Goal: Task Accomplishment & Management: Manage account settings

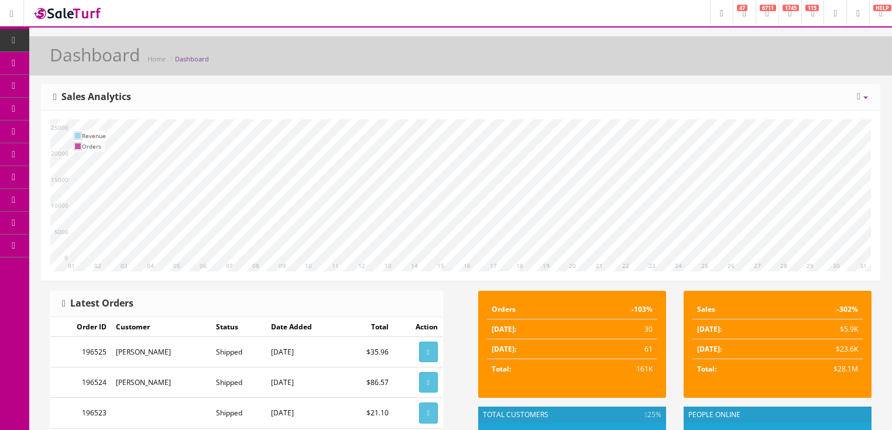
scroll to position [47, 0]
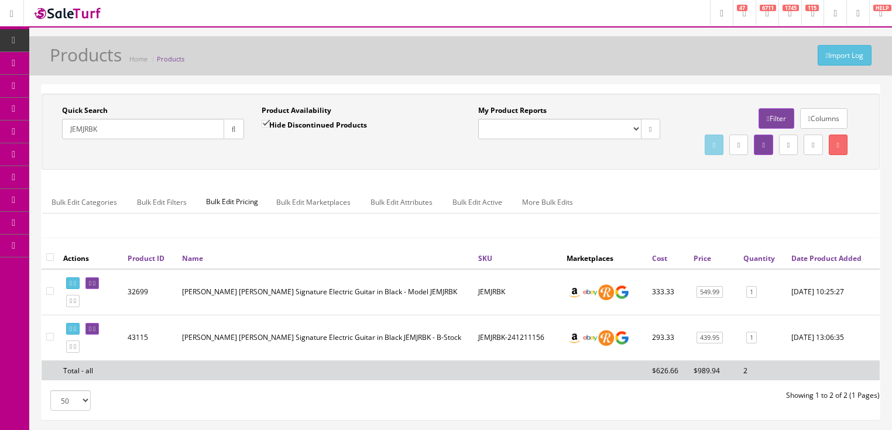
drag, startPoint x: 124, startPoint y: 135, endPoint x: 43, endPoint y: 173, distance: 88.8
click at [43, 170] on div "Quick Search JEMJRBK Date From Product Availability Hide Discontinued Products …" at bounding box center [461, 132] width 838 height 76
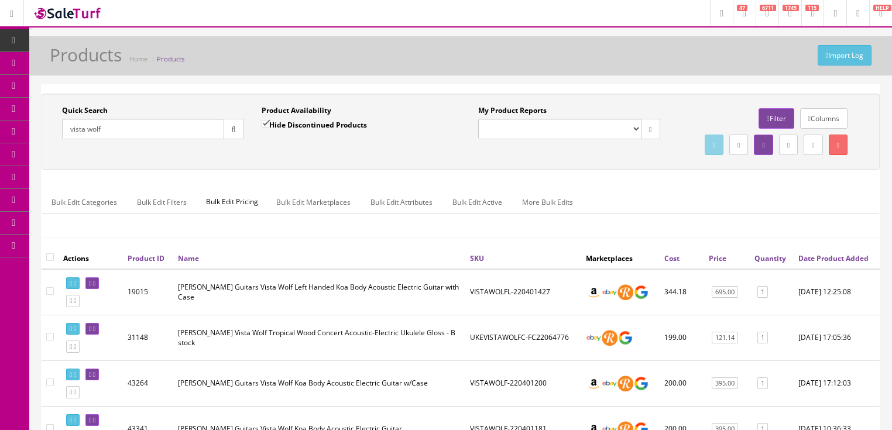
type input "vista wolf"
click at [263, 125] on input "Hide Discontinued Products" at bounding box center [266, 124] width 8 height 8
checkbox input "false"
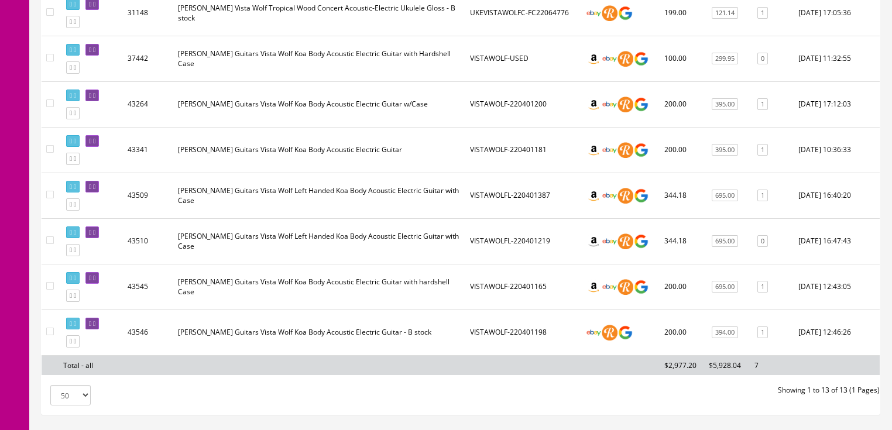
scroll to position [515, 0]
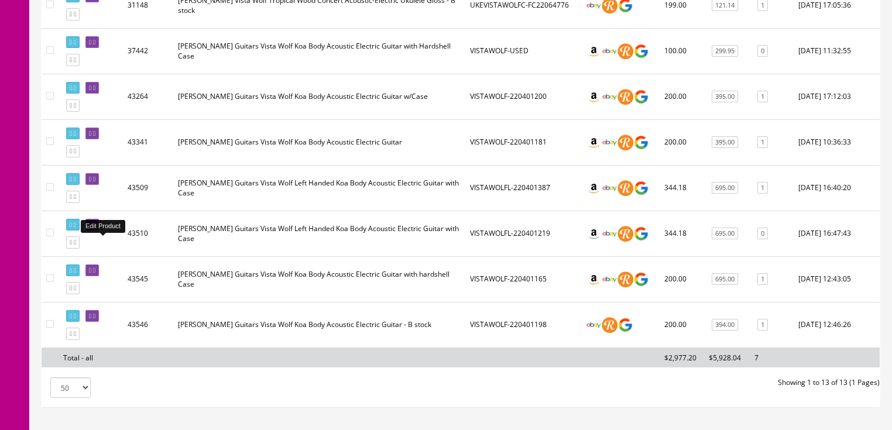
click at [95, 228] on icon at bounding box center [94, 225] width 2 height 6
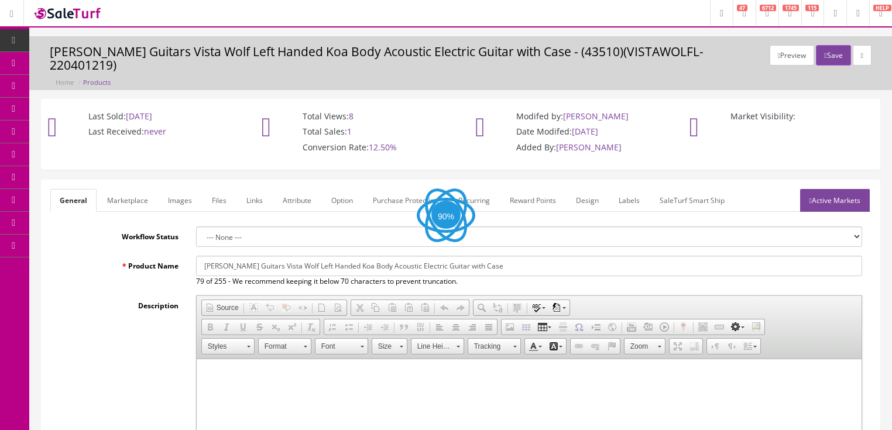
click at [863, 56] on icon at bounding box center [862, 55] width 2 height 7
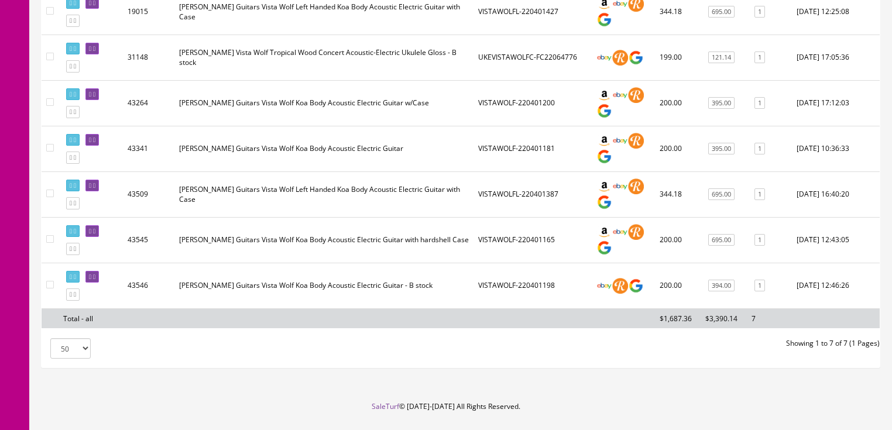
scroll to position [281, 0]
click at [76, 252] on icon at bounding box center [75, 248] width 2 height 6
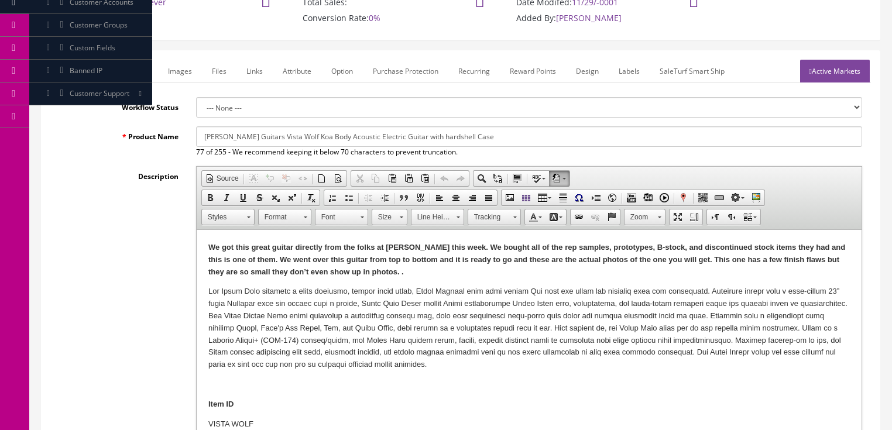
scroll to position [141, 0]
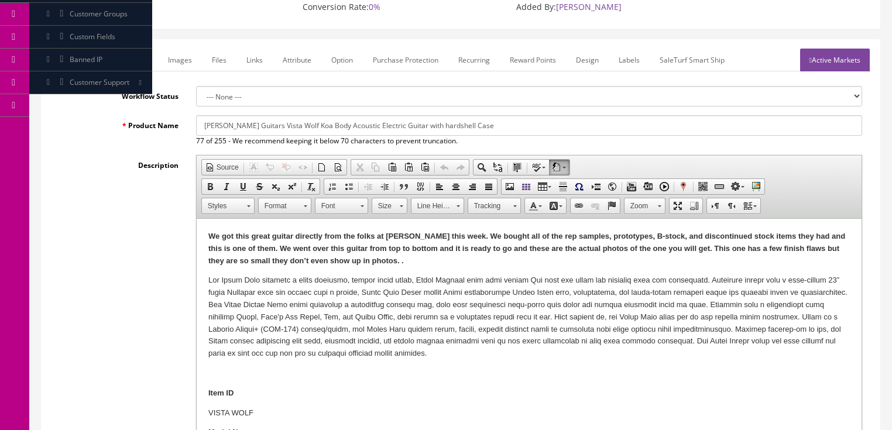
click at [729, 249] on strong "We got this great guitar directly from the folks at Dean this week. We bought a…" at bounding box center [526, 248] width 637 height 33
drag, startPoint x: 180, startPoint y: 40, endPoint x: 183, endPoint y: 49, distance: 9.7
click at [181, 49] on link "Images" at bounding box center [180, 60] width 43 height 23
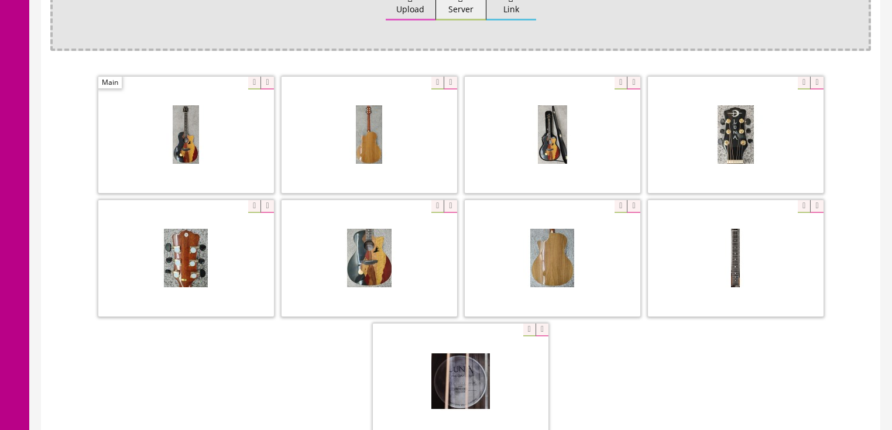
scroll to position [234, 0]
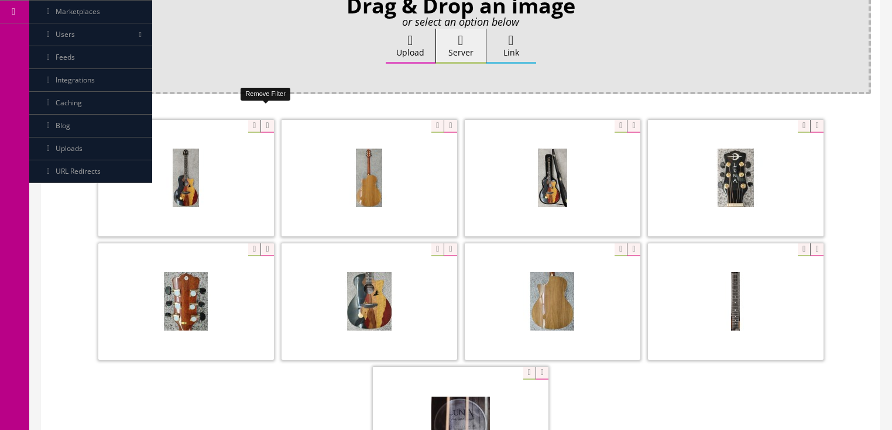
click at [262, 120] on icon at bounding box center [267, 126] width 13 height 13
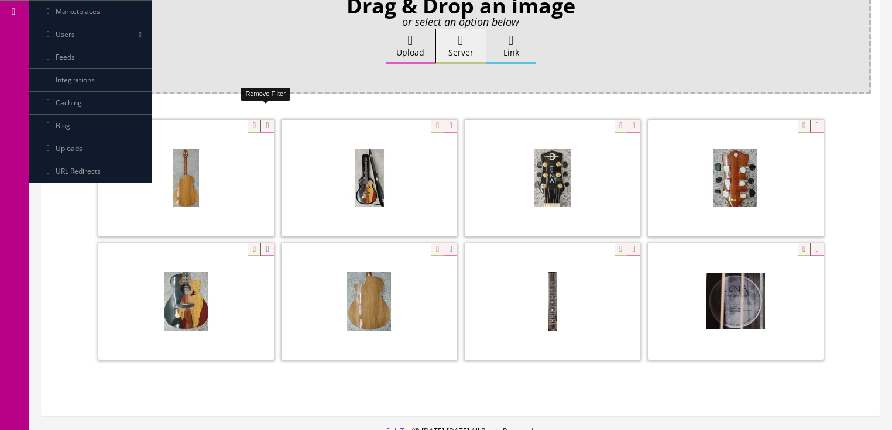
click at [265, 120] on icon at bounding box center [267, 126] width 13 height 13
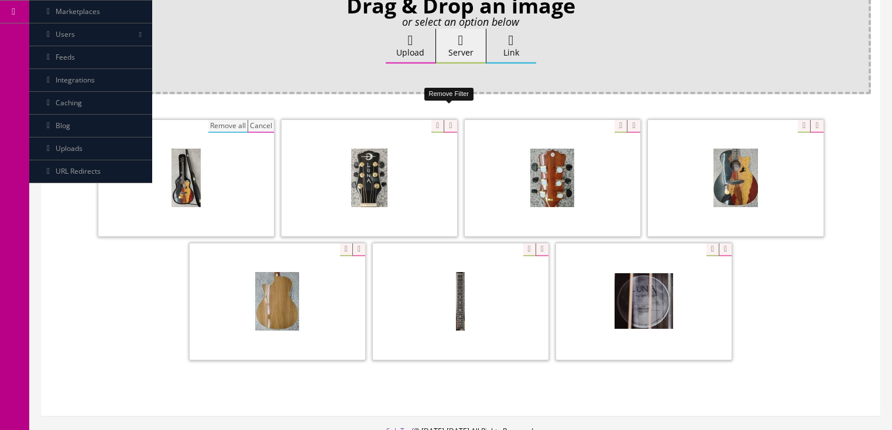
click at [450, 120] on icon at bounding box center [450, 126] width 13 height 13
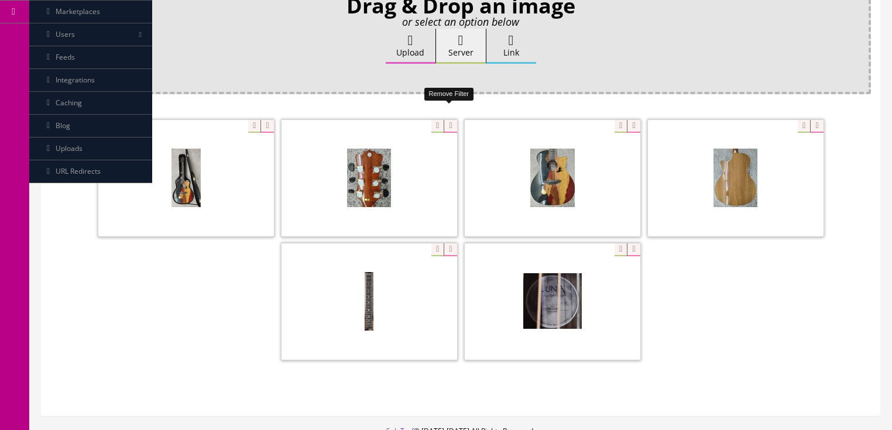
click at [453, 120] on icon at bounding box center [450, 126] width 13 height 13
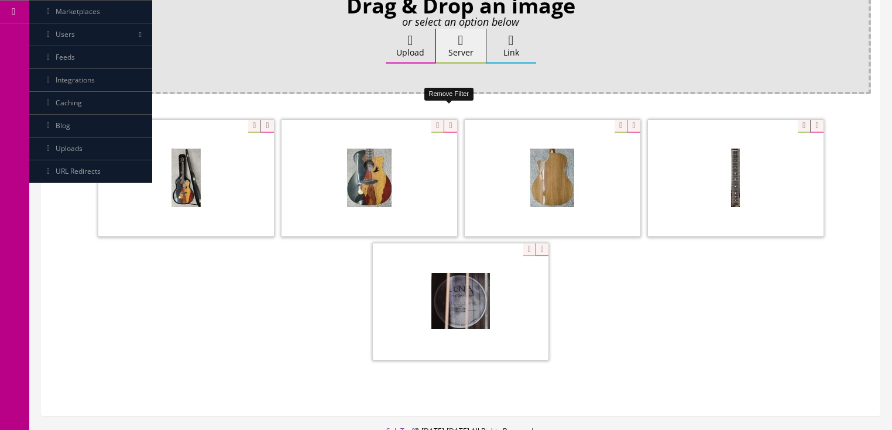
click at [445, 120] on icon at bounding box center [450, 126] width 13 height 13
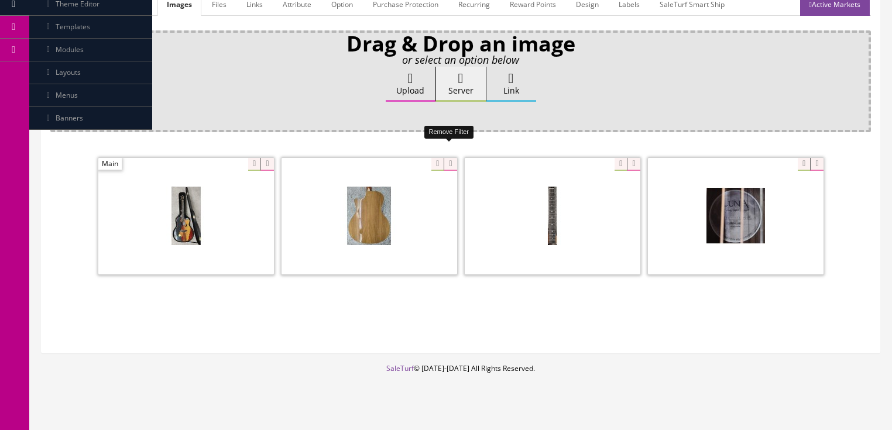
click at [449, 158] on icon at bounding box center [450, 164] width 13 height 13
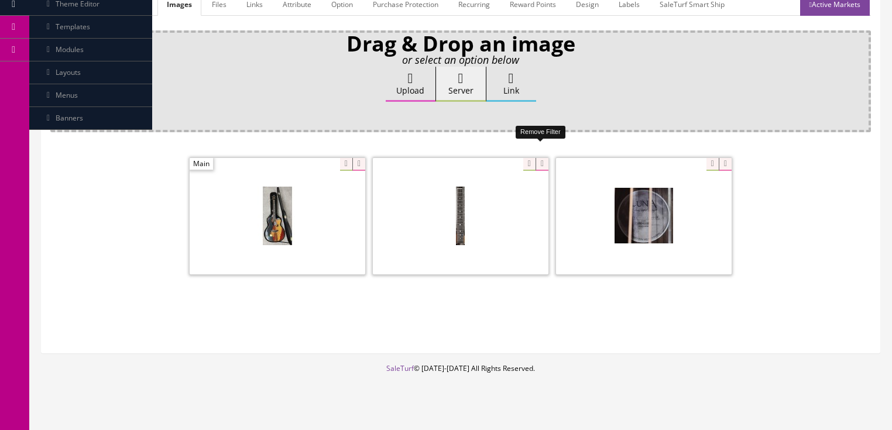
click at [545, 158] on icon at bounding box center [542, 164] width 13 height 13
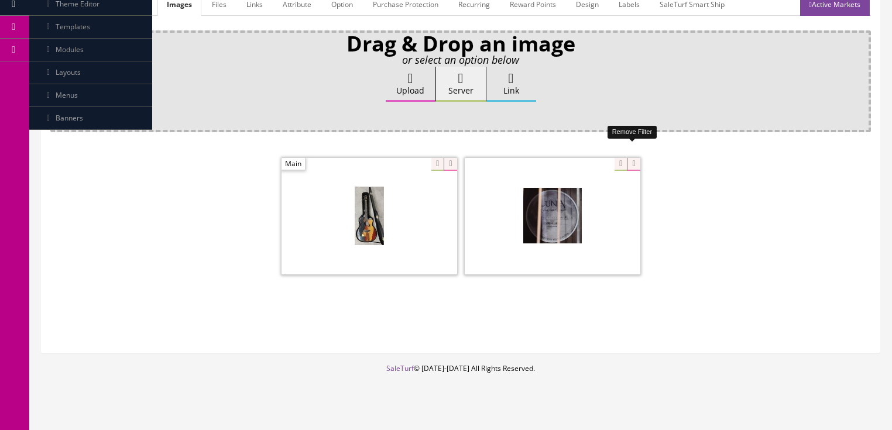
click at [634, 158] on icon at bounding box center [633, 164] width 13 height 13
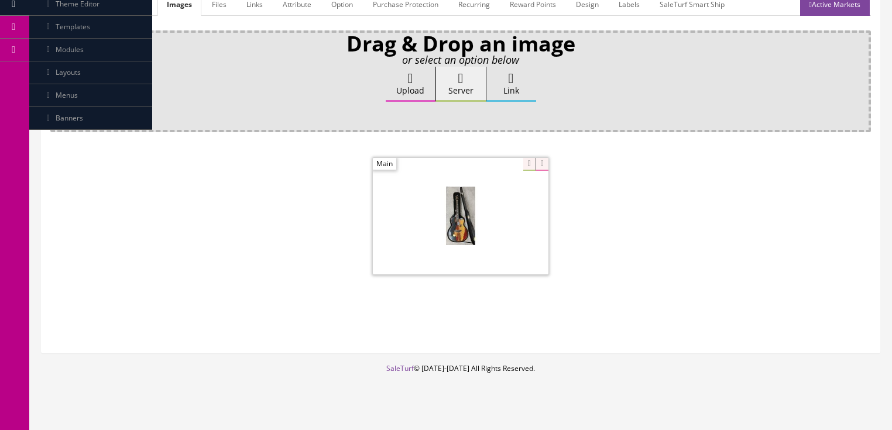
click at [412, 75] on label "Upload" at bounding box center [411, 84] width 50 height 35
click at [59, 75] on input "Upload" at bounding box center [59, 73] width 0 height 12
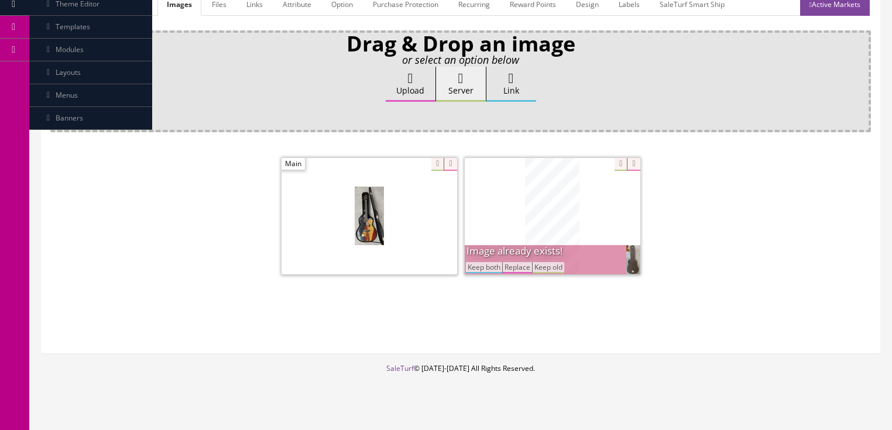
click at [489, 262] on button "Keep both" at bounding box center [484, 267] width 36 height 11
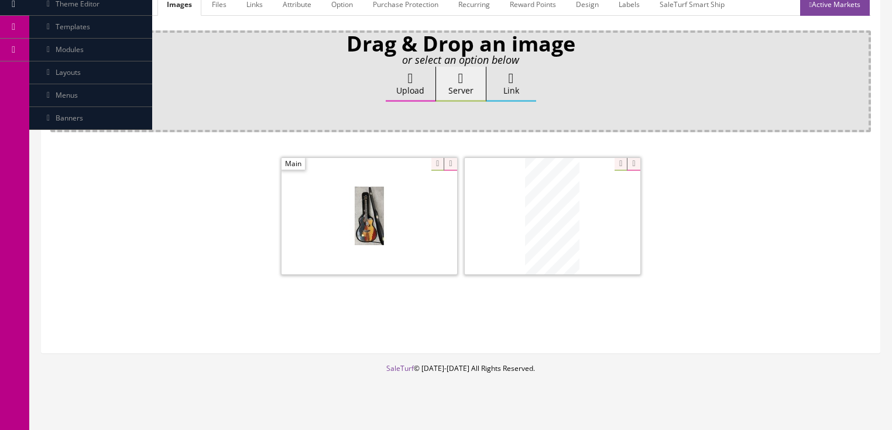
click at [431, 70] on label "Upload" at bounding box center [411, 84] width 50 height 35
click at [59, 70] on input "Upload" at bounding box center [59, 73] width 0 height 12
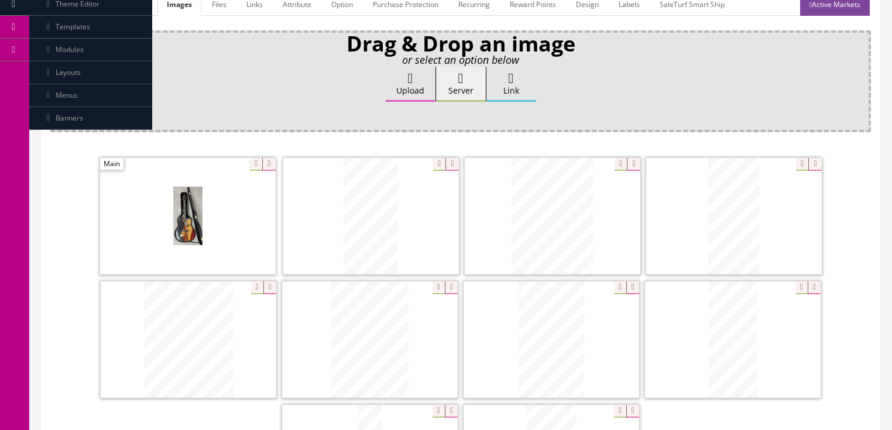
scroll to position [243, 0]
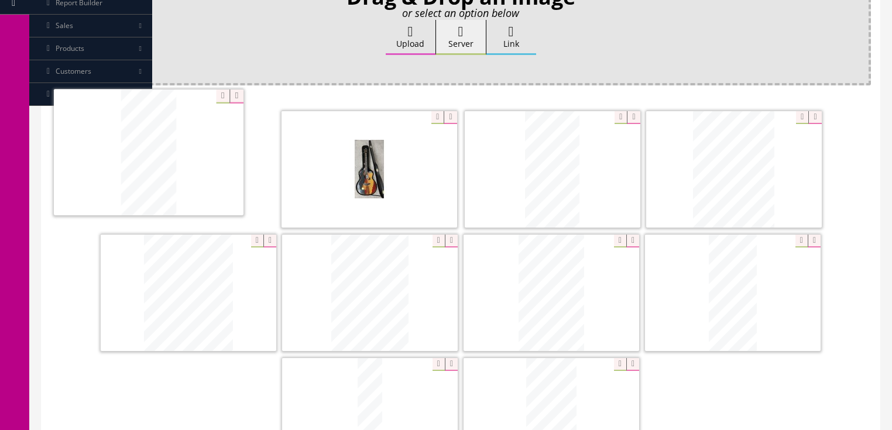
drag, startPoint x: 714, startPoint y: 182, endPoint x: 129, endPoint y: 166, distance: 585.7
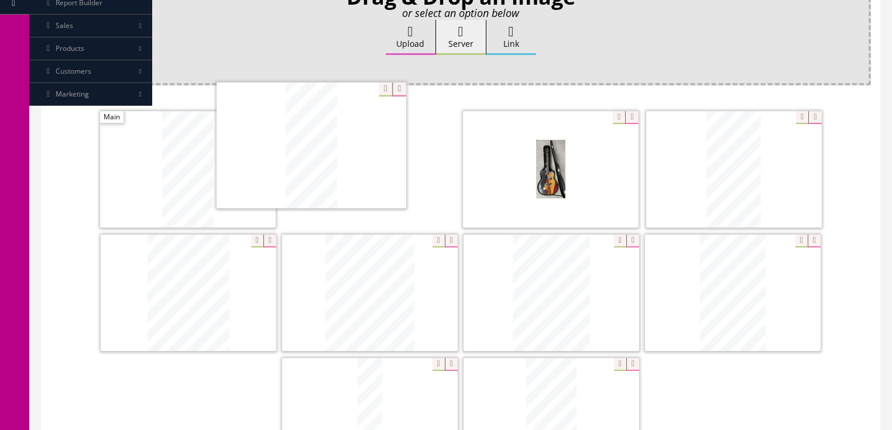
drag, startPoint x: 714, startPoint y: 285, endPoint x: 340, endPoint y: 160, distance: 394.9
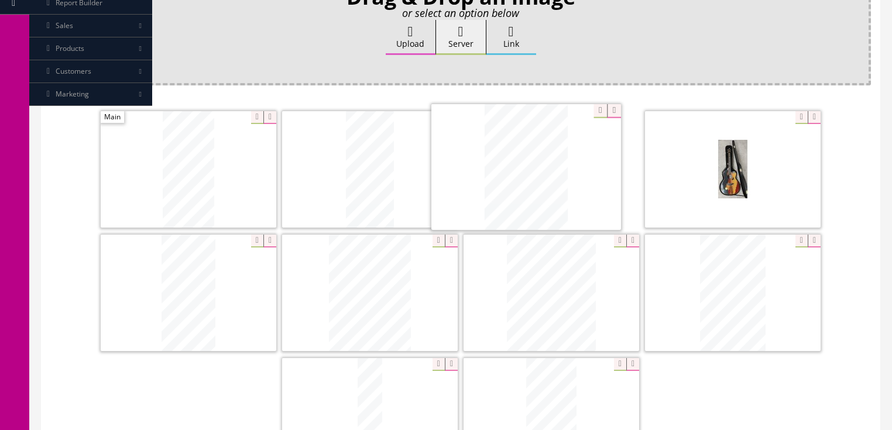
drag, startPoint x: 567, startPoint y: 265, endPoint x: 622, endPoint y: 188, distance: 94.9
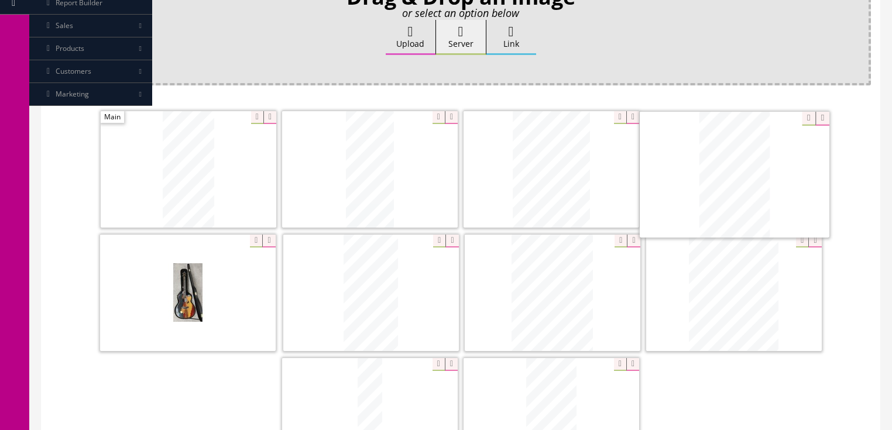
drag, startPoint x: 717, startPoint y: 239, endPoint x: 723, endPoint y: 115, distance: 123.7
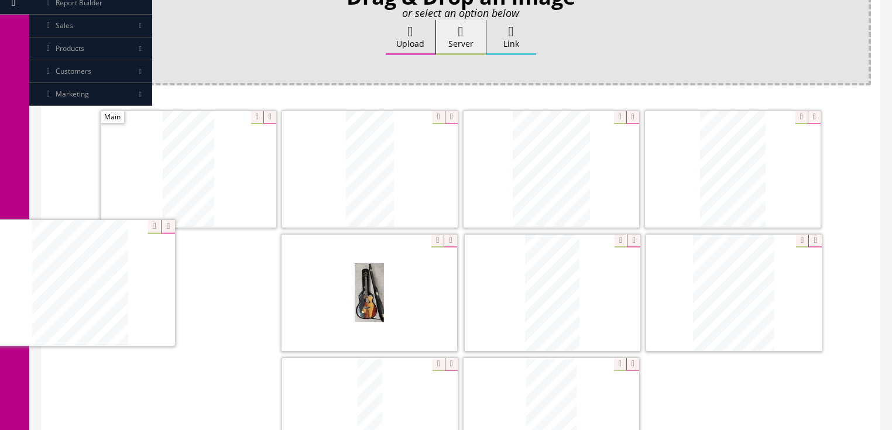
drag, startPoint x: 709, startPoint y: 262, endPoint x: 122, endPoint y: 255, distance: 587.3
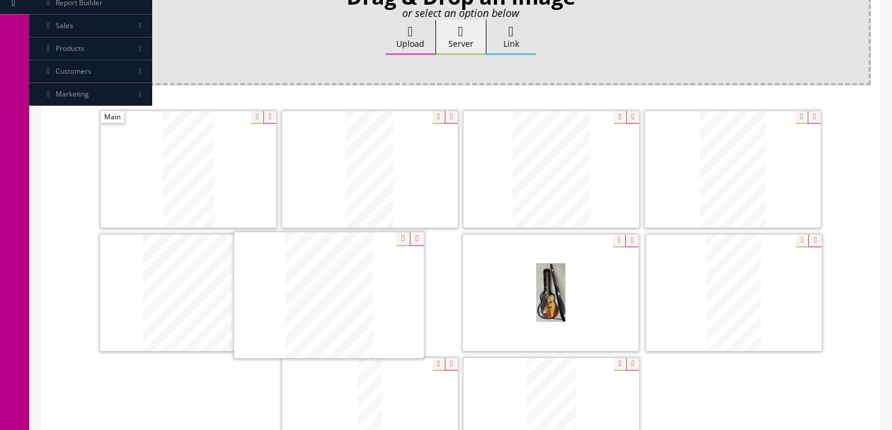
drag, startPoint x: 705, startPoint y: 262, endPoint x: 391, endPoint y: 278, distance: 314.2
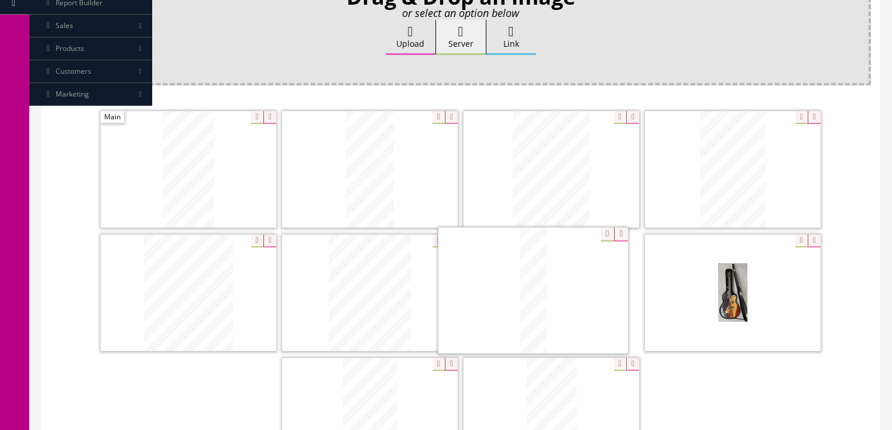
drag, startPoint x: 373, startPoint y: 387, endPoint x: 557, endPoint y: 309, distance: 200.2
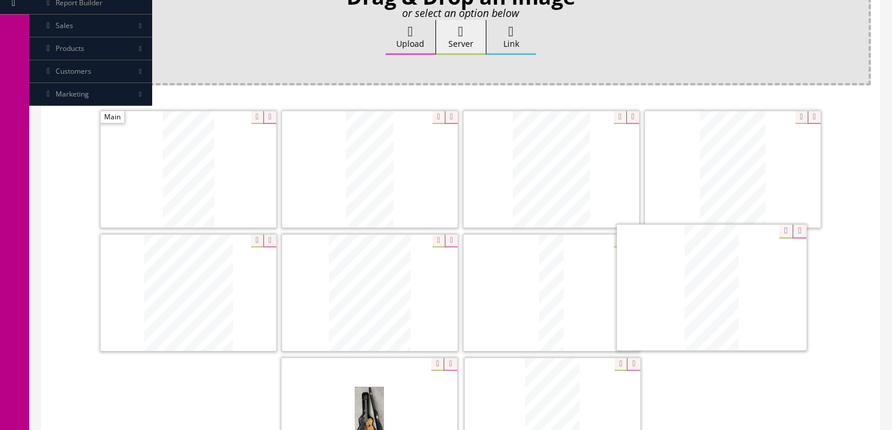
drag, startPoint x: 561, startPoint y: 366, endPoint x: 721, endPoint y: 239, distance: 204.6
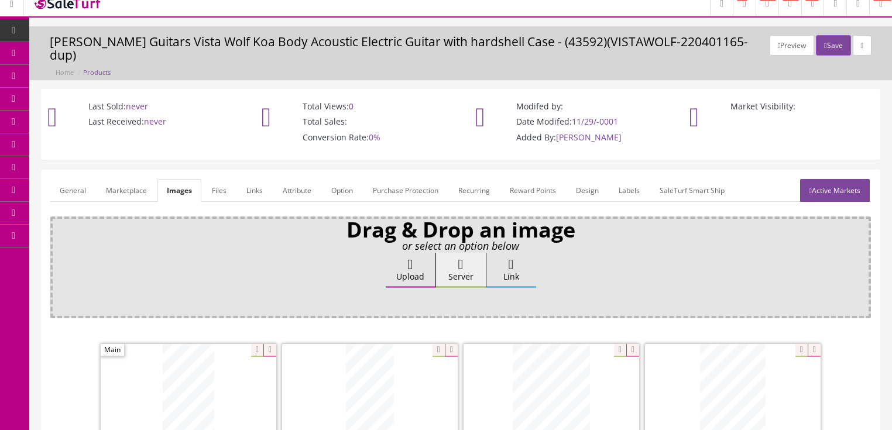
scroll to position [9, 0]
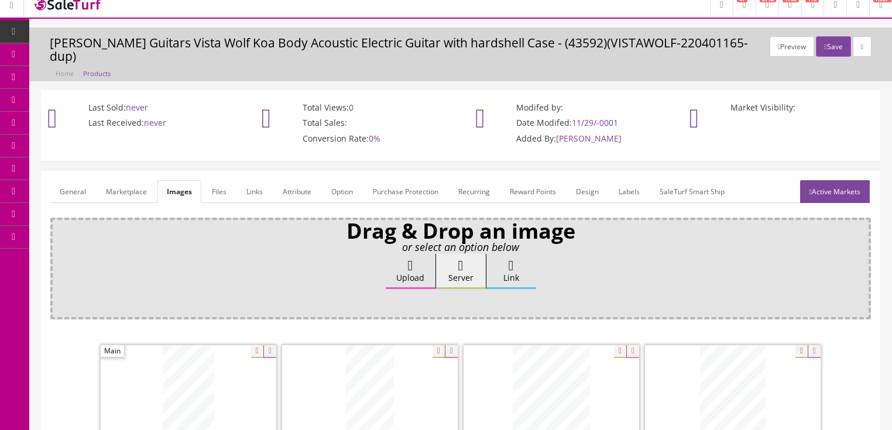
click at [852, 180] on link "Active Markets" at bounding box center [835, 191] width 70 height 23
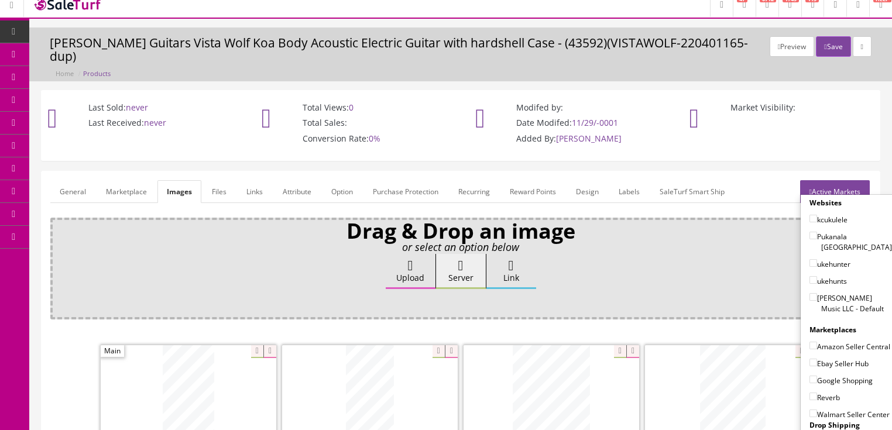
drag, startPoint x: 807, startPoint y: 271, endPoint x: 809, endPoint y: 287, distance: 16.4
click at [810, 293] on input"] "[PERSON_NAME] Music LLC - Default" at bounding box center [814, 297] width 8 height 8
checkbox input"] "true"
drag, startPoint x: 809, startPoint y: 319, endPoint x: 809, endPoint y: 327, distance: 7.6
click at [810, 342] on input"] "Amazon Seller Central" at bounding box center [814, 346] width 8 height 8
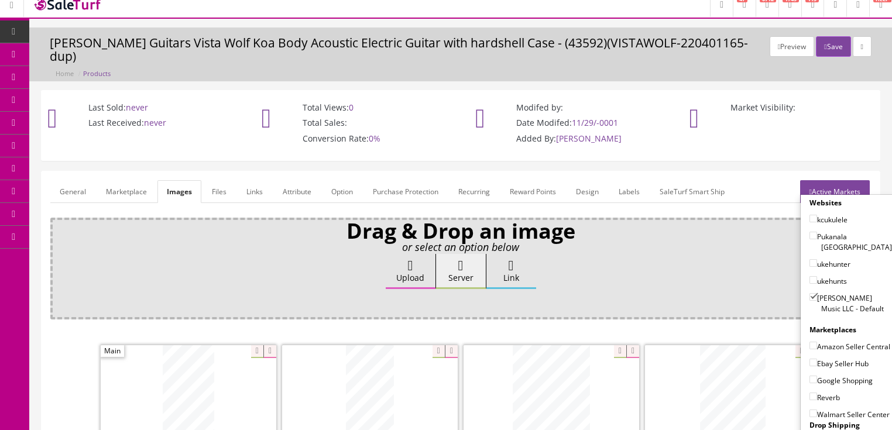
checkbox input"] "true"
click at [810, 359] on input"] "Ebay Seller Hub" at bounding box center [814, 363] width 8 height 8
checkbox input"] "true"
click at [810, 376] on input"] "Google Shopping" at bounding box center [814, 380] width 8 height 8
checkbox input"] "true"
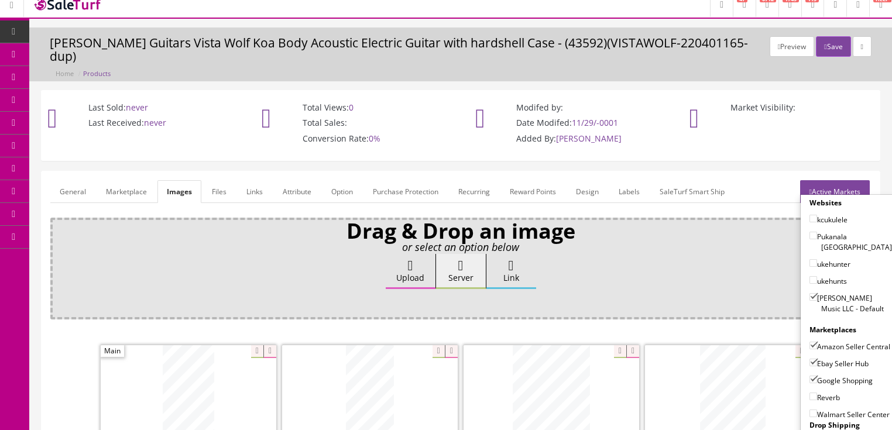
drag, startPoint x: 810, startPoint y: 380, endPoint x: 816, endPoint y: 369, distance: 12.1
click at [810, 393] on input"] "Reverb" at bounding box center [814, 397] width 8 height 8
checkbox input"] "true"
click at [835, 180] on link "Active Markets" at bounding box center [835, 191] width 70 height 23
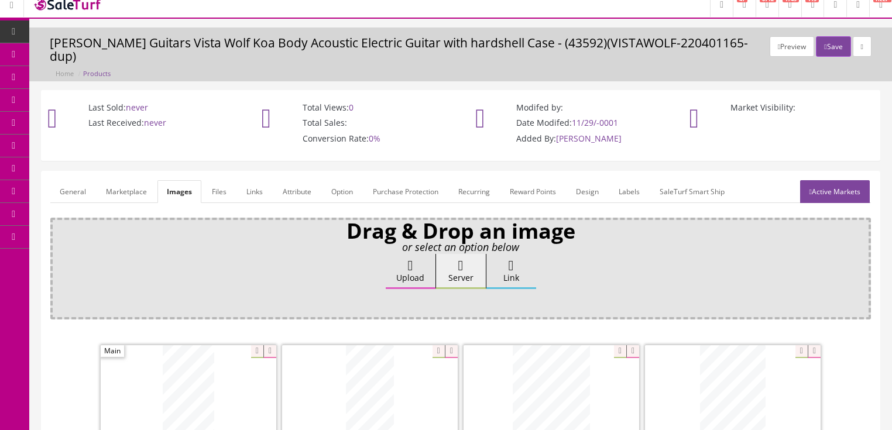
click at [64, 180] on link "General" at bounding box center [72, 191] width 45 height 23
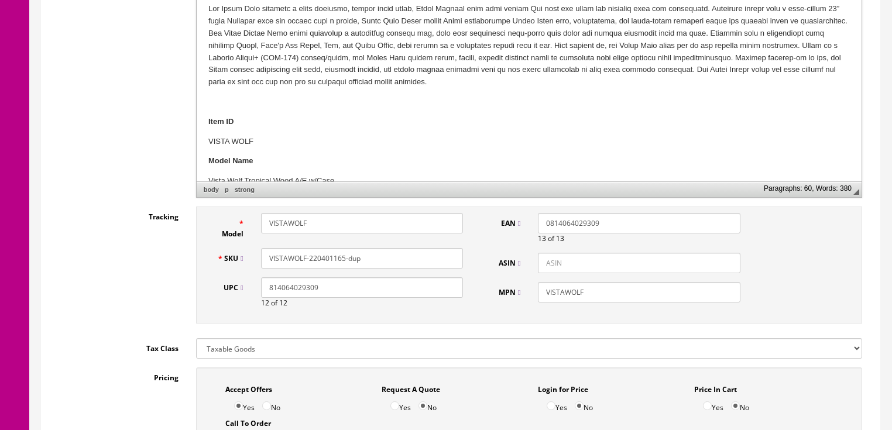
scroll to position [430, 0]
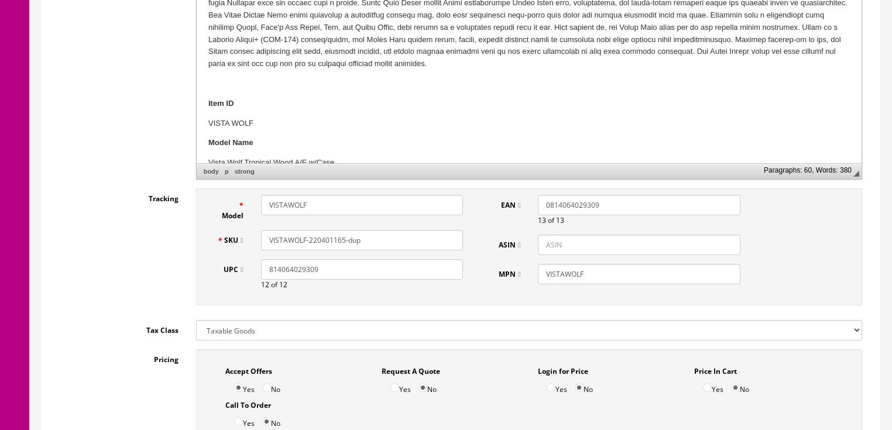
drag, startPoint x: 326, startPoint y: 225, endPoint x: 385, endPoint y: 225, distance: 59.7
click at [385, 230] on input "VISTAWOLF-220401165-dup" at bounding box center [362, 240] width 202 height 20
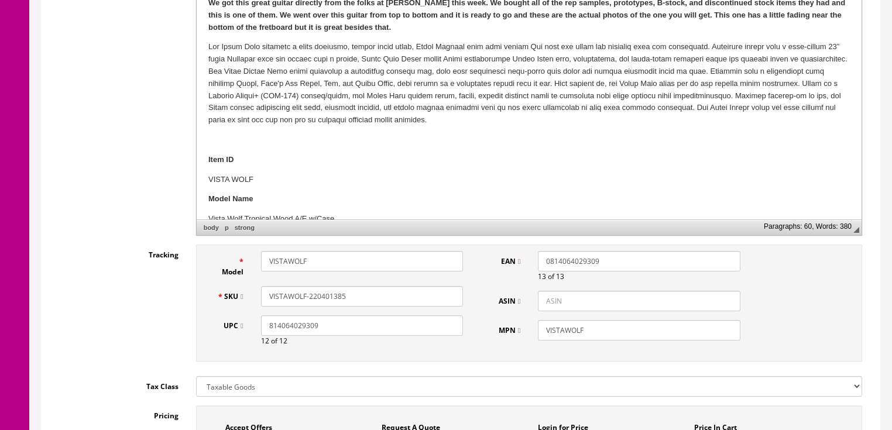
scroll to position [337, 0]
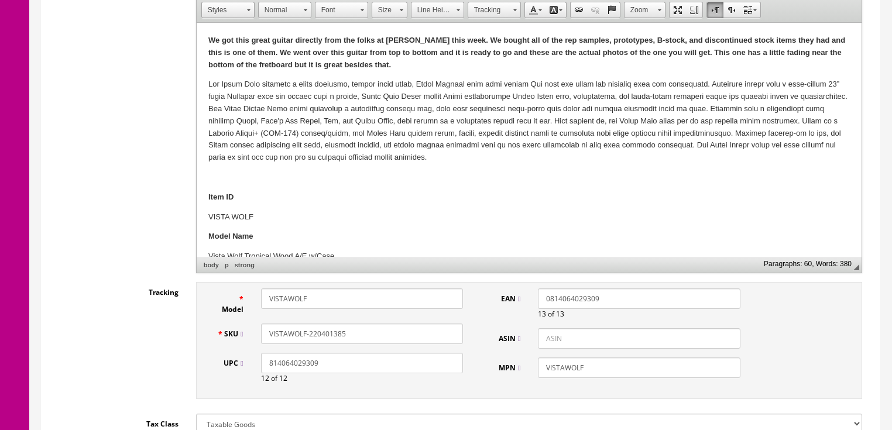
type input "VISTAWOLF-220401385"
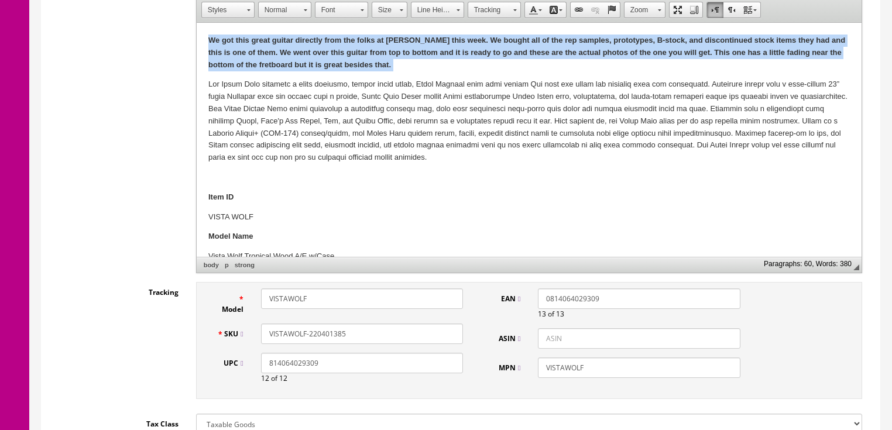
drag, startPoint x: 207, startPoint y: 40, endPoint x: 378, endPoint y: 62, distance: 172.9
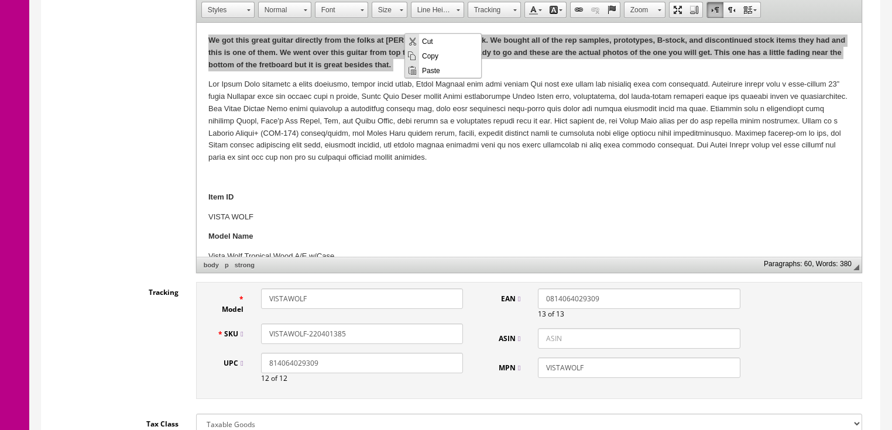
scroll to position [0, 0]
click at [427, 53] on span "Copy" at bounding box center [450, 55] width 62 height 15
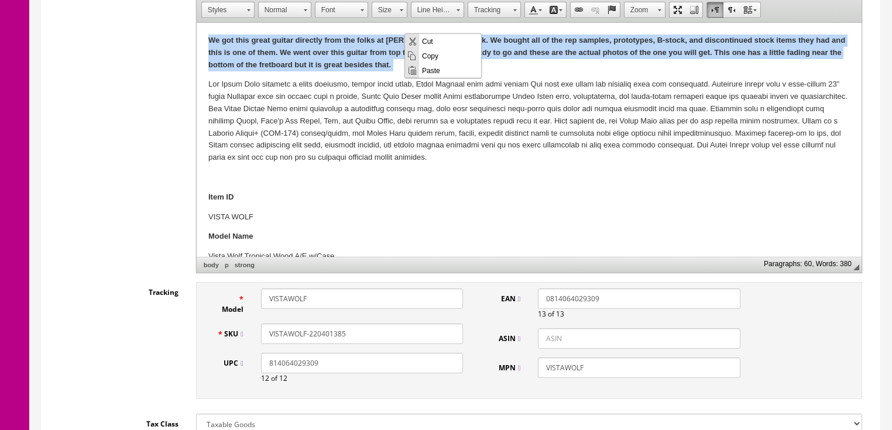
copy strong "We got this great guitar directly from the folks at Dean this week. We bought a…"
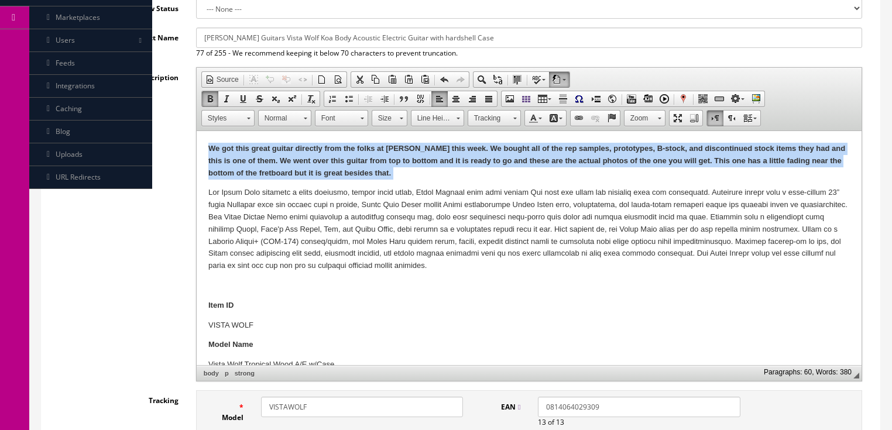
scroll to position [149, 0]
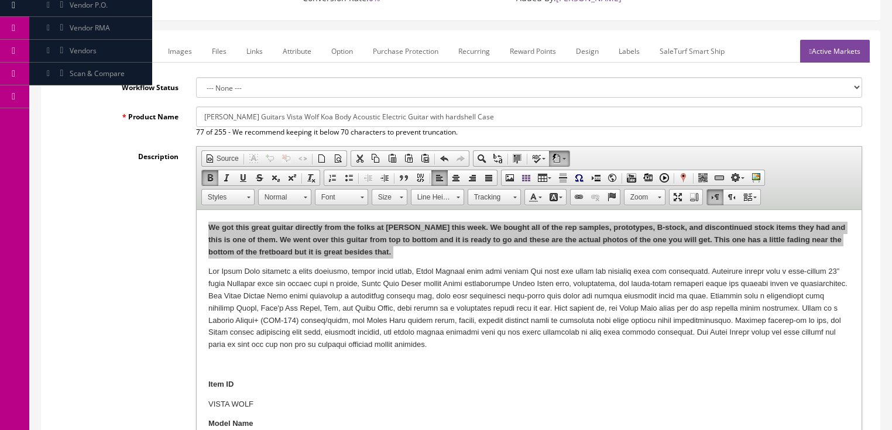
click at [139, 43] on link "Marketplace" at bounding box center [128, 51] width 60 height 23
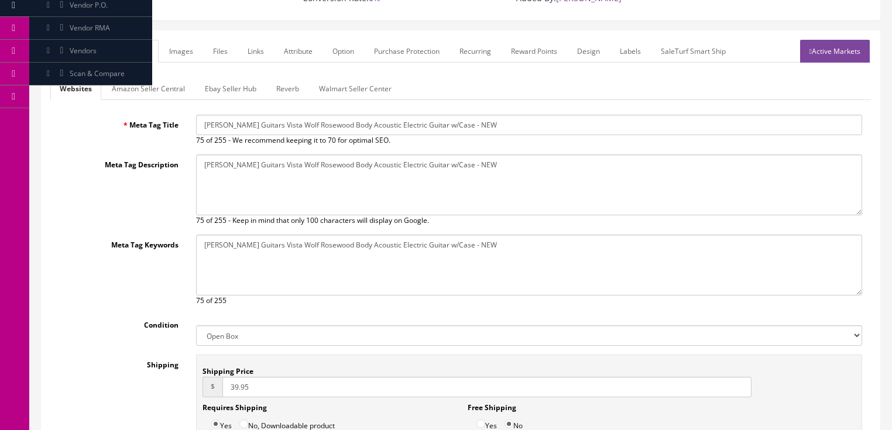
click at [143, 77] on link "Amazon Seller Central" at bounding box center [148, 88] width 92 height 23
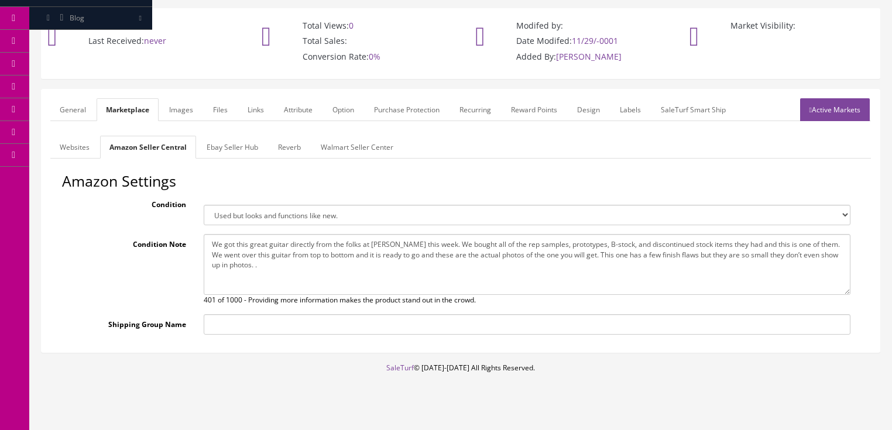
drag, startPoint x: 211, startPoint y: 229, endPoint x: 265, endPoint y: 252, distance: 58.2
click at [260, 255] on textarea "We got this great guitar directly from the folks at Dean this week. We bought a…" at bounding box center [527, 264] width 647 height 61
paste textarea "little fading near the bottom of the fretboard but it is great besides that."
type textarea "We got this great guitar directly from the folks at Dean this week. We bought a…"
click at [242, 137] on link "Ebay Seller Hub" at bounding box center [232, 147] width 70 height 23
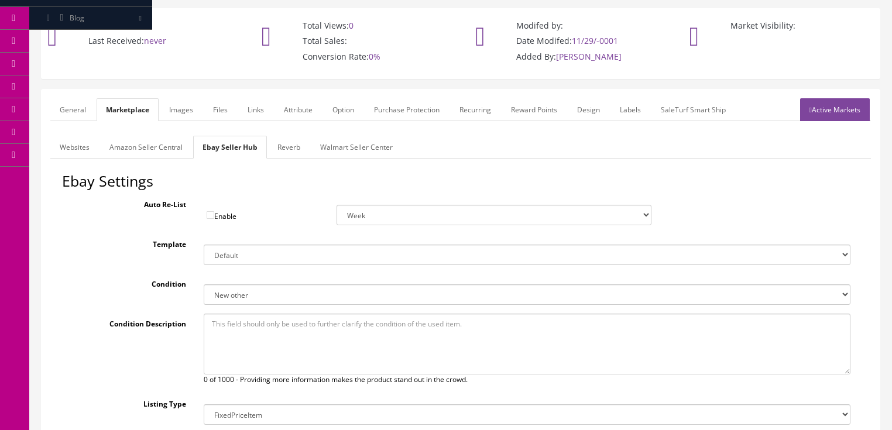
click at [819, 98] on link "Active Markets" at bounding box center [835, 109] width 70 height 23
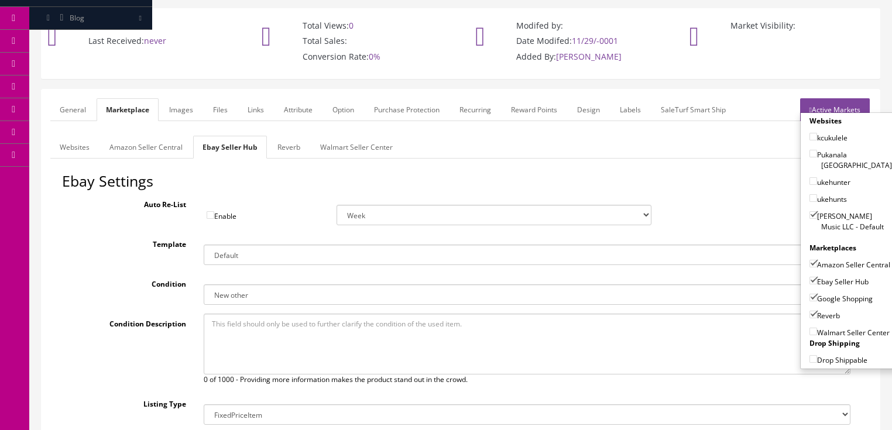
scroll to position [44, 0]
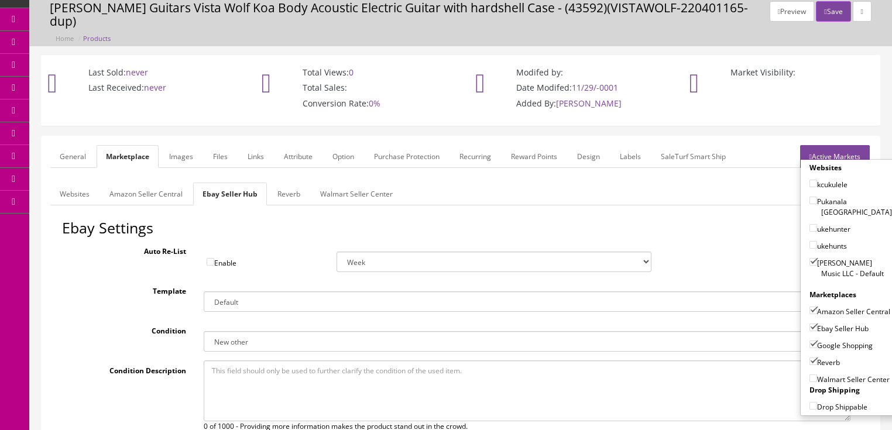
click at [84, 145] on link "General" at bounding box center [72, 156] width 45 height 23
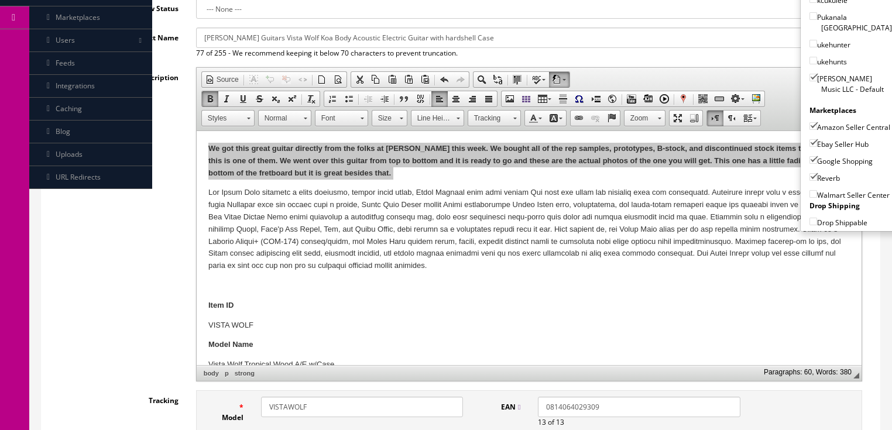
scroll to position [278, 0]
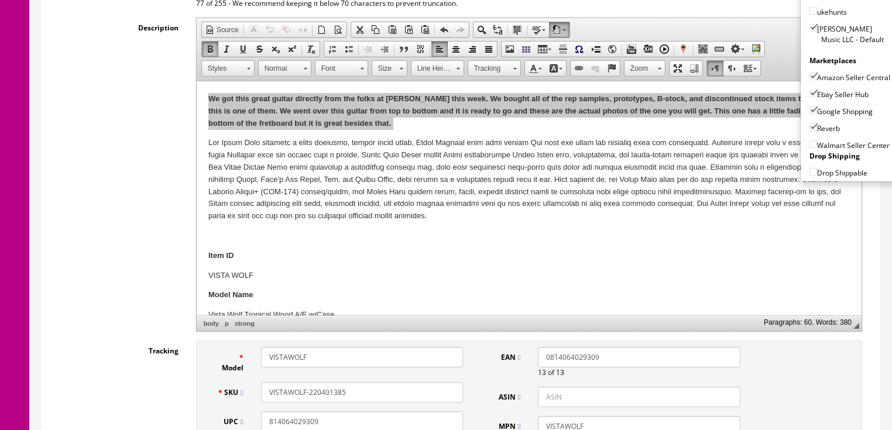
drag, startPoint x: 358, startPoint y: 376, endPoint x: 249, endPoint y: 390, distance: 109.7
click at [249, 390] on div "SKU VISTAWOLF-220401385" at bounding box center [340, 392] width 264 height 20
paste input "We got this great guitar directly from the folks at Dean this week. We bought a…"
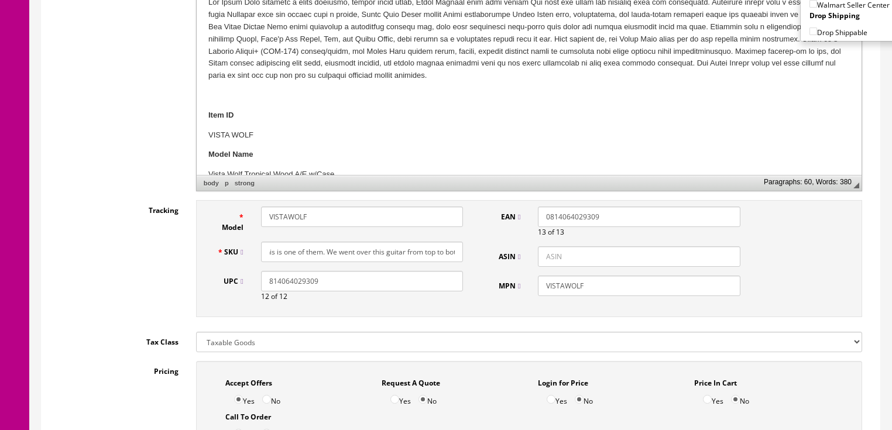
scroll to position [0, 0]
drag, startPoint x: 457, startPoint y: 234, endPoint x: 114, endPoint y: 237, distance: 343.1
click at [114, 237] on div "Tracking Model VISTAWOLF SKU We got this great guitar directly from the folks a…" at bounding box center [460, 261] width 821 height 123
drag, startPoint x: 347, startPoint y: 235, endPoint x: 263, endPoint y: 240, distance: 83.9
click at [263, 242] on input "VistaWolf-220401385" at bounding box center [362, 252] width 202 height 20
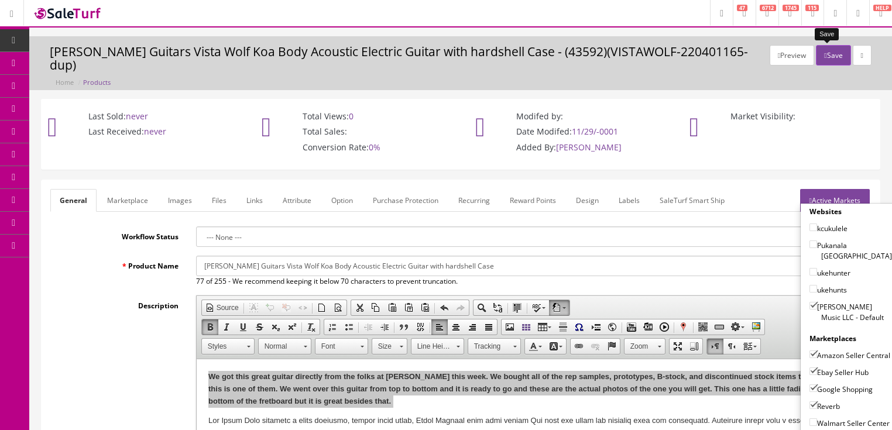
type input "VistaWolf-220401385"
click at [823, 57] on button "Save" at bounding box center [833, 55] width 35 height 20
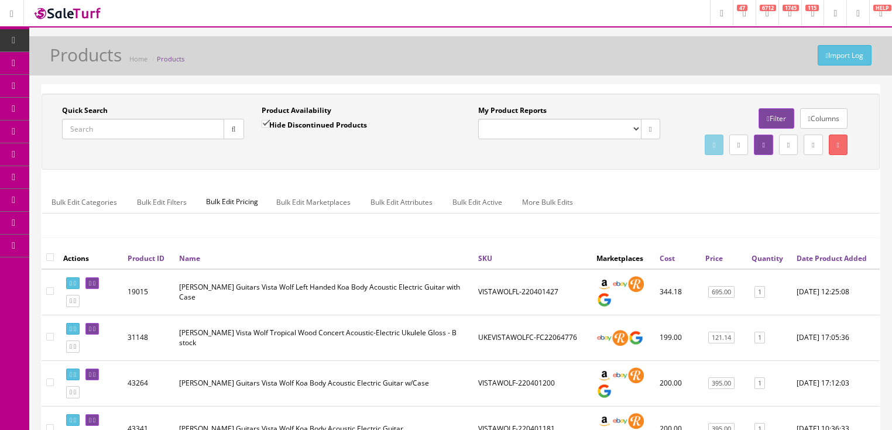
click at [170, 131] on input "Quick Search" at bounding box center [143, 129] width 162 height 20
paste input "VistaWolf-220401385"
click at [227, 130] on button "button" at bounding box center [234, 129] width 20 height 20
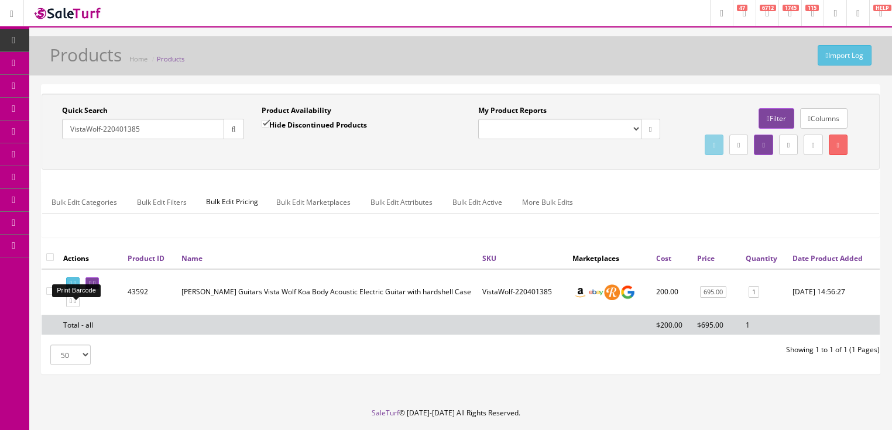
click at [76, 287] on icon at bounding box center [75, 283] width 2 height 6
drag, startPoint x: 141, startPoint y: 119, endPoint x: 67, endPoint y: 137, distance: 75.8
click at [67, 137] on input "VistaWolf-220401385" at bounding box center [143, 129] width 162 height 20
paste input "2919924503"
click at [242, 126] on button "button" at bounding box center [234, 129] width 20 height 20
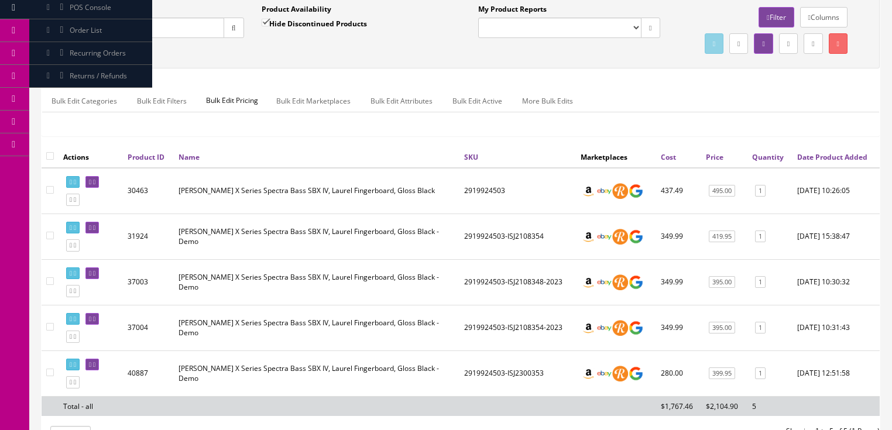
scroll to position [94, 0]
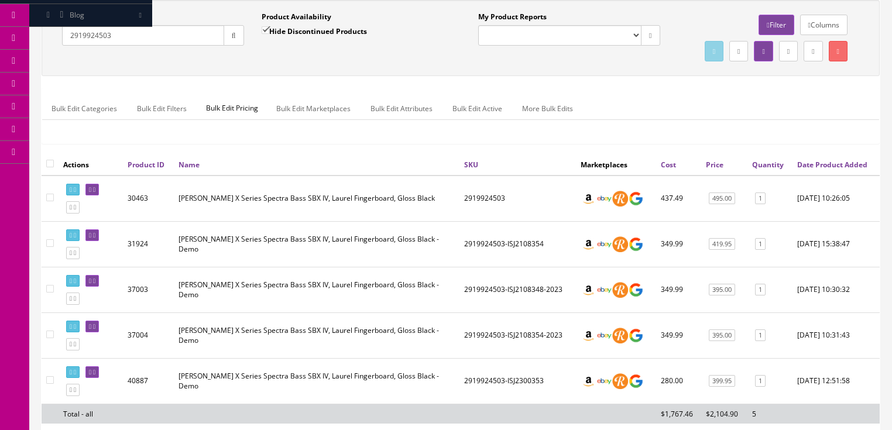
drag, startPoint x: 131, startPoint y: 33, endPoint x: 81, endPoint y: 38, distance: 49.4
click at [42, 42] on div "Quick Search 2919924503 Date From Product Availability Hide Discontinued Produc…" at bounding box center [461, 38] width 838 height 76
paste input "026621505"
type input "026621505"
click at [263, 28] on input "Hide Discontinued Products" at bounding box center [266, 30] width 8 height 8
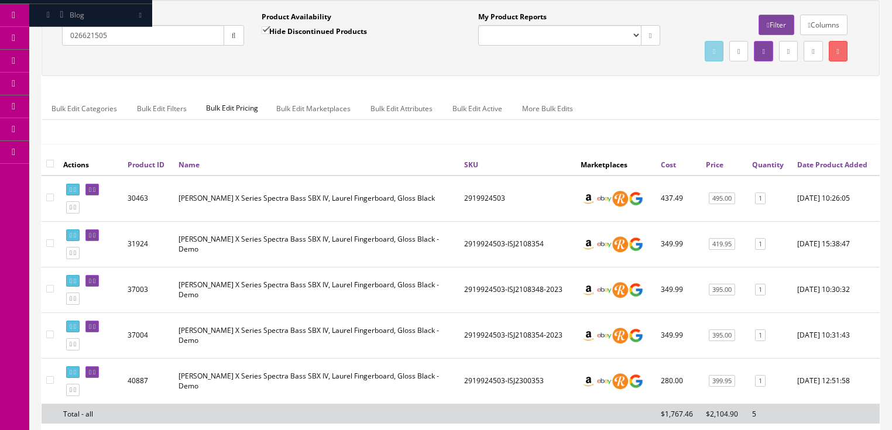
checkbox input "false"
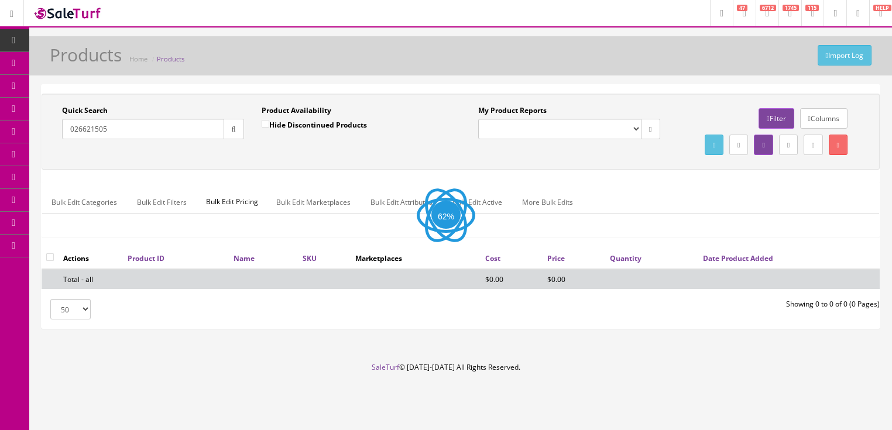
scroll to position [14, 0]
drag, startPoint x: 124, startPoint y: 119, endPoint x: 63, endPoint y: 119, distance: 61.5
click at [63, 119] on input "026621505" at bounding box center [143, 129] width 162 height 20
paste input "026"
click at [80, 119] on input "0266621505" at bounding box center [143, 129] width 162 height 20
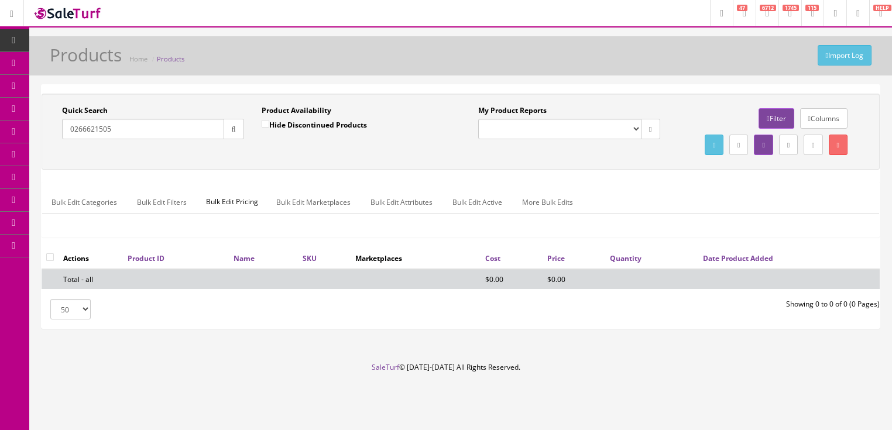
type input "0266621505"
click at [234, 126] on icon "button" at bounding box center [234, 129] width 4 height 7
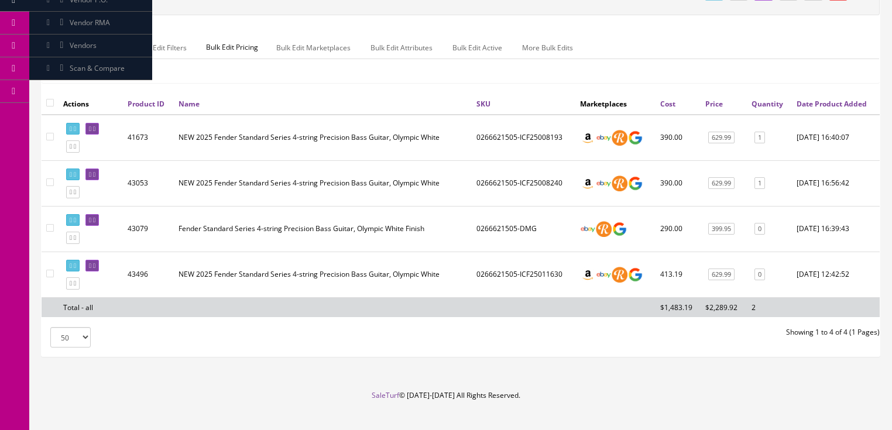
scroll to position [194, 0]
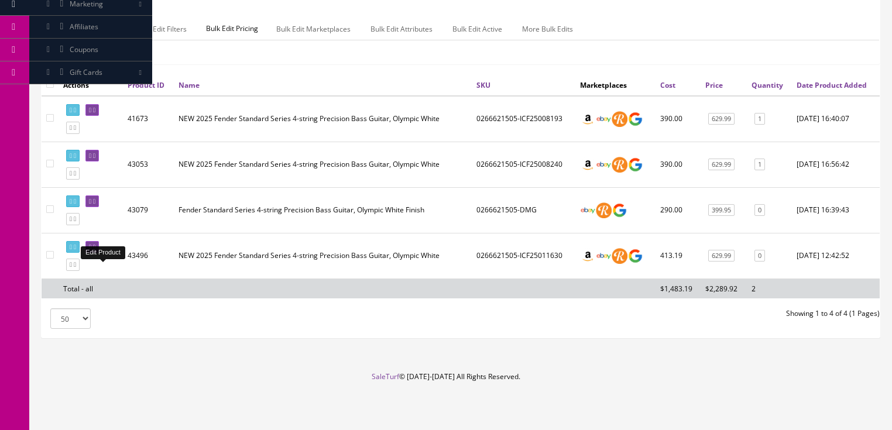
click at [99, 244] on link at bounding box center [91, 247] width 13 height 12
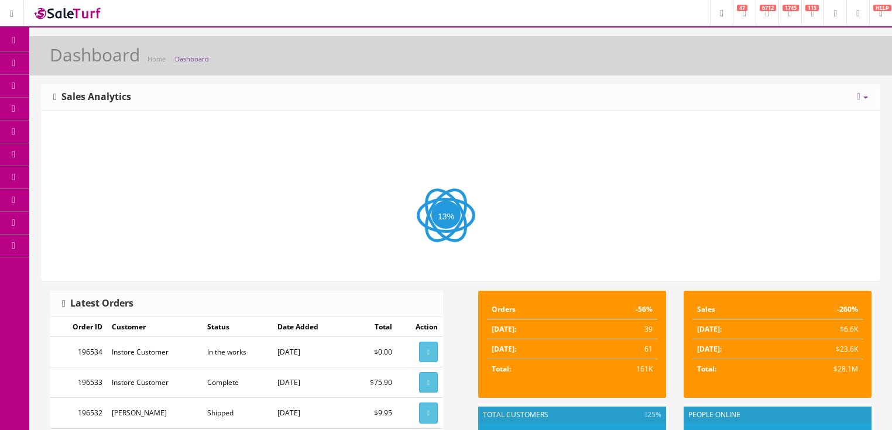
scroll to position [47, 0]
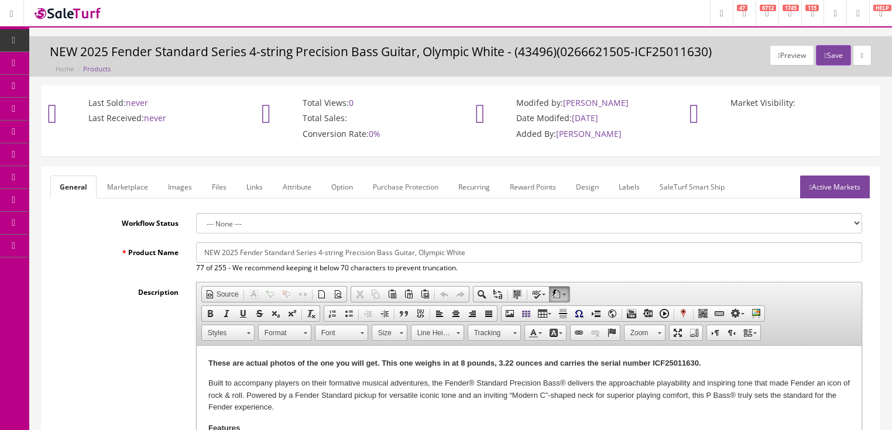
click at [177, 190] on link "Images" at bounding box center [180, 187] width 43 height 23
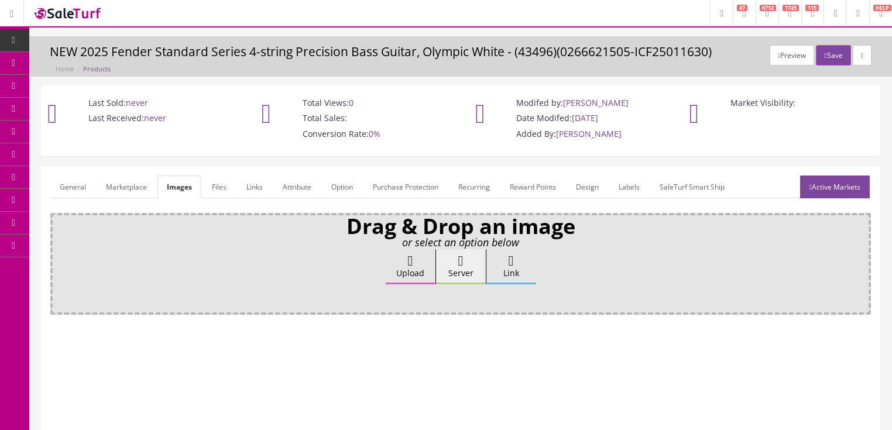
click at [408, 264] on icon at bounding box center [410, 261] width 5 height 14
click at [59, 261] on input "Upload" at bounding box center [59, 255] width 0 height 12
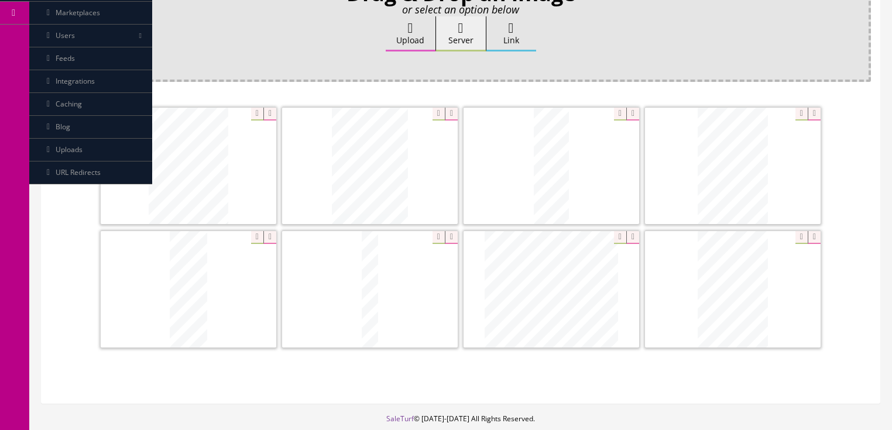
scroll to position [234, 0]
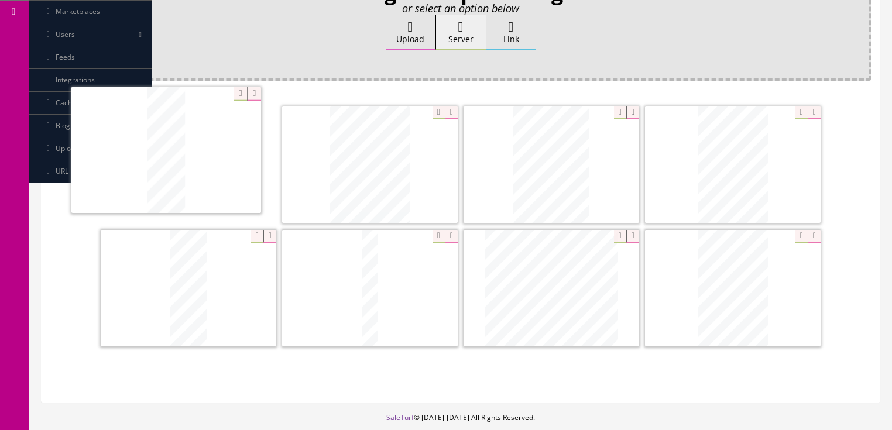
drag, startPoint x: 526, startPoint y: 199, endPoint x: 150, endPoint y: 191, distance: 376.0
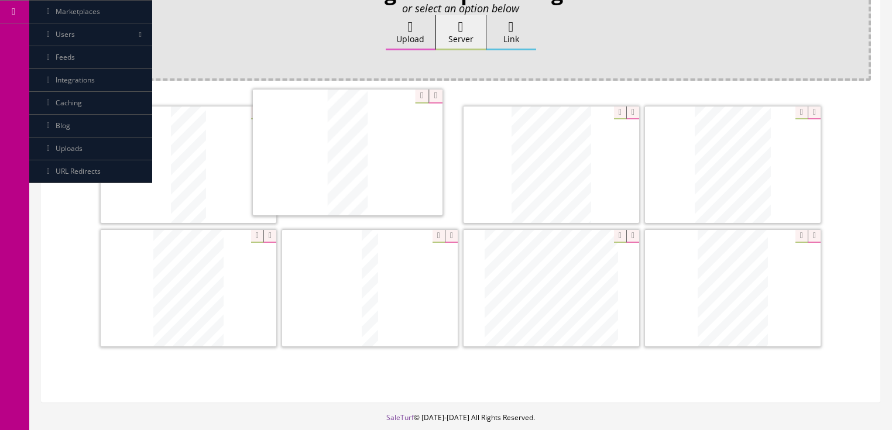
drag, startPoint x: 214, startPoint y: 269, endPoint x: 359, endPoint y: 149, distance: 188.4
drag, startPoint x: 733, startPoint y: 160, endPoint x: 635, endPoint y: 206, distance: 108.4
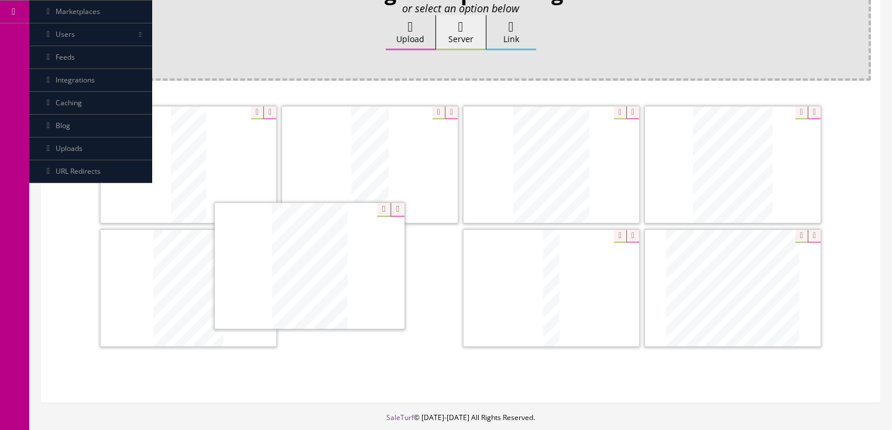
drag, startPoint x: 714, startPoint y: 278, endPoint x: 324, endPoint y: 276, distance: 390.0
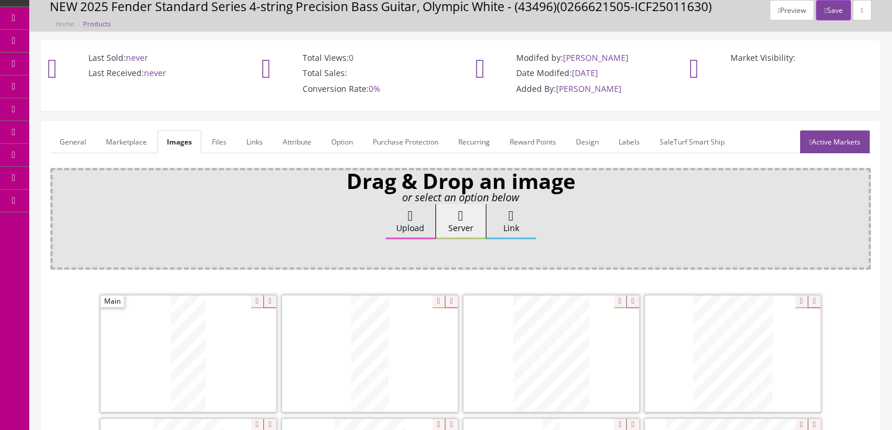
scroll to position [47, 0]
click at [85, 147] on link "General" at bounding box center [72, 140] width 45 height 23
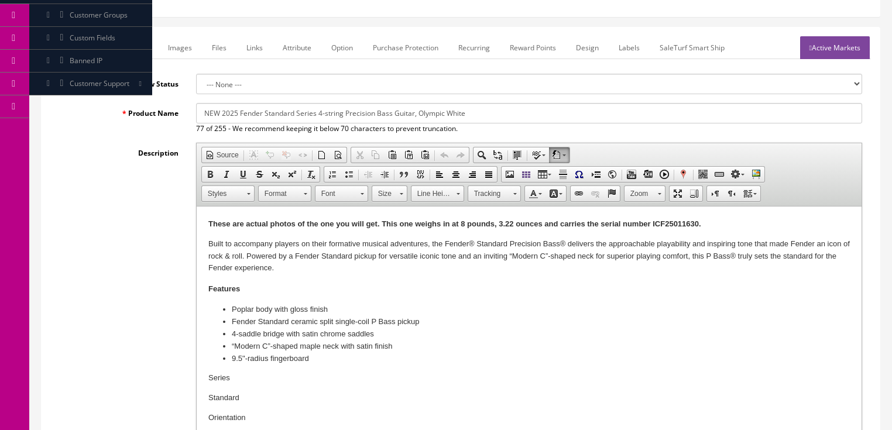
scroll to position [141, 0]
click at [498, 221] on strong "These are actual photos of the one you will get. This one weighs in at 8 pounds…" at bounding box center [454, 222] width 493 height 9
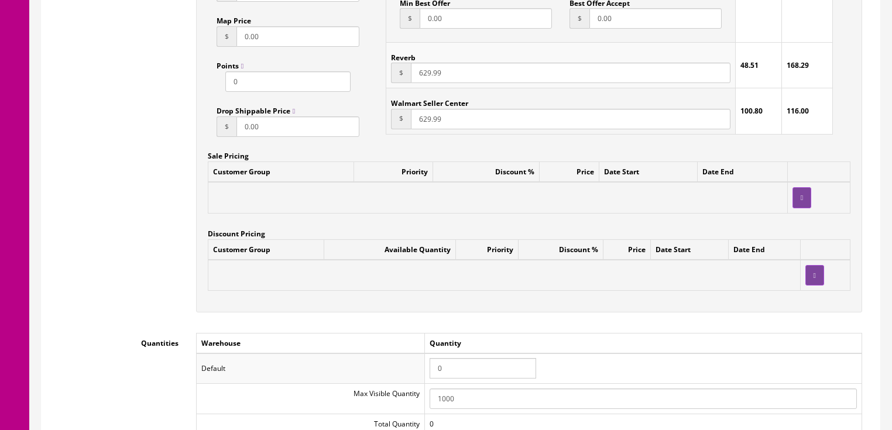
scroll to position [984, 0]
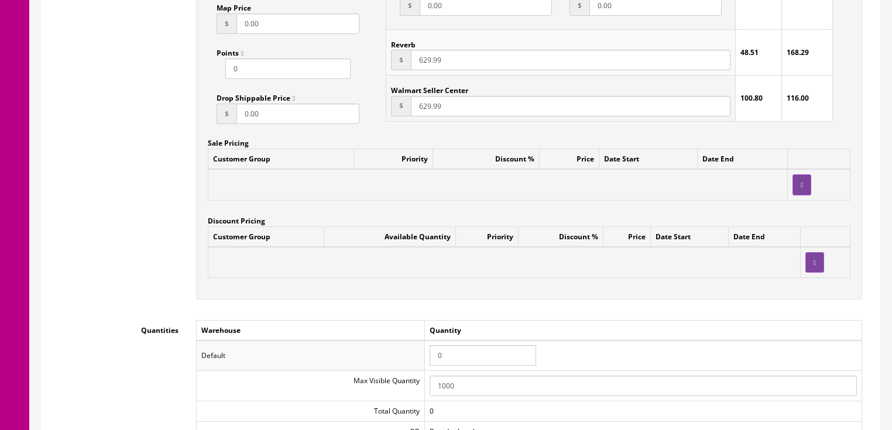
drag, startPoint x: 460, startPoint y: 363, endPoint x: 432, endPoint y: 357, distance: 28.1
click at [432, 357] on input "0" at bounding box center [483, 355] width 107 height 20
type input "1"
click at [543, 308] on div "Accept Offers Yes No Request A Quote Yes No Login for Price Yes No Price In Car…" at bounding box center [529, 47] width 684 height 529
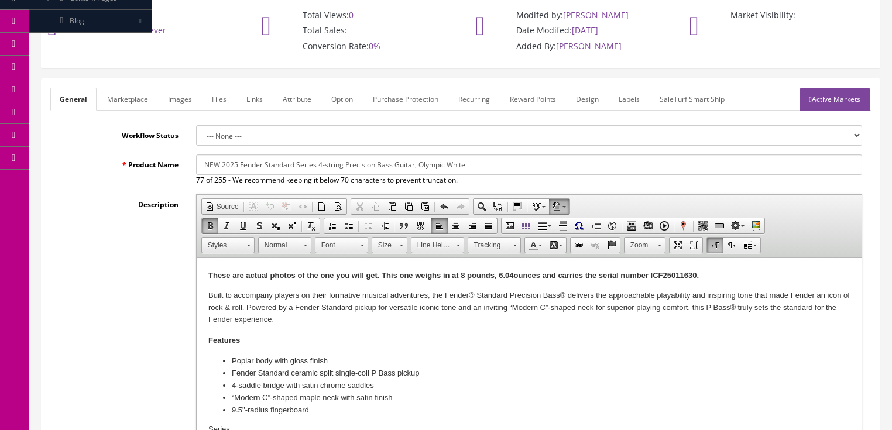
scroll to position [47, 0]
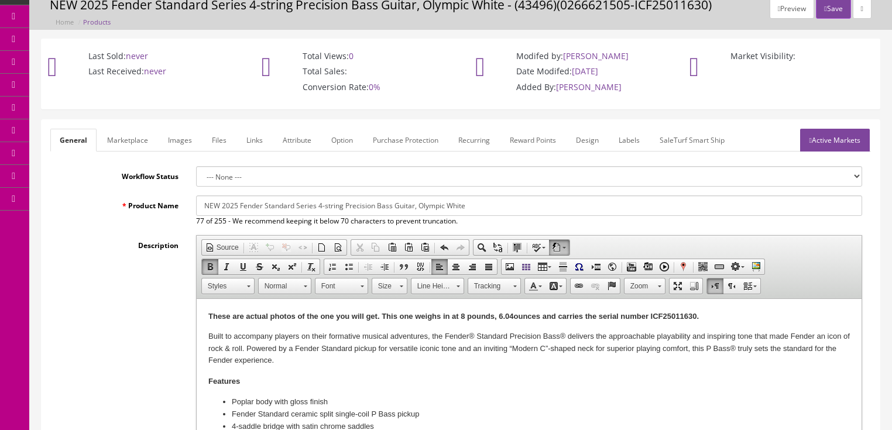
click at [854, 143] on link "Active Markets" at bounding box center [835, 140] width 70 height 23
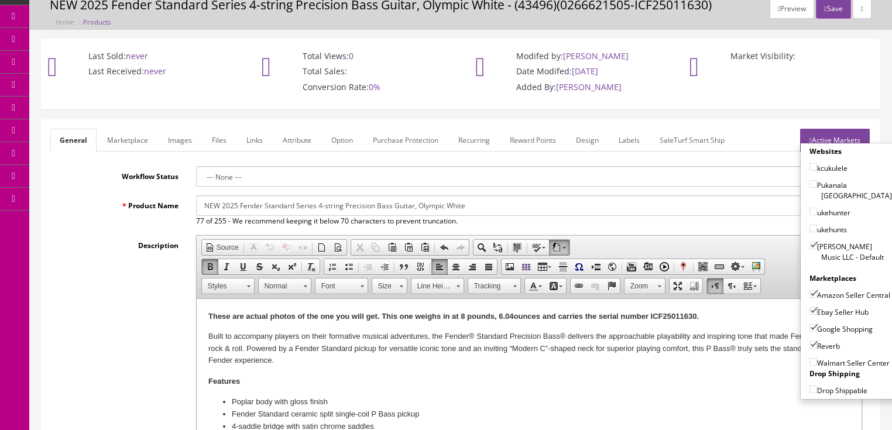
click at [835, 13] on button "Save" at bounding box center [833, 8] width 35 height 20
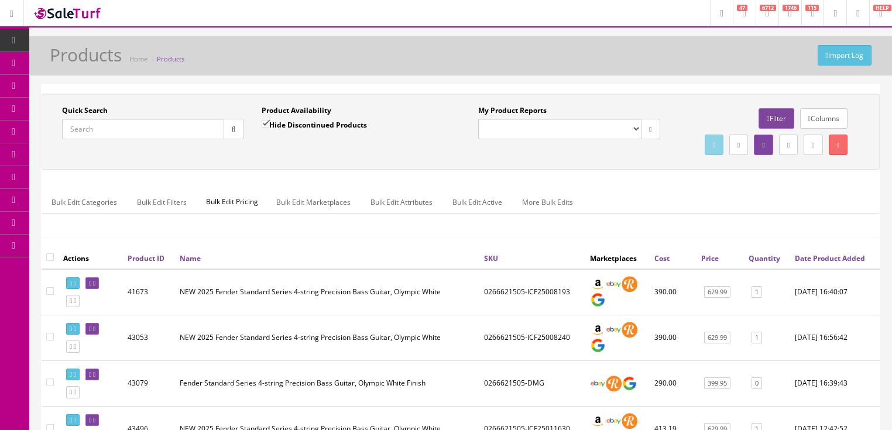
click at [130, 132] on input "Quick Search" at bounding box center [143, 129] width 162 height 20
type input "art v folk"
click at [265, 122] on input "Hide Discontinued Products" at bounding box center [266, 124] width 8 height 8
checkbox input "false"
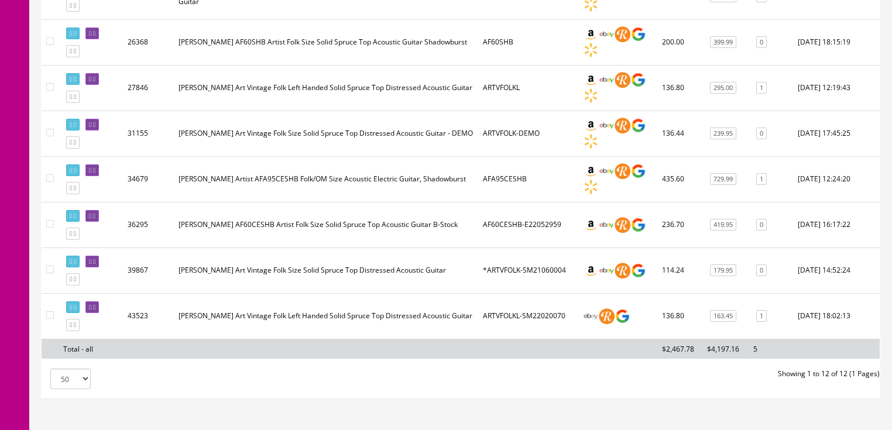
scroll to position [555, 0]
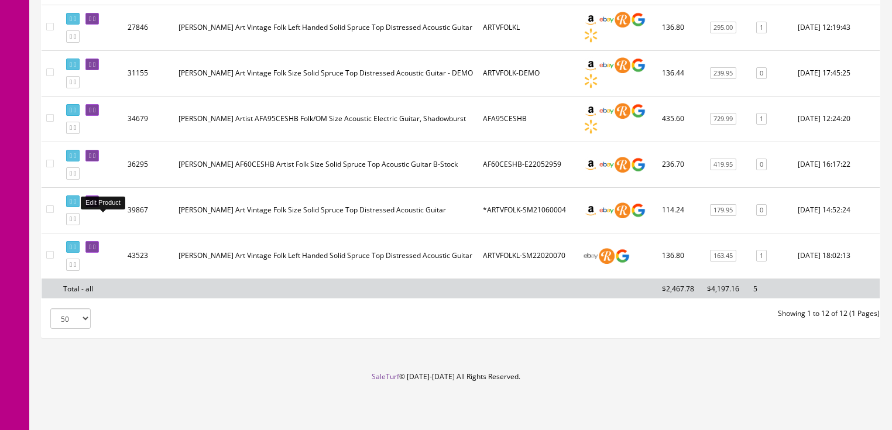
click at [95, 201] on icon at bounding box center [94, 201] width 2 height 6
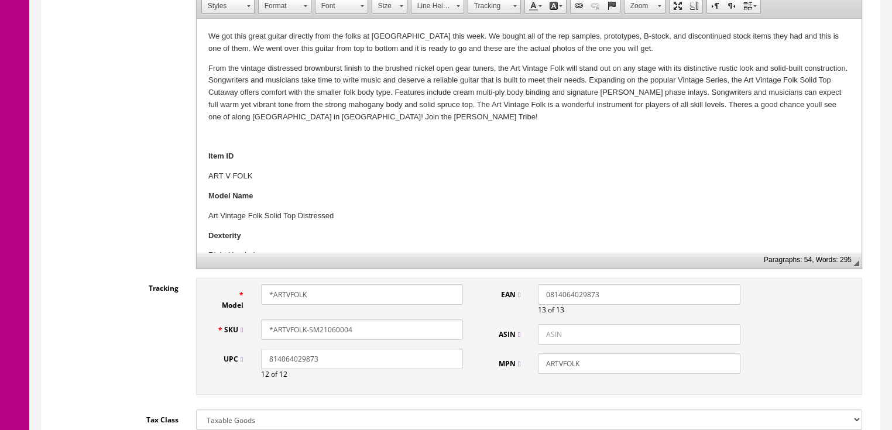
scroll to position [328, 0]
click at [263, 288] on input "*ARTVFOLK" at bounding box center [362, 294] width 202 height 20
type input "ARTVFOLK"
click at [262, 334] on input "*ARTVFOLK-SM21060004" at bounding box center [362, 329] width 202 height 20
drag, startPoint x: 307, startPoint y: 331, endPoint x: 360, endPoint y: 331, distance: 53.3
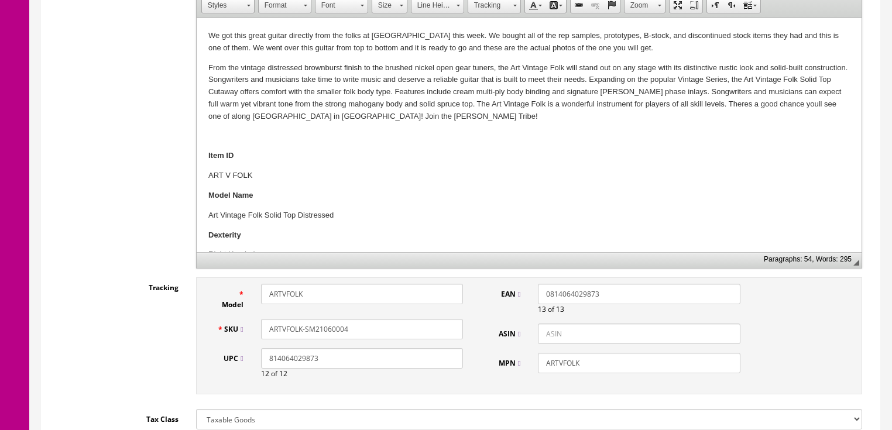
click at [360, 331] on input "ARTVFOLK-SM21060004" at bounding box center [362, 329] width 202 height 20
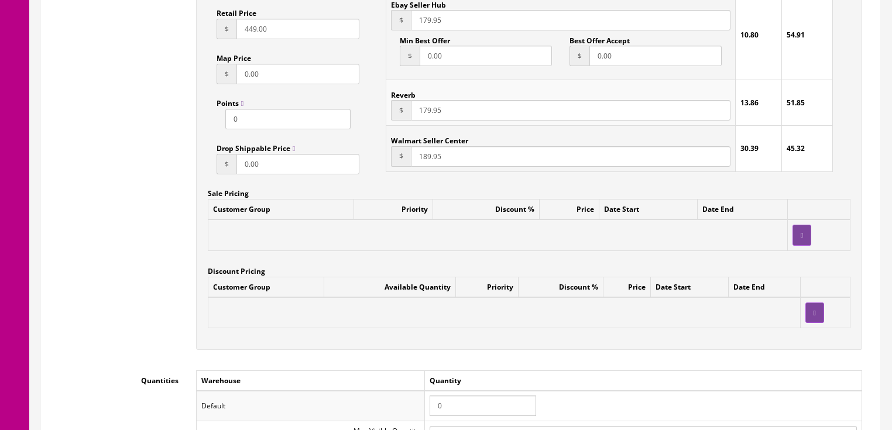
scroll to position [937, 0]
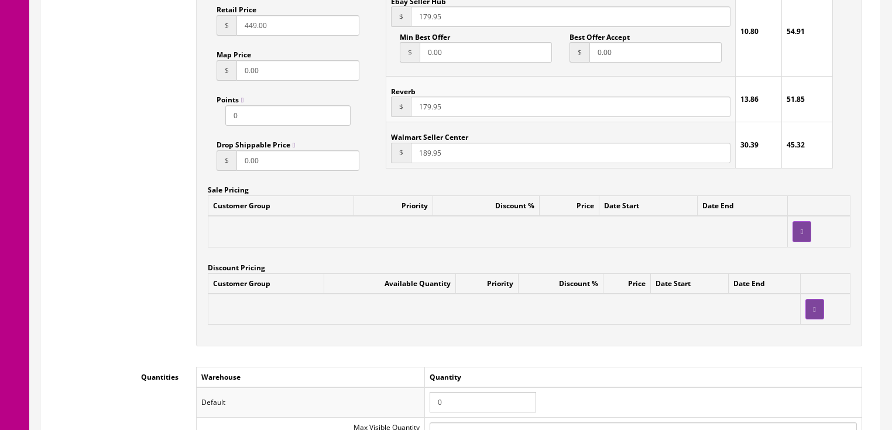
type input "ARTVFOLK-210518795"
drag, startPoint x: 445, startPoint y: 405, endPoint x: 425, endPoint y: 401, distance: 20.3
click at [425, 401] on tr "Default 0" at bounding box center [529, 403] width 666 height 30
type input "1"
drag, startPoint x: 499, startPoint y: 360, endPoint x: 499, endPoint y: 349, distance: 10.5
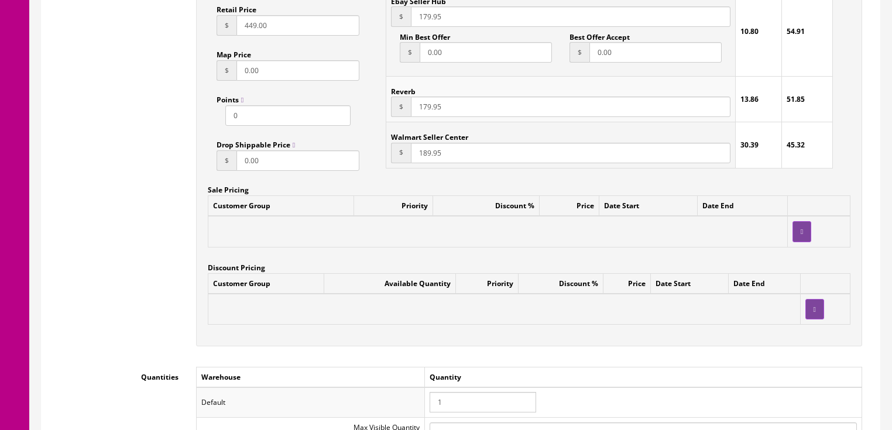
click at [499, 358] on div "Accept Offers Yes No Request A Quote Yes No Login for Price Yes No Price In Car…" at bounding box center [529, 94] width 684 height 529
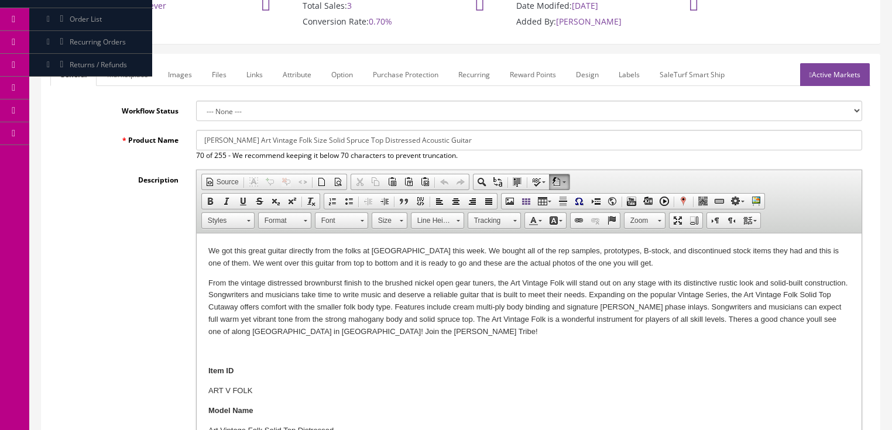
scroll to position [94, 0]
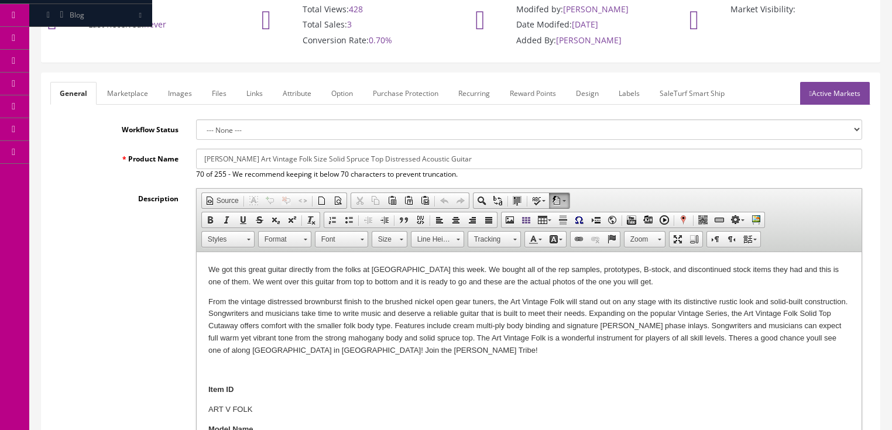
click at [122, 89] on link "Marketplace" at bounding box center [128, 93] width 60 height 23
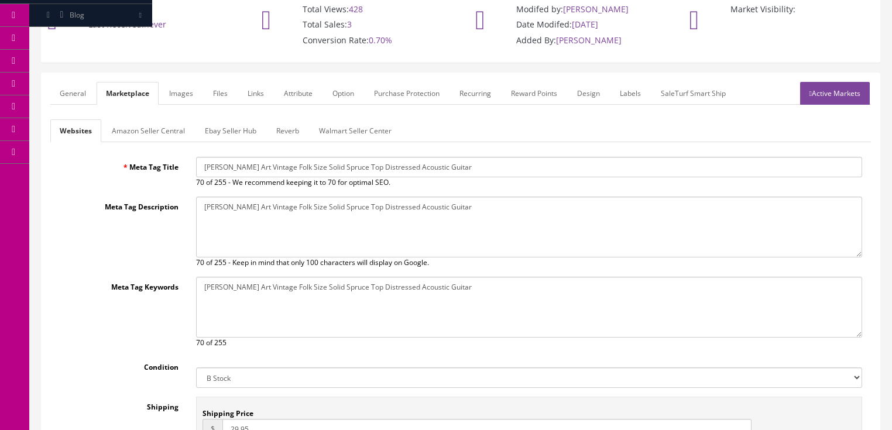
click at [148, 132] on link "Amazon Seller Central" at bounding box center [148, 130] width 92 height 23
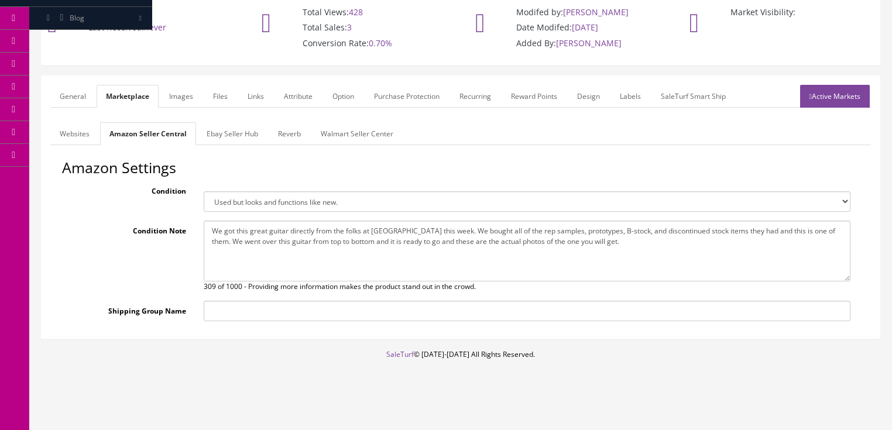
click at [182, 97] on link "Images" at bounding box center [181, 96] width 43 height 23
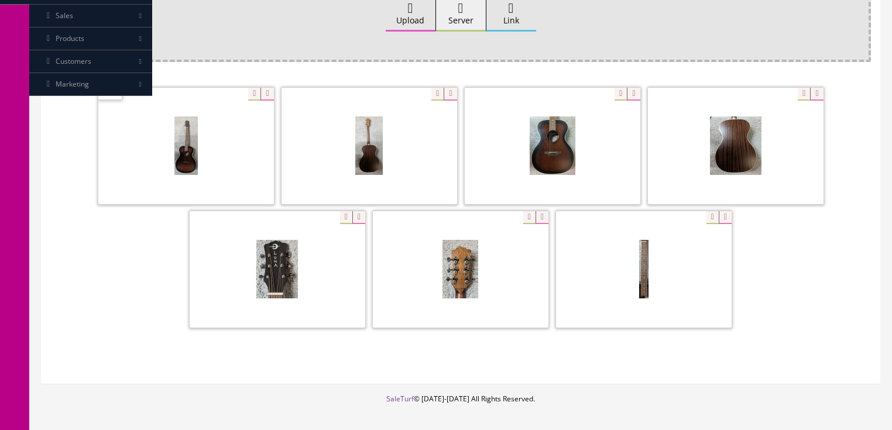
scroll to position [278, 0]
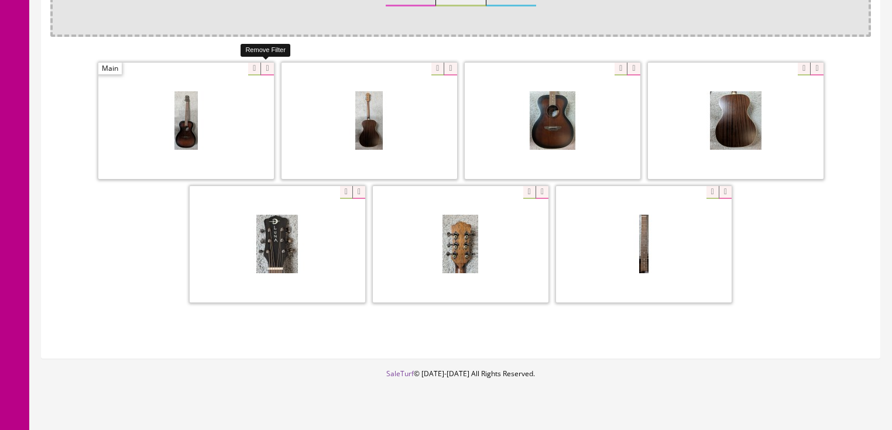
click at [265, 69] on icon at bounding box center [267, 69] width 13 height 13
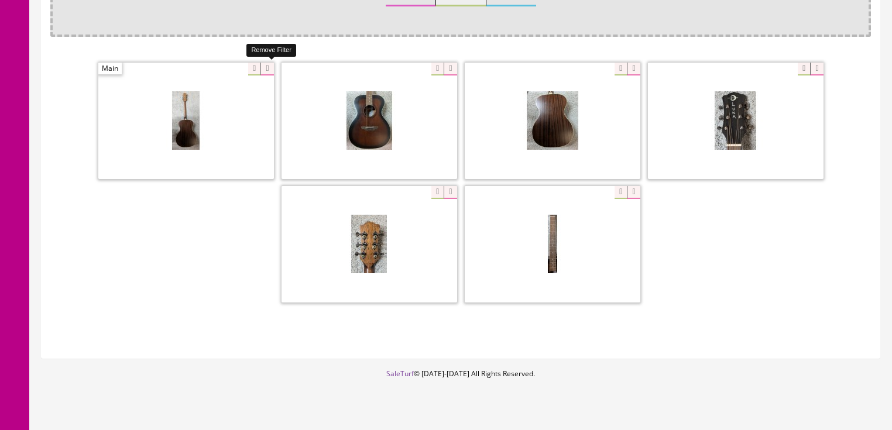
click at [265, 69] on icon at bounding box center [267, 69] width 13 height 13
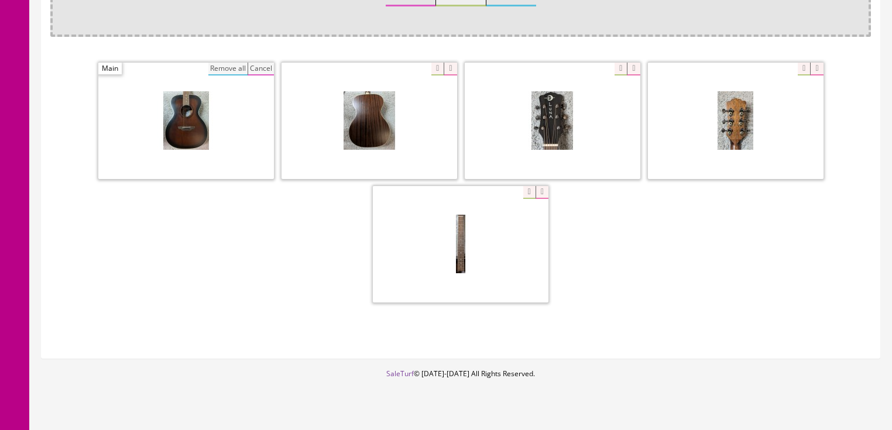
click at [243, 66] on button "Remove all" at bounding box center [227, 69] width 39 height 13
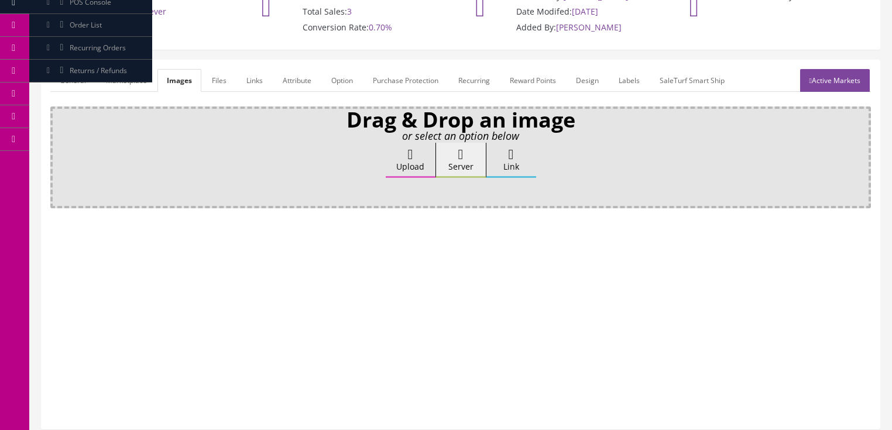
scroll to position [102, 0]
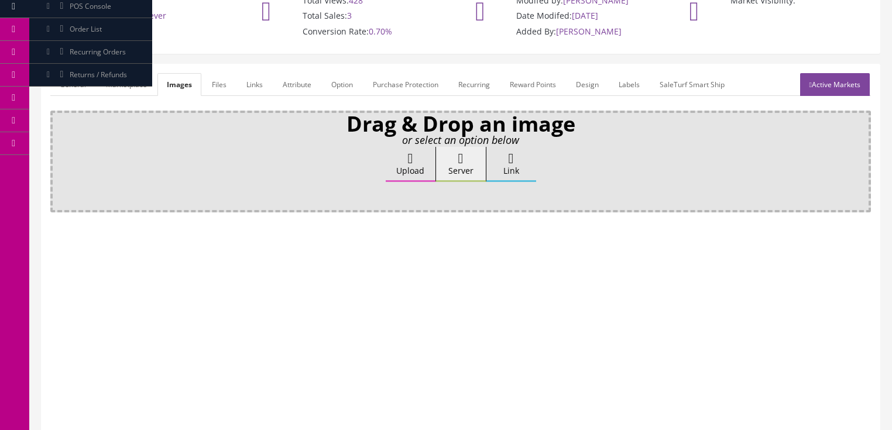
click at [410, 153] on icon at bounding box center [410, 159] width 5 height 14
click at [59, 153] on input "Upload" at bounding box center [59, 153] width 0 height 12
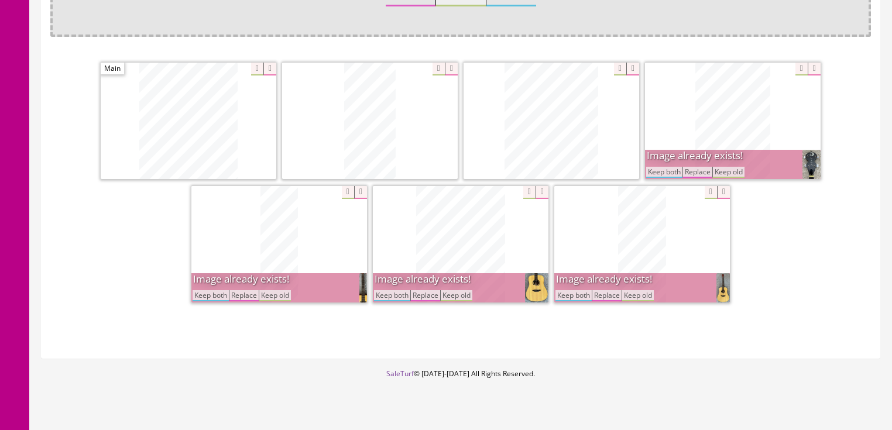
scroll to position [290, 0]
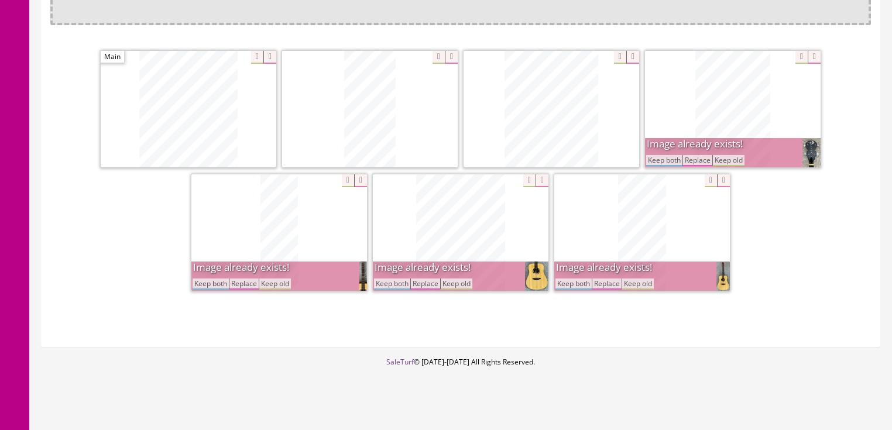
click at [384, 287] on button "Keep both" at bounding box center [392, 284] width 36 height 11
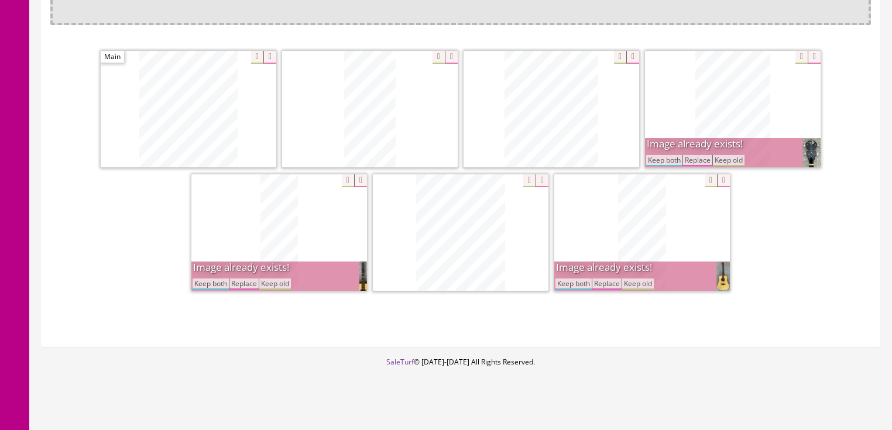
click at [569, 283] on button "Keep both" at bounding box center [574, 284] width 36 height 11
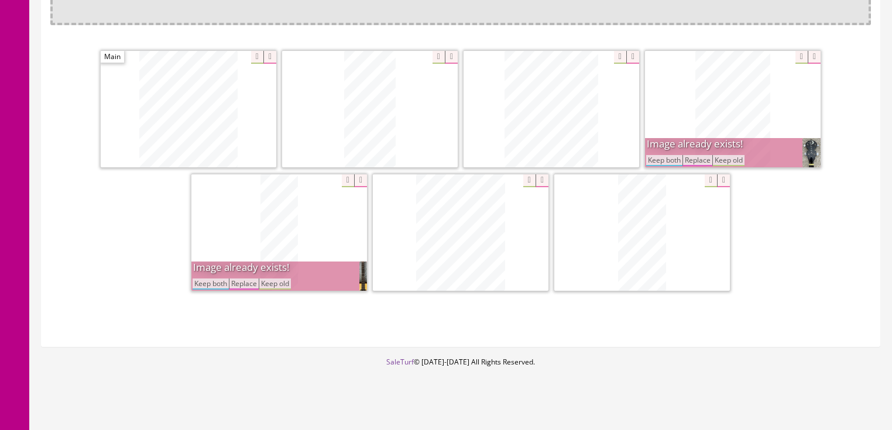
click at [658, 160] on button "Keep both" at bounding box center [664, 160] width 36 height 11
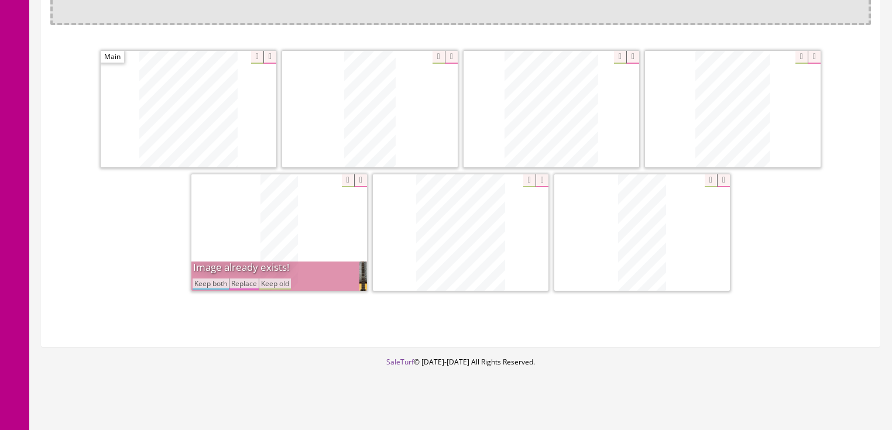
drag, startPoint x: 214, startPoint y: 279, endPoint x: 283, endPoint y: 271, distance: 69.5
click at [218, 279] on button "Keep both" at bounding box center [211, 284] width 36 height 11
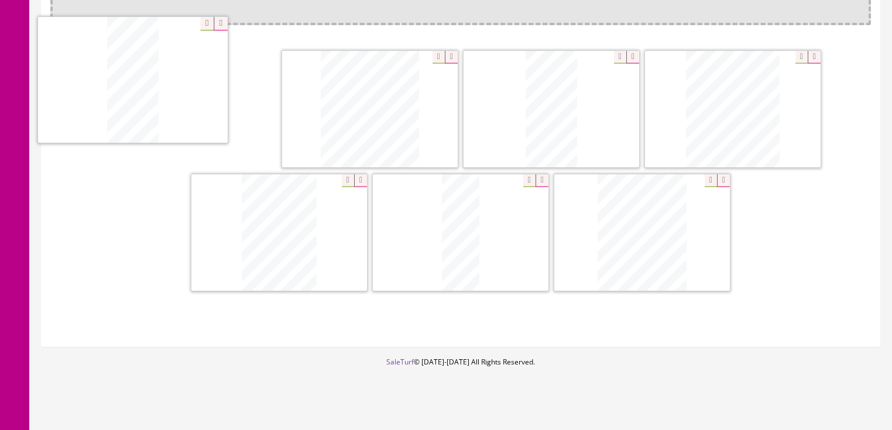
drag, startPoint x: 636, startPoint y: 235, endPoint x: 239, endPoint y: 106, distance: 417.9
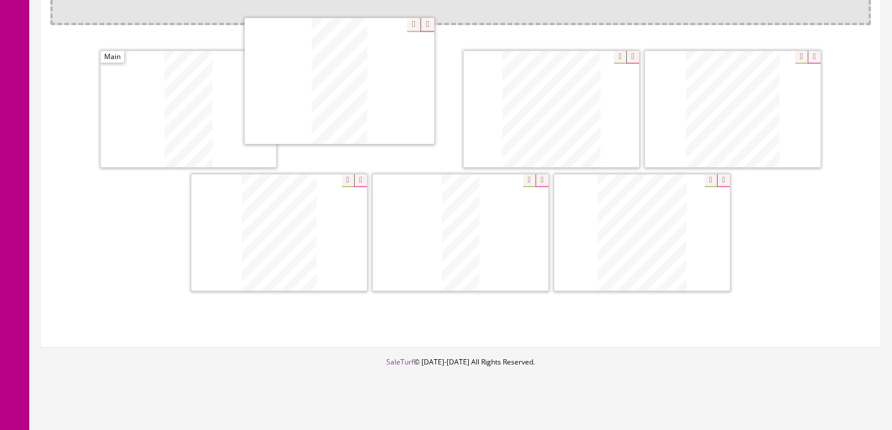
drag, startPoint x: 547, startPoint y: 134, endPoint x: 403, endPoint y: 136, distance: 144.6
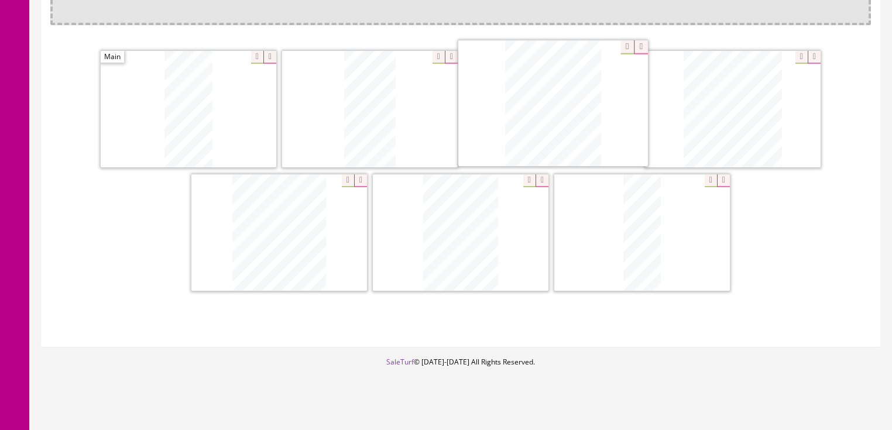
drag, startPoint x: 596, startPoint y: 228, endPoint x: 507, endPoint y: 101, distance: 155.6
drag, startPoint x: 295, startPoint y: 220, endPoint x: 749, endPoint y: 90, distance: 473.1
drag, startPoint x: 617, startPoint y: 232, endPoint x: 170, endPoint y: 244, distance: 446.9
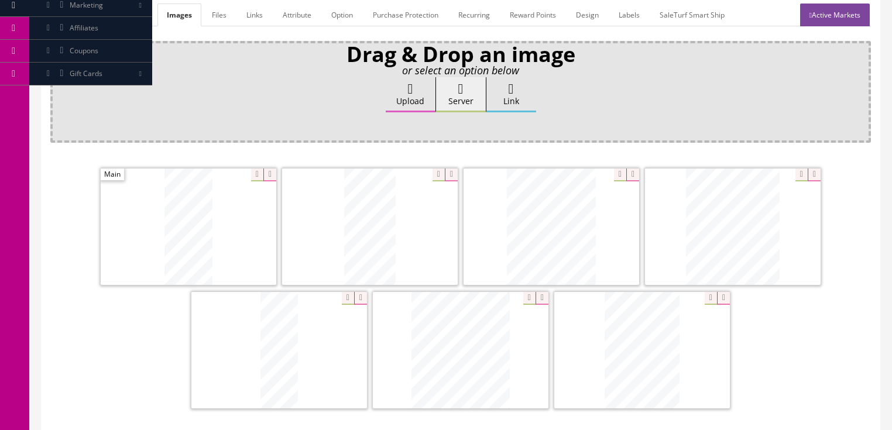
scroll to position [149, 0]
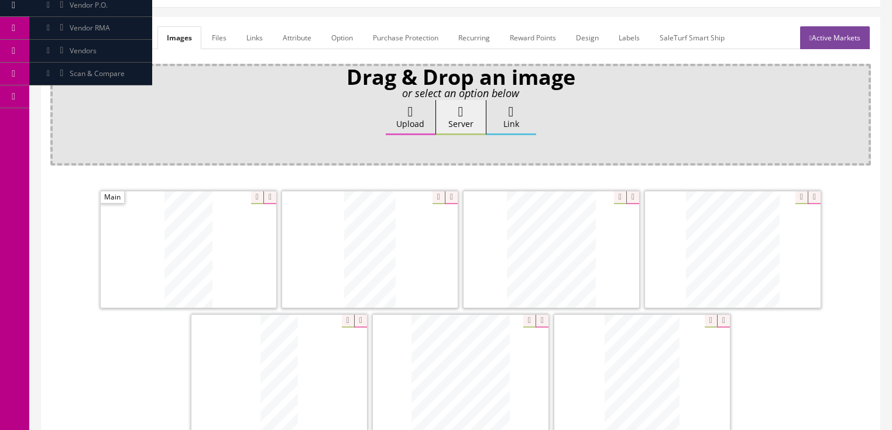
click at [70, 39] on link "General" at bounding box center [72, 37] width 45 height 23
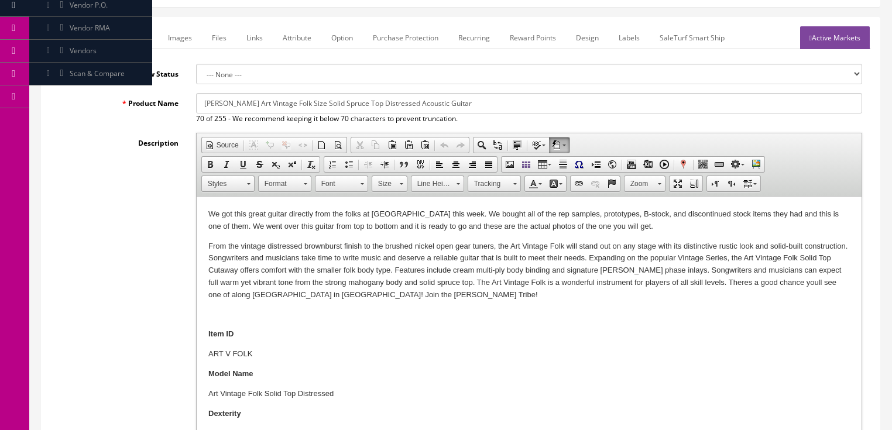
click at [609, 230] on p "We got this great guitar directly from the folks at Luna this week. We bought a…" at bounding box center [529, 220] width 642 height 25
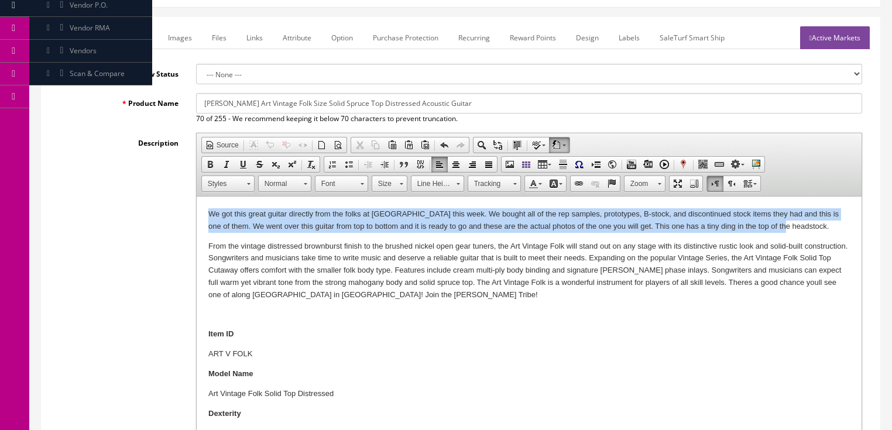
drag, startPoint x: 207, startPoint y: 211, endPoint x: 785, endPoint y: 224, distance: 578.0
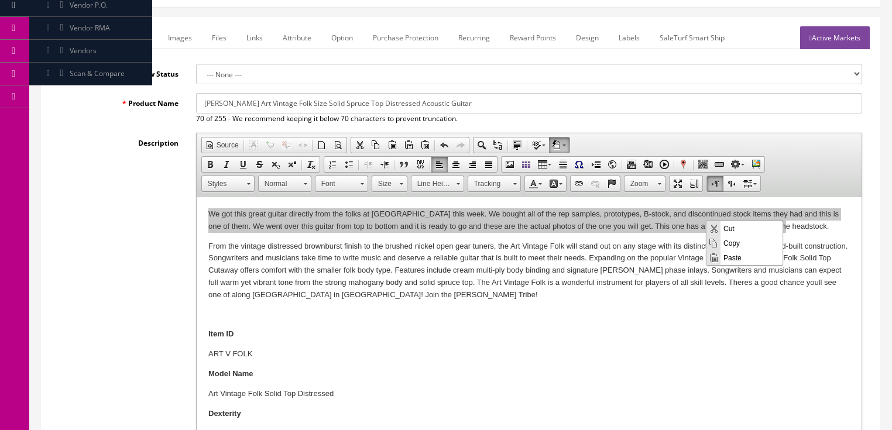
scroll to position [0, 0]
drag, startPoint x: 732, startPoint y: 242, endPoint x: 1242, endPoint y: 267, distance: 510.0
click at [732, 242] on span "Copy" at bounding box center [752, 242] width 62 height 15
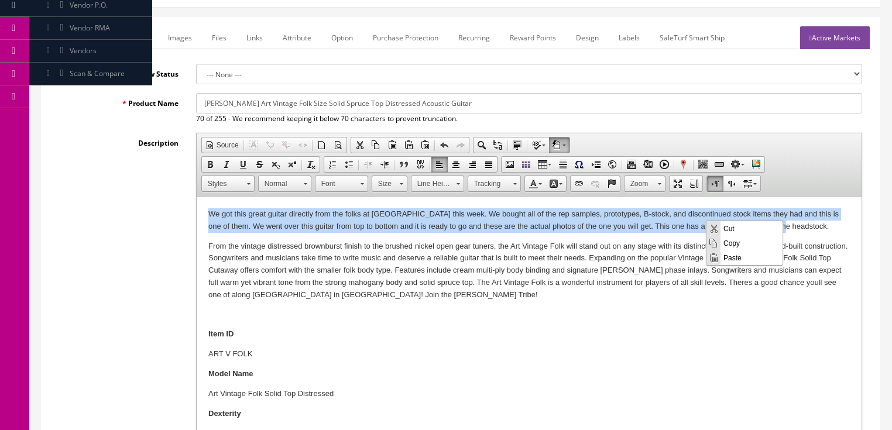
copy p "We got this great guitar directly from the folks at Luna this week. We bought a…"
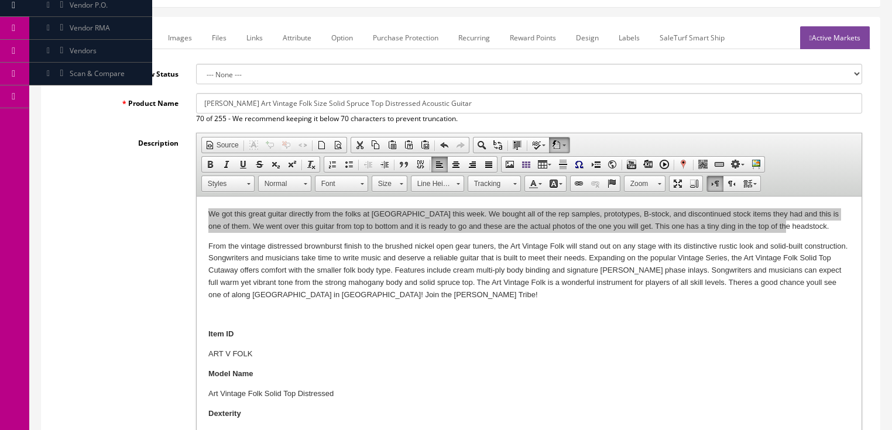
click at [128, 38] on link "Marketplace" at bounding box center [128, 37] width 60 height 23
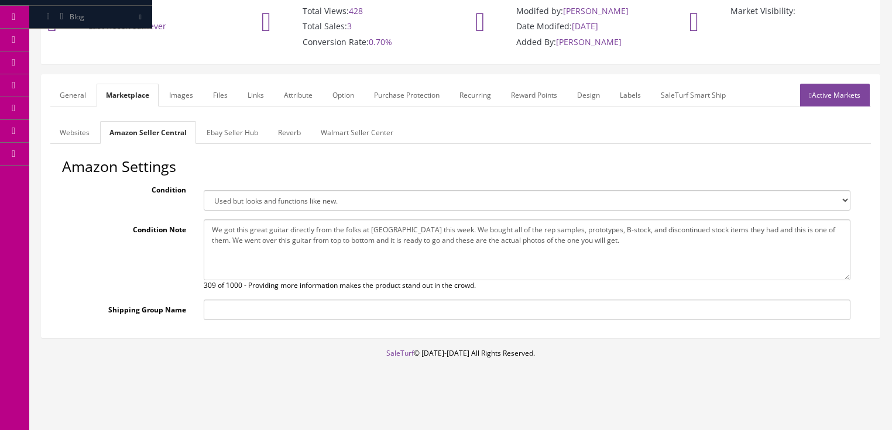
scroll to position [91, 0]
drag, startPoint x: 206, startPoint y: 227, endPoint x: 608, endPoint y: 246, distance: 402.7
click at [630, 251] on textarea "We got this great guitar directly from the folks at Luna this week. We bought a…" at bounding box center [527, 251] width 647 height 61
paste textarea "This one has a tiny ding in the top of the headstock."
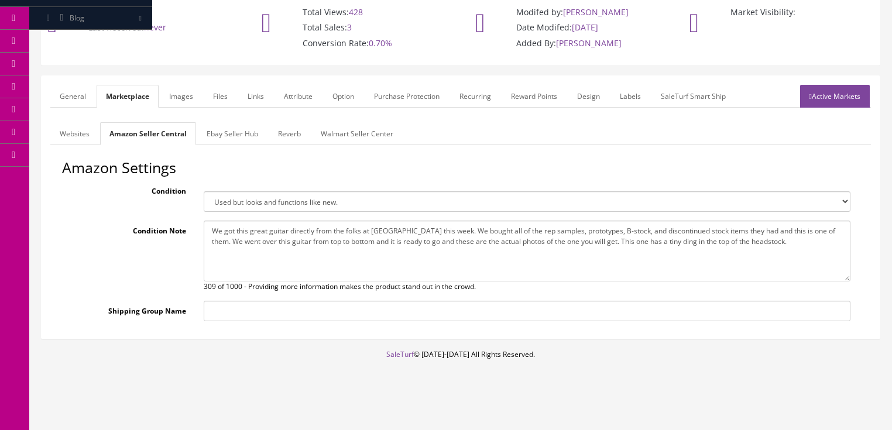
type textarea "We got this great guitar directly from the folks at Luna this week. We bought a…"
click at [245, 139] on link "Ebay Seller Hub" at bounding box center [232, 133] width 70 height 23
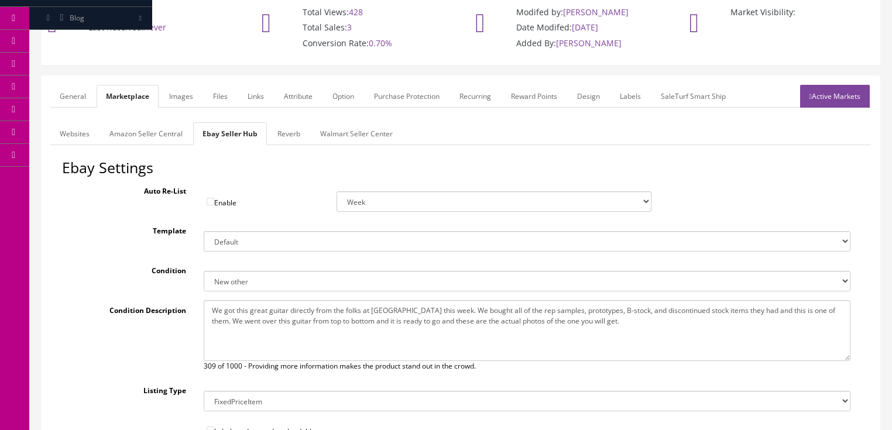
drag, startPoint x: 212, startPoint y: 310, endPoint x: 535, endPoint y: 328, distance: 323.1
click at [632, 337] on textarea "We got this great guitar directly from the folks at Luna this week. We bought a…" at bounding box center [527, 330] width 647 height 61
paste textarea "This one has a tiny ding in the top of the headstock."
type textarea "We got this great guitar directly from the folks at Luna this week. We bought a…"
click at [836, 98] on link "Active Markets" at bounding box center [835, 96] width 70 height 23
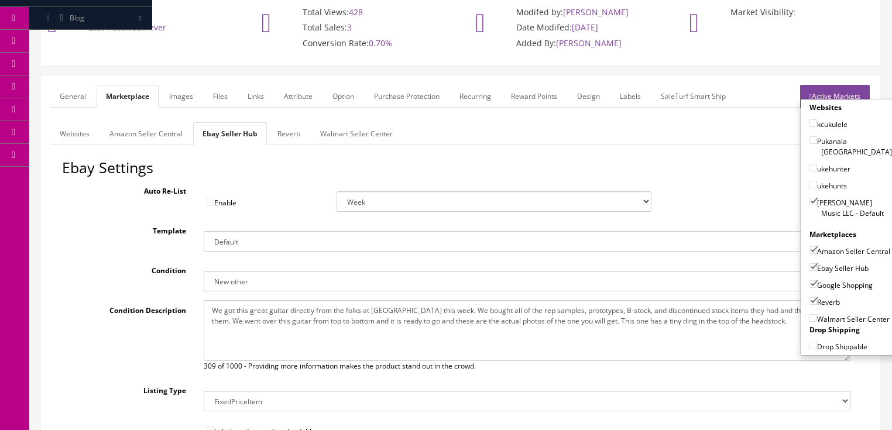
click at [826, 85] on link "Active Markets" at bounding box center [835, 96] width 70 height 23
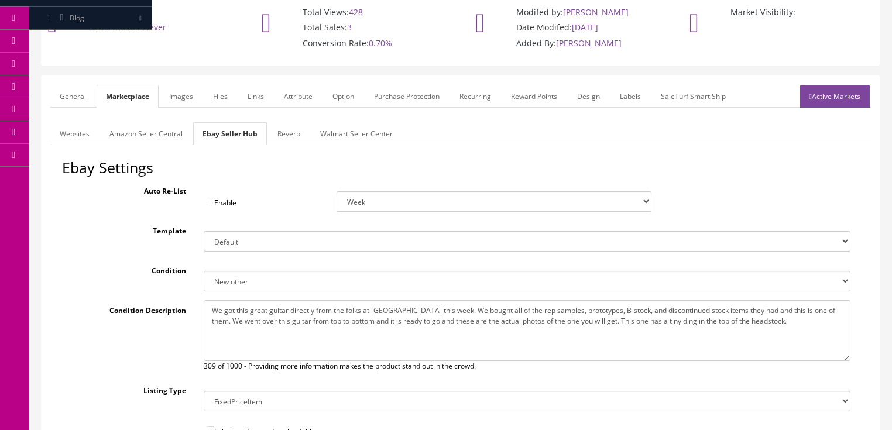
click at [87, 90] on link "General" at bounding box center [72, 96] width 45 height 23
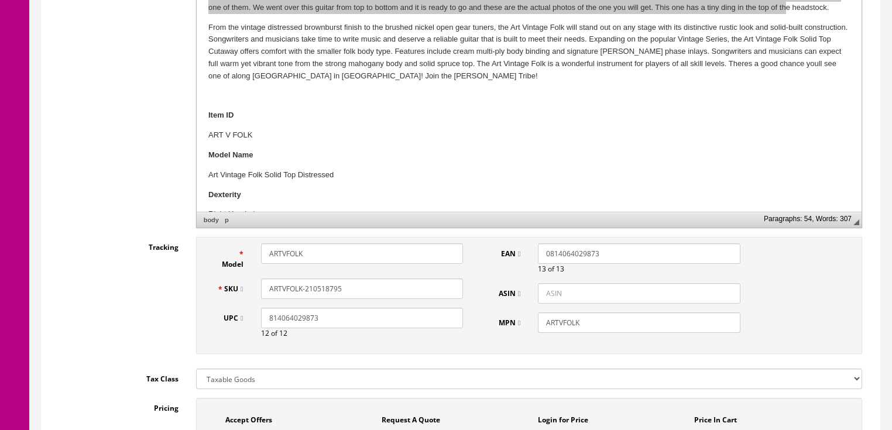
scroll to position [372, 0]
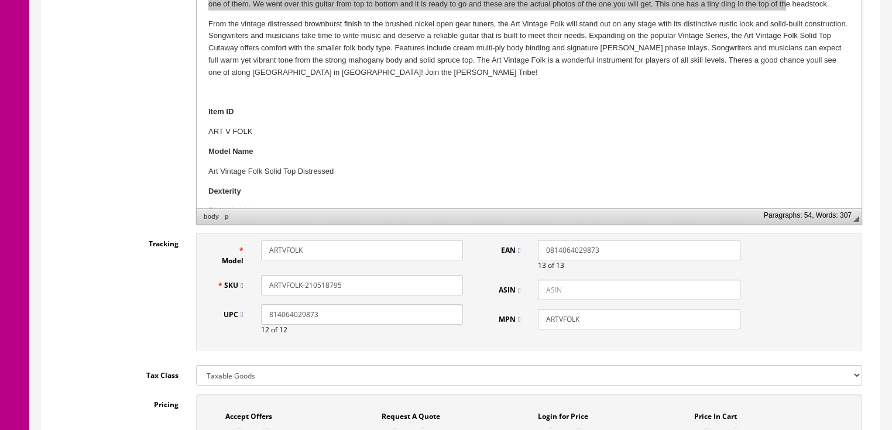
drag, startPoint x: 341, startPoint y: 287, endPoint x: 303, endPoint y: 286, distance: 38.7
click at [246, 287] on div "SKU ARTVFOLK-210518795" at bounding box center [340, 285] width 264 height 20
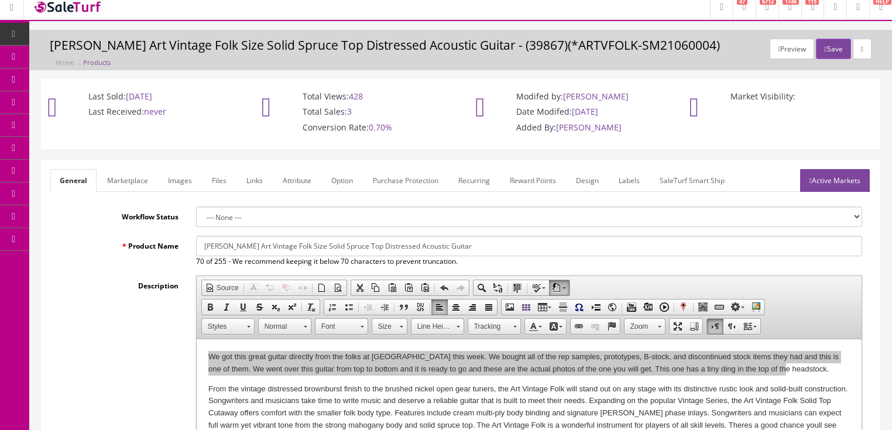
scroll to position [0, 0]
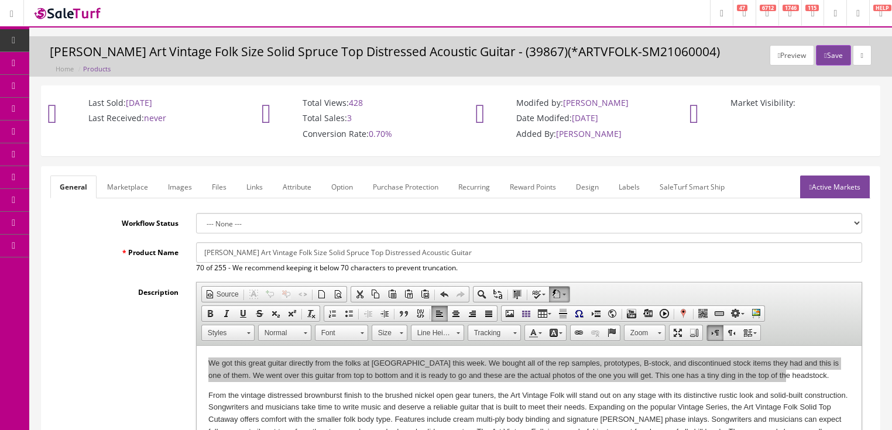
drag, startPoint x: 855, startPoint y: 187, endPoint x: 791, endPoint y: 118, distance: 94.1
click at [854, 187] on link "Active Markets" at bounding box center [835, 187] width 70 height 23
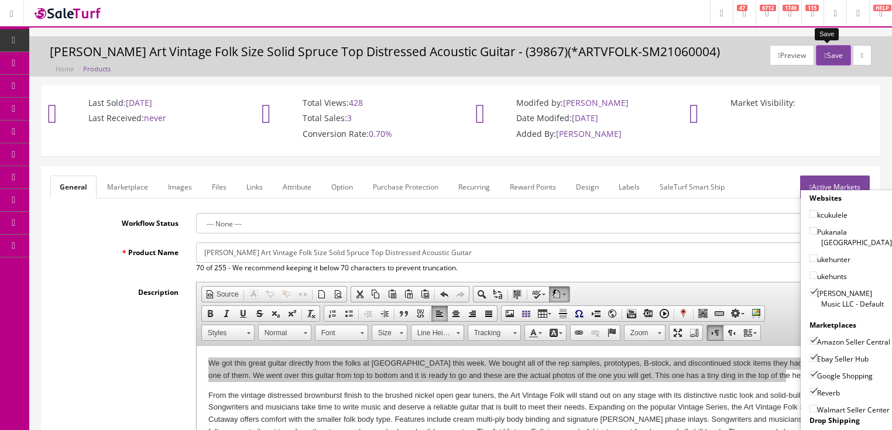
click at [827, 51] on button "Save" at bounding box center [833, 55] width 35 height 20
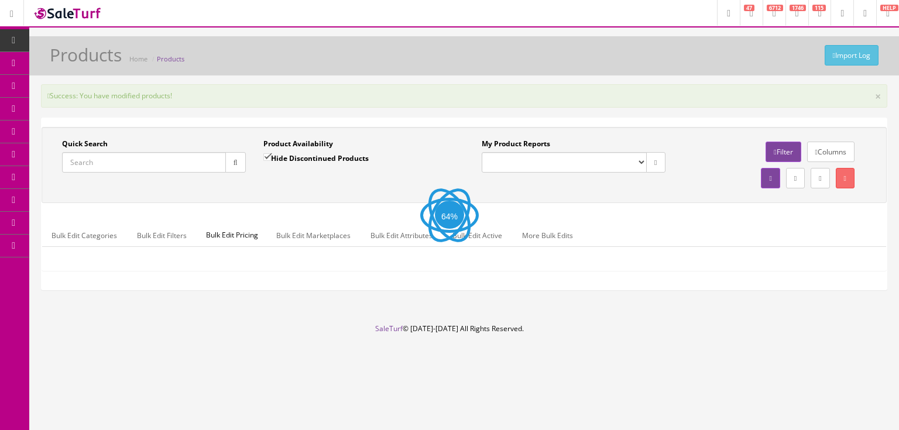
click at [150, 159] on input "Quick Search" at bounding box center [144, 162] width 164 height 20
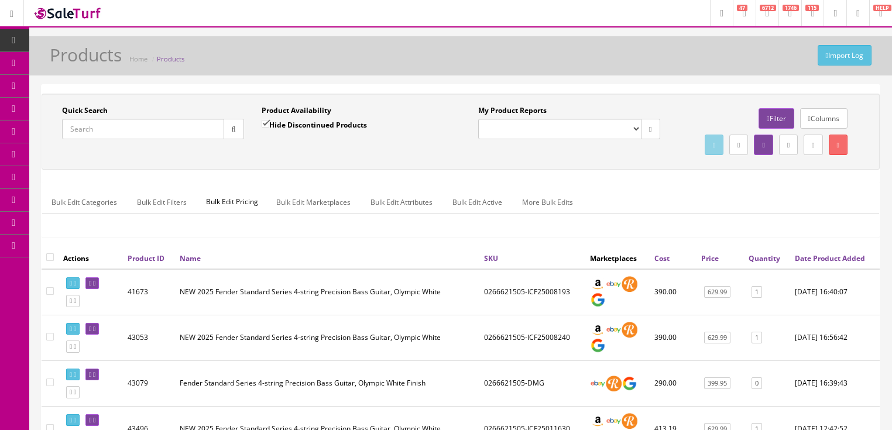
drag, startPoint x: 150, startPoint y: 159, endPoint x: 100, endPoint y: 128, distance: 59.1
paste input "ARTVFOLK-210518795"
type input "ARTVFOLK-210518795"
click at [233, 134] on button "button" at bounding box center [234, 129] width 20 height 20
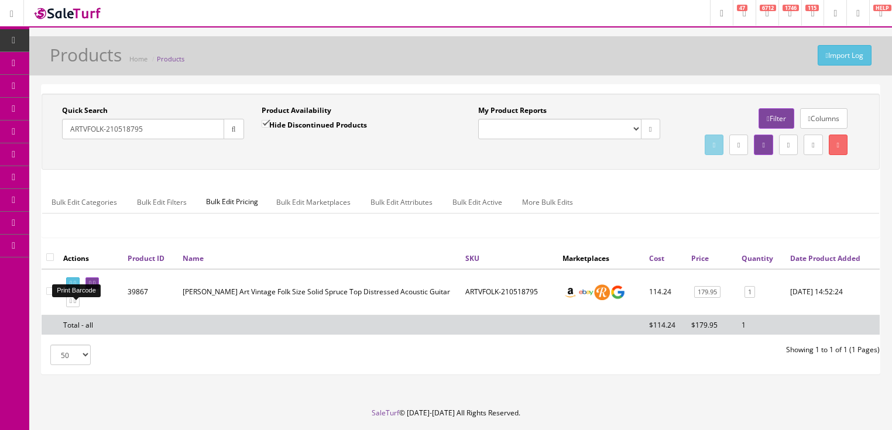
click at [76, 287] on icon at bounding box center [75, 283] width 2 height 6
click at [76, 304] on icon at bounding box center [75, 301] width 2 height 6
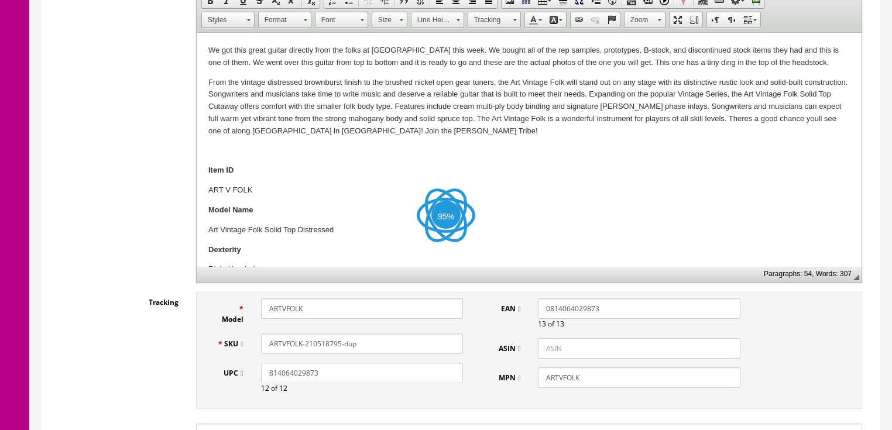
scroll to position [328, 0]
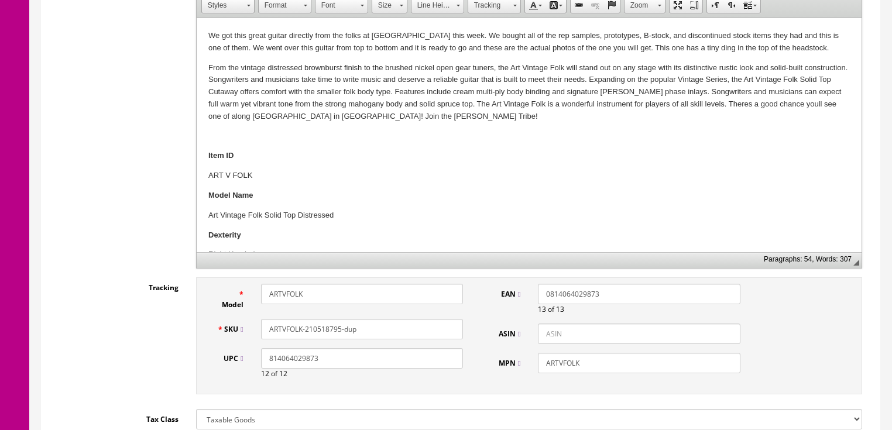
drag, startPoint x: 309, startPoint y: 331, endPoint x: 402, endPoint y: 328, distance: 92.6
click at [402, 328] on input "ARTVFOLK-210518795-dup" at bounding box center [362, 329] width 202 height 20
type input "ARTVFOLK-200304520"
click at [643, 48] on p "We got this great guitar directly from the folks at [GEOGRAPHIC_DATA] this week…" at bounding box center [529, 42] width 642 height 25
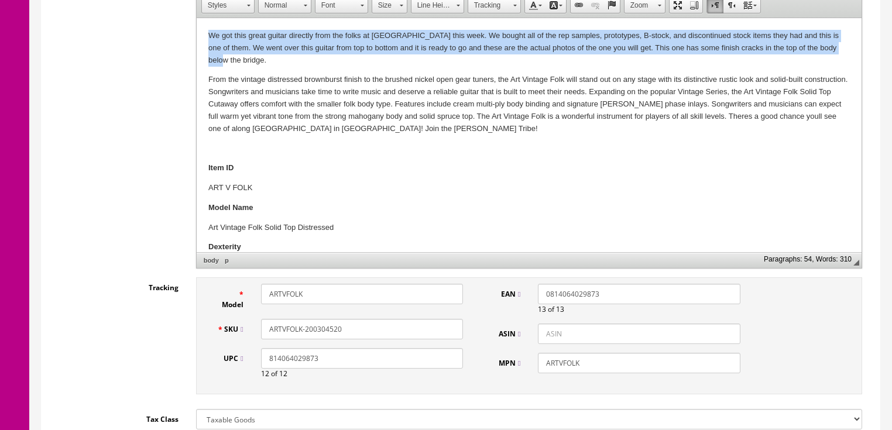
drag, startPoint x: 201, startPoint y: 34, endPoint x: 856, endPoint y: 47, distance: 655.3
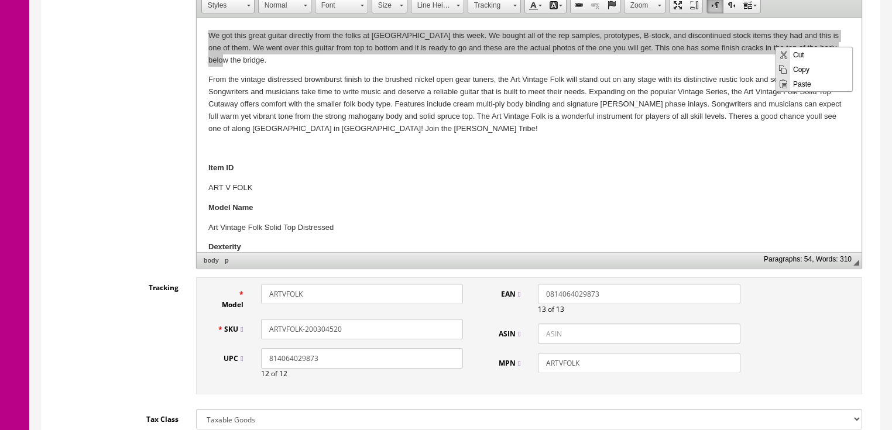
scroll to position [0, 0]
click at [803, 71] on span "Copy" at bounding box center [821, 68] width 62 height 15
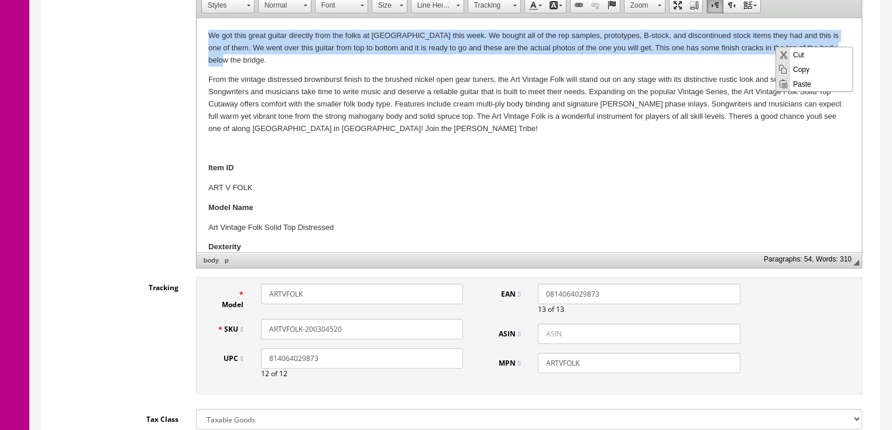
copy p "We got this great guitar directly from the folks at Luna this week. We bought a…"
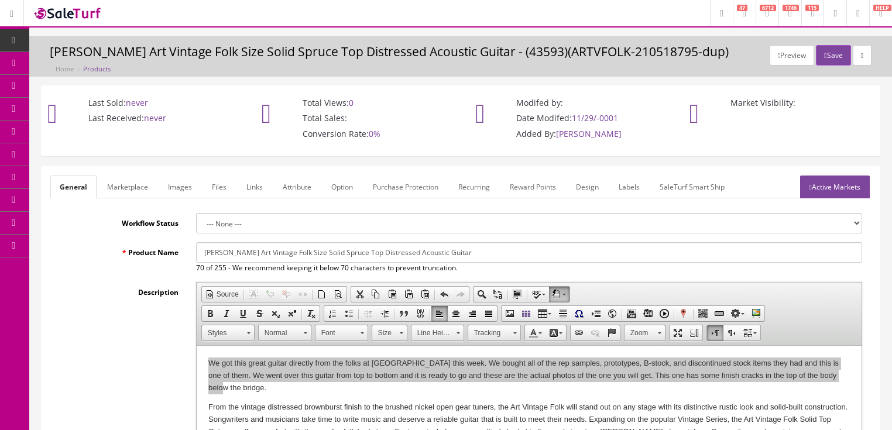
click at [135, 186] on link "Marketplace" at bounding box center [128, 187] width 60 height 23
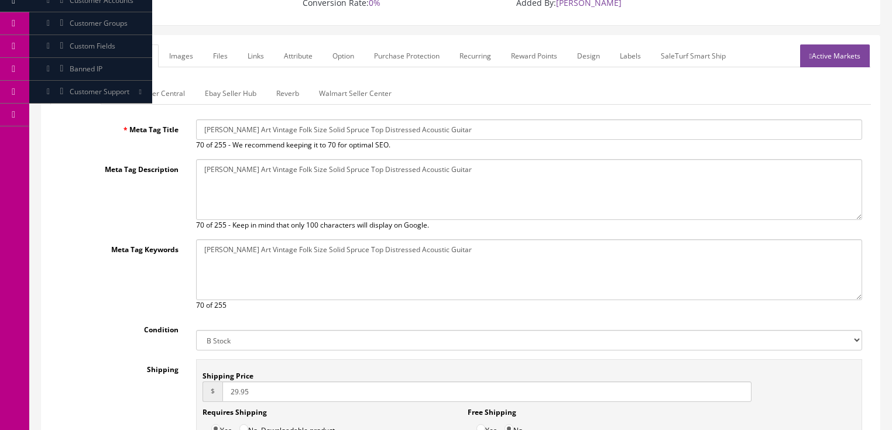
scroll to position [141, 0]
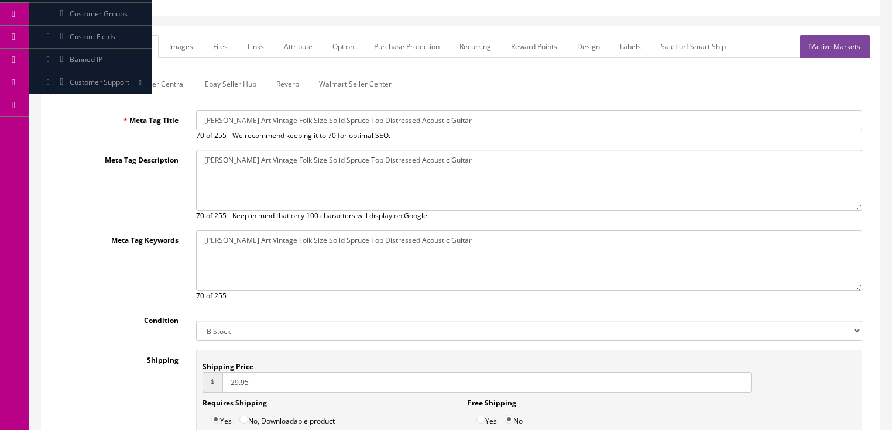
click at [164, 78] on link "Amazon Seller Central" at bounding box center [148, 84] width 92 height 23
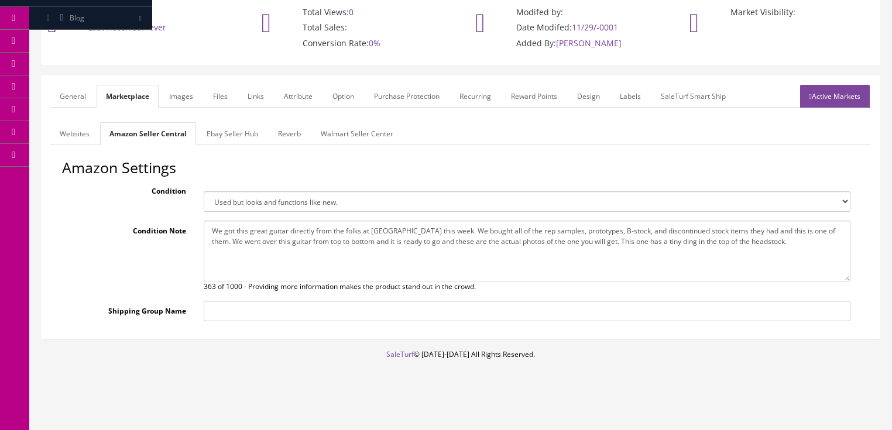
drag, startPoint x: 210, startPoint y: 227, endPoint x: 763, endPoint y: 251, distance: 553.2
click at [763, 251] on textarea "We got this great guitar directly from the folks at Luna this week. We bought a…" at bounding box center [527, 251] width 647 height 61
paste textarea "some finish cracks in the top of the body below the bridge."
type textarea "We got this great guitar directly from the folks at Luna this week. We bought a…"
click at [814, 98] on link "Active Markets" at bounding box center [835, 96] width 70 height 23
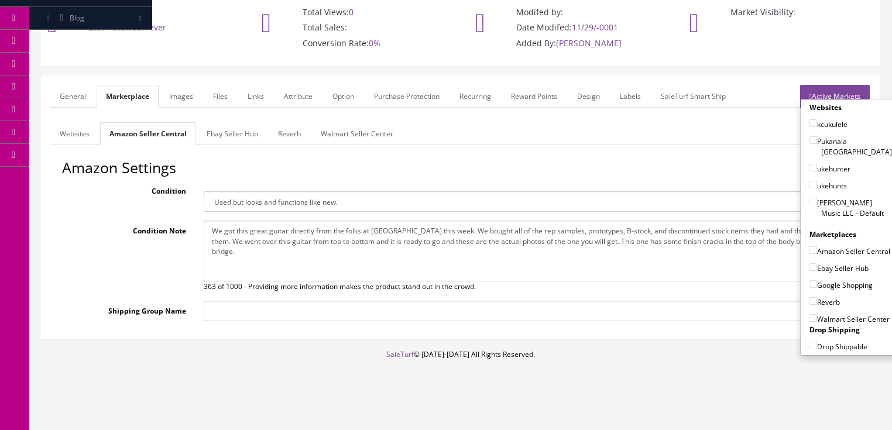
drag, startPoint x: 808, startPoint y: 190, endPoint x: 811, endPoint y: 206, distance: 16.7
click at [810, 198] on input"] "[PERSON_NAME] Music LLC - Default" at bounding box center [814, 202] width 8 height 8
checkbox input"] "true"
drag, startPoint x: 810, startPoint y: 235, endPoint x: 808, endPoint y: 246, distance: 11.3
click at [810, 246] on input"] "Amazon Seller Central" at bounding box center [814, 250] width 8 height 8
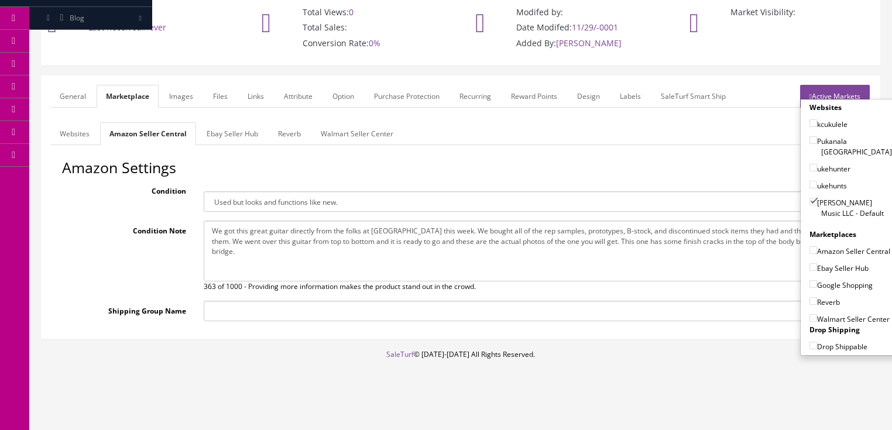
checkbox input"] "true"
click at [810, 263] on input"] "Ebay Seller Hub" at bounding box center [814, 267] width 8 height 8
checkbox input"] "true"
click at [810, 283] on input"] "Google Shopping" at bounding box center [814, 284] width 8 height 8
checkbox input"] "true"
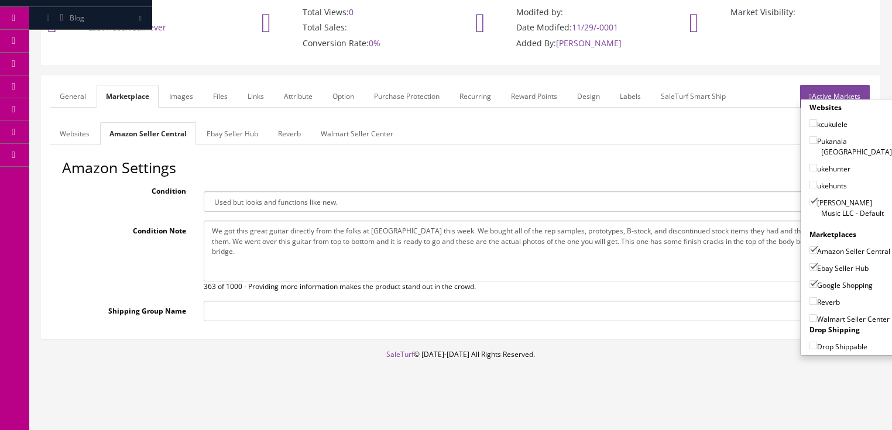
drag, startPoint x: 807, startPoint y: 302, endPoint x: 807, endPoint y: 283, distance: 18.7
click at [810, 301] on label "Reverb" at bounding box center [825, 302] width 30 height 12
drag, startPoint x: 808, startPoint y: 300, endPoint x: 809, endPoint y: 287, distance: 12.9
click at [810, 300] on input"] "Reverb" at bounding box center [814, 301] width 8 height 8
checkbox input"] "true"
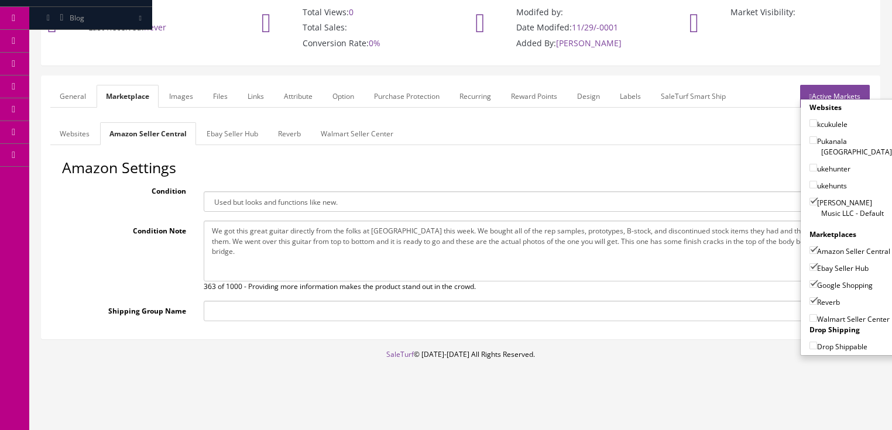
click at [810, 246] on input"] "Amazon Seller Central" at bounding box center [814, 250] width 8 height 8
checkbox input"] "false"
click at [813, 93] on link "Active Markets" at bounding box center [835, 96] width 70 height 23
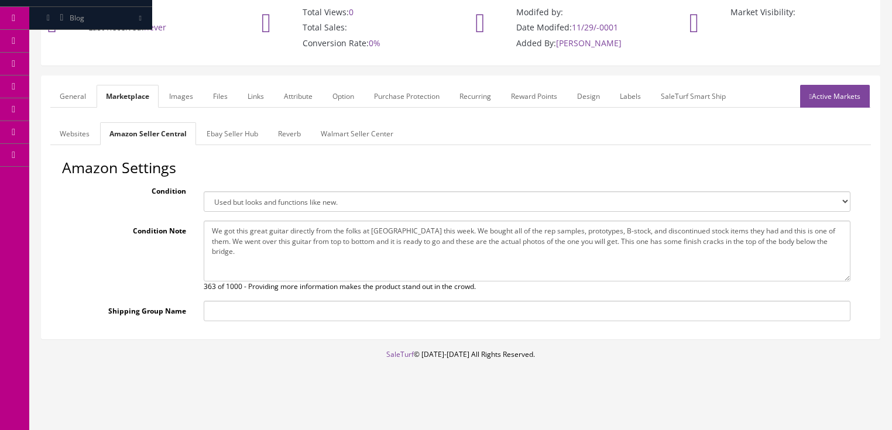
click at [73, 91] on link "General" at bounding box center [72, 96] width 45 height 23
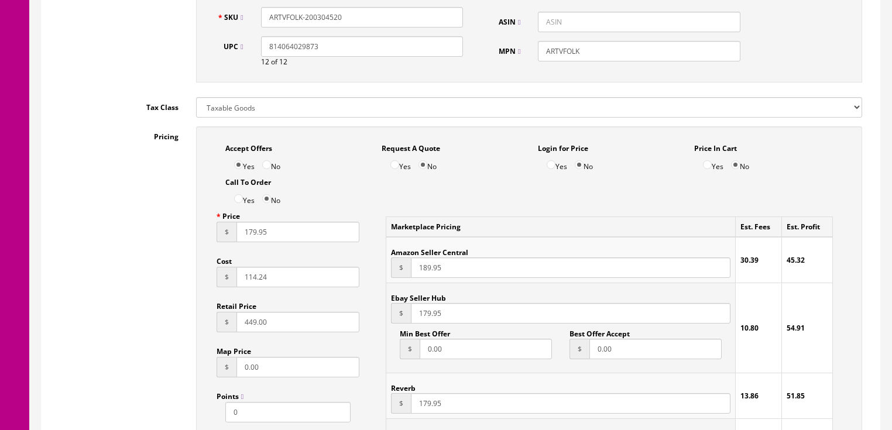
scroll to position [700, 0]
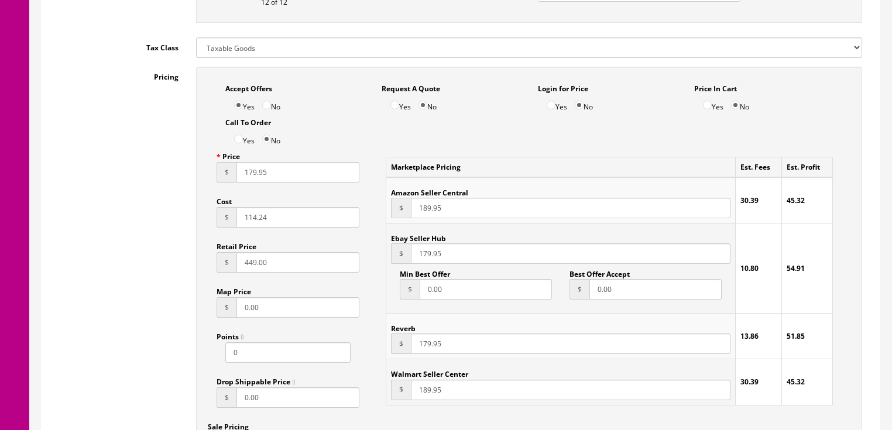
drag, startPoint x: 286, startPoint y: 173, endPoint x: 226, endPoint y: 178, distance: 59.9
click at [227, 178] on div "$ 179.95" at bounding box center [288, 172] width 143 height 20
type input "134.90"
drag, startPoint x: 447, startPoint y: 258, endPoint x: 390, endPoint y: 263, distance: 57.0
click at [390, 263] on td "Ebay Seller Hub $ 179.95 Min Best Offer $ 0.00 Best Offer Accept $ 0.00" at bounding box center [560, 269] width 349 height 90
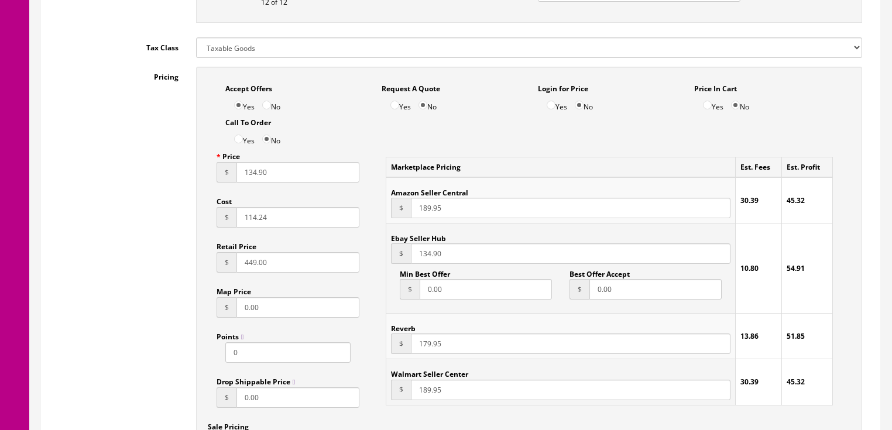
type input "134.90"
drag, startPoint x: 443, startPoint y: 346, endPoint x: 415, endPoint y: 347, distance: 27.5
click at [415, 347] on input "179.95" at bounding box center [570, 344] width 319 height 20
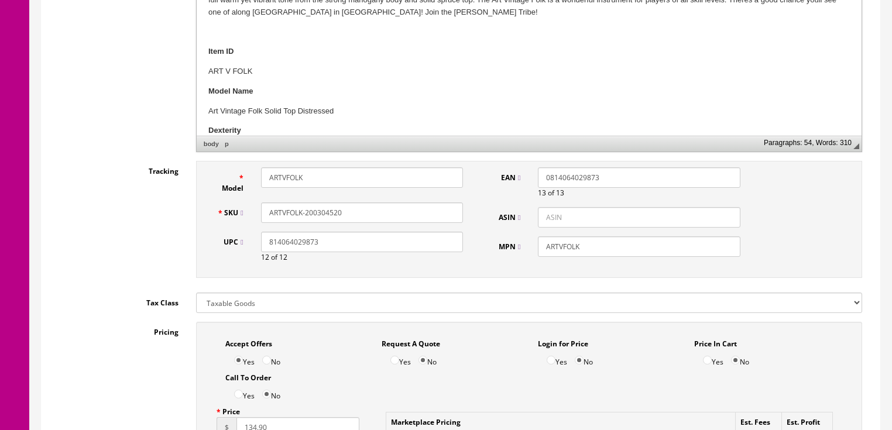
scroll to position [419, 0]
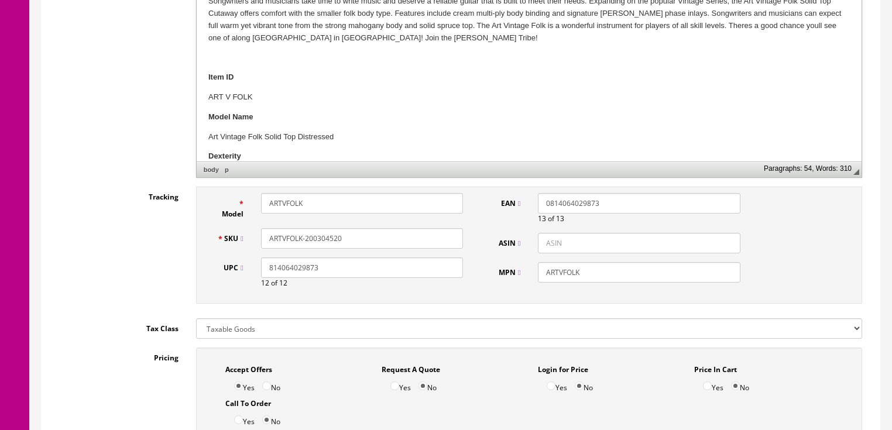
type input "134.90"
drag, startPoint x: 351, startPoint y: 236, endPoint x: 275, endPoint y: 240, distance: 76.2
click at [262, 240] on input "ARTVFOLK-200304520" at bounding box center [362, 238] width 202 height 20
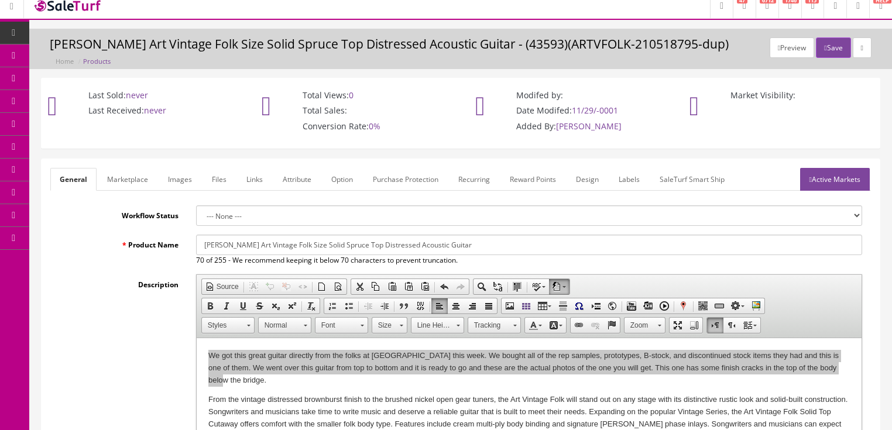
scroll to position [0, 0]
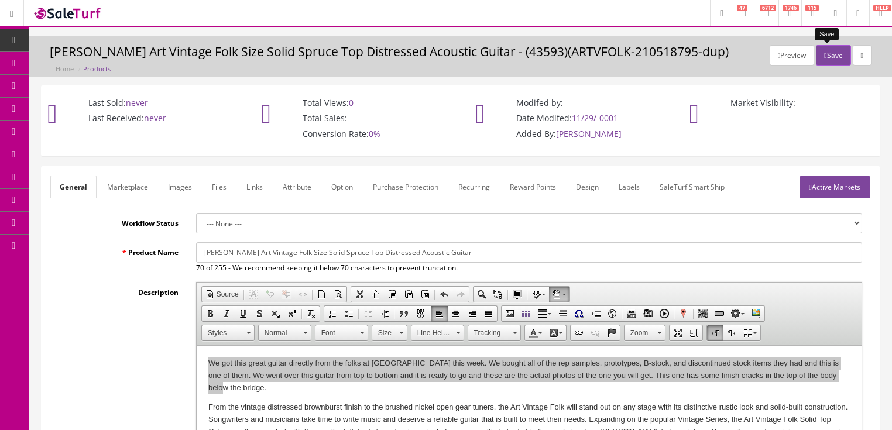
click at [820, 46] on button "Save" at bounding box center [833, 55] width 35 height 20
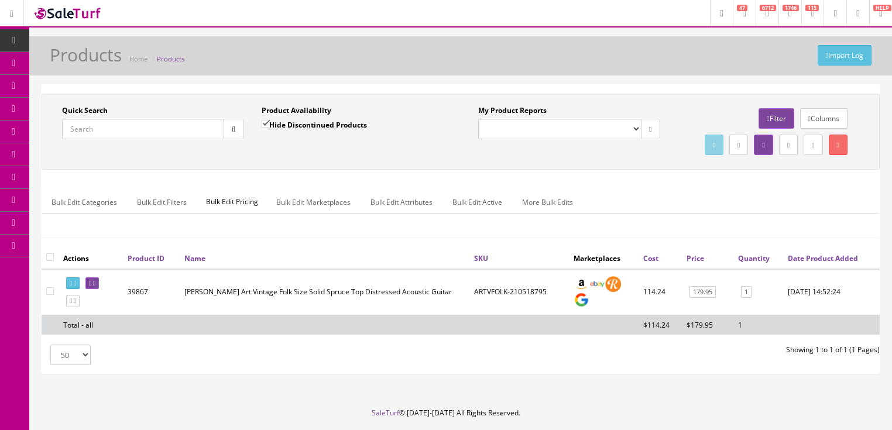
click at [152, 126] on input "Quick Search" at bounding box center [143, 129] width 162 height 20
paste input "ARTVFOLK-200304520"
click at [232, 129] on icon "button" at bounding box center [234, 129] width 4 height 7
click at [76, 287] on icon at bounding box center [75, 283] width 2 height 6
drag, startPoint x: 166, startPoint y: 132, endPoint x: 45, endPoint y: 142, distance: 121.6
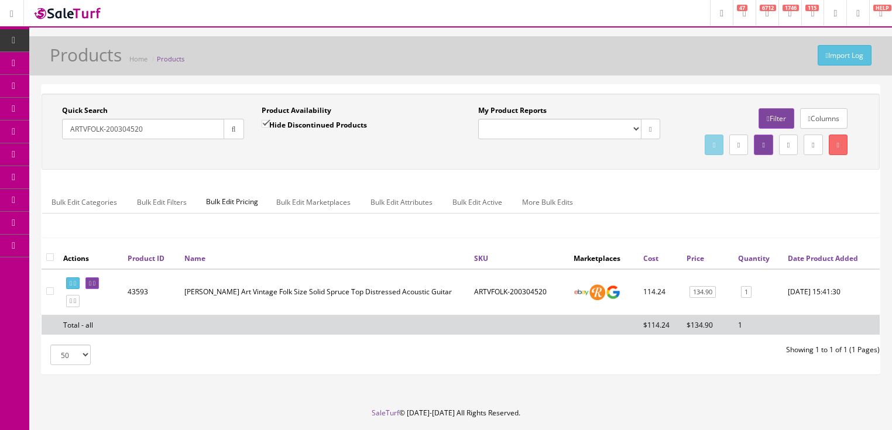
click at [45, 142] on div "Quick Search ARTVFOLK-200304520 Date From Product Availability Hide Discontinue…" at bounding box center [252, 126] width 416 height 43
type input "gyp e zbr"
click at [265, 124] on input "Hide Discontinued Products" at bounding box center [266, 124] width 8 height 8
checkbox input "false"
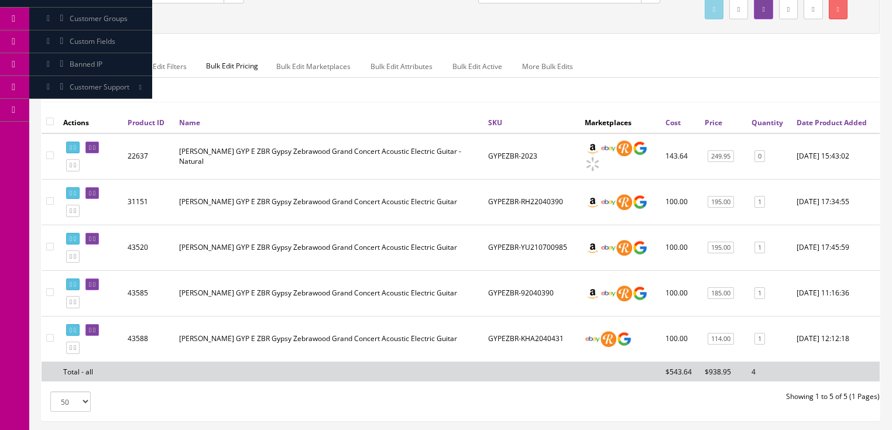
scroll to position [187, 0]
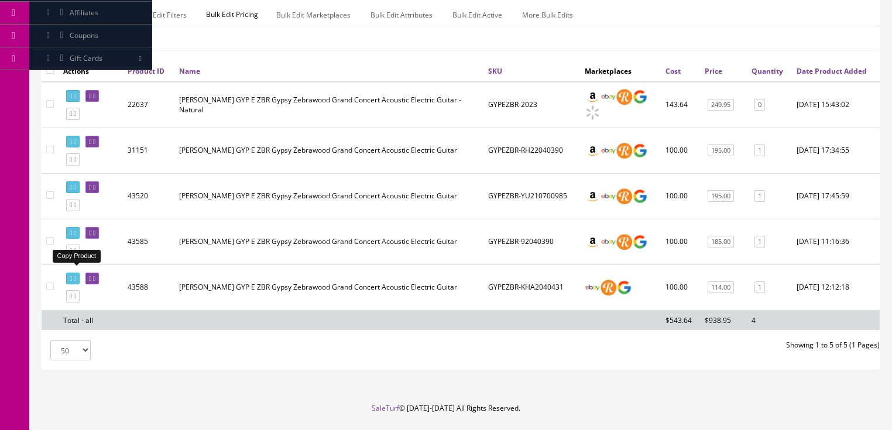
click at [72, 254] on icon at bounding box center [71, 251] width 2 height 6
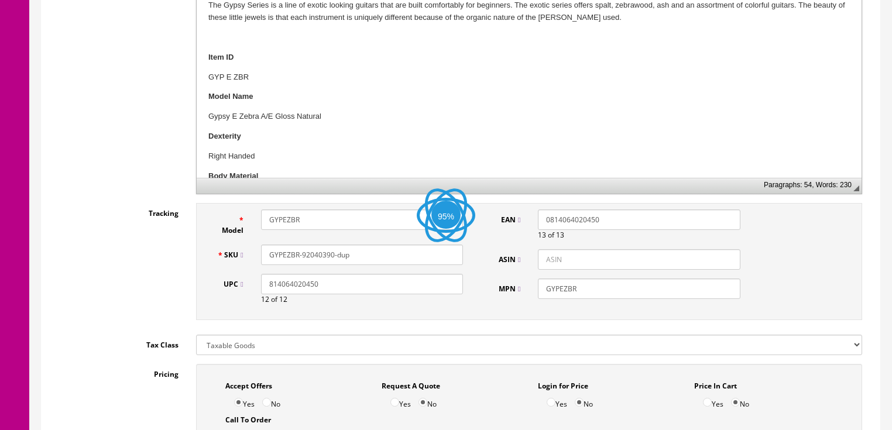
scroll to position [422, 0]
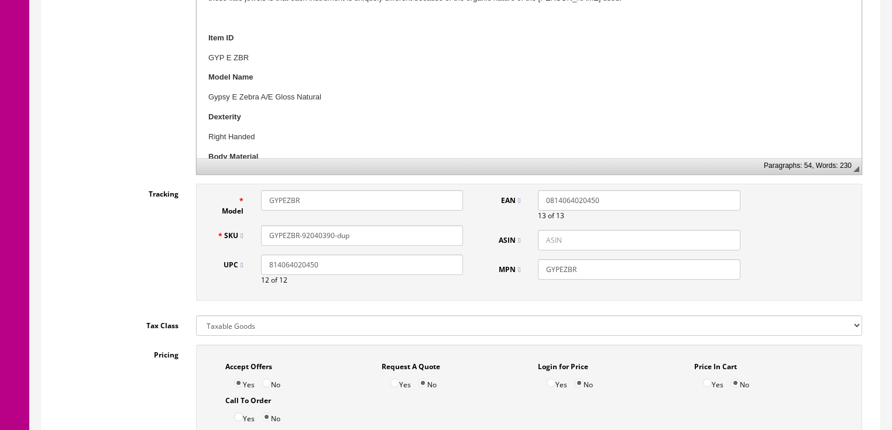
drag, startPoint x: 302, startPoint y: 234, endPoint x: 365, endPoint y: 234, distance: 63.2
click at [365, 234] on input "GYPEZBR-92040390-dup" at bounding box center [362, 235] width 202 height 20
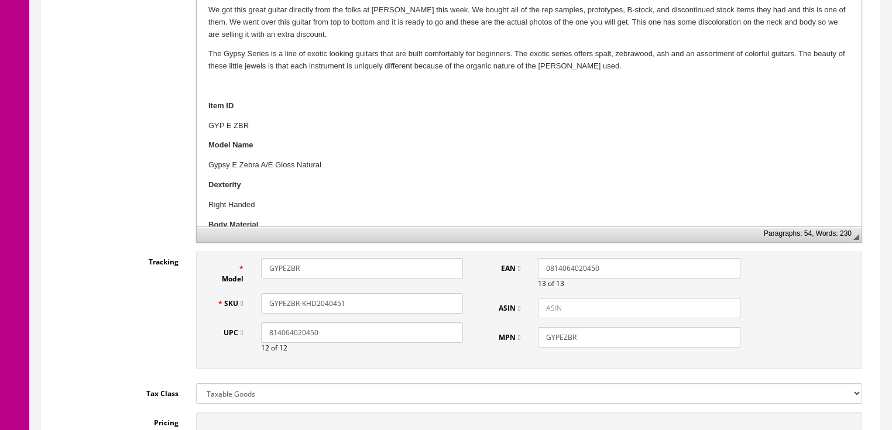
scroll to position [187, 0]
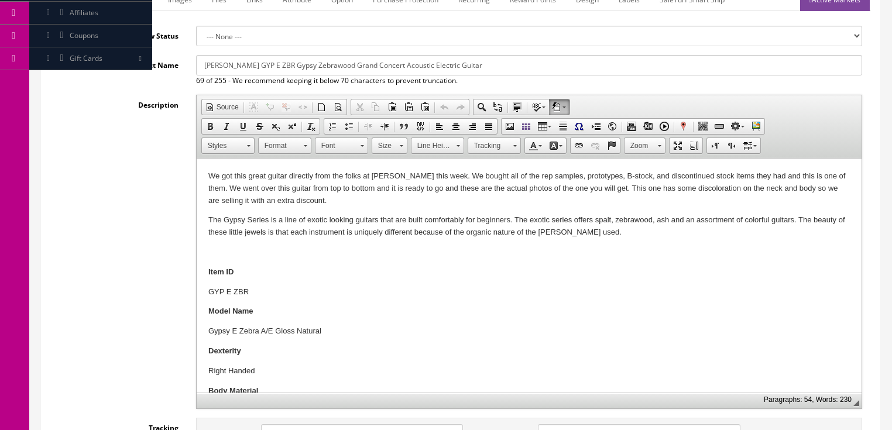
type input "GYPEZBR-KHD2040451"
click at [663, 191] on p "We got this great guitar directly from the folks at [PERSON_NAME] this week. We…" at bounding box center [529, 188] width 642 height 36
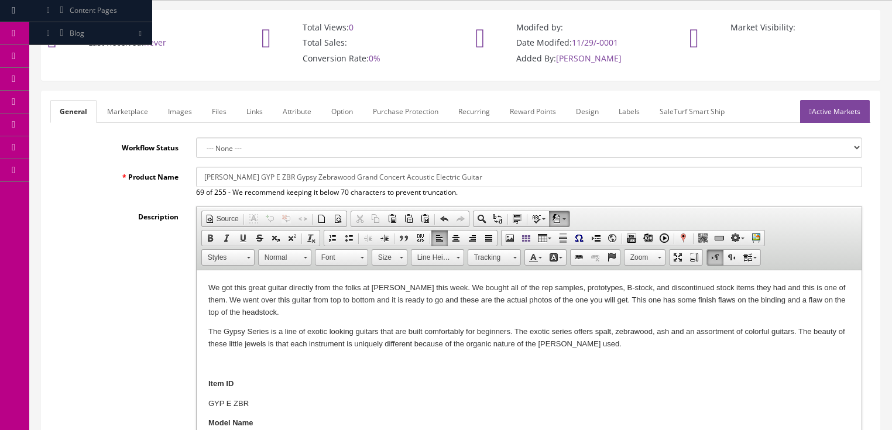
scroll to position [47, 0]
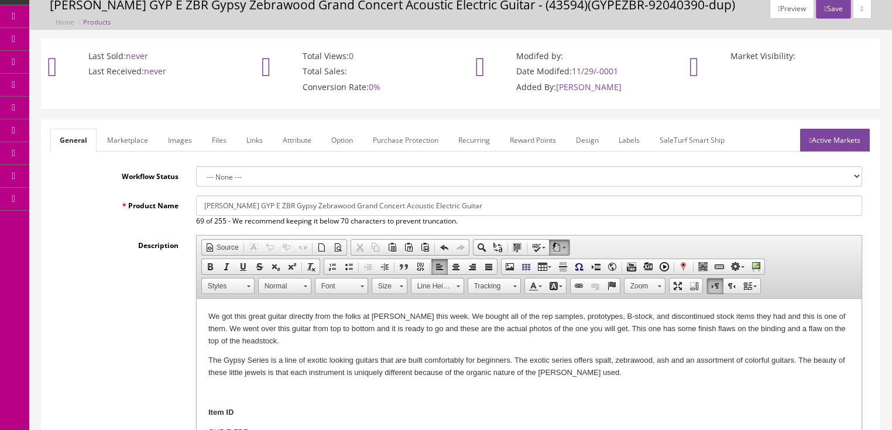
click at [824, 136] on link "Active Markets" at bounding box center [835, 140] width 70 height 23
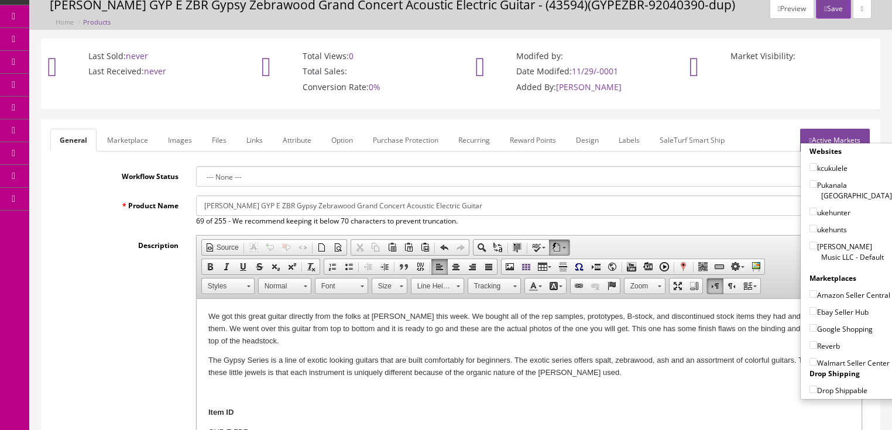
click at [810, 242] on input"] "[PERSON_NAME] Music LLC - Default" at bounding box center [814, 246] width 8 height 8
checkbox input"] "true"
click at [810, 314] on label "Ebay Seller Hub" at bounding box center [839, 312] width 59 height 12
click at [810, 314] on input"] "Ebay Seller Hub" at bounding box center [814, 311] width 8 height 8
checkbox input"] "true"
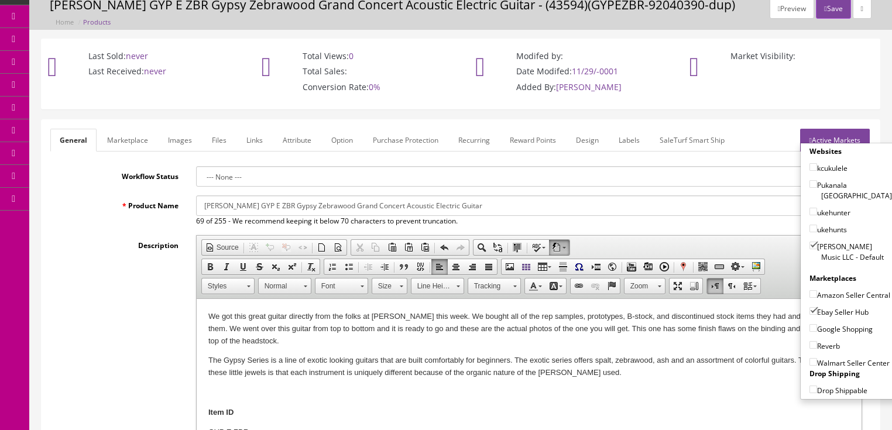
click at [810, 324] on input"] "Google Shopping" at bounding box center [814, 328] width 8 height 8
checkbox input"] "true"
click at [810, 342] on input"] "Reverb" at bounding box center [814, 345] width 8 height 8
checkbox input"] "true"
click at [836, 135] on link "Active Markets" at bounding box center [835, 140] width 70 height 23
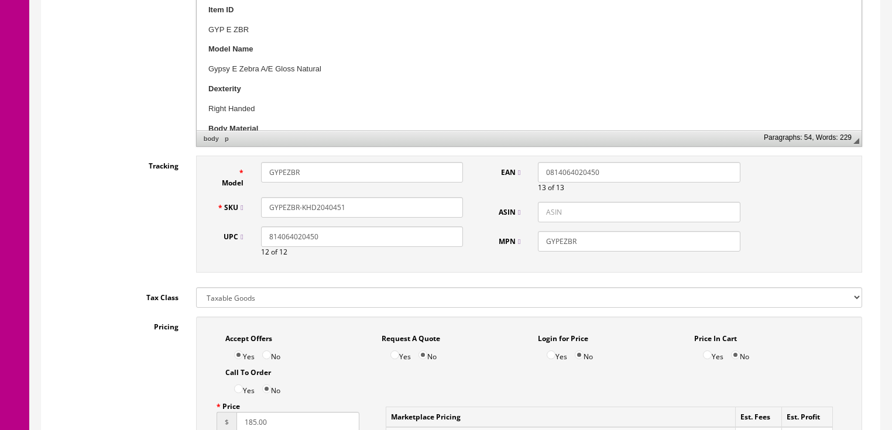
scroll to position [468, 0]
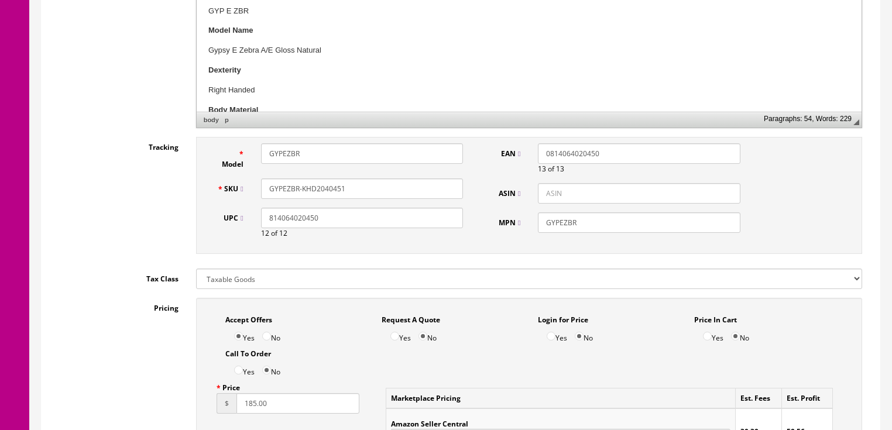
drag, startPoint x: 345, startPoint y: 190, endPoint x: 286, endPoint y: 187, distance: 59.8
click at [245, 190] on div "SKU GYPEZBR-KHD2040451" at bounding box center [340, 189] width 264 height 20
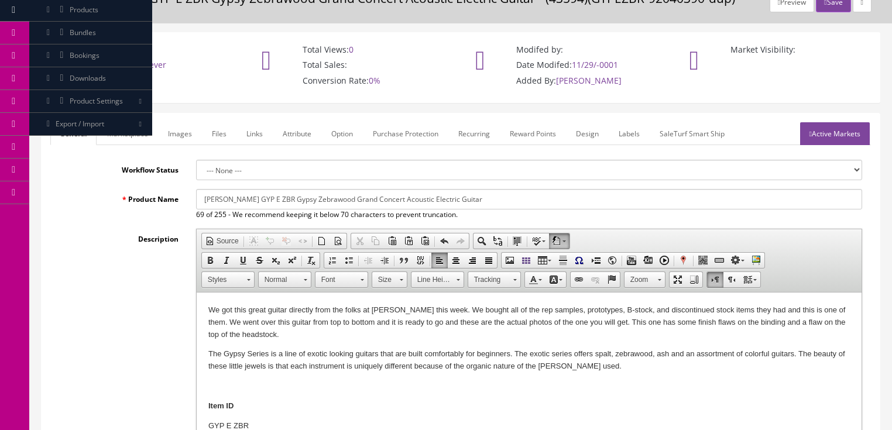
scroll to position [47, 0]
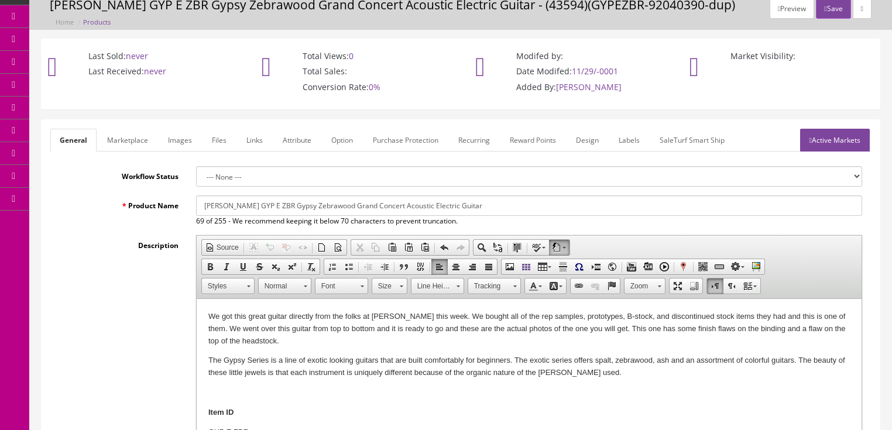
click at [828, 139] on link "Active Markets" at bounding box center [835, 140] width 70 height 23
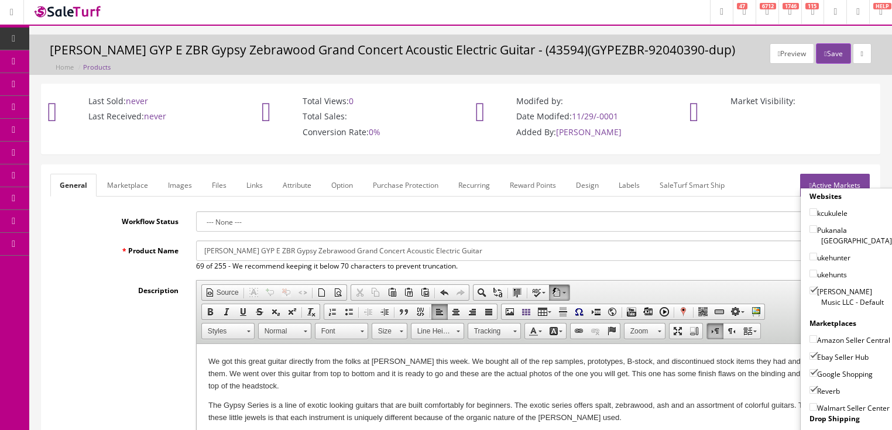
scroll to position [0, 0]
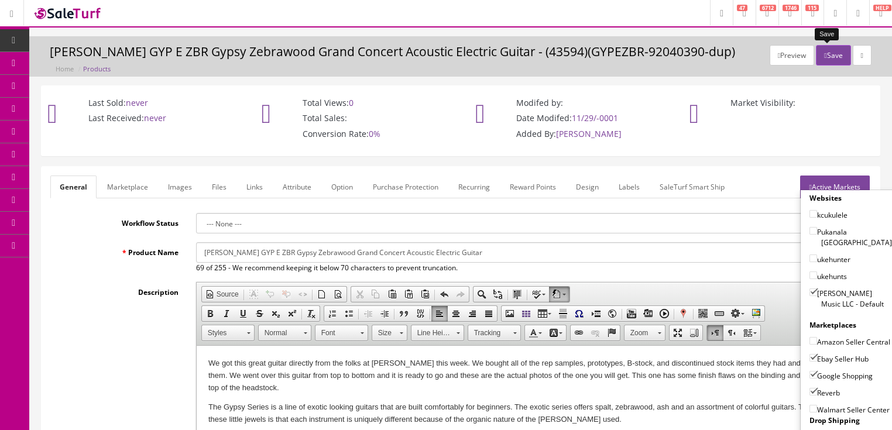
click at [822, 57] on button "Save" at bounding box center [833, 55] width 35 height 20
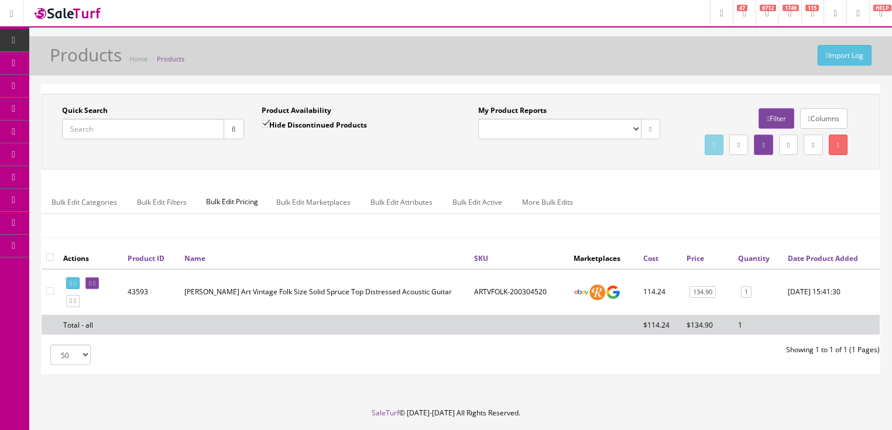
click at [164, 125] on input "Quick Search" at bounding box center [143, 129] width 162 height 20
paste input "GYPEZBR-KHD2040451"
click at [232, 127] on icon "button" at bounding box center [234, 129] width 4 height 7
click at [76, 287] on icon at bounding box center [75, 283] width 2 height 6
drag, startPoint x: 186, startPoint y: 132, endPoint x: 43, endPoint y: 149, distance: 144.5
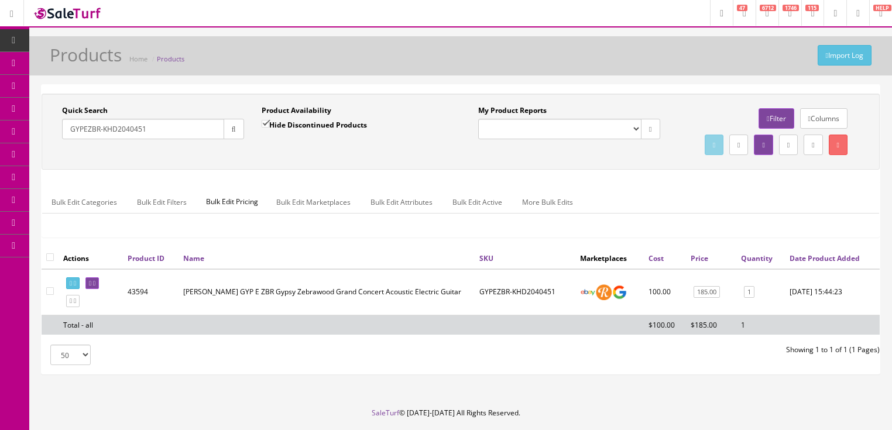
click at [43, 149] on div "Quick Search GYPEZBR-KHD2040451 Date From Product Availability Hide Discontinue…" at bounding box center [461, 132] width 838 height 76
type input "luna koi"
click at [262, 124] on input "Hide Discontinued Products" at bounding box center [266, 124] width 8 height 8
checkbox input "false"
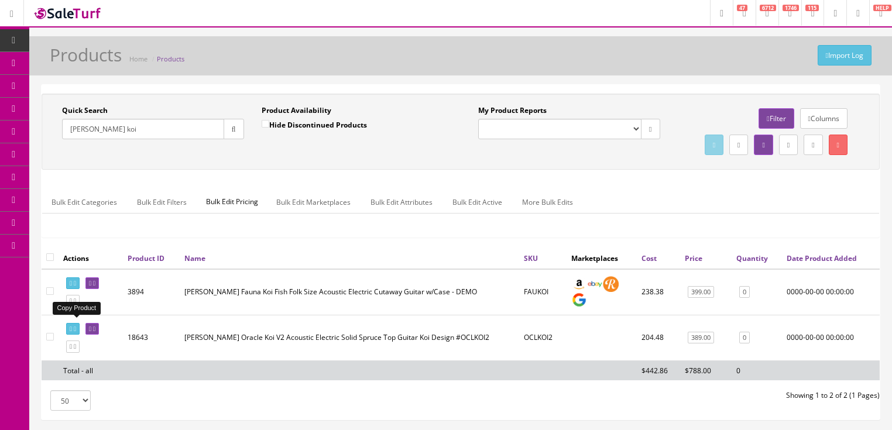
click at [76, 304] on icon at bounding box center [75, 301] width 2 height 6
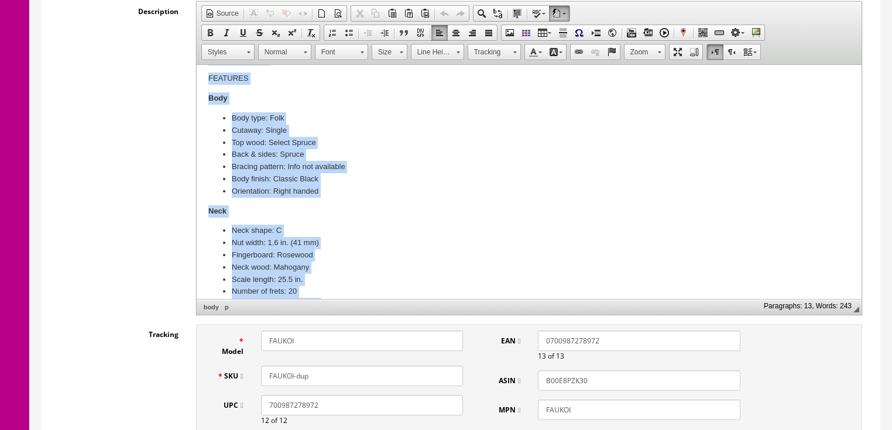
scroll to position [345, 0]
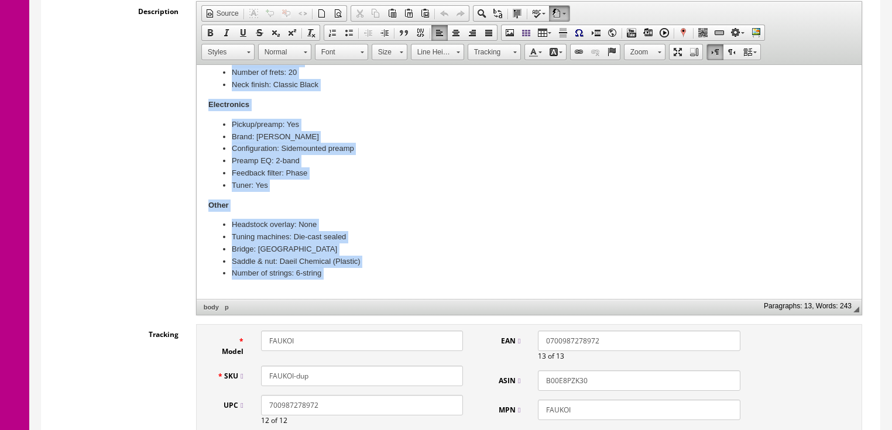
drag, startPoint x: 206, startPoint y: 122, endPoint x: 614, endPoint y: 365, distance: 475.2
click at [418, 311] on html "This great guitar is an instrument that has been on display in our retail store…" at bounding box center [528, 15] width 665 height 591
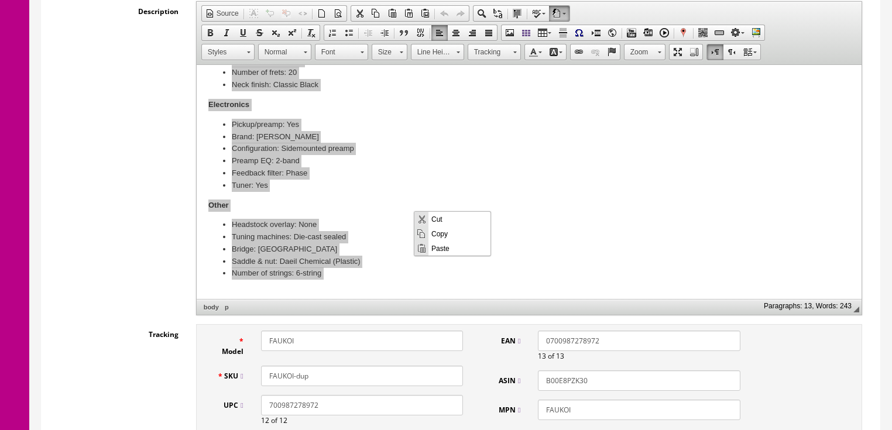
scroll to position [0, 0]
click at [440, 246] on span "Paste" at bounding box center [460, 248] width 62 height 15
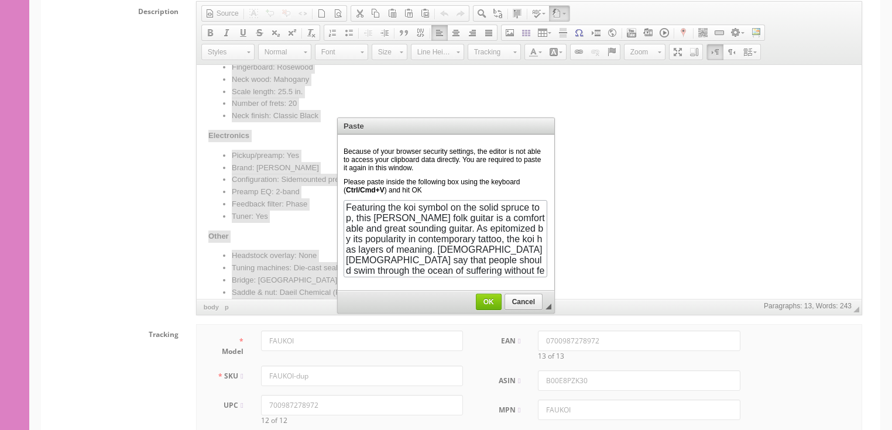
scroll to position [448, 0]
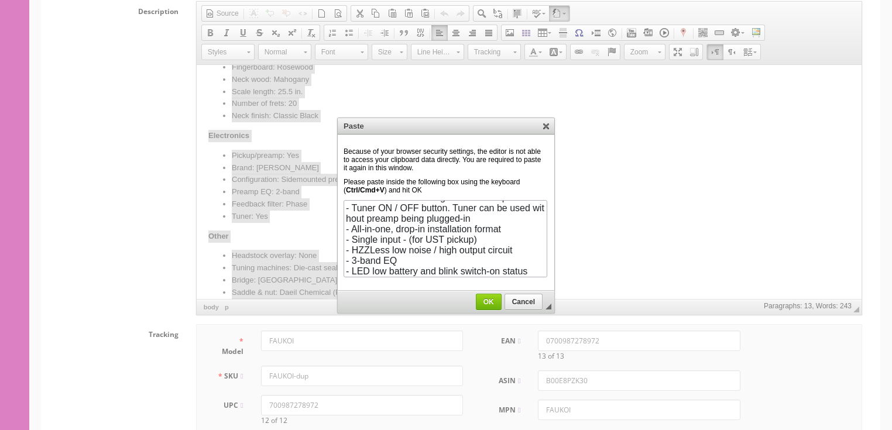
click at [489, 298] on span "OK" at bounding box center [489, 302] width 25 height 8
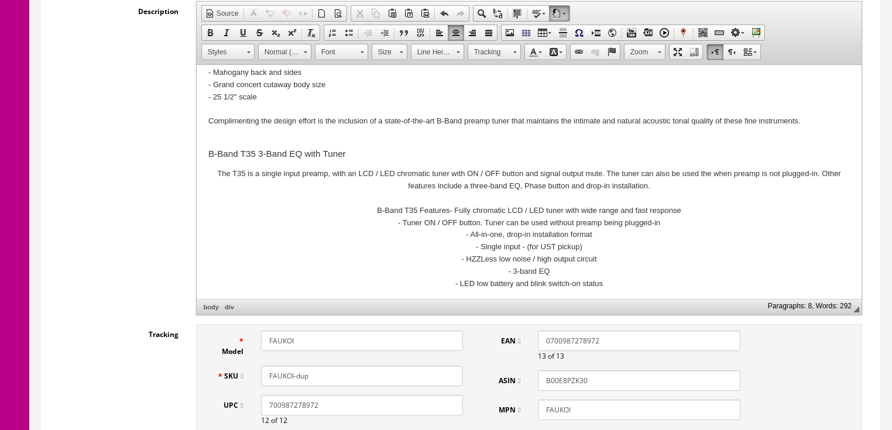
scroll to position [155, 0]
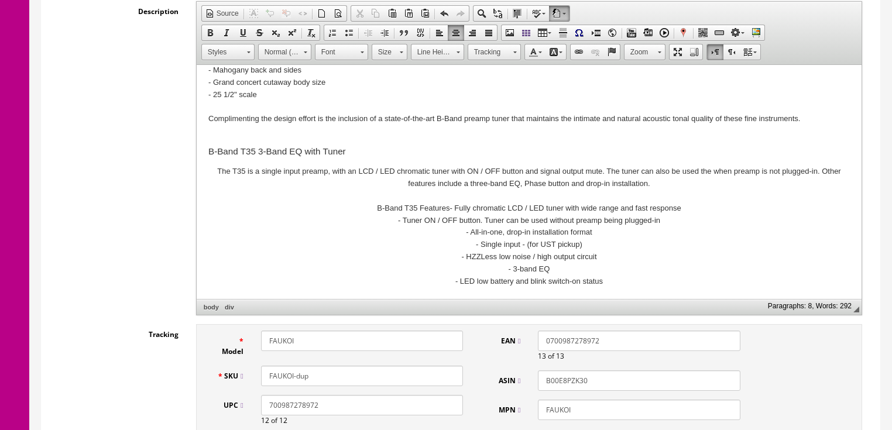
click at [618, 278] on div "The T35 is a single input preamp, with an LCD / LED chromatic tuner with ON / O…" at bounding box center [529, 227] width 642 height 122
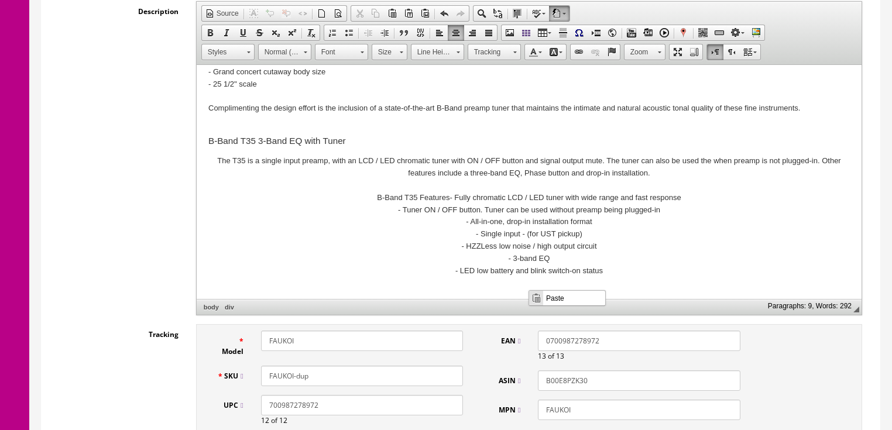
click at [553, 297] on span "Paste" at bounding box center [574, 297] width 62 height 15
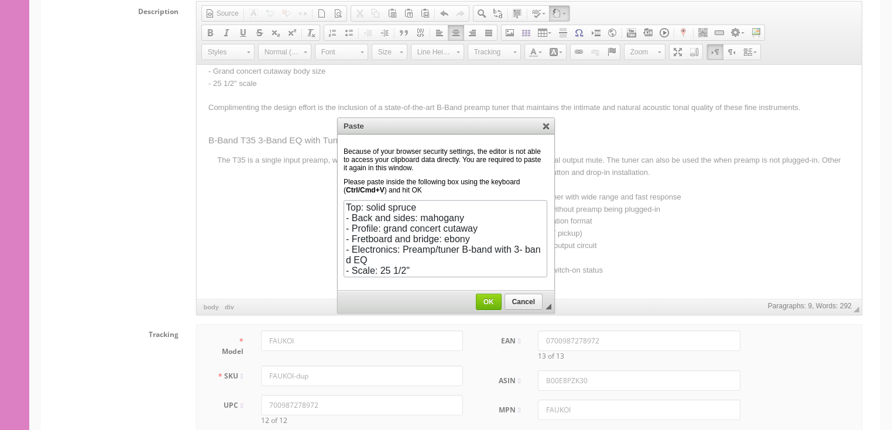
scroll to position [39, 0]
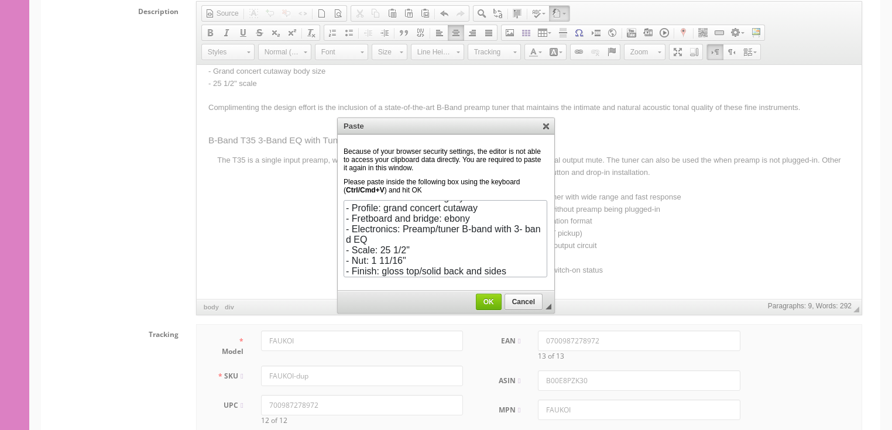
click at [488, 302] on span "OK" at bounding box center [489, 302] width 25 height 8
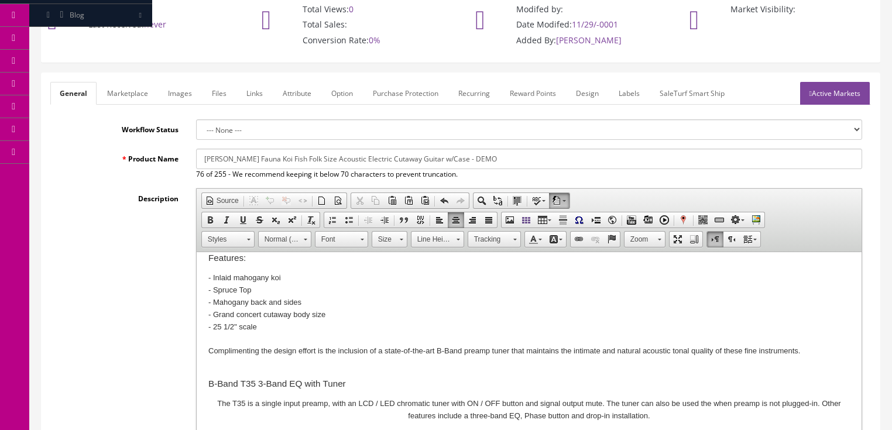
scroll to position [94, 0]
click at [172, 95] on link "Images" at bounding box center [180, 93] width 43 height 23
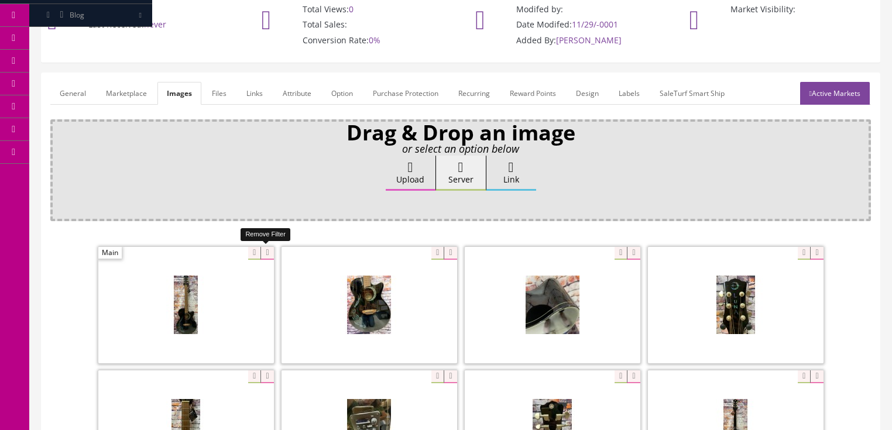
click at [272, 249] on icon at bounding box center [267, 253] width 13 height 13
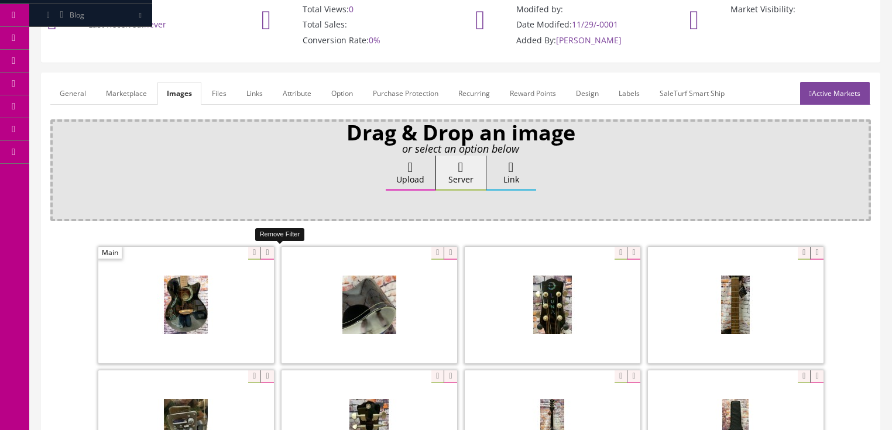
drag, startPoint x: 272, startPoint y: 249, endPoint x: 245, endPoint y: 249, distance: 26.4
click at [271, 249] on icon at bounding box center [267, 253] width 13 height 13
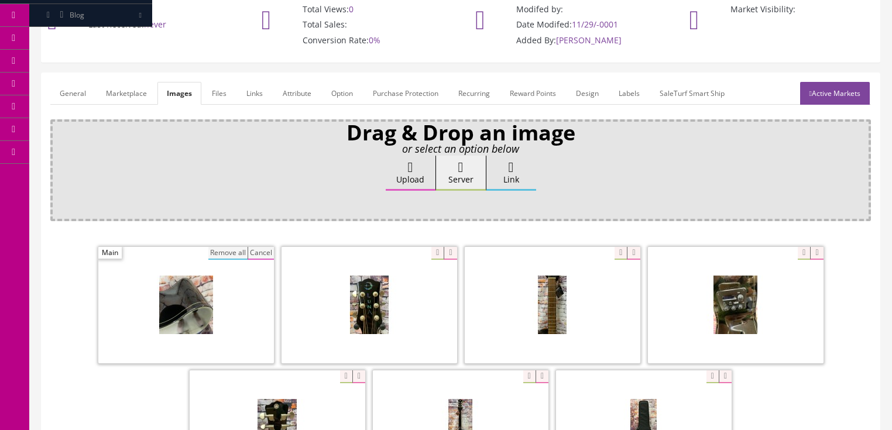
click at [225, 249] on button "Remove all" at bounding box center [227, 253] width 39 height 13
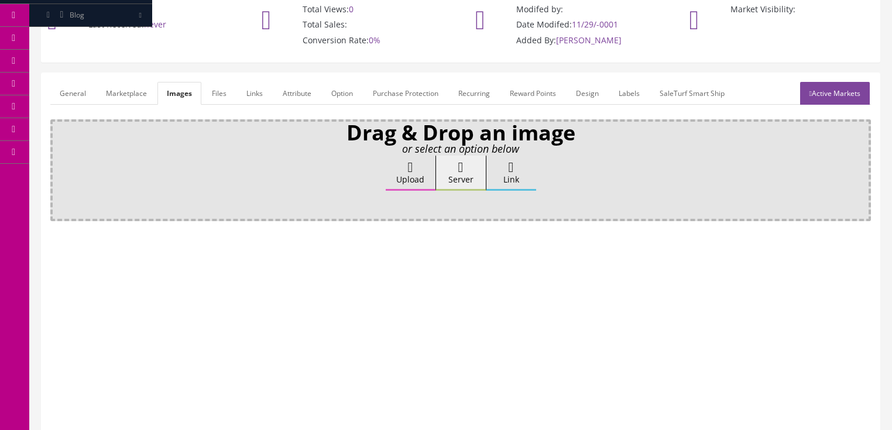
click at [401, 167] on label "Upload" at bounding box center [411, 173] width 50 height 35
click at [59, 167] on input "Upload" at bounding box center [59, 162] width 0 height 12
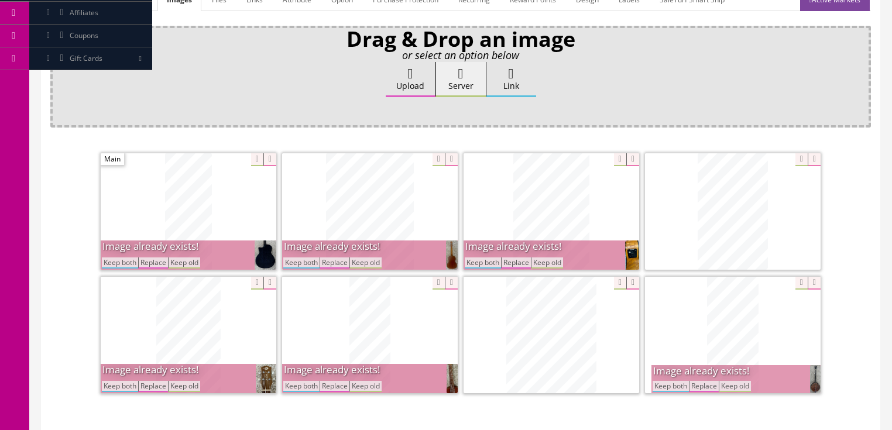
scroll to position [234, 0]
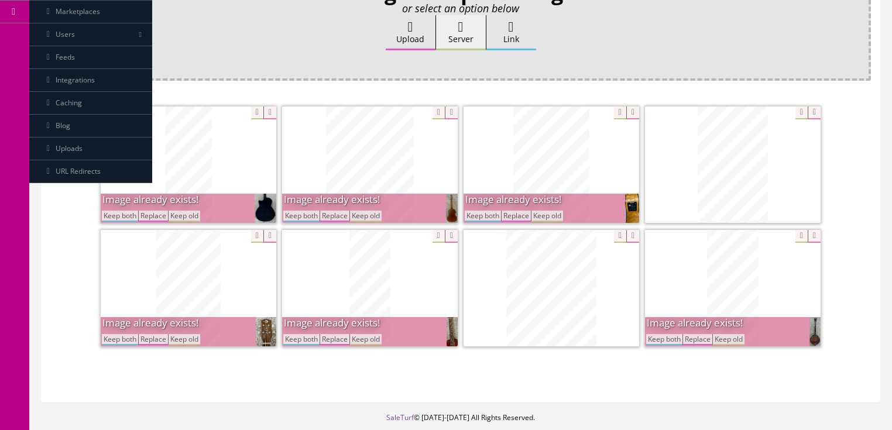
drag, startPoint x: 129, startPoint y: 211, endPoint x: 203, endPoint y: 214, distance: 74.4
click at [133, 212] on button "Keep both" at bounding box center [120, 216] width 36 height 11
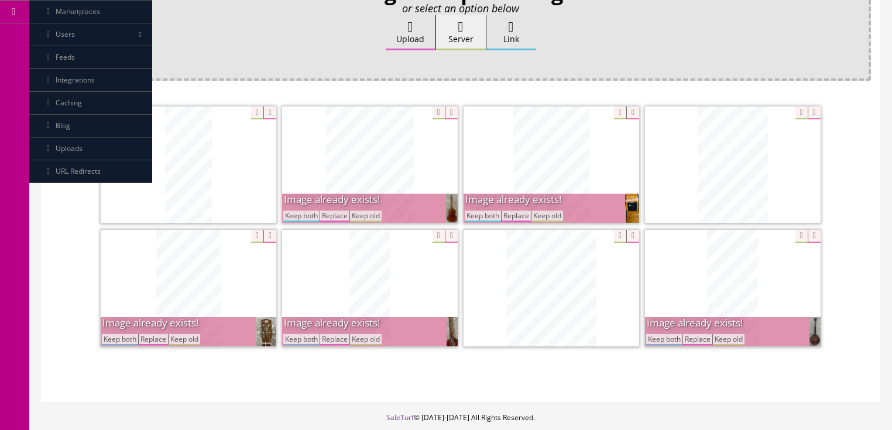
drag, startPoint x: 307, startPoint y: 214, endPoint x: 465, endPoint y: 214, distance: 158.1
click at [311, 214] on button "Keep both" at bounding box center [301, 216] width 36 height 11
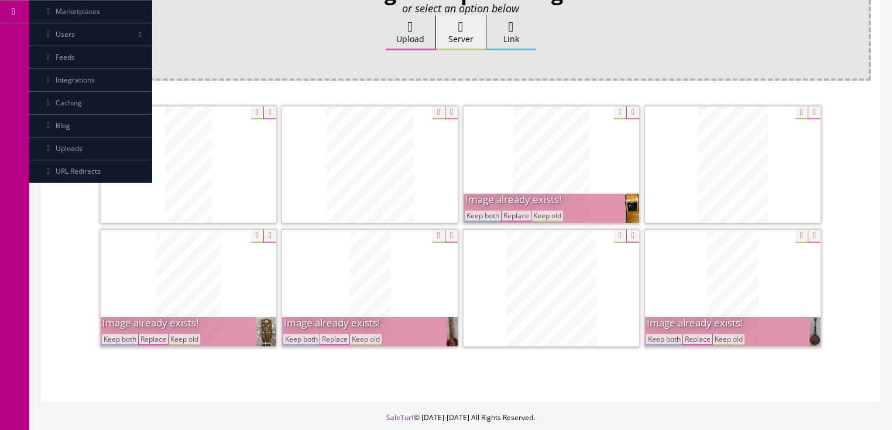
click at [491, 213] on button "Keep both" at bounding box center [483, 216] width 36 height 11
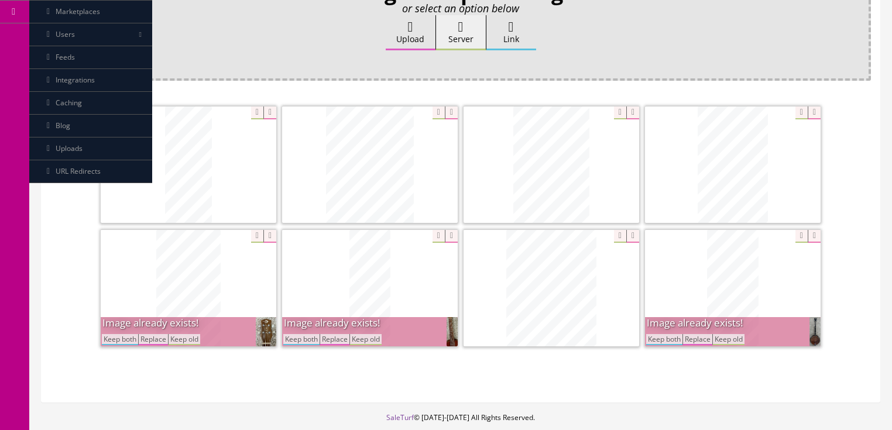
drag, startPoint x: 677, startPoint y: 338, endPoint x: 518, endPoint y: 337, distance: 159.3
click at [676, 338] on button "Keep both" at bounding box center [664, 339] width 36 height 11
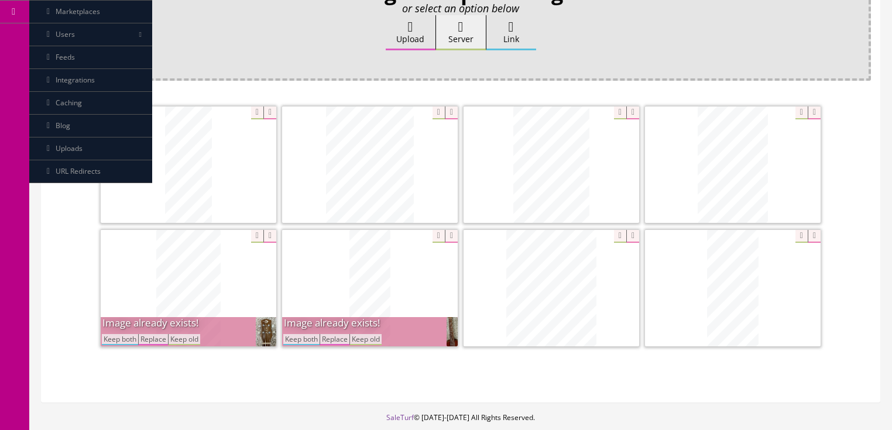
click at [302, 341] on button "Keep both" at bounding box center [301, 339] width 36 height 11
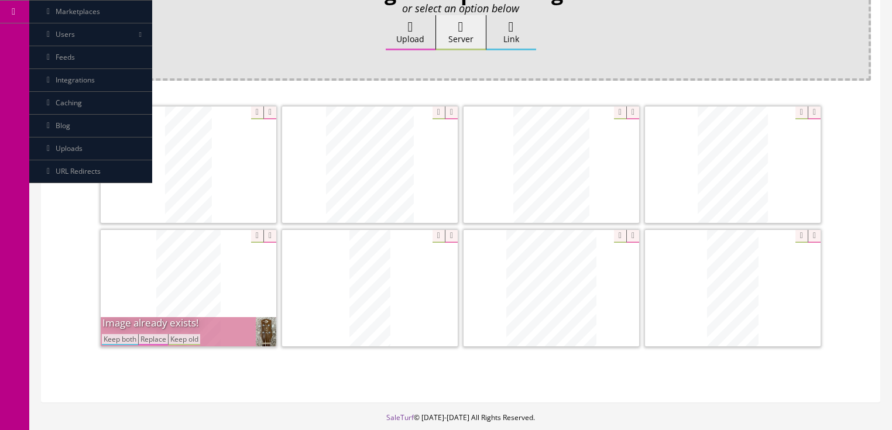
drag, startPoint x: 108, startPoint y: 341, endPoint x: 122, endPoint y: 339, distance: 14.7
click at [108, 341] on button "Keep both" at bounding box center [120, 339] width 36 height 11
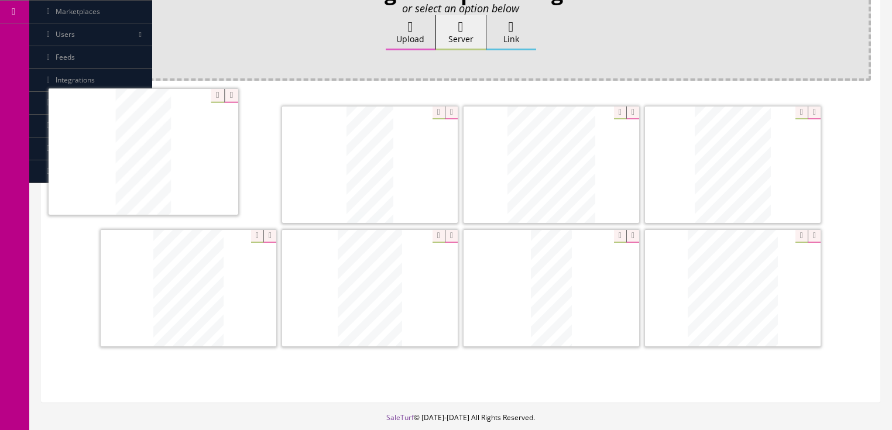
drag, startPoint x: 714, startPoint y: 312, endPoint x: 142, endPoint y: 183, distance: 585.9
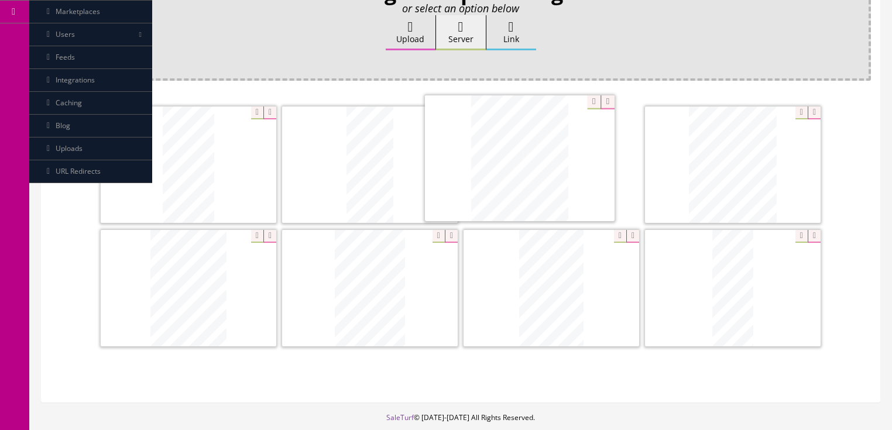
drag, startPoint x: 714, startPoint y: 273, endPoint x: 501, endPoint y: 145, distance: 248.7
drag, startPoint x: 540, startPoint y: 255, endPoint x: 185, endPoint y: 251, distance: 355.4
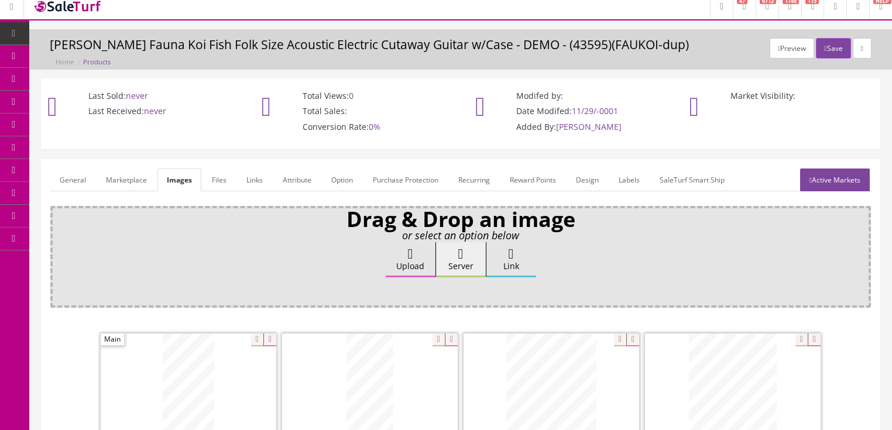
scroll to position [0, 0]
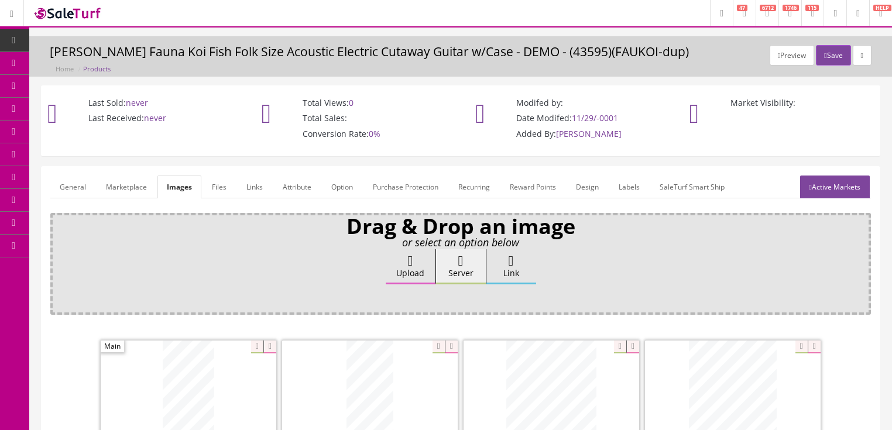
click at [85, 183] on link "General" at bounding box center [72, 187] width 45 height 23
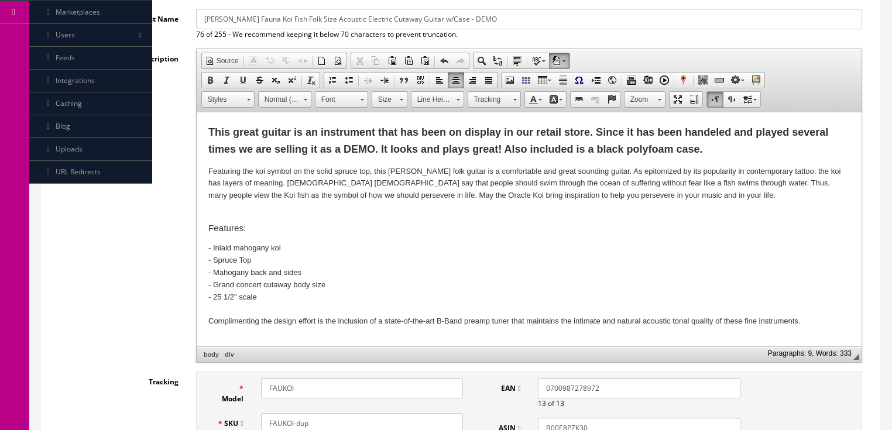
scroll to position [234, 0]
click at [636, 132] on strong "This great guitar is an instrument that has been on display in our retail store…" at bounding box center [518, 140] width 620 height 29
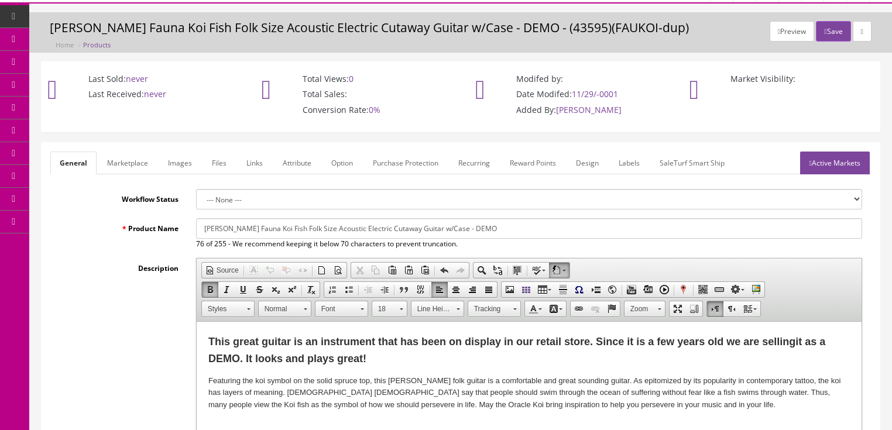
scroll to position [22, 0]
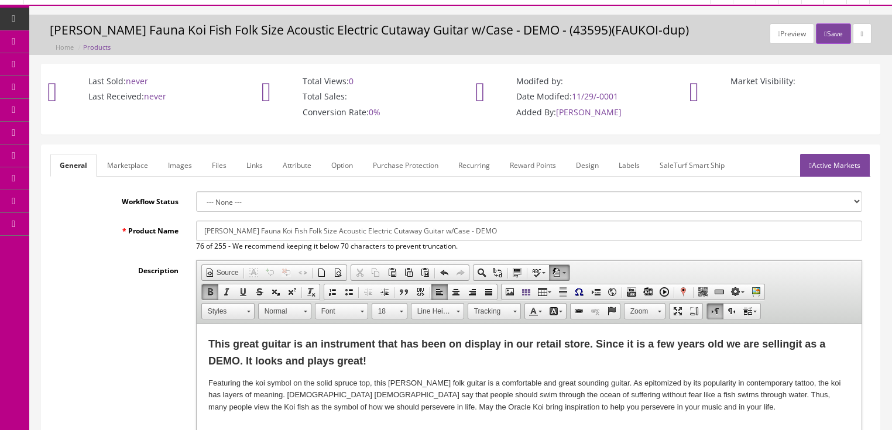
drag, startPoint x: 430, startPoint y: 17, endPoint x: 133, endPoint y: 33, distance: 297.3
paste input "Koi Nylon Folk Acoustic-Electric Guitar"
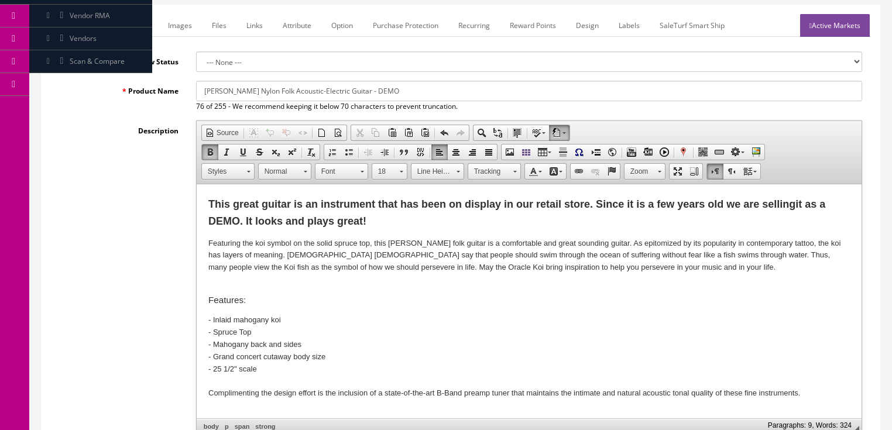
scroll to position [162, 0]
click at [269, 92] on input "Luna Koi Nylon Folk Acoustic-Electric Guitar - DEMO" at bounding box center [529, 90] width 666 height 20
drag, startPoint x: 199, startPoint y: 89, endPoint x: 491, endPoint y: 87, distance: 292.2
click at [491, 87] on input "Luna Koi Nylon Folk Size Nylon String Acoustic-Electric Guitar - DEMO" at bounding box center [529, 90] width 666 height 20
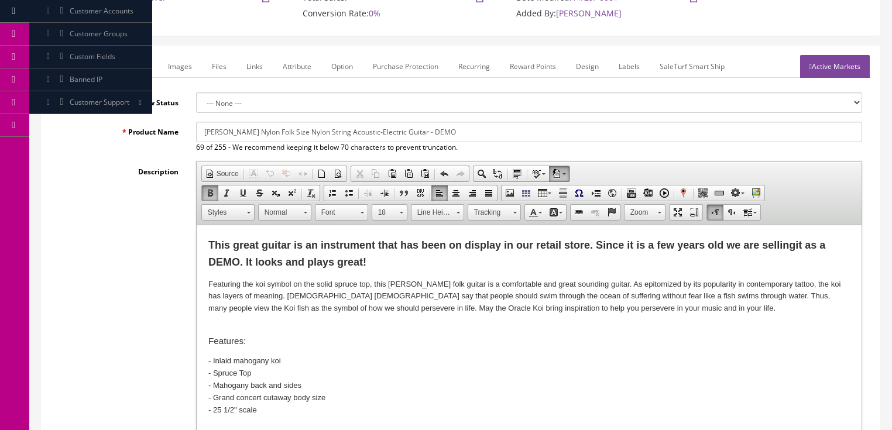
scroll to position [115, 0]
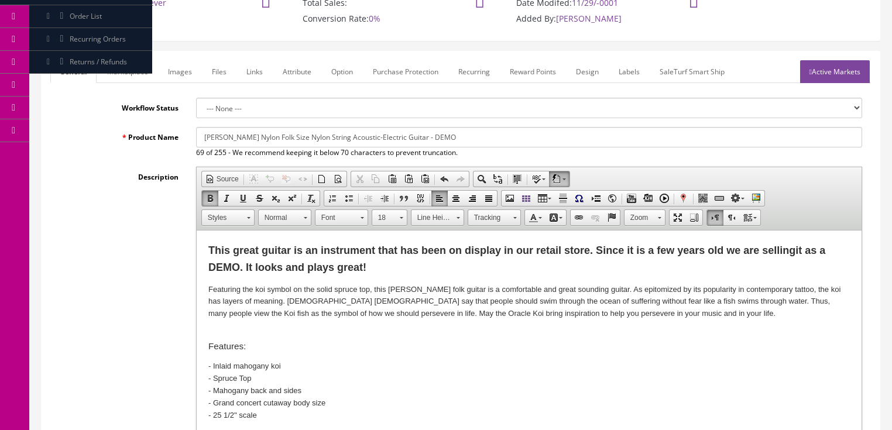
type input "Luna Koi Nylon Folk Size Nylon String Acoustic-Electric Guitar - DEMO"
click at [143, 75] on link "Marketplace" at bounding box center [128, 71] width 60 height 23
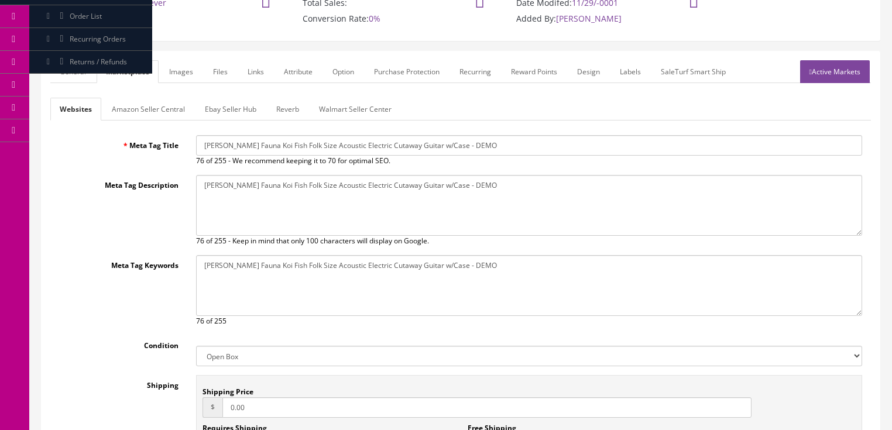
drag, startPoint x: 200, startPoint y: 146, endPoint x: 529, endPoint y: 148, distance: 329.1
click at [529, 148] on input "Luna Fauna Koi Fish Folk Size Acoustic Electric Cutaway Guitar w/Case - DEMO" at bounding box center [529, 145] width 666 height 20
paste input "Koi Nylon Folk Size Nylon String Acoustic-Electric Guitar"
type input "Luna Koi Nylon Folk Size Nylon String Acoustic-Electric Guitar - DEMO"
drag, startPoint x: 215, startPoint y: 189, endPoint x: 469, endPoint y: 192, distance: 253.5
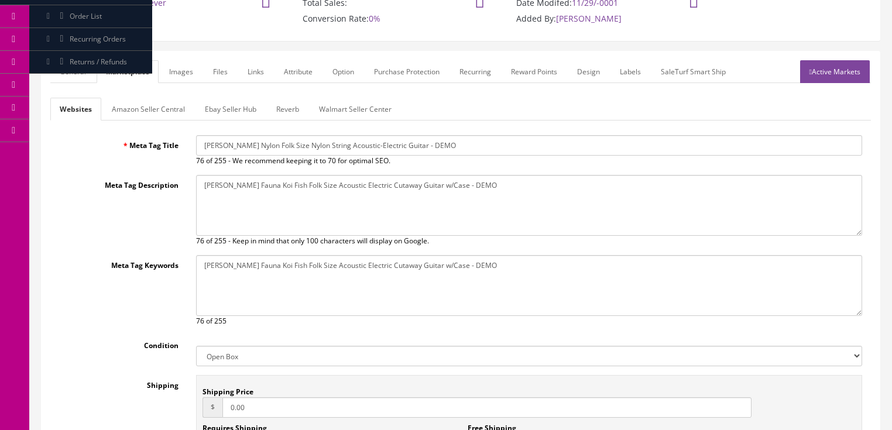
click at [514, 190] on textarea "Luna Fauna Koi Fish Folk Size Acoustic Electric Cutaway Guitar w/Case - DEMO" at bounding box center [529, 205] width 666 height 61
paste textarea "Koi Nylon Folk Size Nylon String Acoustic-Electric Guitar"
type textarea "Luna Koi Nylon Folk Size Nylon String Acoustic-Electric Guitar - DEMO"
drag, startPoint x: 217, startPoint y: 263, endPoint x: 533, endPoint y: 269, distance: 316.2
click at [537, 269] on textarea "Luna Fauna Koi Fish Folk Size Acoustic Electric Cutaway Guitar w/Case - DEMO" at bounding box center [529, 285] width 666 height 61
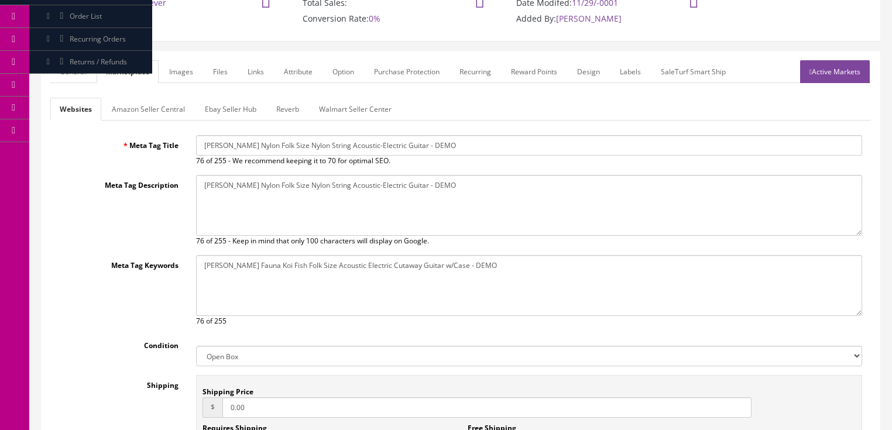
paste textarea "Koi Nylon Folk Size Nylon String Acoustic-Electric Guitar"
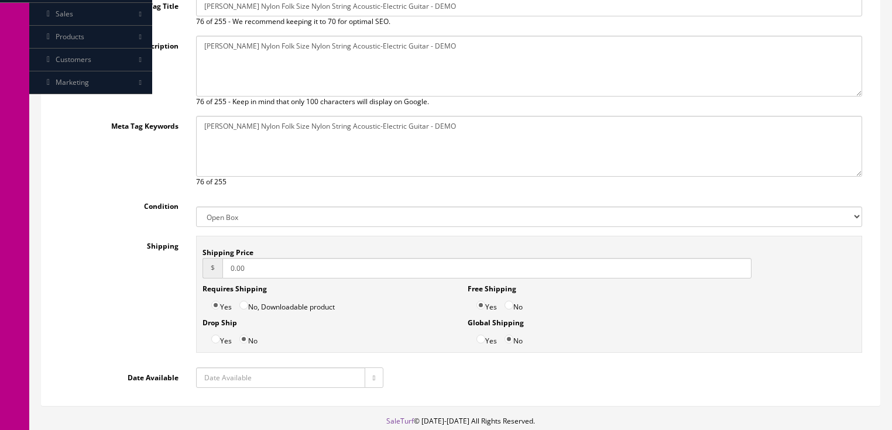
scroll to position [256, 0]
type textarea "Luna Koi Nylon Folk Size Nylon String Acoustic-Electric Guitar - DEMO"
drag, startPoint x: 275, startPoint y: 261, endPoint x: 155, endPoint y: 281, distance: 122.3
click at [155, 281] on div "Shipping Shipping Price $ 0.00 Requires Shipping Yes No, Downloadable product D…" at bounding box center [460, 296] width 821 height 123
type input "29.95"
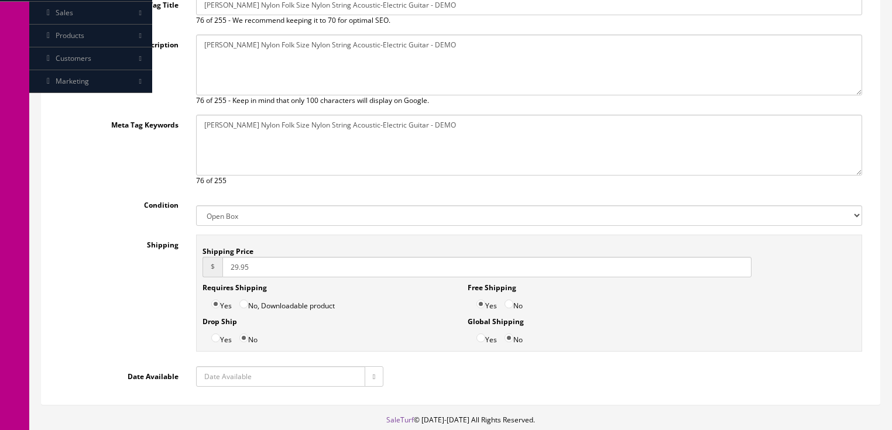
click at [510, 300] on input "No" at bounding box center [509, 304] width 9 height 9
radio input "true"
click at [373, 375] on icon "button" at bounding box center [374, 377] width 2 height 7
type input "[DATE]"
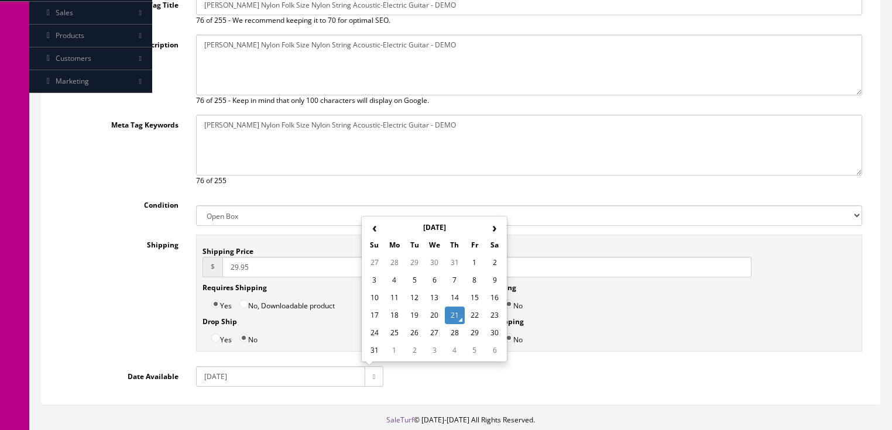
click at [454, 313] on td "21" at bounding box center [455, 316] width 20 height 18
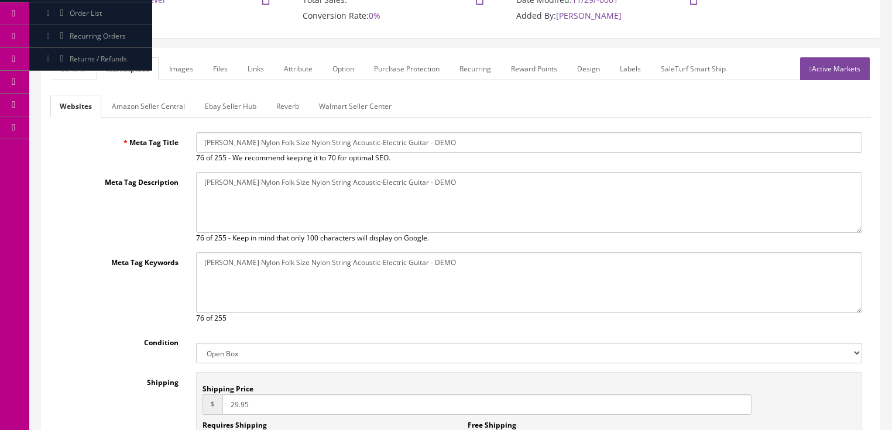
scroll to position [69, 0]
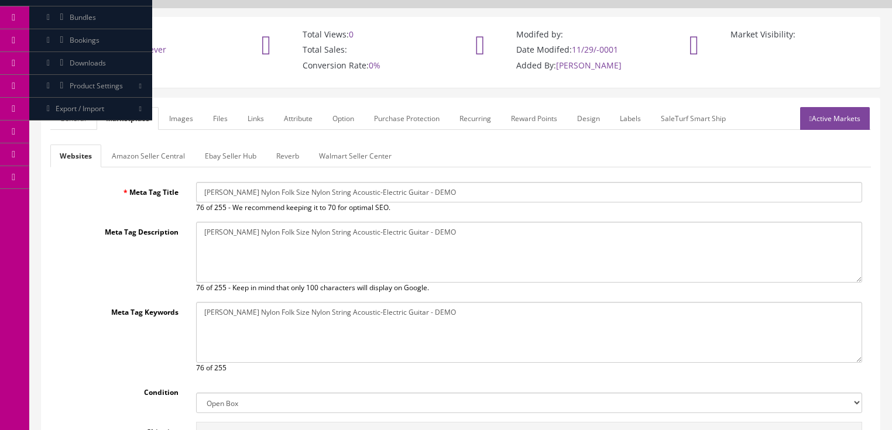
click at [814, 114] on link "Active Markets" at bounding box center [835, 118] width 70 height 23
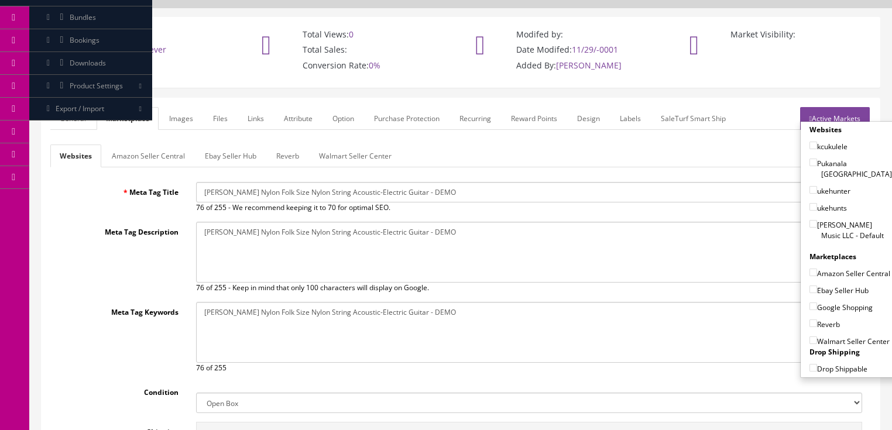
click at [810, 220] on input"] "[PERSON_NAME] Music LLC - Default" at bounding box center [814, 224] width 8 height 8
checkbox input"] "true"
click at [810, 269] on input"] "Amazon Seller Central" at bounding box center [814, 273] width 8 height 8
checkbox input"] "true"
click at [811, 286] on input"] "Ebay Seller Hub" at bounding box center [814, 290] width 8 height 8
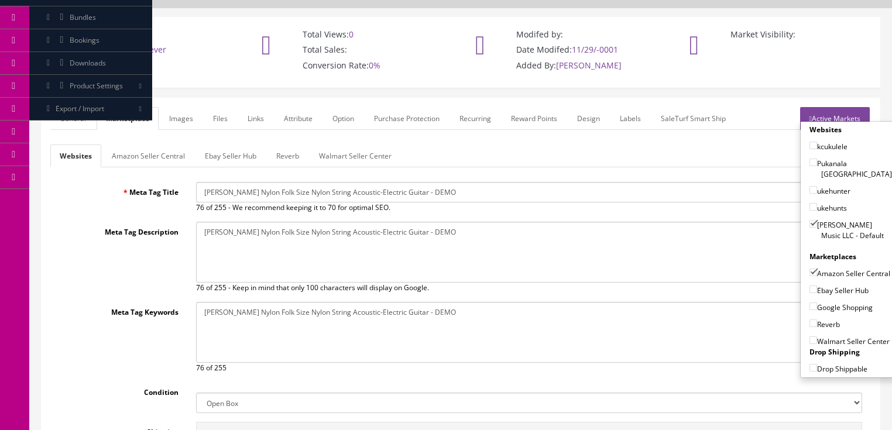
checkbox input"] "true"
click at [810, 303] on input"] "Google Shopping" at bounding box center [814, 307] width 8 height 8
checkbox input"] "true"
click at [810, 320] on input"] "Reverb" at bounding box center [814, 324] width 8 height 8
checkbox input"] "true"
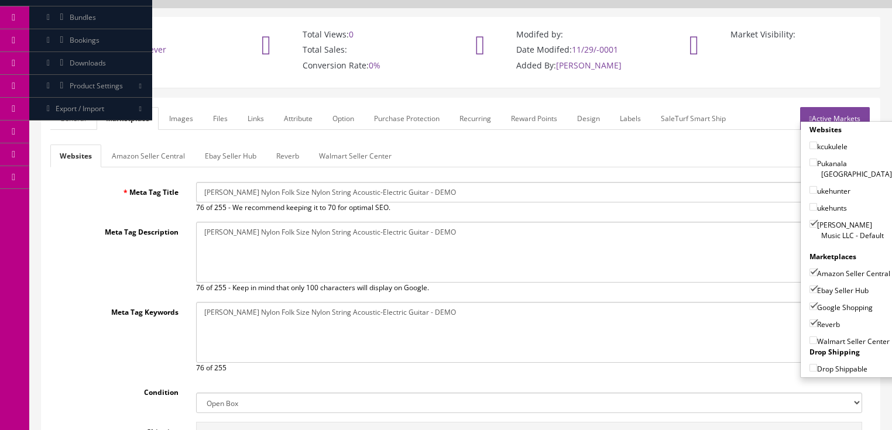
click at [834, 112] on link "Active Markets" at bounding box center [835, 118] width 70 height 23
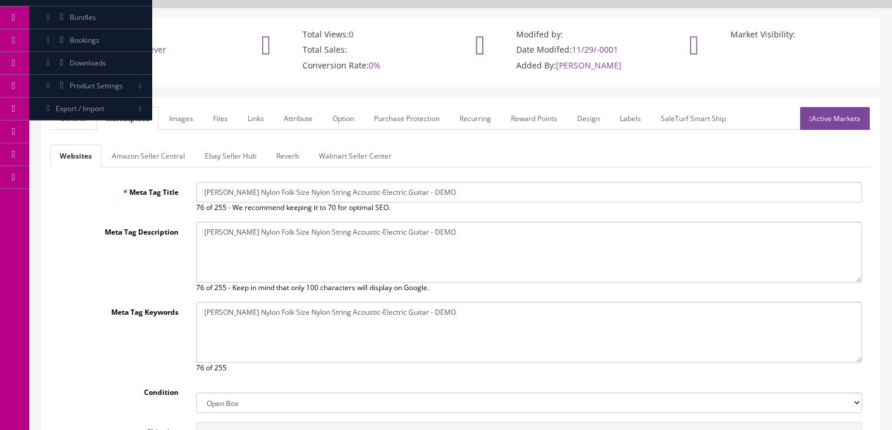
click at [79, 115] on link "General" at bounding box center [72, 118] width 45 height 23
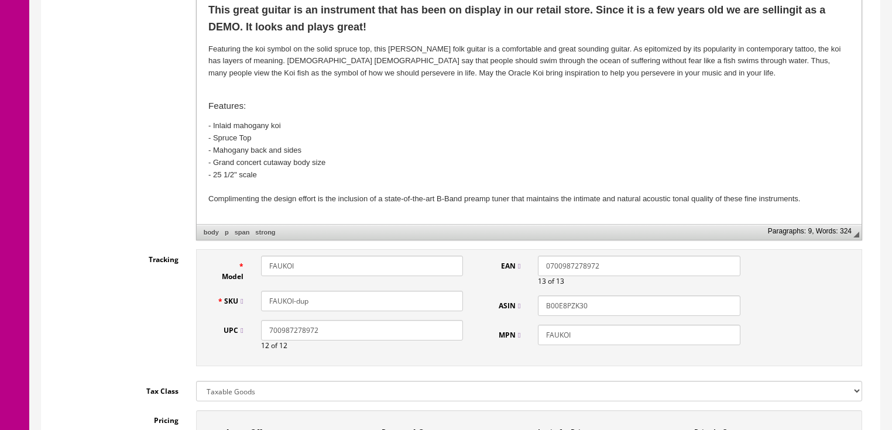
scroll to position [443, 0]
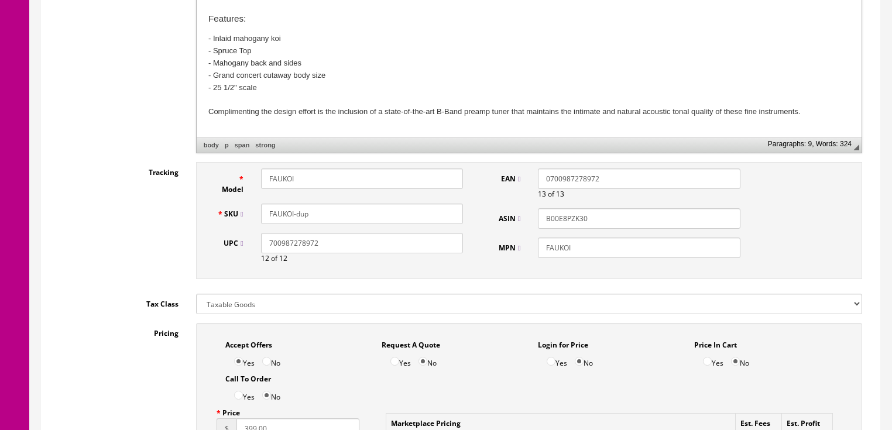
drag, startPoint x: 270, startPoint y: 173, endPoint x: 188, endPoint y: 187, distance: 83.2
click at [177, 186] on div "Tracking Model FAUKOI SKU FAUKOI-dup UPC 700987278972 12 of 12 EAN 070098727897…" at bounding box center [460, 223] width 821 height 123
type input "KOINYL"
drag, startPoint x: 317, startPoint y: 217, endPoint x: 196, endPoint y: 214, distance: 121.2
click at [196, 213] on div "Model KOINYL SKU FAUKOI-dup UPC 700987278972 12 of 12 EAN 0700987278972 13 of 1…" at bounding box center [529, 220] width 666 height 117
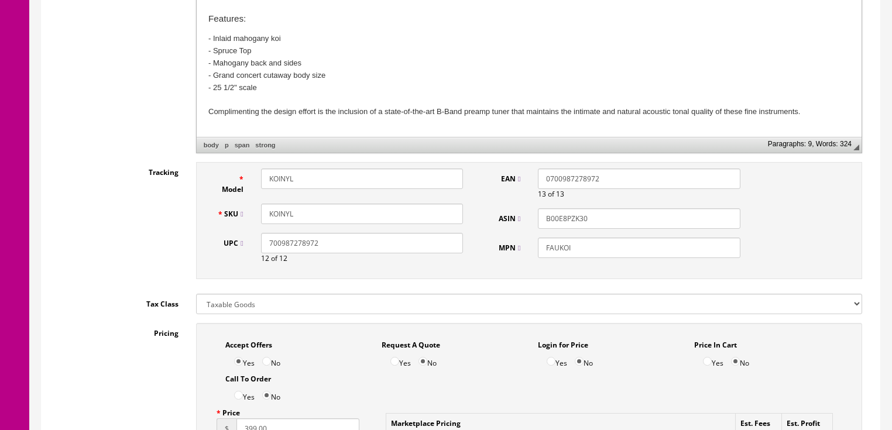
type input "KOINYL"
drag, startPoint x: 576, startPoint y: 251, endPoint x: 518, endPoint y: 255, distance: 58.2
click at [518, 255] on div "MPN FAUKOI" at bounding box center [617, 248] width 264 height 20
type input "KOINYL"
drag, startPoint x: 591, startPoint y: 218, endPoint x: 443, endPoint y: 183, distance: 152.8
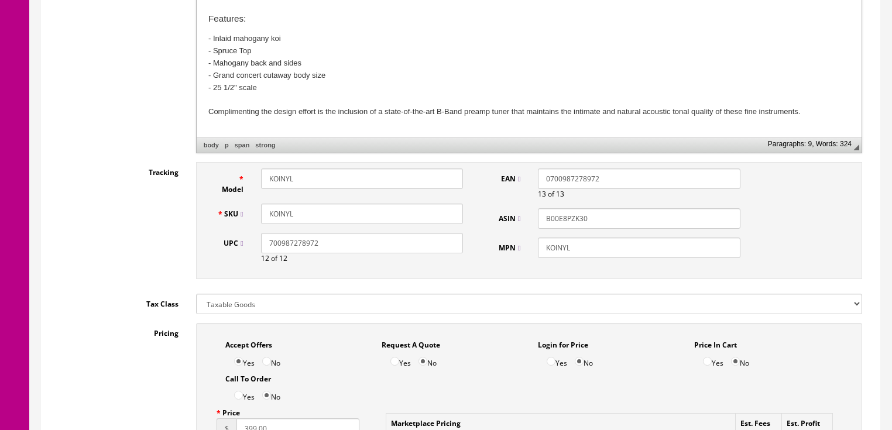
click at [443, 183] on div "Model KOINYL SKU KOINYL UPC 700987278972 12 of 12 EAN 0700987278972 13 of 13 AS…" at bounding box center [529, 220] width 666 height 117
drag, startPoint x: 802, startPoint y: 74, endPoint x: 462, endPoint y: 132, distance: 345.1
drag, startPoint x: 337, startPoint y: 248, endPoint x: 29, endPoint y: 278, distance: 309.4
click at [301, 213] on input "KOINYL" at bounding box center [362, 214] width 202 height 20
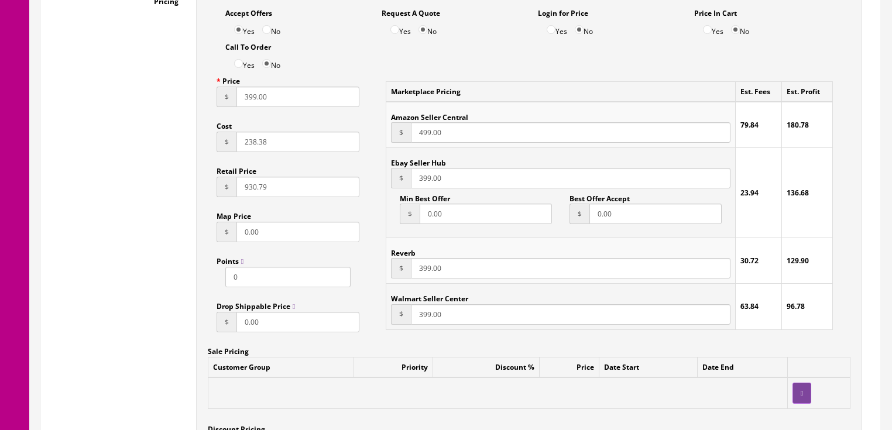
scroll to position [771, 0]
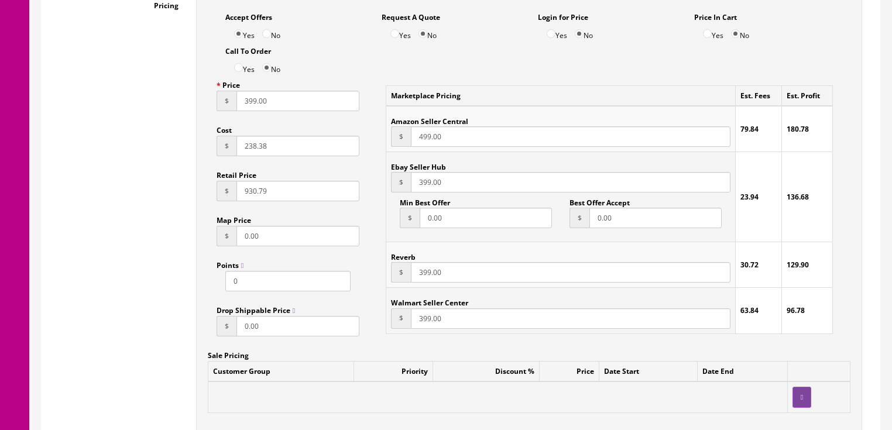
type input "KOINYL-Demo"
drag, startPoint x: 244, startPoint y: 111, endPoint x: 297, endPoint y: 112, distance: 53.9
click at [297, 111] on input "399.00" at bounding box center [299, 101] width 124 height 20
type input "249.95"
drag, startPoint x: 456, startPoint y: 140, endPoint x: 414, endPoint y: 138, distance: 41.6
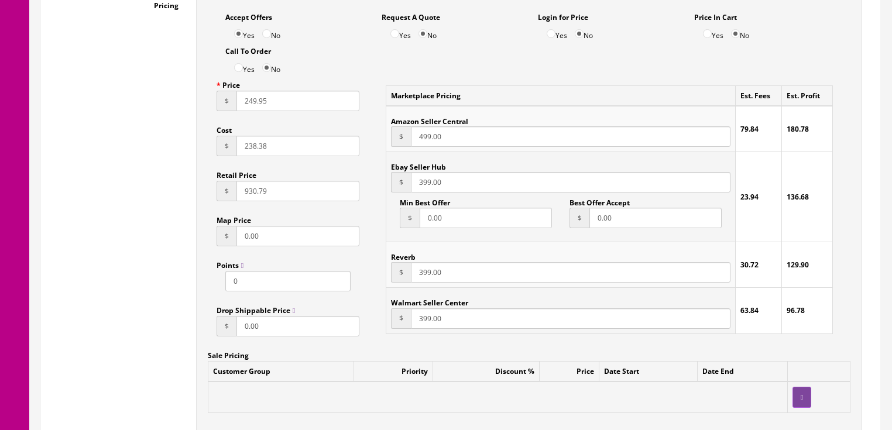
click at [414, 138] on input "499.00" at bounding box center [570, 136] width 319 height 20
type input "249.95"
drag, startPoint x: 459, startPoint y: 184, endPoint x: 383, endPoint y: 187, distance: 76.2
click at [383, 187] on div "Marketplace Pricing Est. Fees Est. Profit Amazon Seller Central $ 249.95 39.99 …" at bounding box center [609, 209] width 465 height 269
type input "249.95"
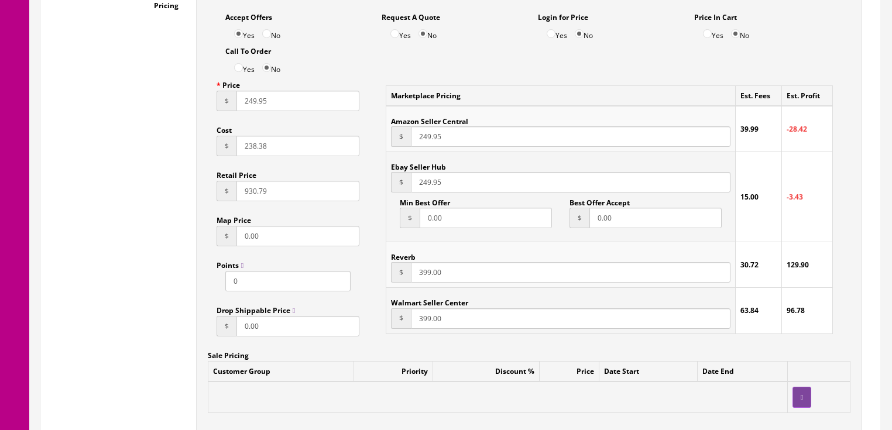
drag, startPoint x: 447, startPoint y: 277, endPoint x: 398, endPoint y: 278, distance: 49.2
click at [398, 278] on div "$ 399.00" at bounding box center [560, 272] width 339 height 20
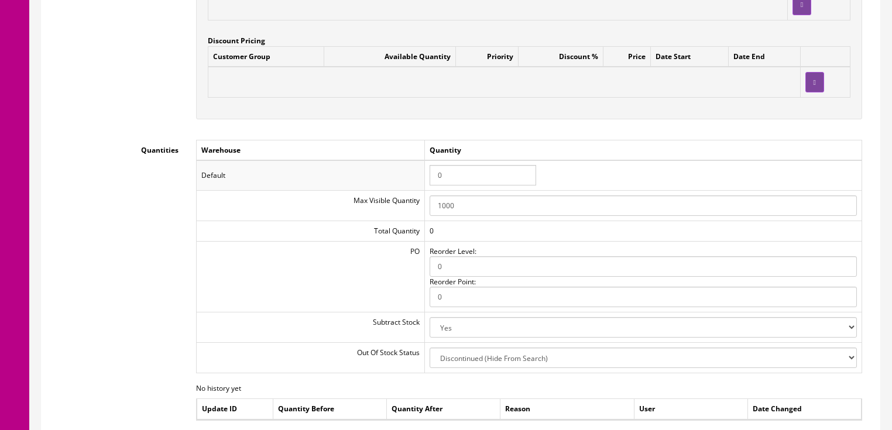
scroll to position [1193, 0]
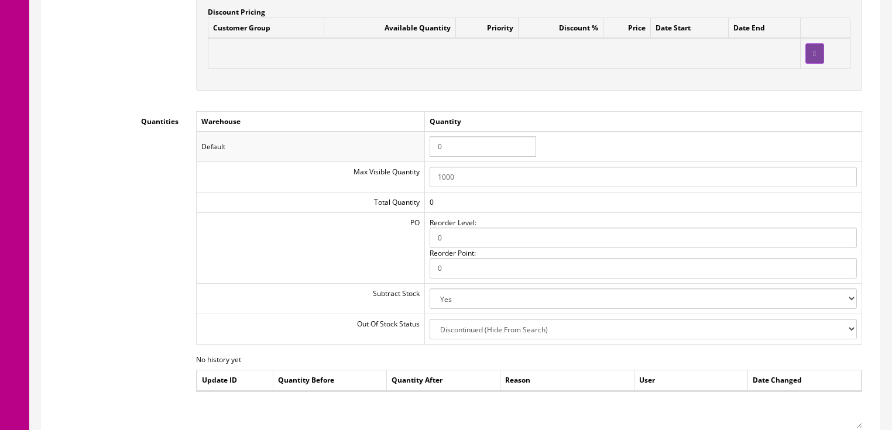
type input "249.95"
drag, startPoint x: 453, startPoint y: 145, endPoint x: 415, endPoint y: 145, distance: 38.6
click at [415, 145] on tr "Default 0" at bounding box center [529, 147] width 666 height 30
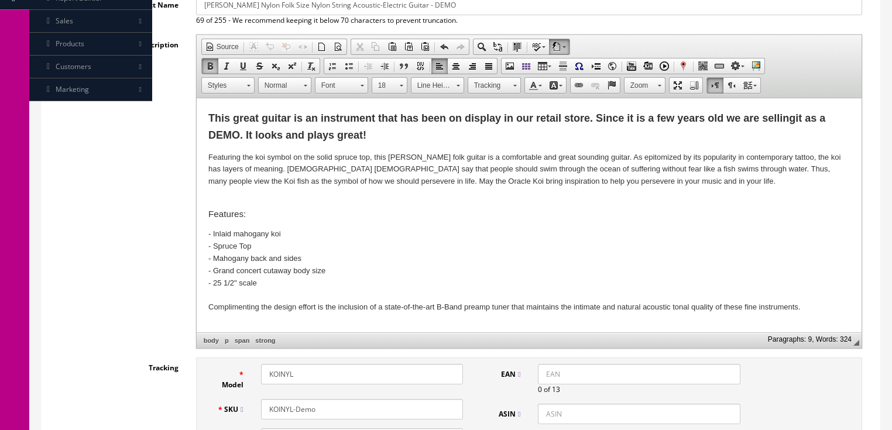
scroll to position [209, 0]
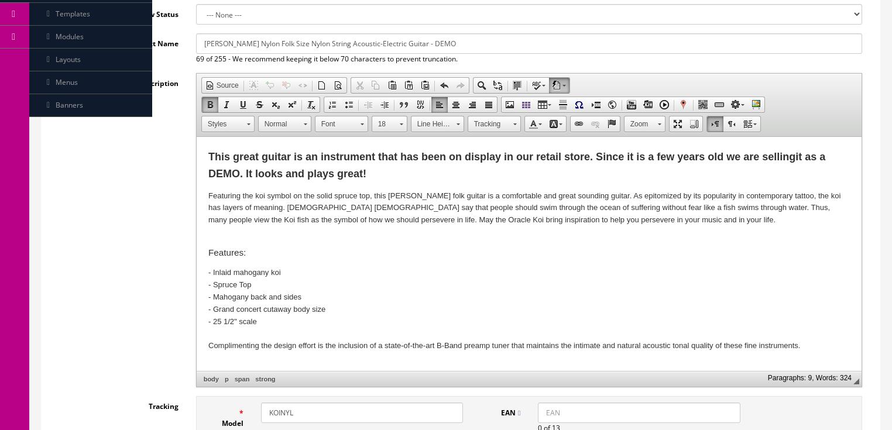
type input "1"
drag, startPoint x: 203, startPoint y: 153, endPoint x: 366, endPoint y: 169, distance: 164.1
click at [412, 171] on html "This great guitar is an instrument that has been on display in our retail store…" at bounding box center [528, 386] width 665 height 499
drag, startPoint x: 336, startPoint y: 185, endPoint x: 512, endPoint y: 351, distance: 241.9
click at [336, 185] on span "Copy" at bounding box center [363, 188] width 62 height 15
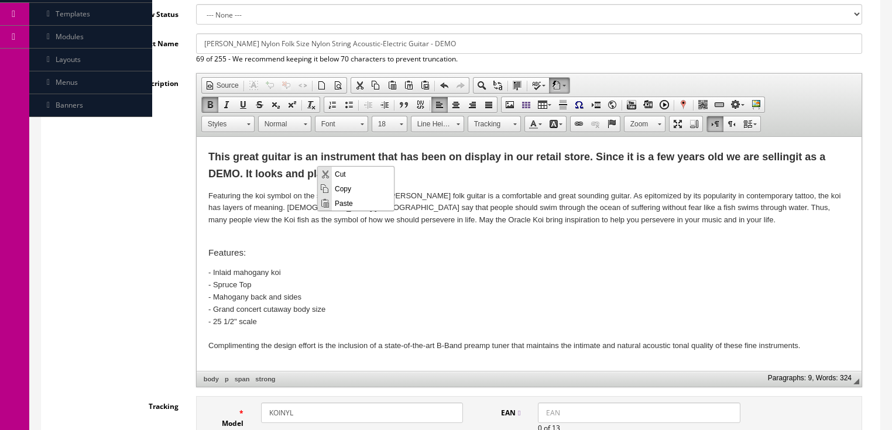
copy strong "This great guitar is an instrument that has been on display in our retail store…"
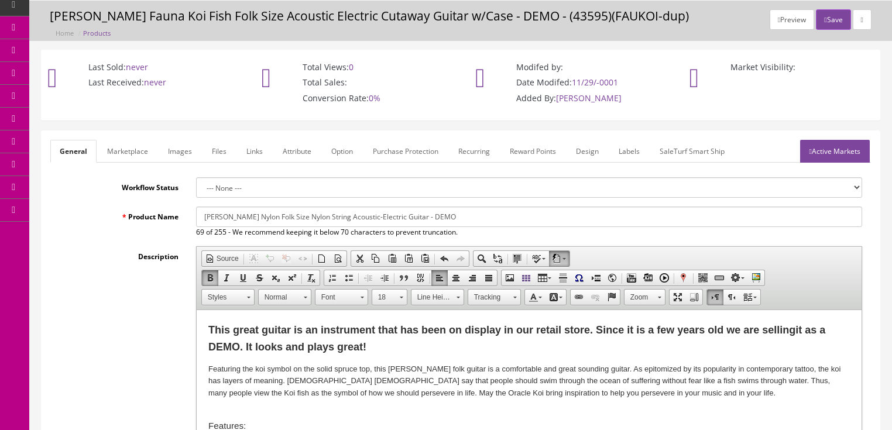
scroll to position [22, 0]
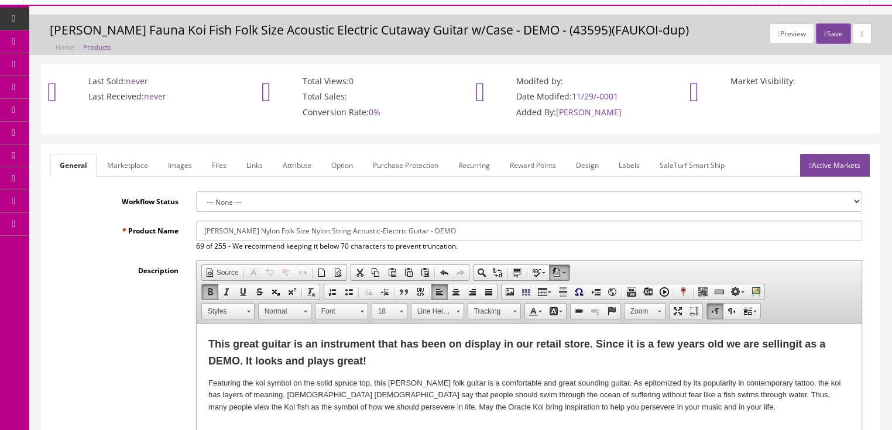
click at [115, 163] on link "Marketplace" at bounding box center [128, 165] width 60 height 23
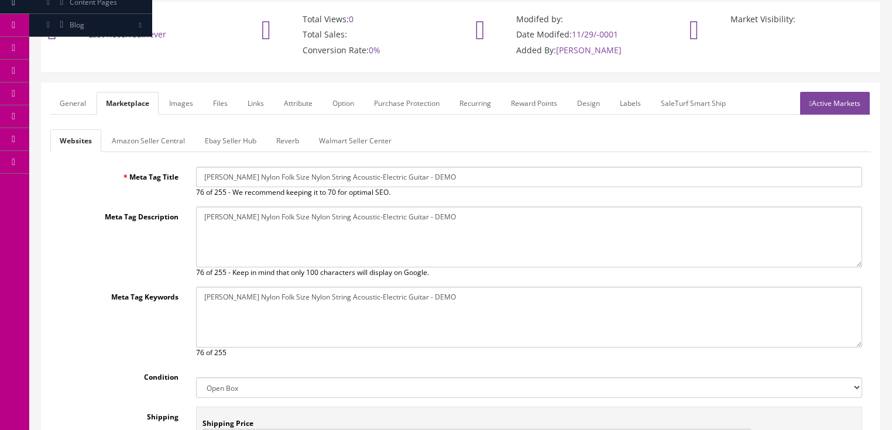
scroll to position [69, 0]
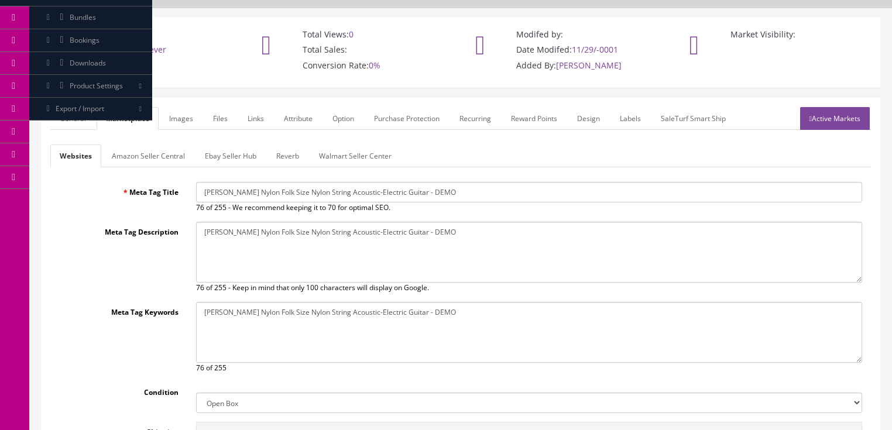
click at [170, 152] on link "Amazon Seller Central" at bounding box center [148, 156] width 92 height 23
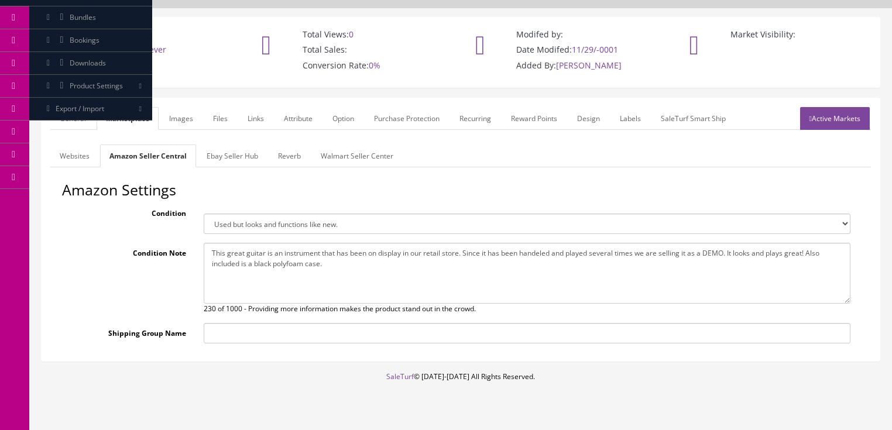
drag, startPoint x: 210, startPoint y: 251, endPoint x: 342, endPoint y: 272, distance: 133.4
click at [342, 272] on textarea "This great guitar is an instrument that has been on display in our retail store…" at bounding box center [527, 273] width 647 height 61
paste textarea "is a few years old we are selling it as a DEMO. It looks and plays great!"
type textarea "This great guitar is an instrument that has been on display in our retail store…"
click at [242, 157] on link "Ebay Seller Hub" at bounding box center [232, 156] width 70 height 23
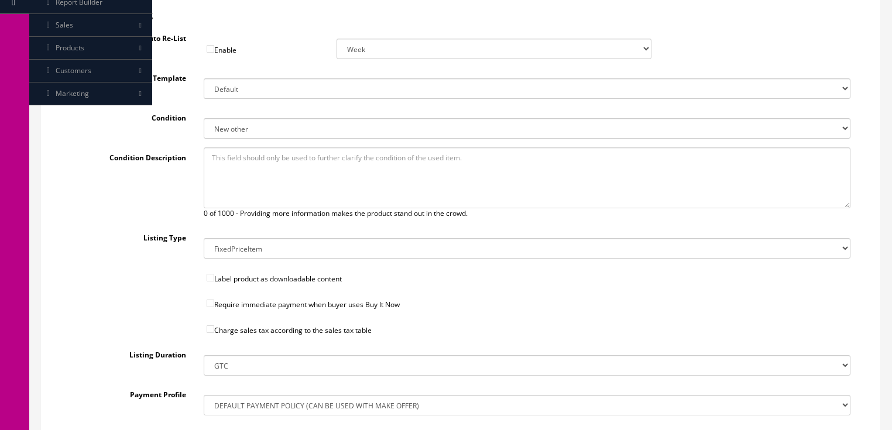
scroll to position [350, 0]
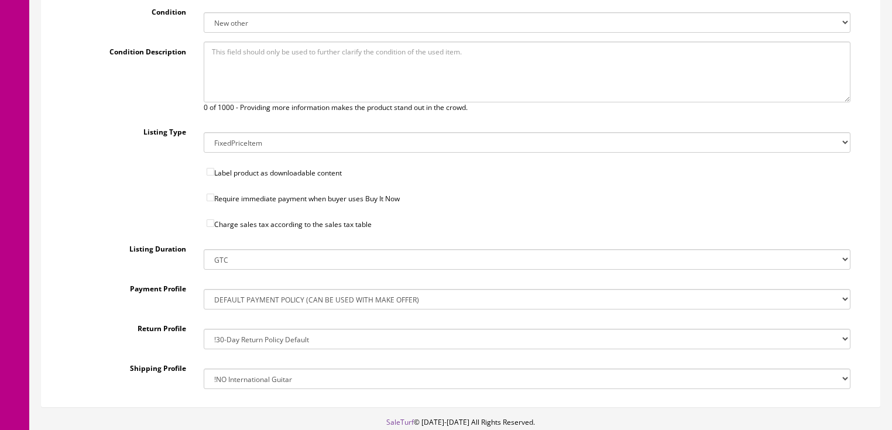
drag, startPoint x: 256, startPoint y: 375, endPoint x: 255, endPoint y: 368, distance: 7.1
click at [256, 374] on select "!$28.50 FedEx, Priority $65.00 No International !$28.50 FedEx, Priority $65.00 …" at bounding box center [527, 379] width 647 height 20
select select "162367971017"
click at [204, 369] on select "!$28.50 FedEx, Priority $65.00 No International !$28.50 FedEx, Priority $65.00 …" at bounding box center [527, 379] width 647 height 20
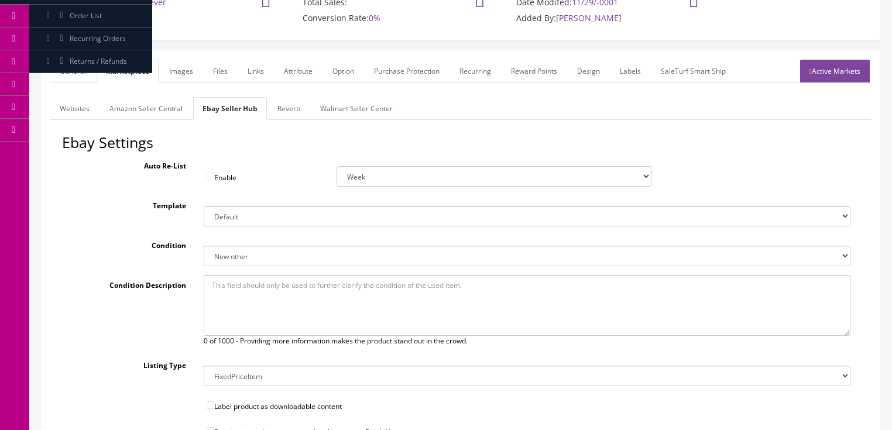
scroll to position [115, 0]
click at [297, 111] on link "Reverb" at bounding box center [289, 109] width 42 height 23
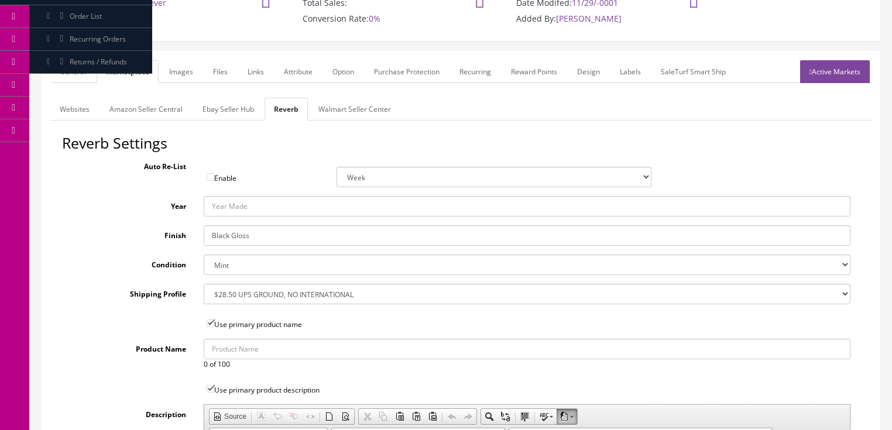
drag, startPoint x: 263, startPoint y: 238, endPoint x: 142, endPoint y: 230, distance: 122.0
click at [176, 237] on div "Finish Black Gloss" at bounding box center [460, 235] width 797 height 20
type input "Natural"
click at [180, 69] on link "Images" at bounding box center [181, 71] width 43 height 23
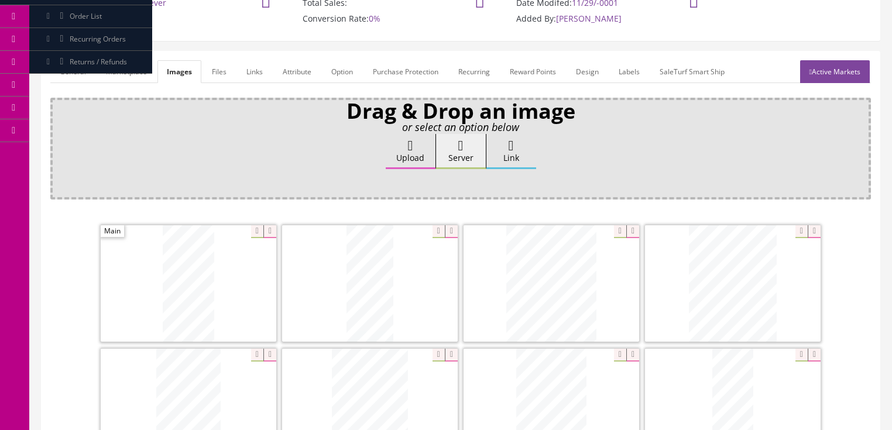
click at [278, 73] on link "Attribute" at bounding box center [296, 71] width 47 height 23
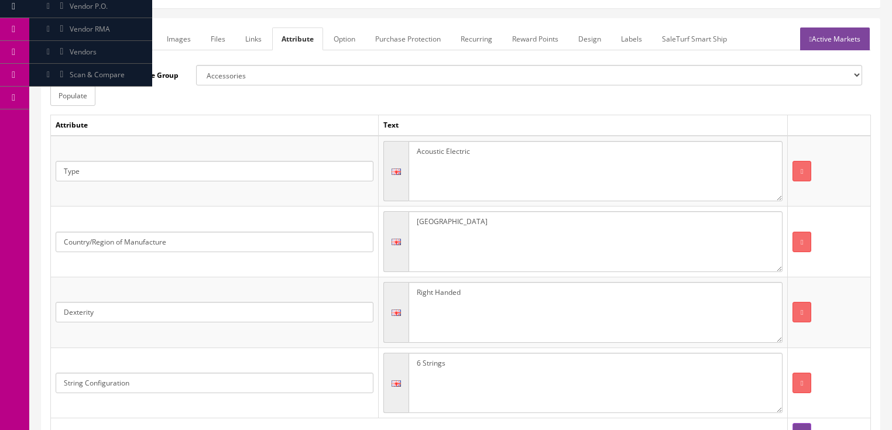
scroll to position [135, 0]
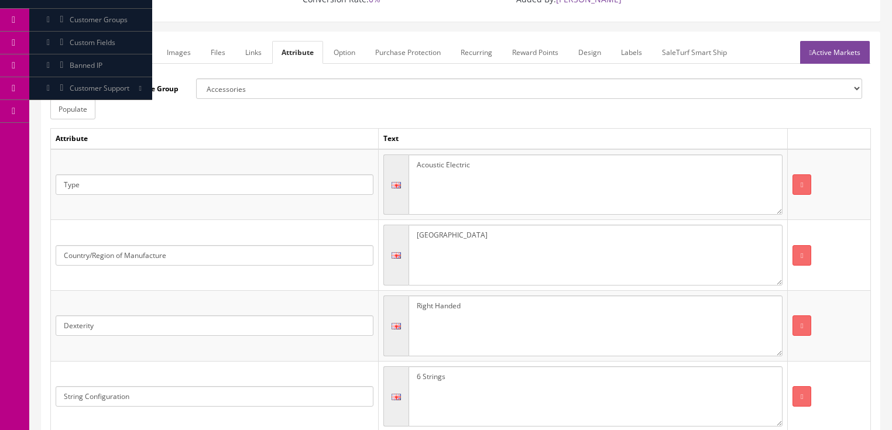
click at [841, 50] on link "Active Markets" at bounding box center [835, 52] width 70 height 23
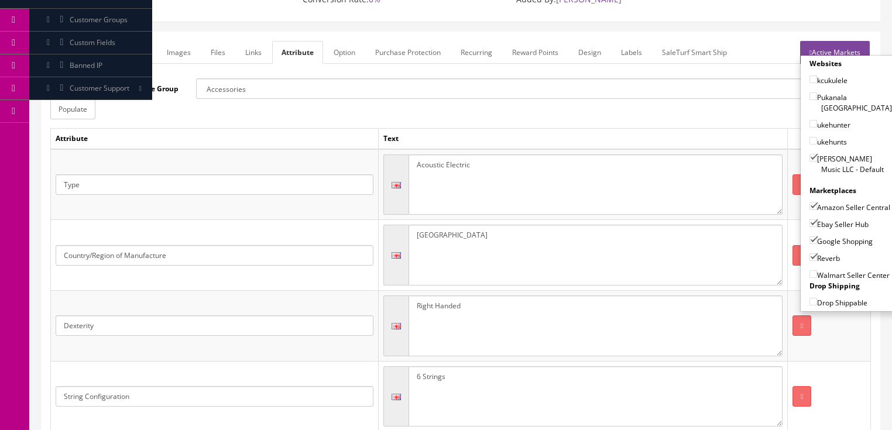
click at [817, 46] on link "Active Markets" at bounding box center [835, 52] width 70 height 23
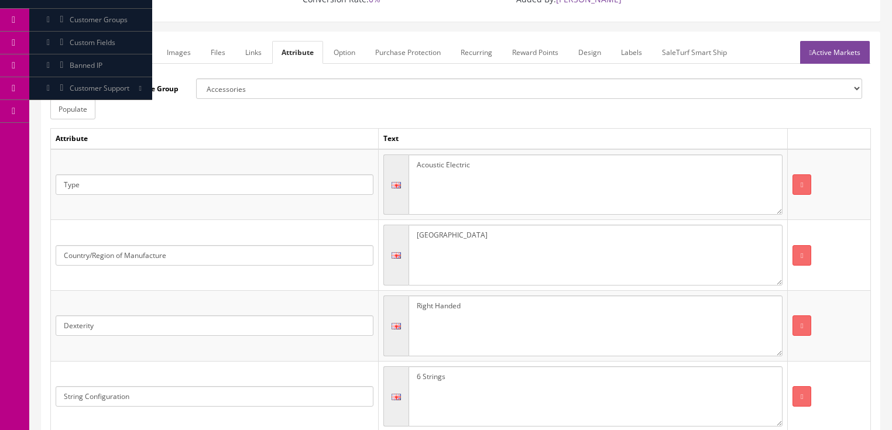
click at [61, 52] on link "General" at bounding box center [72, 52] width 45 height 23
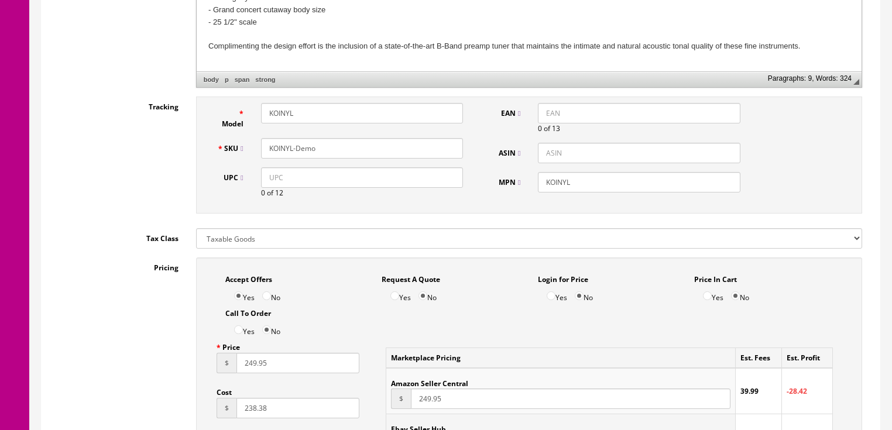
scroll to position [509, 0]
drag, startPoint x: 337, startPoint y: 139, endPoint x: 265, endPoint y: 145, distance: 72.3
click at [241, 144] on div "SKU KOINYL-Demo" at bounding box center [340, 148] width 264 height 20
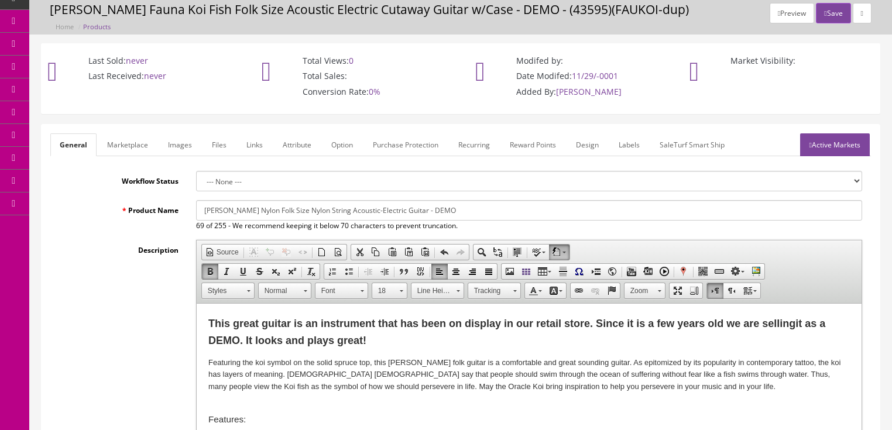
scroll to position [41, 0]
click at [823, 12] on button "Save" at bounding box center [833, 14] width 35 height 20
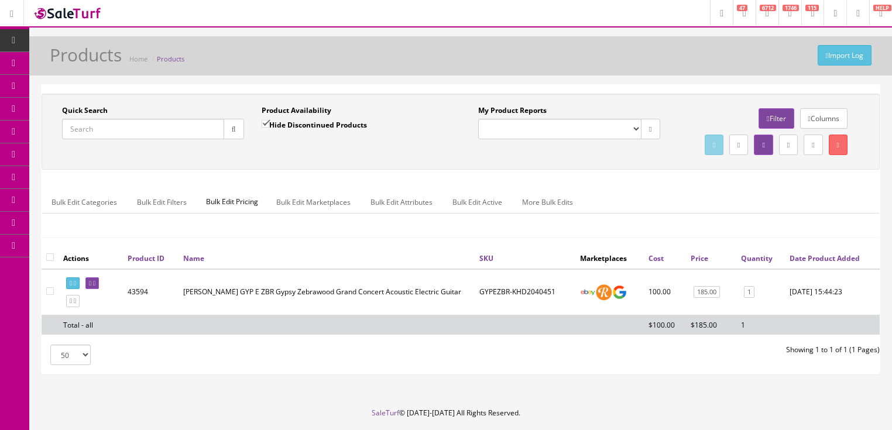
click at [119, 130] on input "Quick Search" at bounding box center [143, 129] width 162 height 20
paste input "KOINYL-Demo"
click at [227, 133] on button "button" at bounding box center [234, 129] width 20 height 20
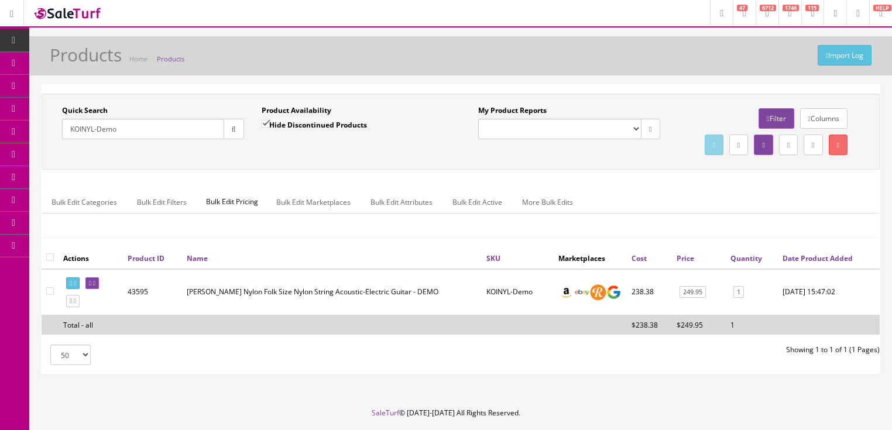
click at [72, 287] on icon at bounding box center [71, 283] width 2 height 6
drag, startPoint x: 176, startPoint y: 138, endPoint x: 9, endPoint y: 177, distance: 171.6
click at [9, 177] on div "Research Trends Trending on Ebay Google Trends Amazon Insights (Login Before Cl…" at bounding box center [446, 233] width 892 height 467
type input "henna dra"
click at [262, 125] on input "Hide Discontinued Products" at bounding box center [266, 124] width 8 height 8
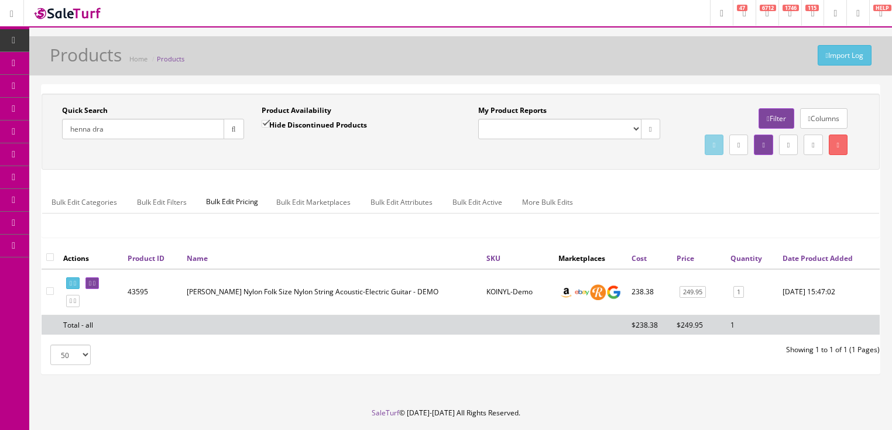
checkbox input "false"
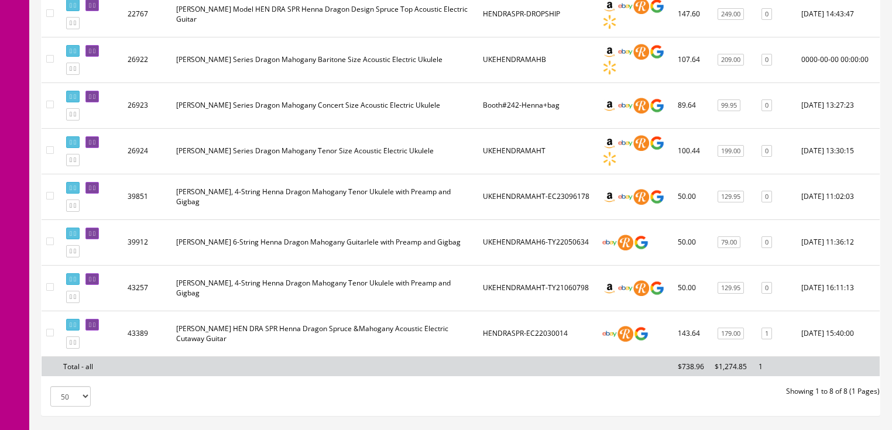
scroll to position [281, 0]
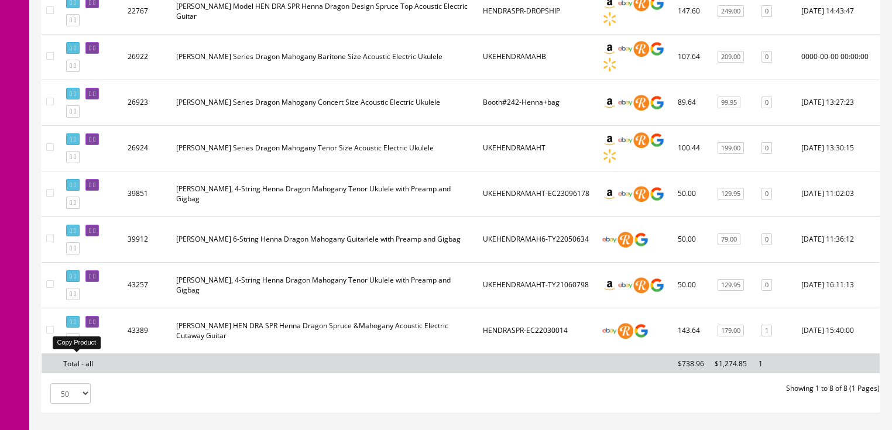
click at [72, 343] on icon at bounding box center [71, 340] width 2 height 6
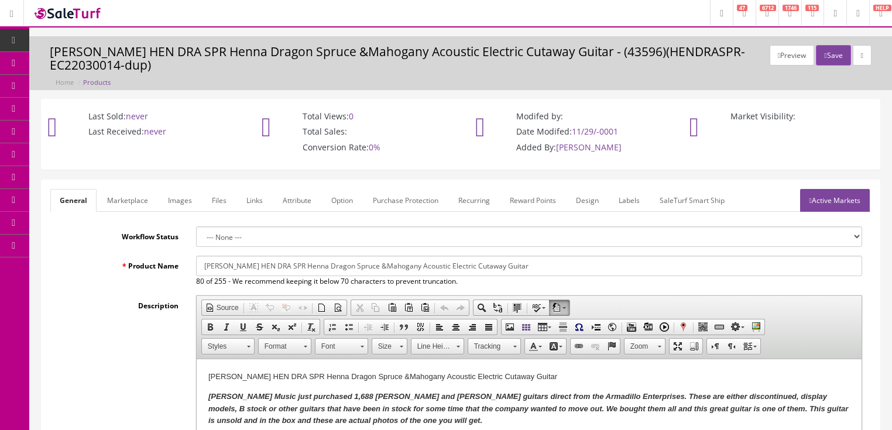
click at [183, 204] on link "Images" at bounding box center [180, 200] width 43 height 23
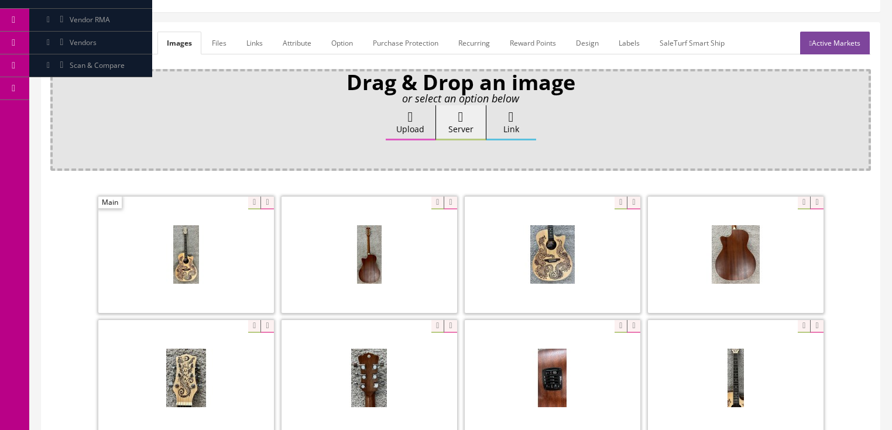
scroll to position [187, 0]
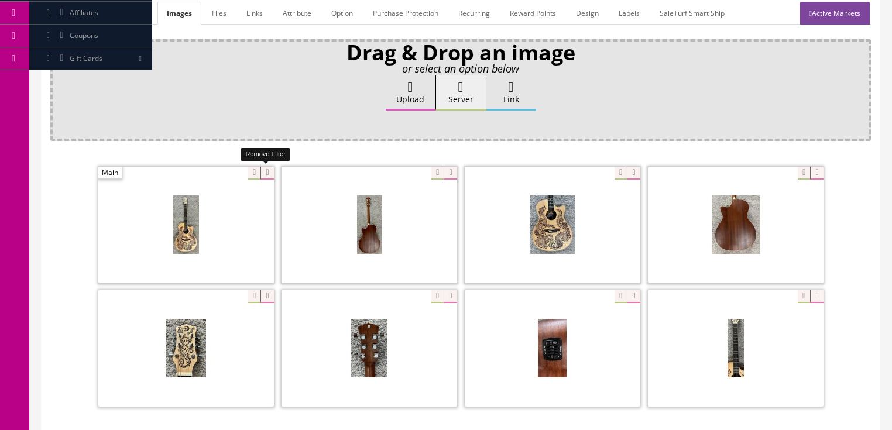
click at [268, 171] on icon at bounding box center [267, 173] width 13 height 13
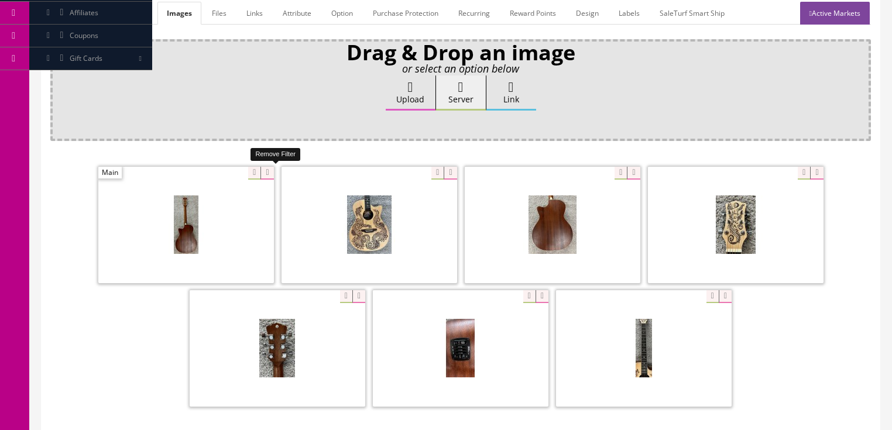
click at [268, 171] on icon at bounding box center [267, 173] width 13 height 13
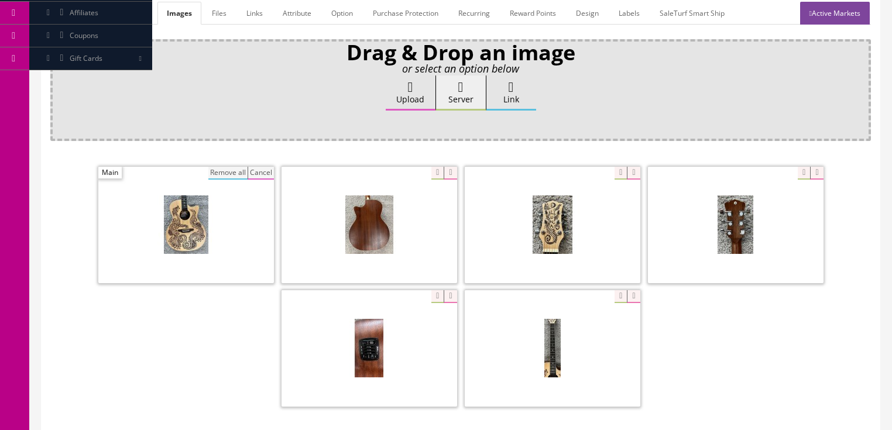
click at [242, 171] on button "Remove all" at bounding box center [227, 173] width 39 height 13
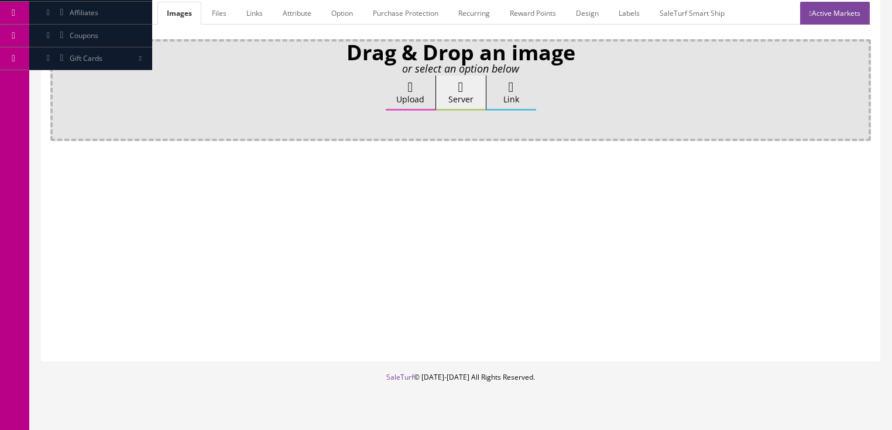
click at [422, 95] on label "Upload" at bounding box center [411, 93] width 50 height 35
click at [59, 87] on input "Upload" at bounding box center [59, 82] width 0 height 12
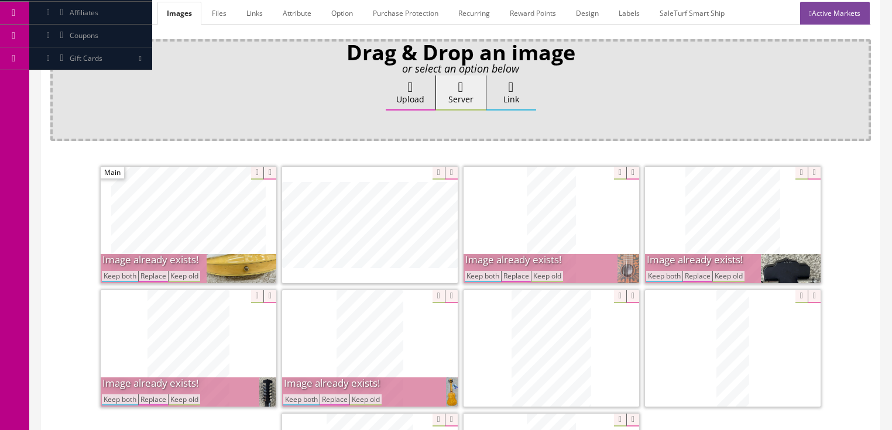
drag, startPoint x: 671, startPoint y: 272, endPoint x: 578, endPoint y: 279, distance: 93.4
click at [670, 272] on button "Keep both" at bounding box center [664, 276] width 36 height 11
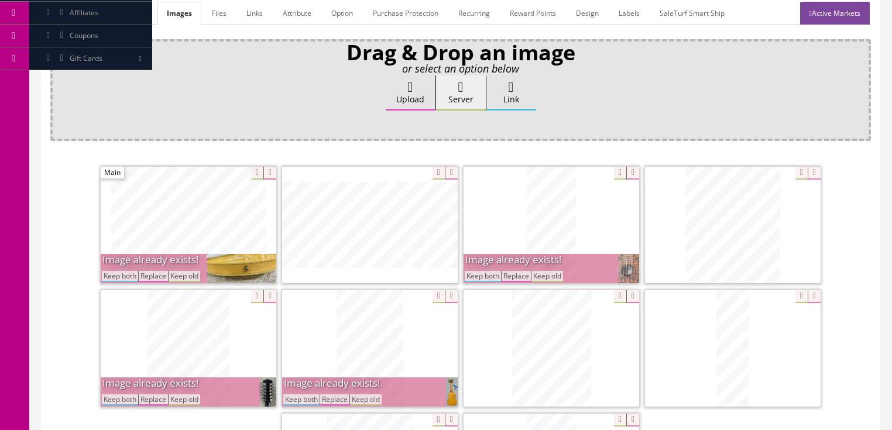
click at [481, 273] on button "Keep both" at bounding box center [483, 276] width 36 height 11
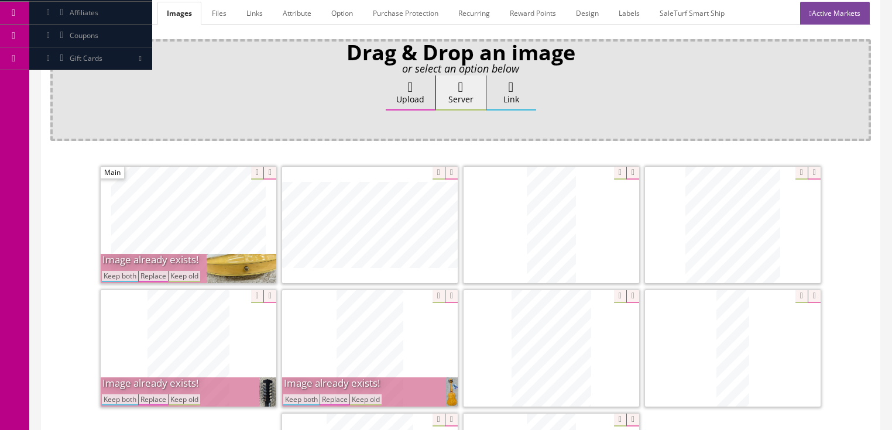
click at [122, 276] on button "Keep both" at bounding box center [120, 276] width 36 height 11
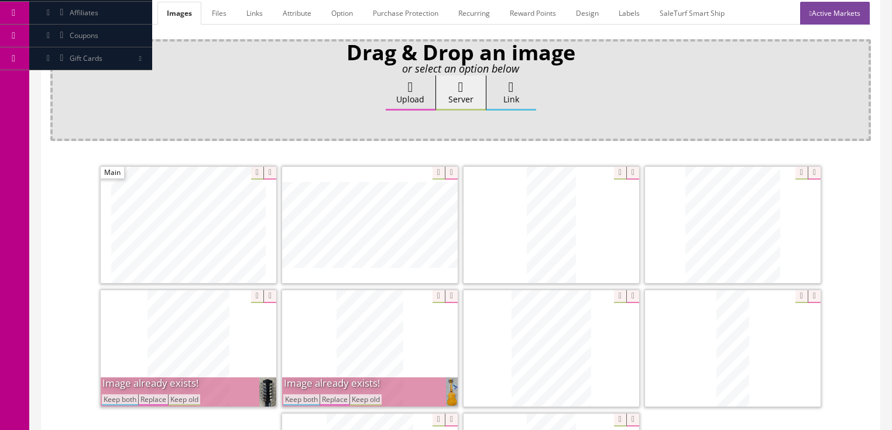
click at [121, 398] on button "Keep both" at bounding box center [120, 400] width 36 height 11
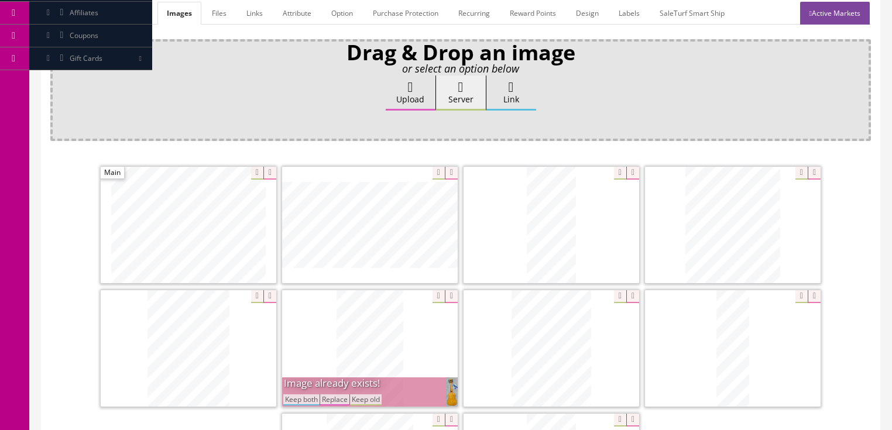
drag, startPoint x: 290, startPoint y: 398, endPoint x: 295, endPoint y: 395, distance: 6.0
click at [290, 398] on button "Keep both" at bounding box center [301, 400] width 36 height 11
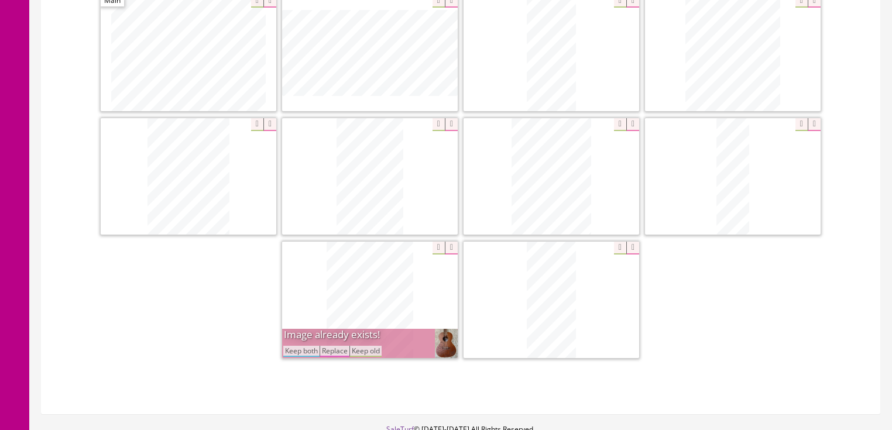
scroll to position [375, 0]
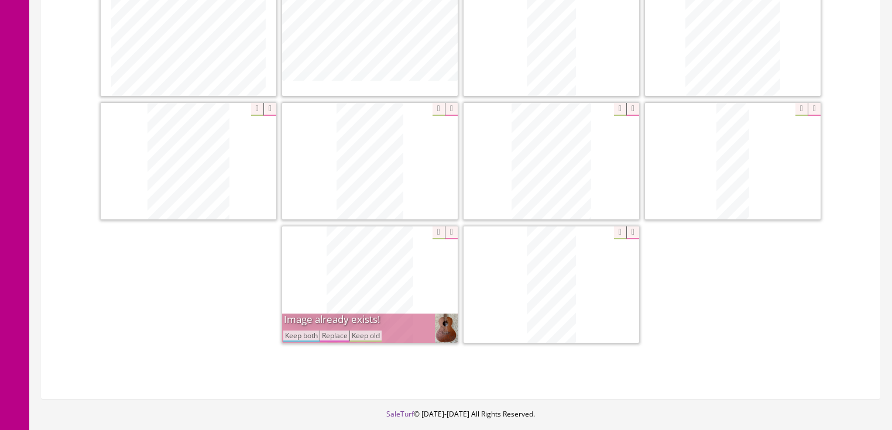
drag, startPoint x: 312, startPoint y: 333, endPoint x: 341, endPoint y: 333, distance: 28.7
click at [312, 334] on button "Keep both" at bounding box center [301, 336] width 36 height 11
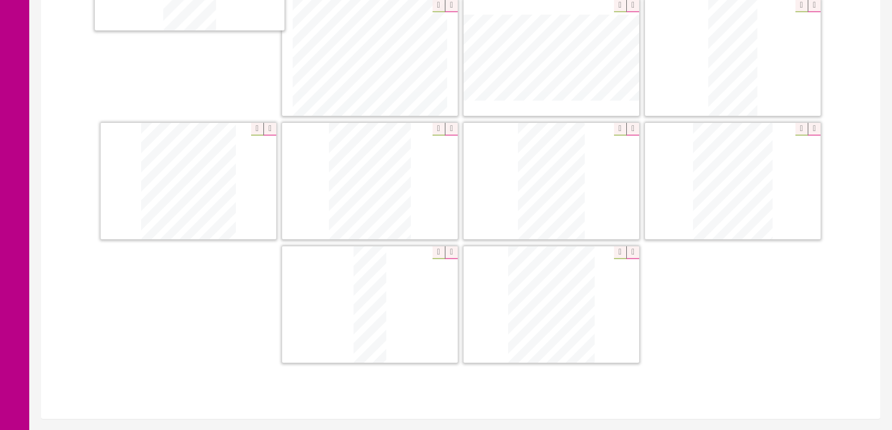
scroll to position [319, 0]
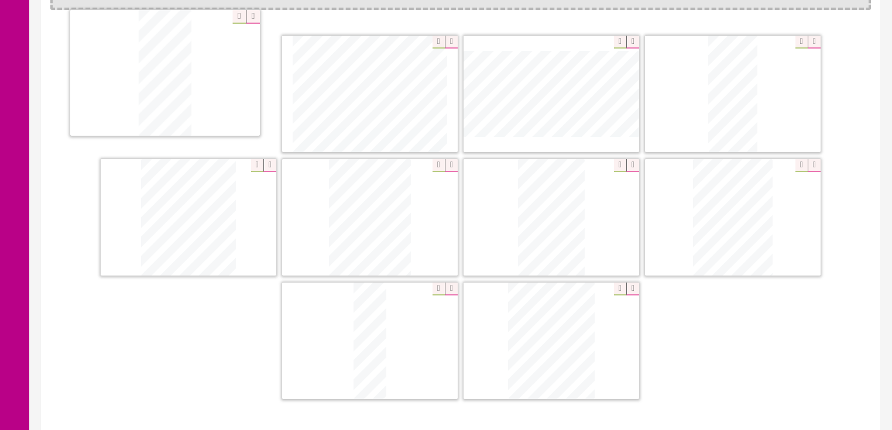
drag, startPoint x: 543, startPoint y: 314, endPoint x: 540, endPoint y: 119, distance: 194.4
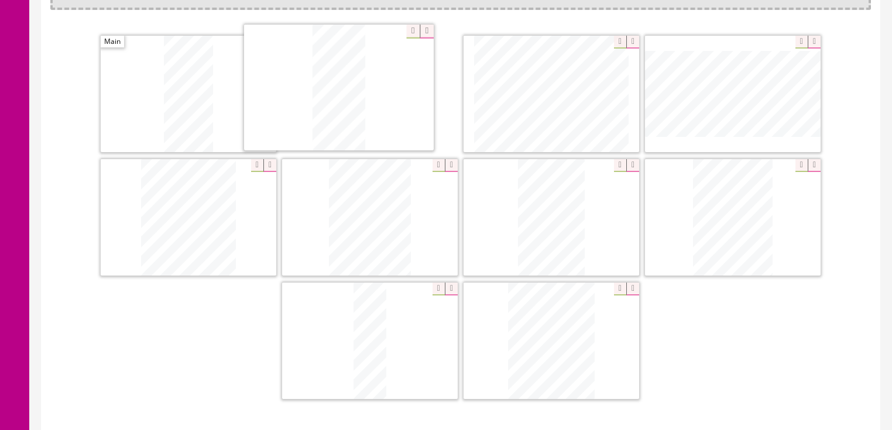
drag, startPoint x: 754, startPoint y: 94, endPoint x: 366, endPoint y: 90, distance: 388.2
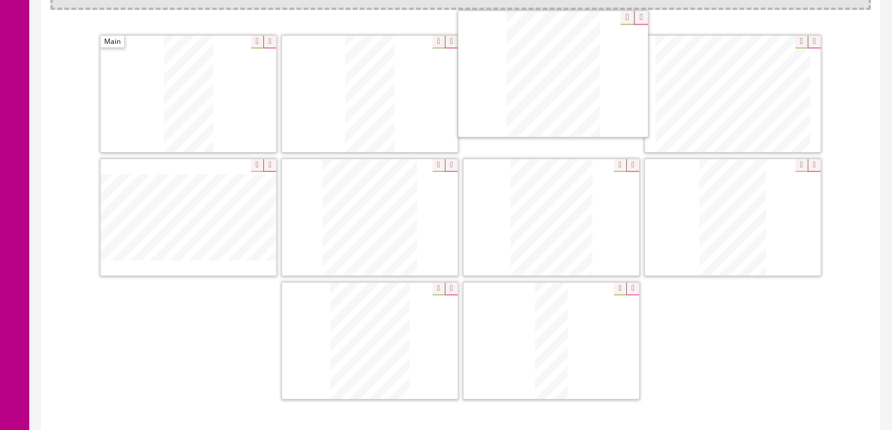
drag, startPoint x: 532, startPoint y: 341, endPoint x: 534, endPoint y: 80, distance: 260.6
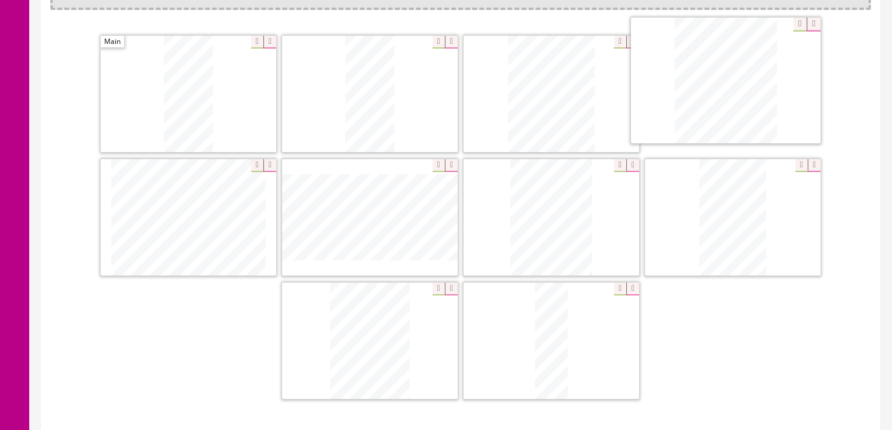
drag, startPoint x: 389, startPoint y: 200, endPoint x: 745, endPoint y: 87, distance: 373.5
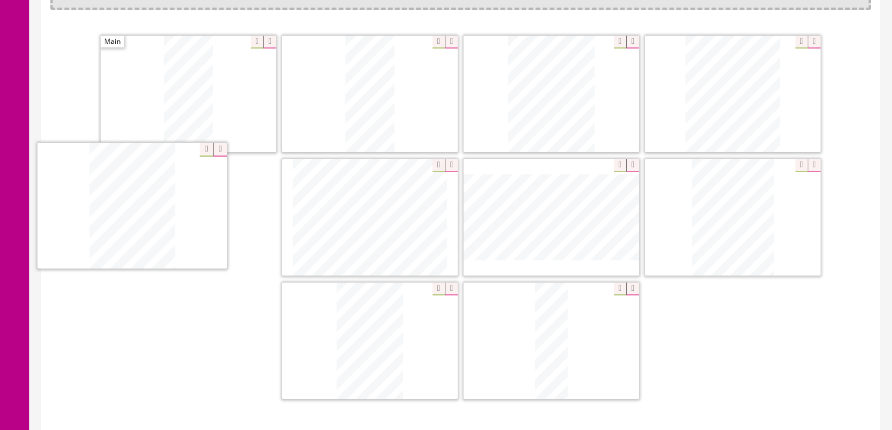
drag, startPoint x: 334, startPoint y: 311, endPoint x: 138, endPoint y: 201, distance: 224.6
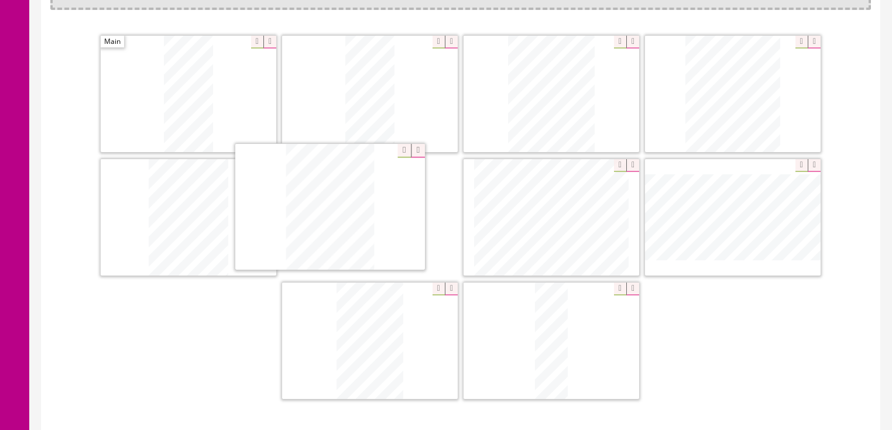
drag, startPoint x: 726, startPoint y: 196, endPoint x: 333, endPoint y: 192, distance: 393.5
drag, startPoint x: 455, startPoint y: 258, endPoint x: 547, endPoint y: 205, distance: 106.0
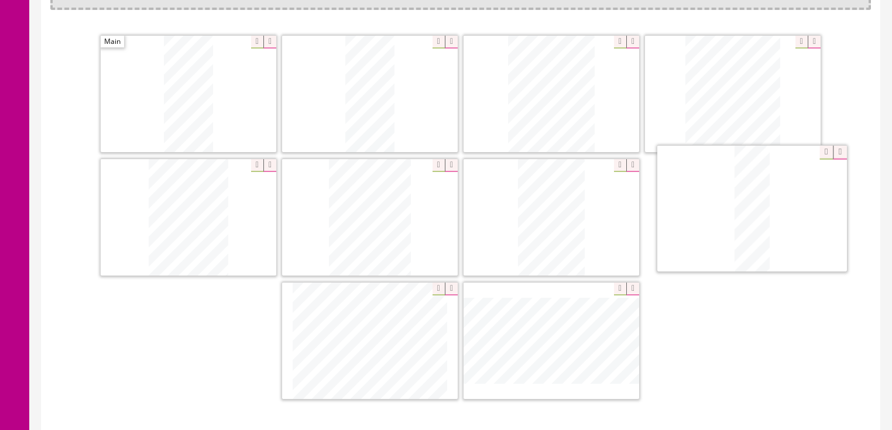
drag, startPoint x: 550, startPoint y: 323, endPoint x: 752, endPoint y: 193, distance: 240.0
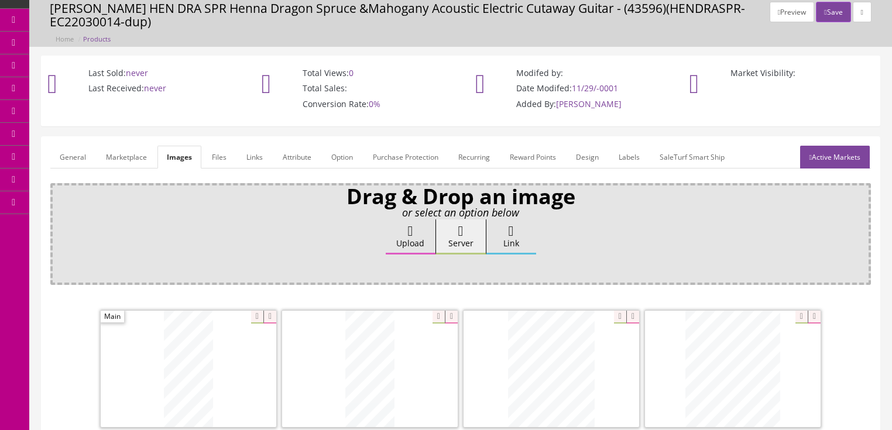
scroll to position [37, 0]
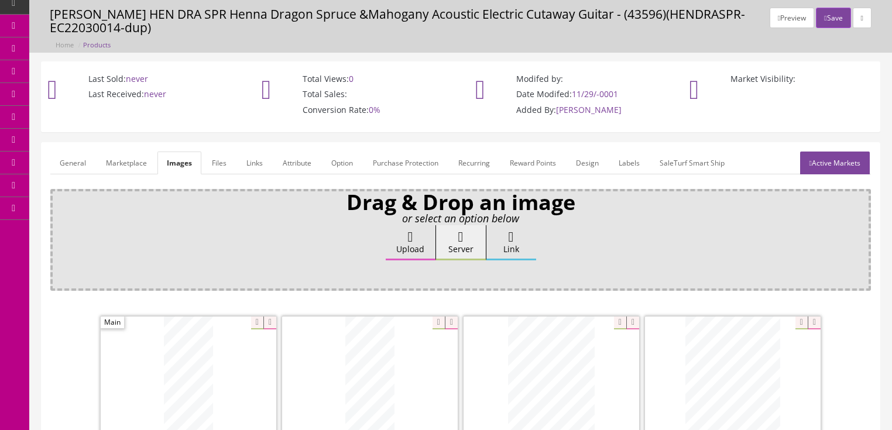
click at [73, 171] on link "General" at bounding box center [72, 163] width 45 height 23
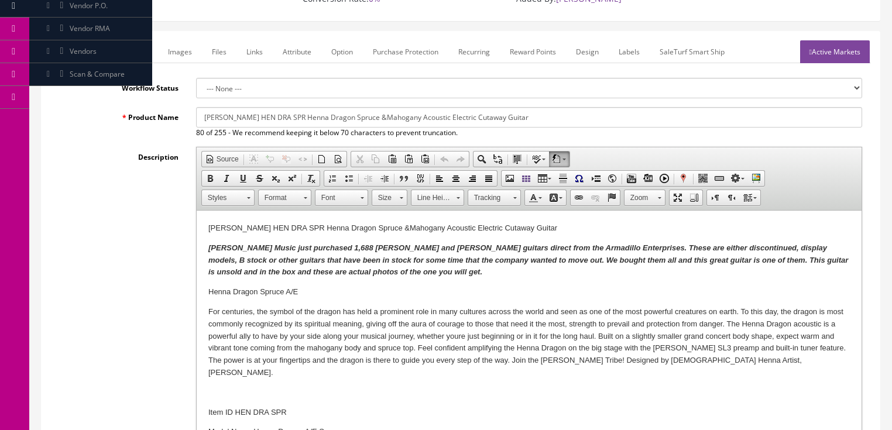
scroll to position [178, 0]
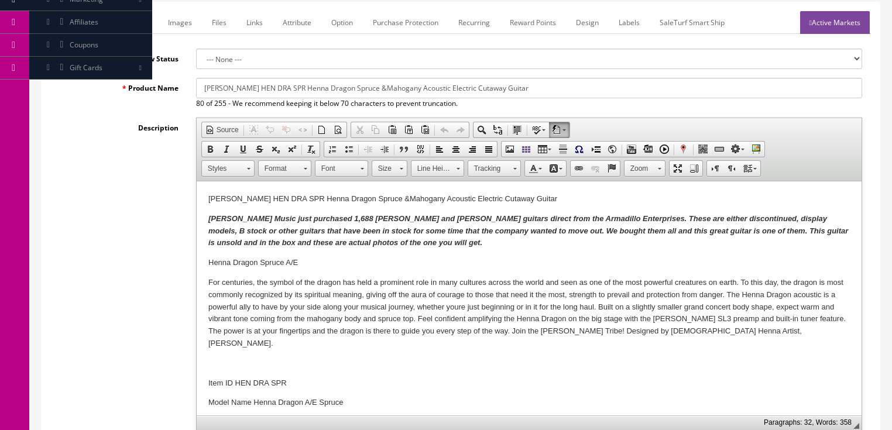
click at [367, 245] on p "Butler Music just purchased 1,688 Dean and Luna guitars direct from the Armadil…" at bounding box center [529, 231] width 642 height 36
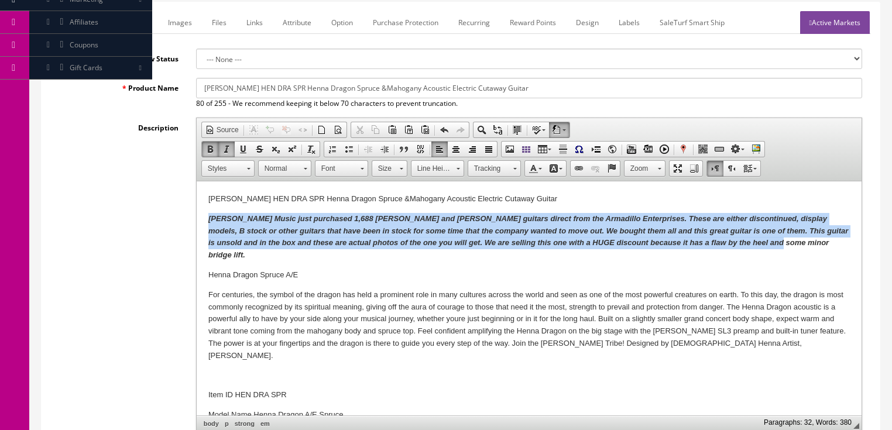
drag, startPoint x: 207, startPoint y: 214, endPoint x: 749, endPoint y: 245, distance: 543.0
click at [763, 247] on p "Butler Music just purchased 1,688 Dean and Luna guitars direct from the Armadil…" at bounding box center [529, 237] width 642 height 49
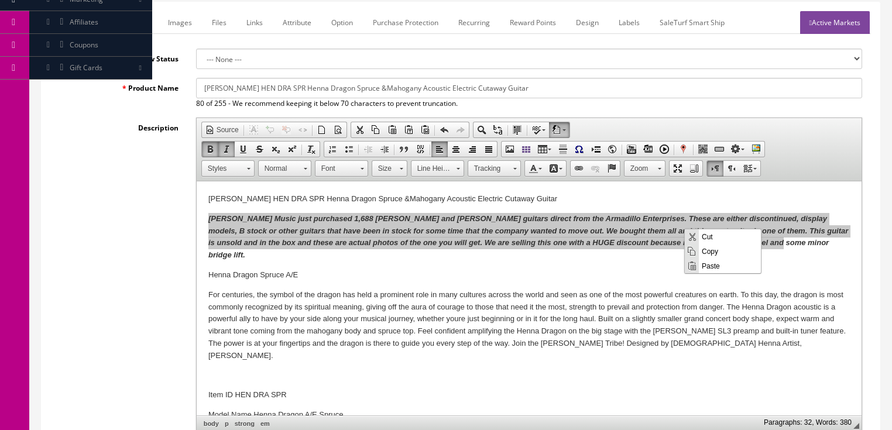
scroll to position [0, 0]
click at [711, 249] on span "Copy" at bounding box center [730, 251] width 62 height 15
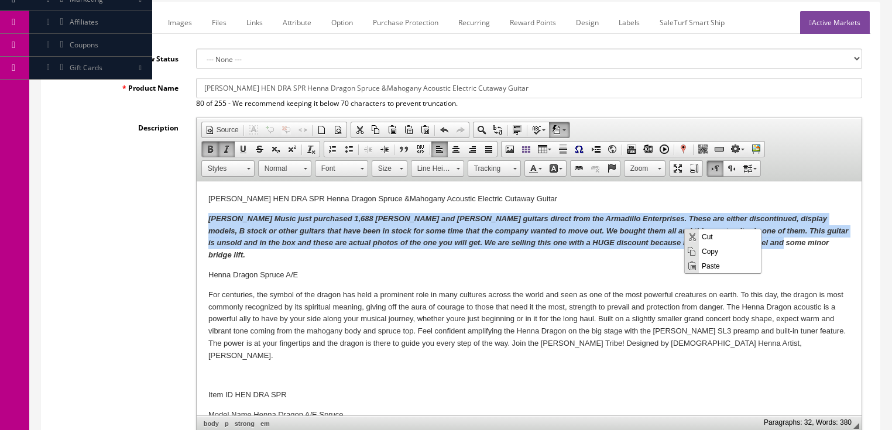
copy em "Butler Music just purchased 1,688 Dean and Luna guitars direct from the Armadil…"
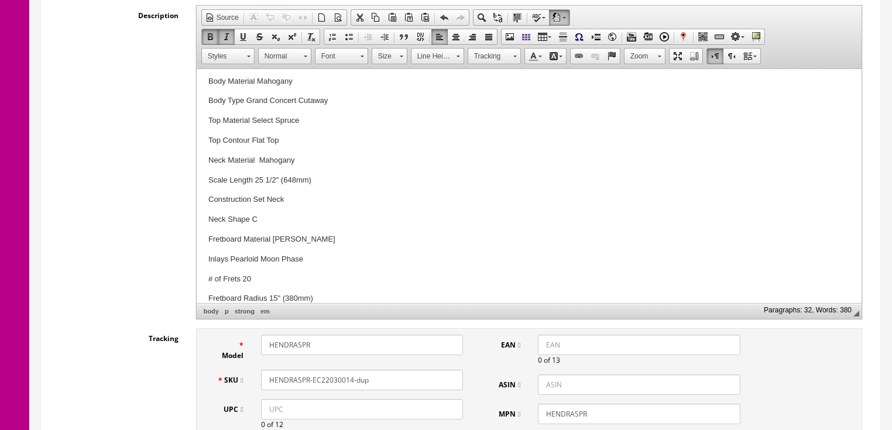
scroll to position [319, 0]
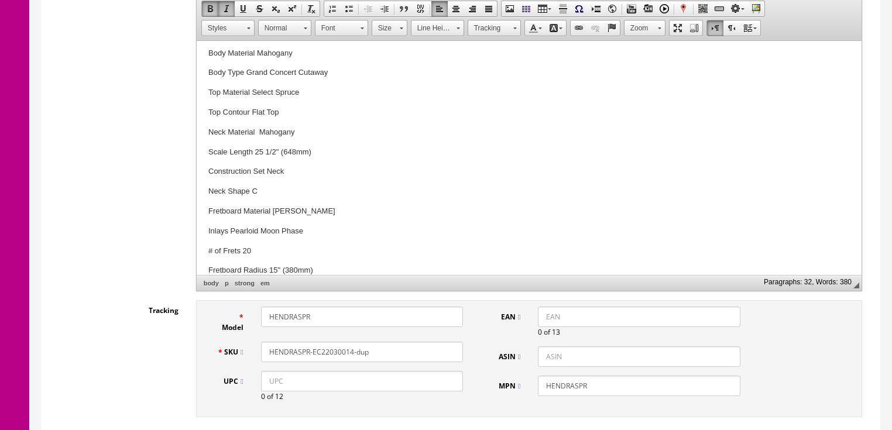
drag, startPoint x: 335, startPoint y: 352, endPoint x: 447, endPoint y: 348, distance: 111.9
click at [459, 351] on input "HENDRASPR-EC22030014-dup" at bounding box center [362, 352] width 202 height 20
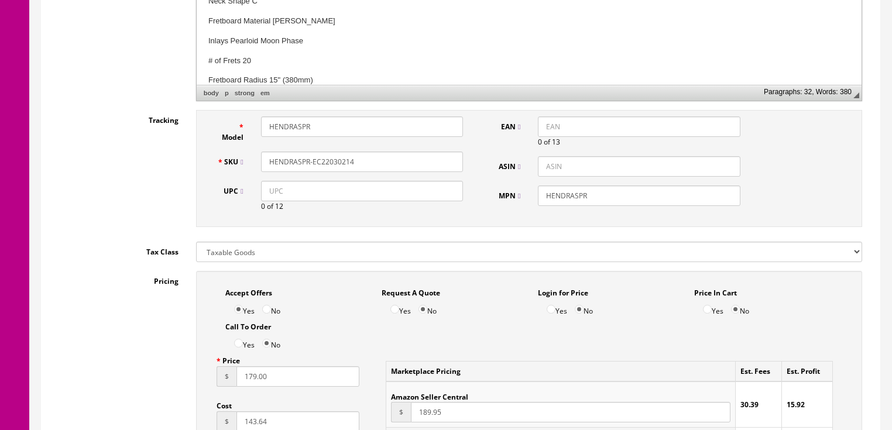
scroll to position [553, 0]
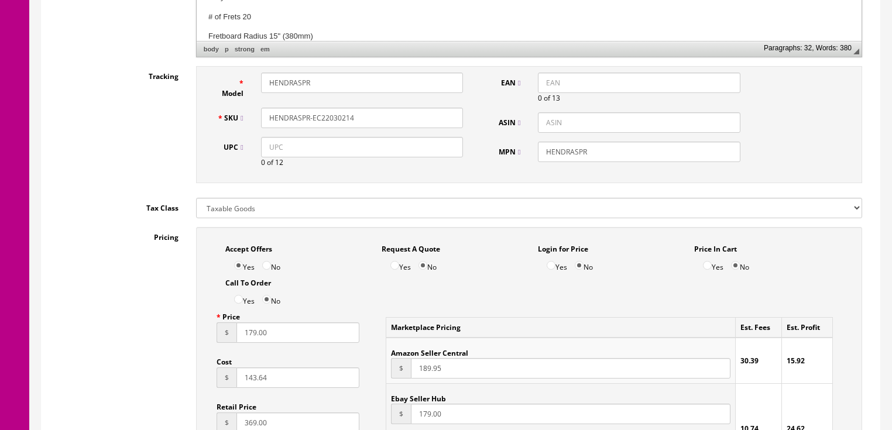
type input "HENDRASPR-EC22030214"
drag, startPoint x: 249, startPoint y: 337, endPoint x: 295, endPoint y: 337, distance: 45.1
click at [295, 337] on input "179.00" at bounding box center [299, 333] width 124 height 20
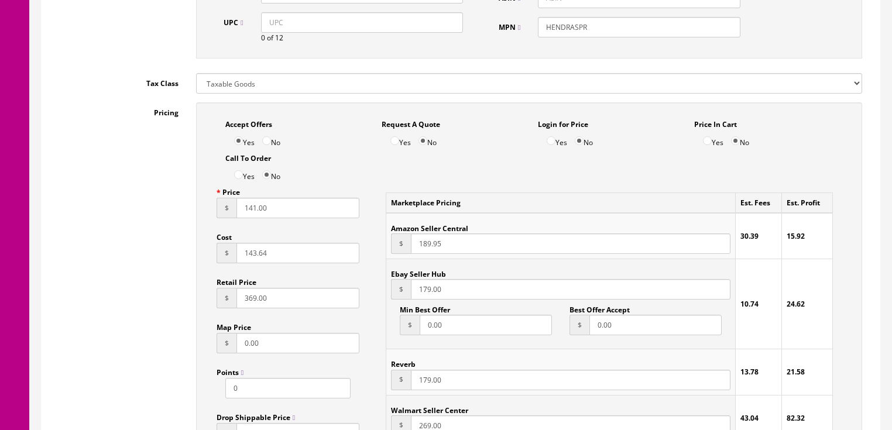
scroll to position [787, 0]
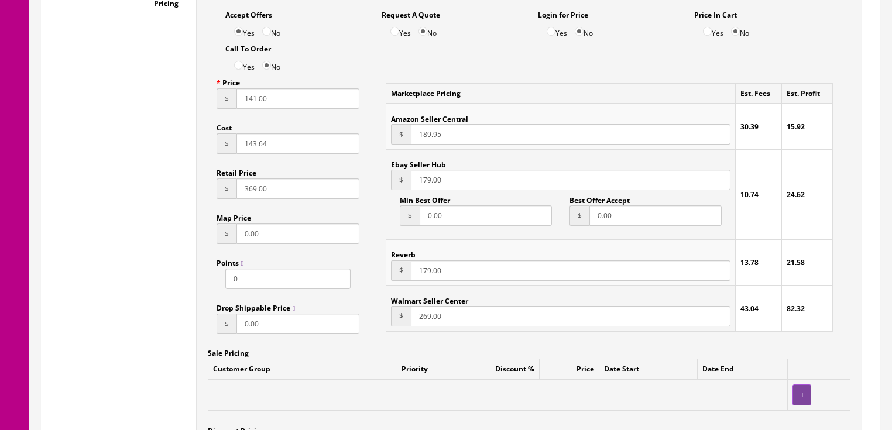
type input "141.00"
drag, startPoint x: 432, startPoint y: 185, endPoint x: 410, endPoint y: 185, distance: 21.7
click at [411, 185] on input "179.00" at bounding box center [570, 180] width 319 height 20
type input "141.00"
drag, startPoint x: 446, startPoint y: 272, endPoint x: 396, endPoint y: 273, distance: 50.4
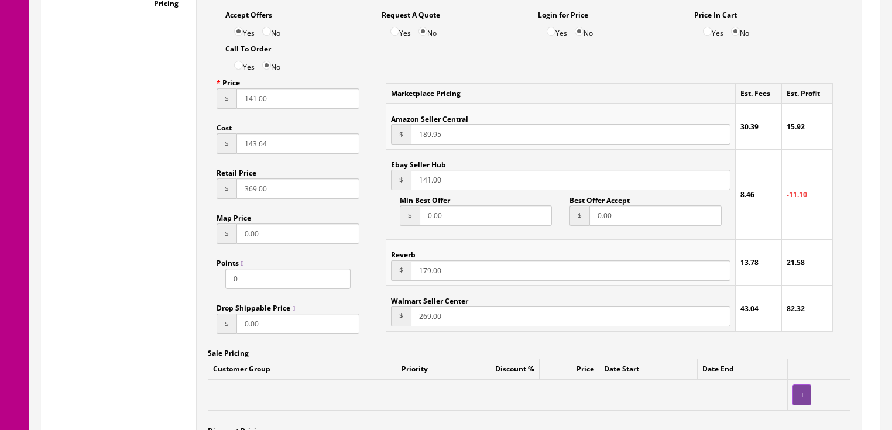
click at [396, 273] on div "$ 179.00" at bounding box center [560, 271] width 339 height 20
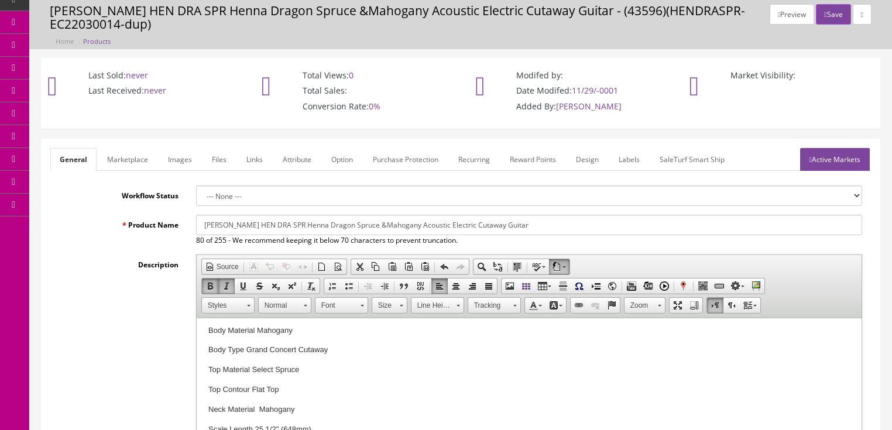
scroll to position [37, 0]
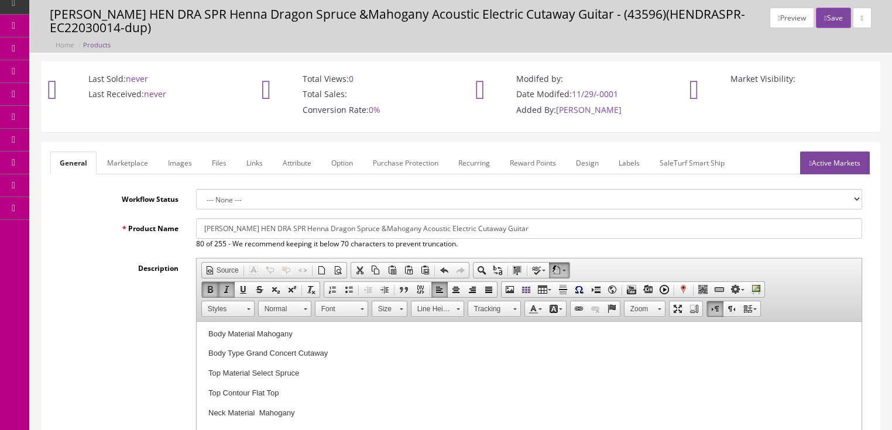
type input "141.00"
click at [117, 165] on link "Marketplace" at bounding box center [128, 163] width 60 height 23
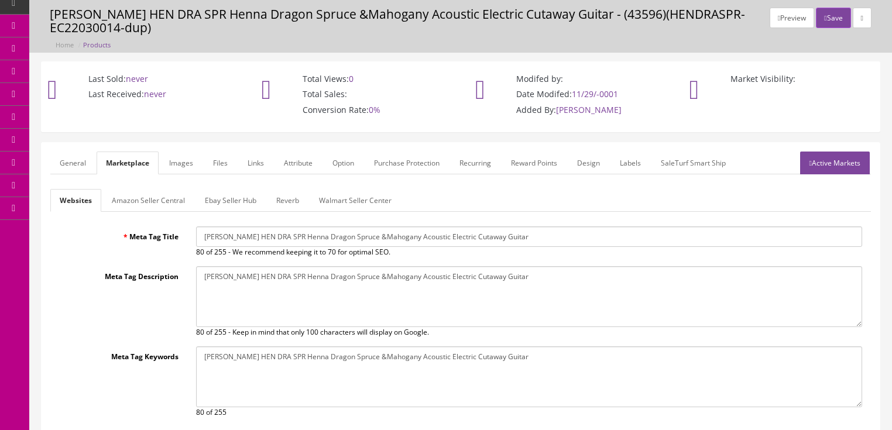
scroll to position [0, 0]
click at [141, 199] on link "Amazon Seller Central" at bounding box center [148, 200] width 92 height 23
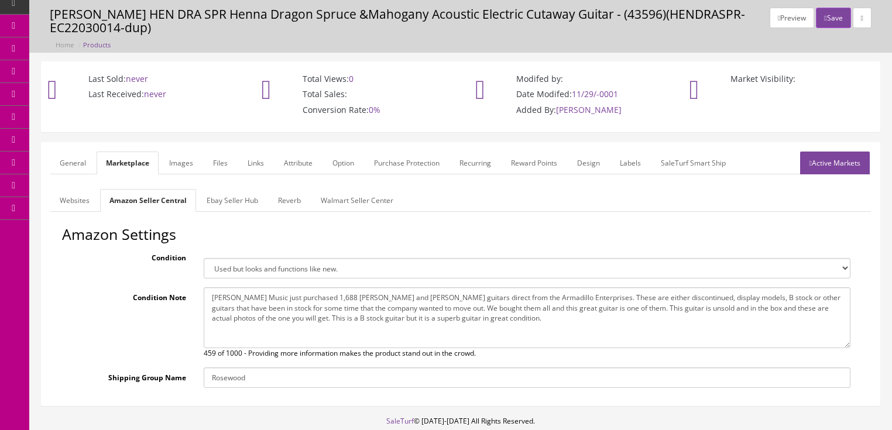
click at [817, 165] on link "Active Markets" at bounding box center [835, 163] width 70 height 23
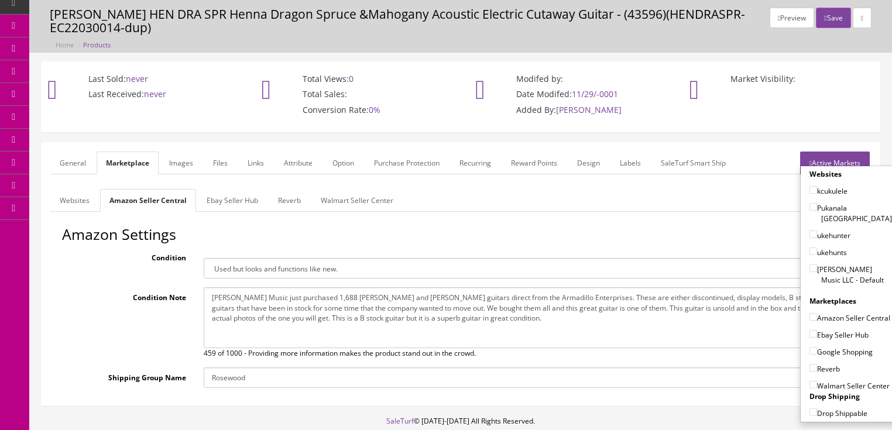
click at [810, 265] on input"] "[PERSON_NAME] Music LLC - Default" at bounding box center [814, 269] width 8 height 8
checkbox input"] "true"
drag, startPoint x: 811, startPoint y: 331, endPoint x: 811, endPoint y: 338, distance: 7.0
click at [811, 331] on input"] "Ebay Seller Hub" at bounding box center [814, 334] width 8 height 8
checkbox input"] "true"
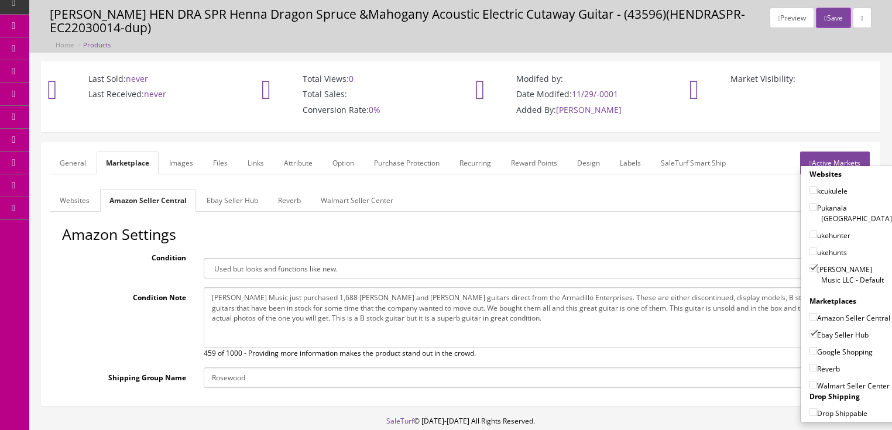
click at [811, 347] on input"] "Google Shopping" at bounding box center [814, 351] width 8 height 8
checkbox input"] "true"
click at [811, 365] on input"] "Reverb" at bounding box center [814, 368] width 8 height 8
checkbox input"] "true"
click at [837, 153] on link "Active Markets" at bounding box center [835, 163] width 70 height 23
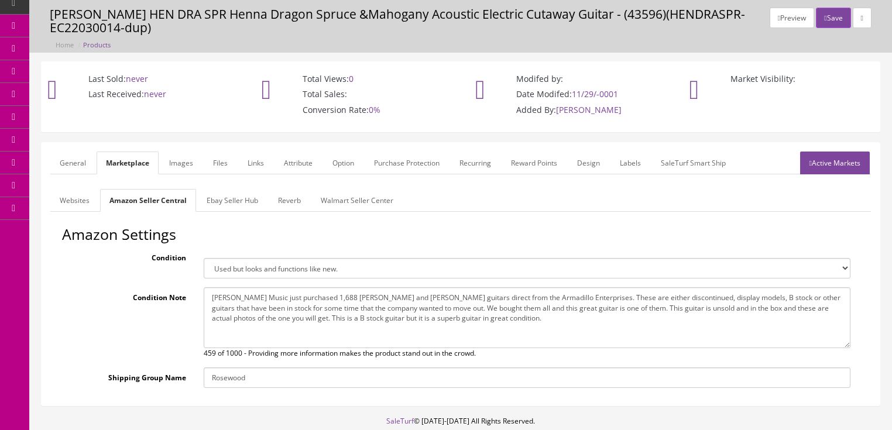
click at [85, 157] on link "General" at bounding box center [72, 163] width 45 height 23
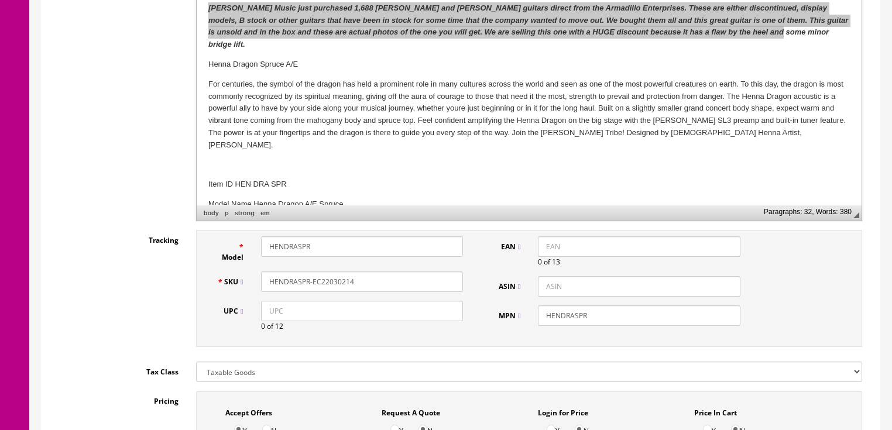
scroll to position [412, 0]
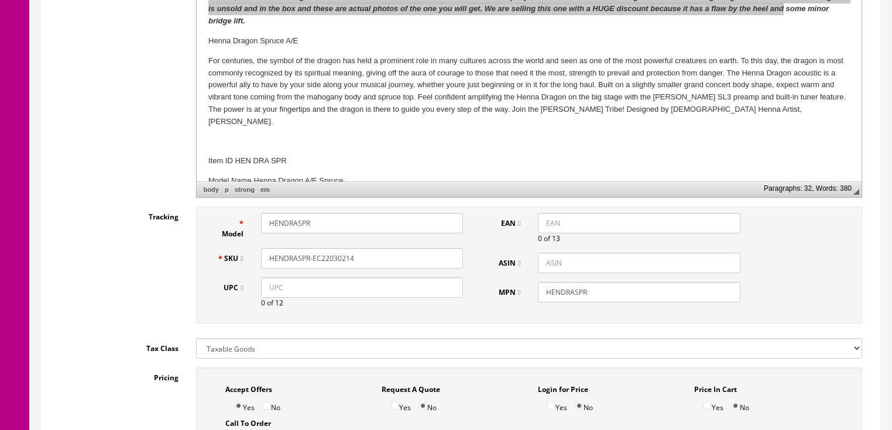
drag, startPoint x: 360, startPoint y: 260, endPoint x: 255, endPoint y: 260, distance: 105.4
click at [252, 260] on div "HENDRASPR-EC22030214" at bounding box center [362, 258] width 220 height 20
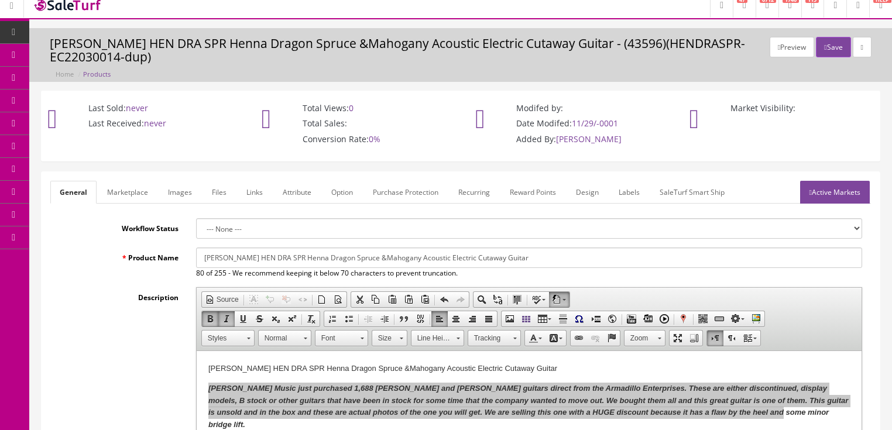
scroll to position [0, 0]
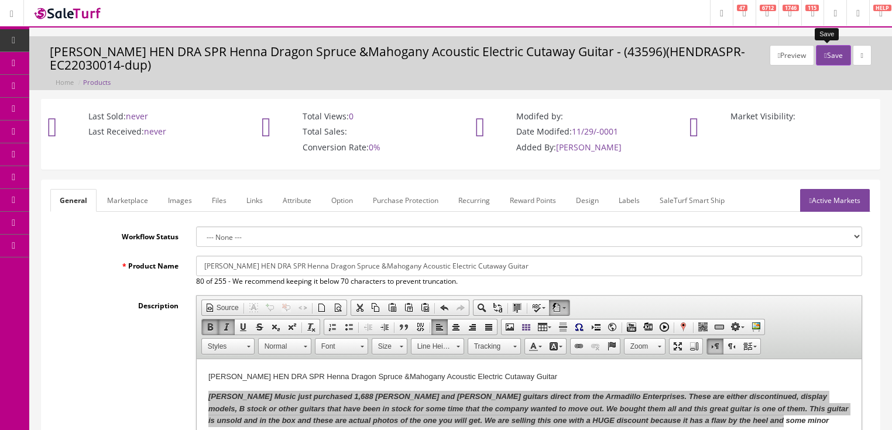
click at [827, 47] on button "Save" at bounding box center [833, 55] width 35 height 20
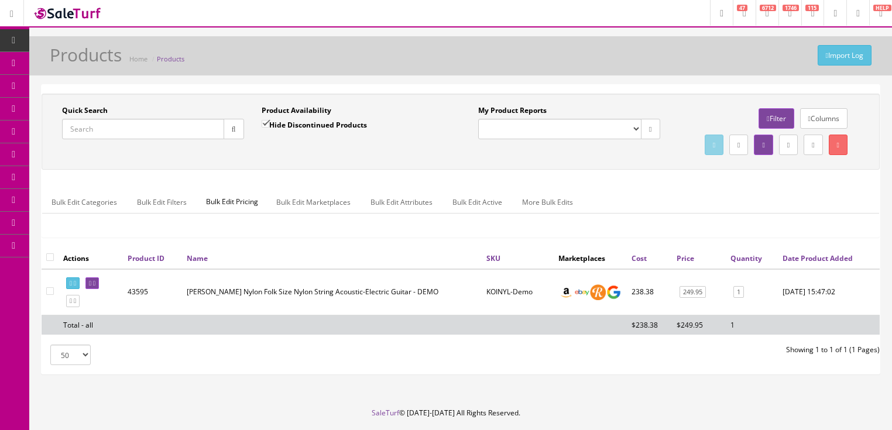
click at [145, 126] on input "Quick Search" at bounding box center [143, 129] width 162 height 20
paste input "HENDRASPR-EC22030214"
type input "HENDRASPR-EC22030214"
click at [240, 129] on button "button" at bounding box center [234, 129] width 20 height 20
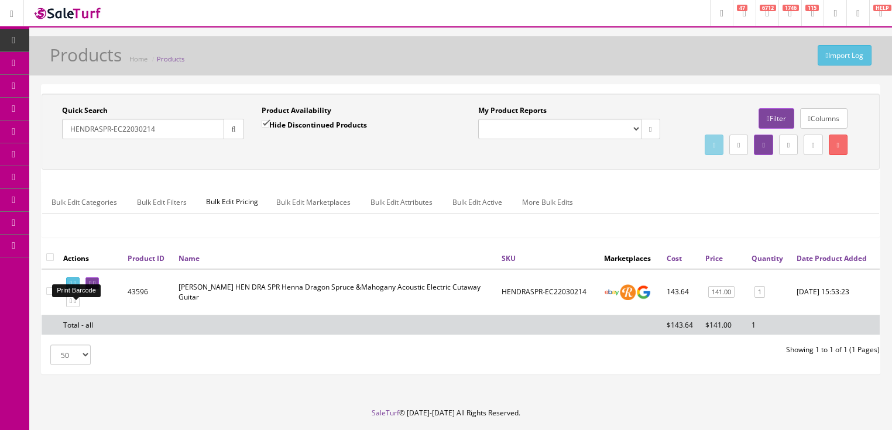
click at [76, 287] on icon at bounding box center [75, 283] width 2 height 6
click at [95, 287] on icon at bounding box center [94, 283] width 2 height 6
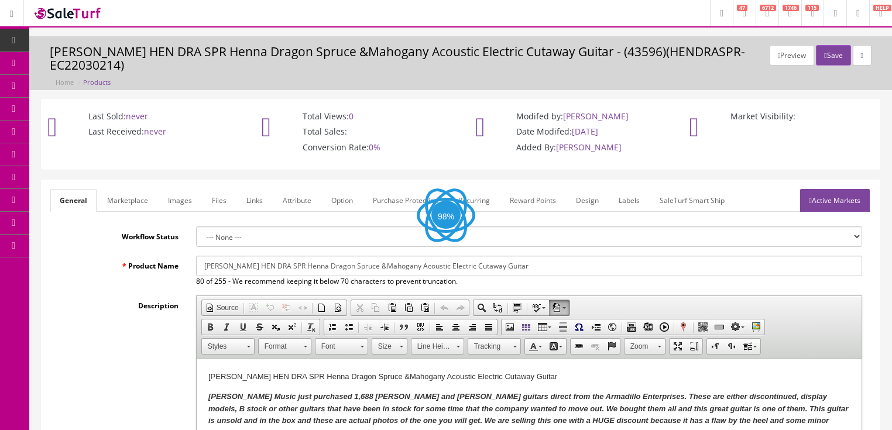
click at [112, 189] on link "Marketplace" at bounding box center [128, 200] width 60 height 23
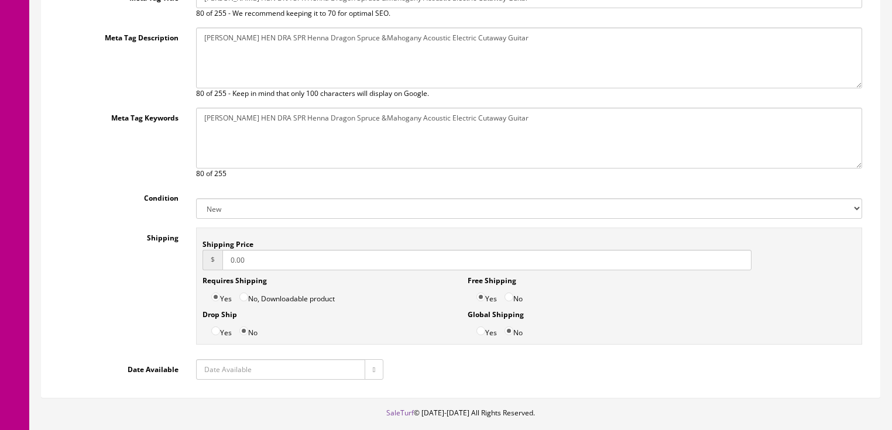
scroll to position [281, 0]
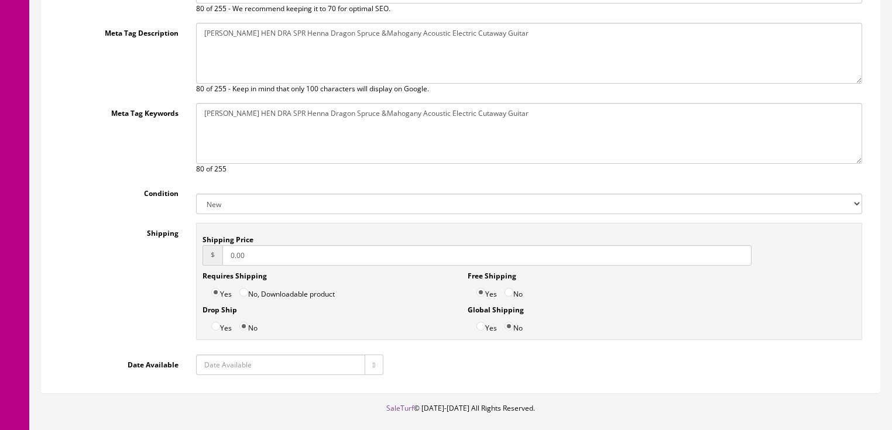
click at [219, 194] on select "New Used B Stock Open Box Re-Packed" at bounding box center [529, 204] width 666 height 20
select select "B Stock"
click at [196, 194] on select "New Used B Stock Open Box Re-Packed" at bounding box center [529, 204] width 666 height 20
drag, startPoint x: 272, startPoint y: 245, endPoint x: 156, endPoint y: 253, distance: 115.6
click at [156, 253] on div "Shipping Shipping Price $ 0.00 Requires Shipping Yes No, Downloadable product D…" at bounding box center [460, 284] width 821 height 123
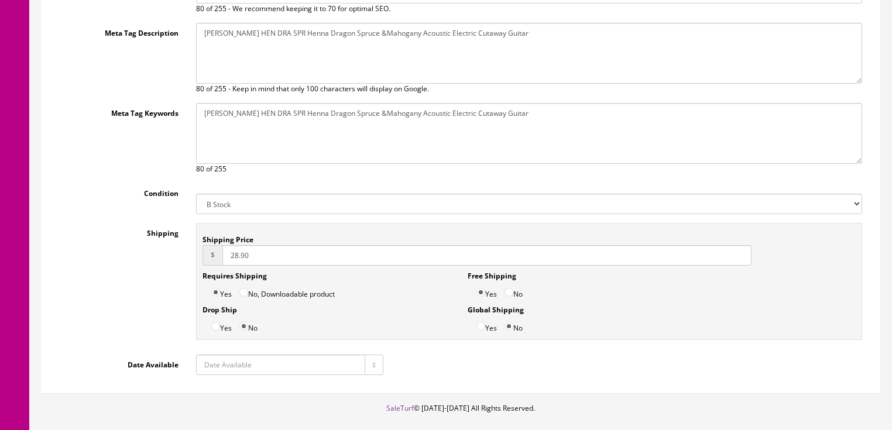
type input "28.90"
click at [506, 282] on label "No" at bounding box center [514, 291] width 18 height 18
click at [506, 288] on input "No" at bounding box center [509, 292] width 9 height 9
radio input "true"
click at [376, 355] on button "button" at bounding box center [374, 365] width 19 height 20
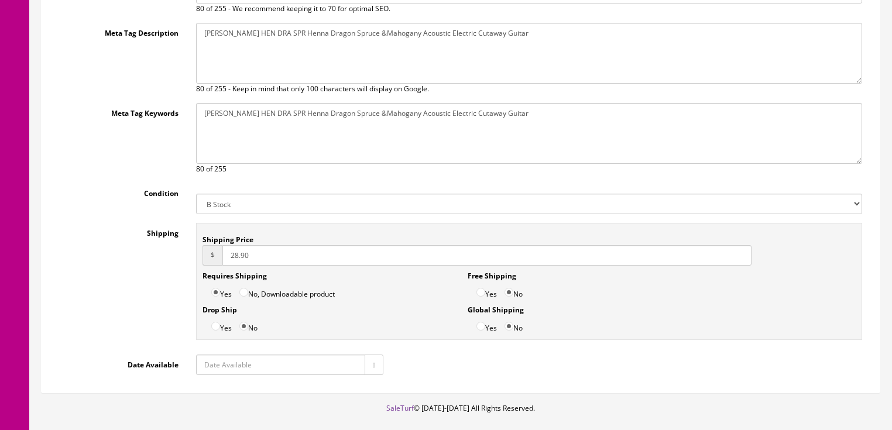
type input "[DATE]"
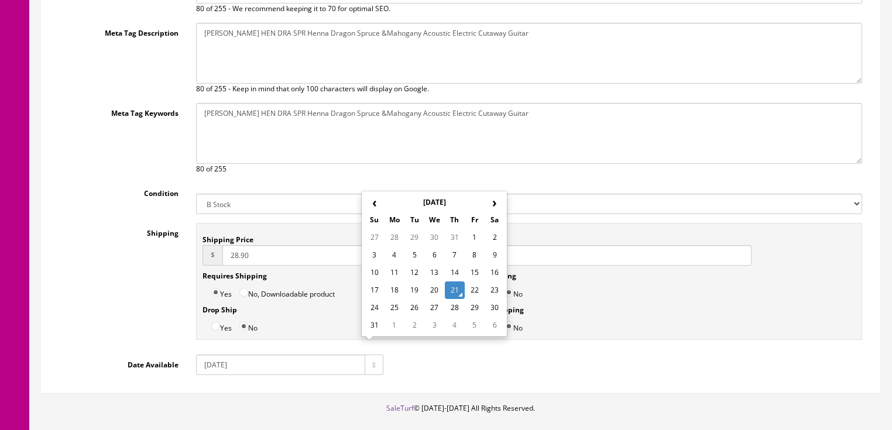
click at [457, 290] on td "21" at bounding box center [455, 291] width 20 height 18
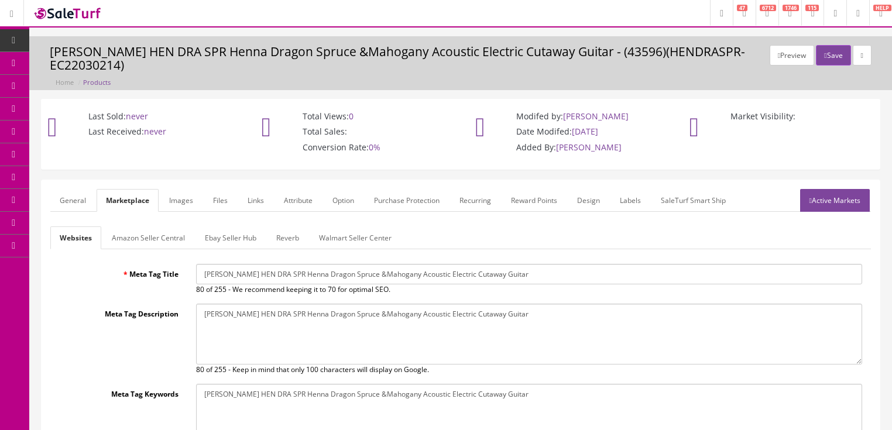
scroll to position [0, 0]
click at [824, 54] on icon "button" at bounding box center [825, 55] width 2 height 7
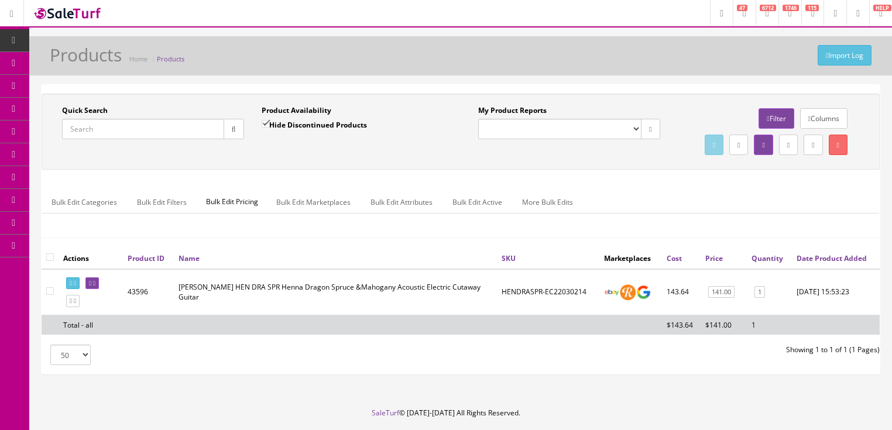
click at [197, 130] on input "Quick Search" at bounding box center [143, 129] width 162 height 20
type input "hen dra spr"
click at [262, 122] on input "Hide Discontinued Products" at bounding box center [266, 124] width 8 height 8
checkbox input "false"
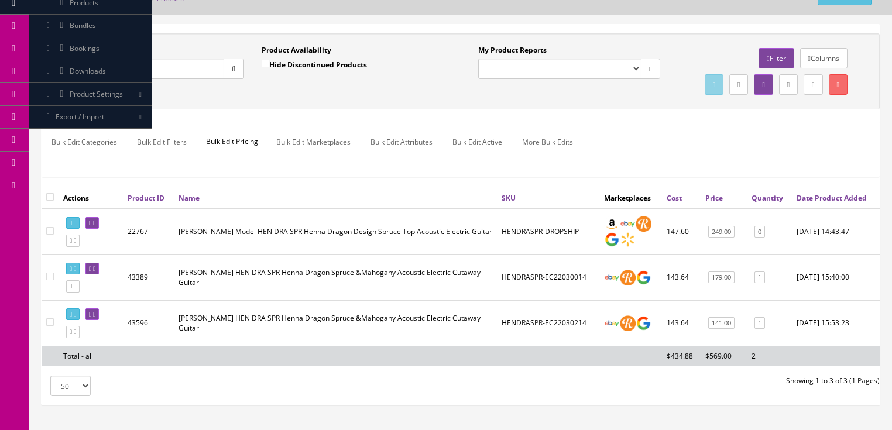
scroll to position [103, 0]
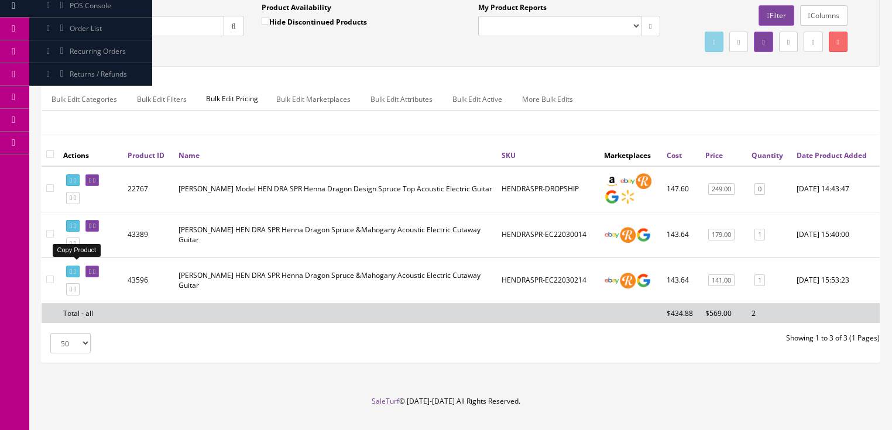
click at [76, 247] on icon at bounding box center [75, 244] width 2 height 6
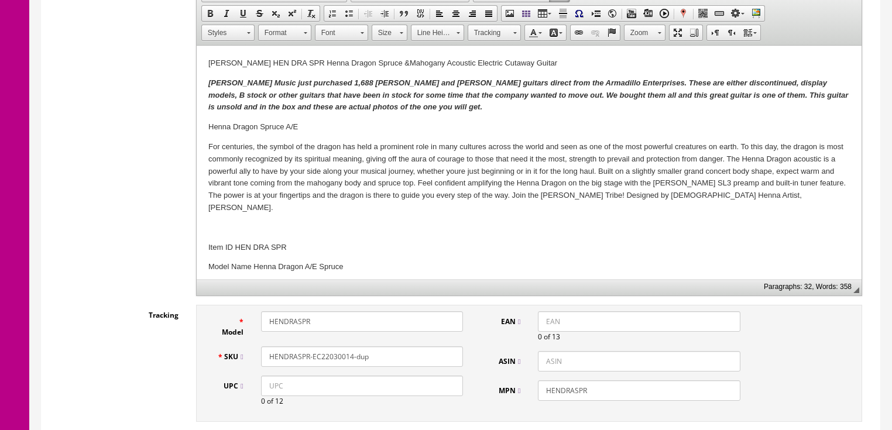
scroll to position [375, 0]
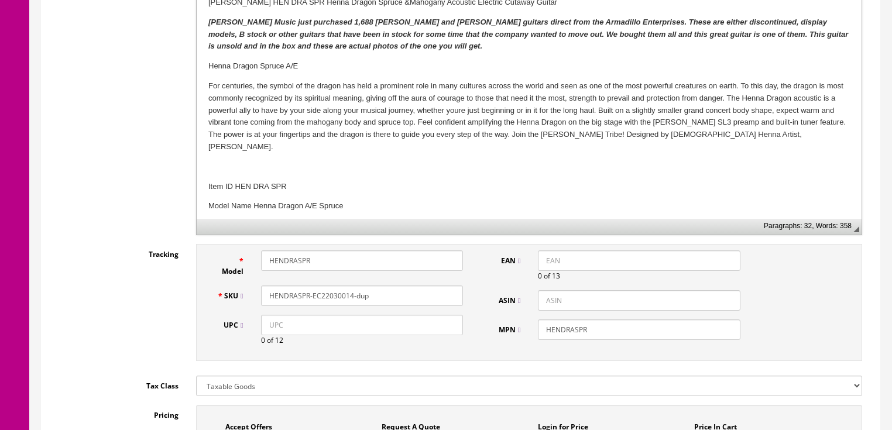
drag, startPoint x: 341, startPoint y: 297, endPoint x: 408, endPoint y: 297, distance: 66.7
click at [408, 297] on input "HENDRASPR-EC22030014-dup" at bounding box center [362, 296] width 202 height 20
type input "HENDRASPR-EC22030271"
click at [368, 49] on p "[PERSON_NAME] Music just purchased 1,688 [PERSON_NAME] and [PERSON_NAME] guitar…" at bounding box center [529, 35] width 642 height 36
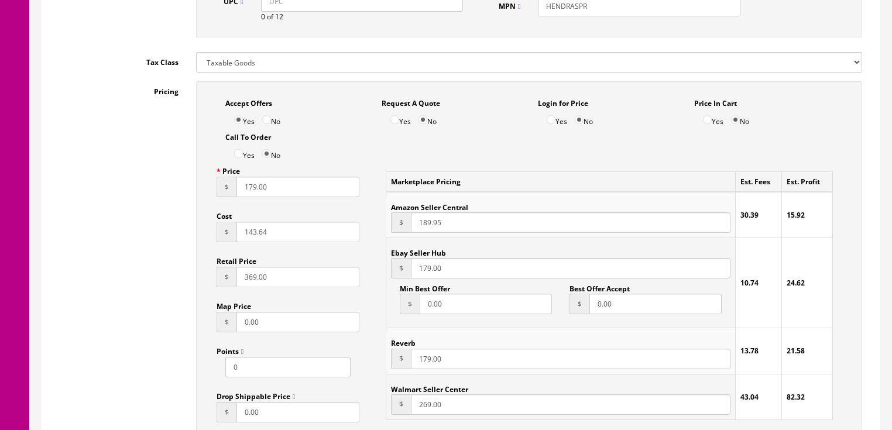
scroll to position [703, 0]
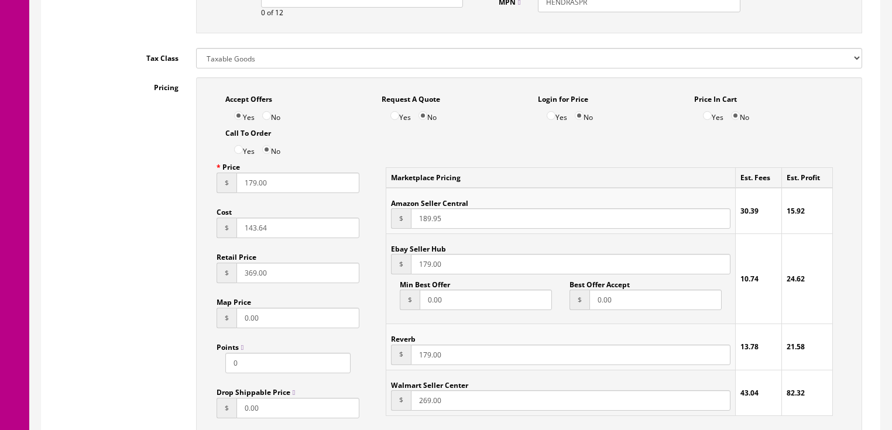
click at [247, 187] on input "179.00" at bounding box center [299, 183] width 124 height 20
type input "165.00"
drag, startPoint x: 424, startPoint y: 266, endPoint x: 471, endPoint y: 272, distance: 47.1
click at [424, 266] on input "179.00" at bounding box center [570, 264] width 319 height 20
type input "165.00"
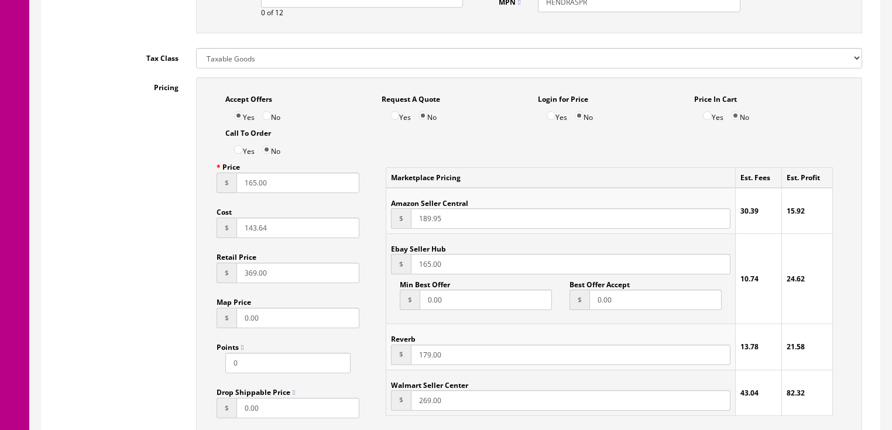
click at [422, 358] on input "179.00" at bounding box center [570, 355] width 319 height 20
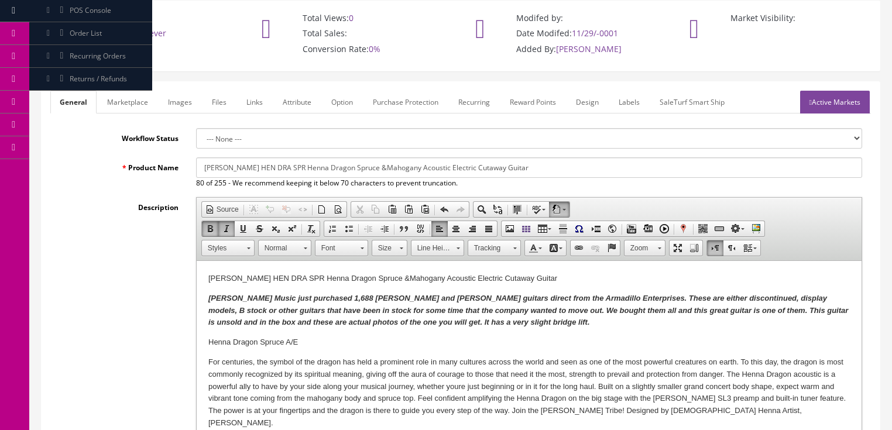
scroll to position [94, 0]
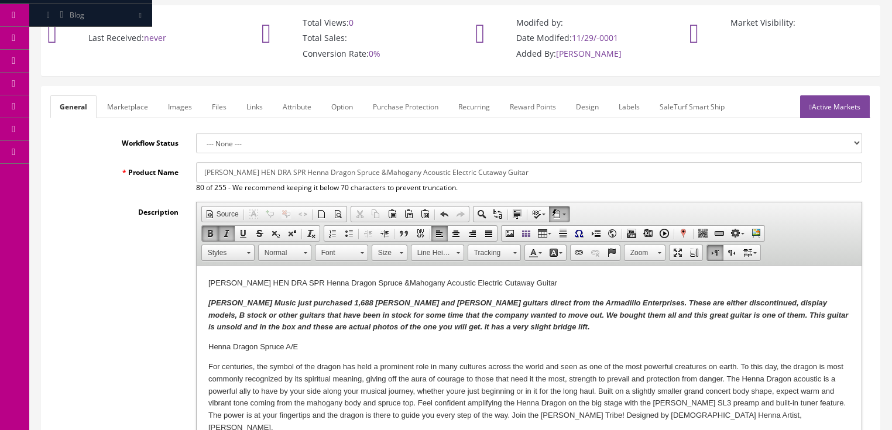
type input "165.00"
click at [138, 116] on link "Marketplace" at bounding box center [128, 106] width 60 height 23
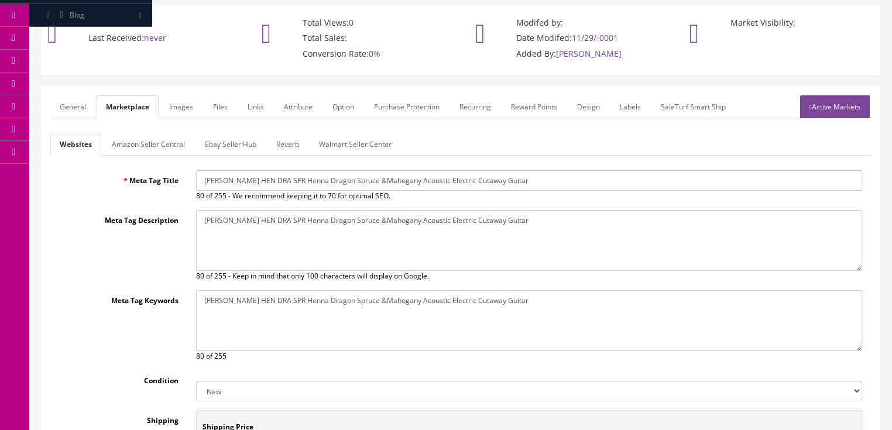
click at [225, 396] on select "New Used B Stock Open Box Re-Packed" at bounding box center [529, 391] width 666 height 20
select select "B Stock"
click at [196, 381] on select "New Used B Stock Open Box Re-Packed" at bounding box center [529, 391] width 666 height 20
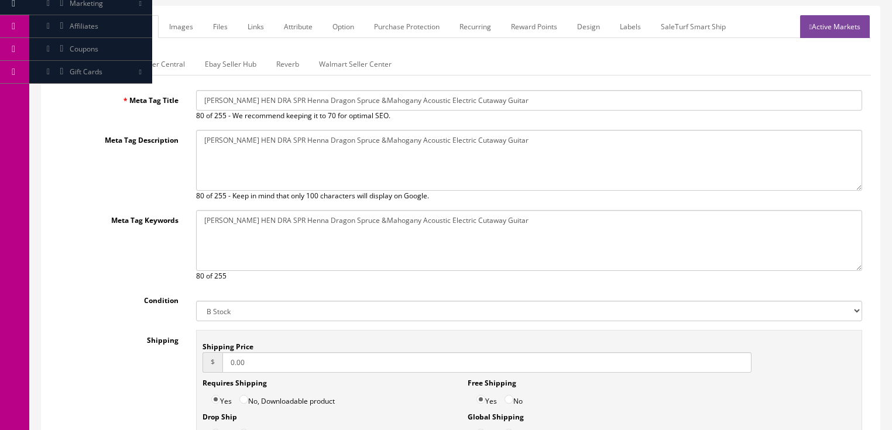
scroll to position [328, 0]
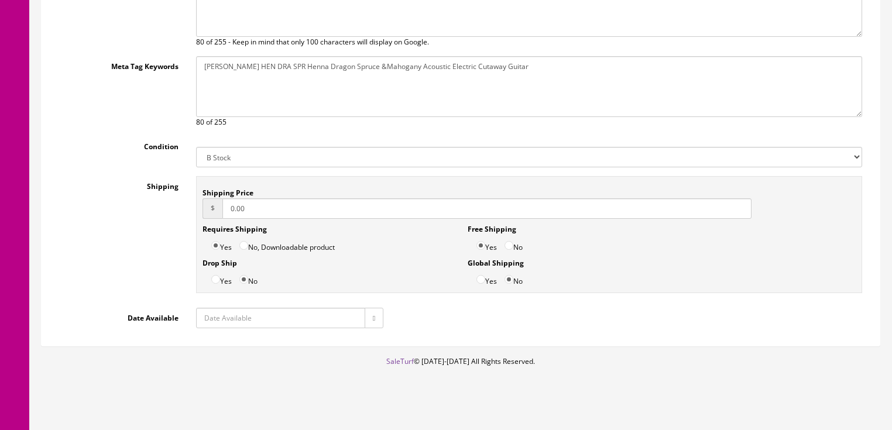
drag, startPoint x: 248, startPoint y: 211, endPoint x: 214, endPoint y: 210, distance: 34.0
click at [214, 210] on div "$ 0.00" at bounding box center [478, 208] width 550 height 20
type input "29.95"
click at [513, 245] on input "No" at bounding box center [509, 245] width 9 height 9
radio input "true"
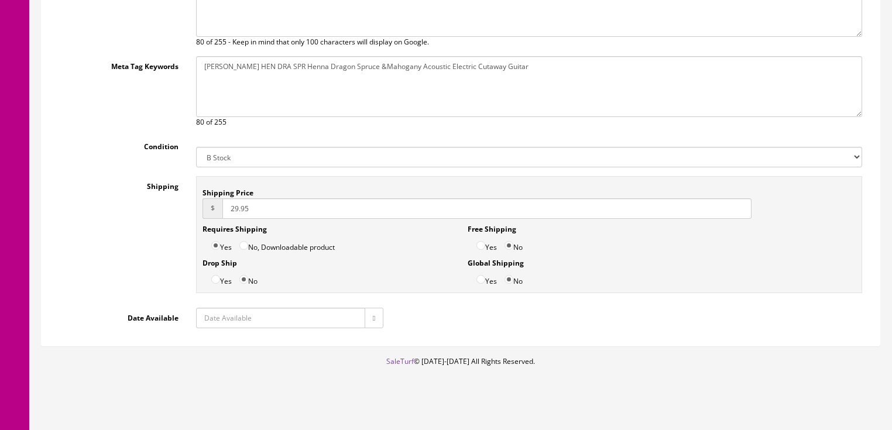
click at [373, 316] on icon "button" at bounding box center [374, 318] width 2 height 7
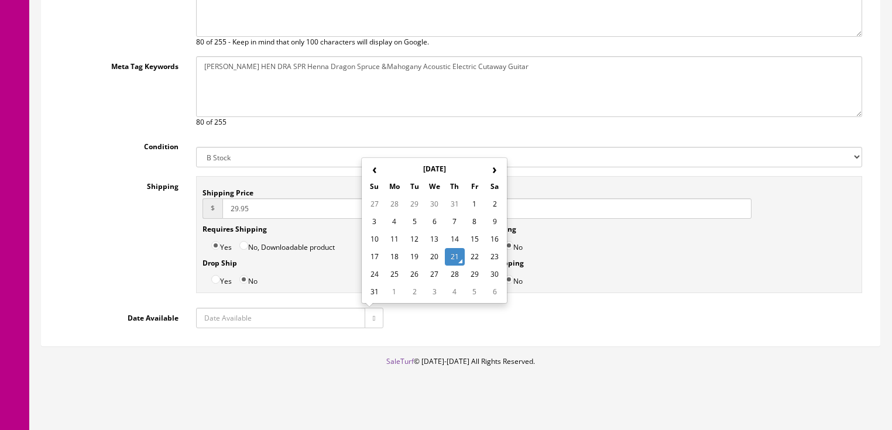
type input "2025-08-21"
click at [455, 259] on td "21" at bounding box center [455, 257] width 20 height 18
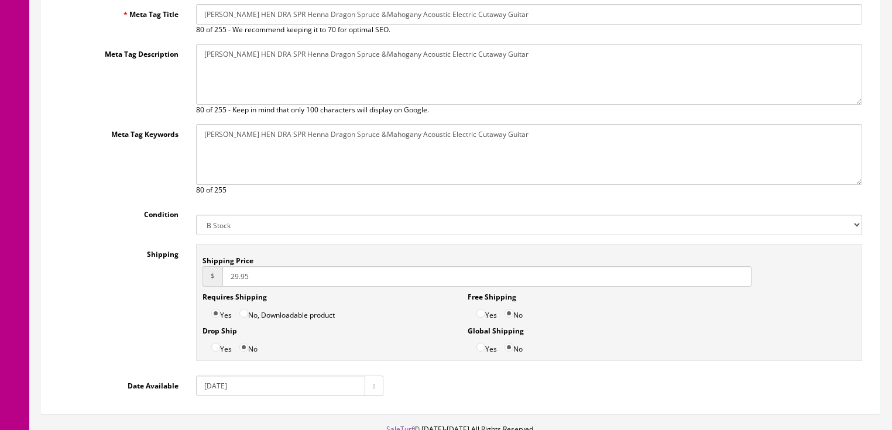
scroll to position [141, 0]
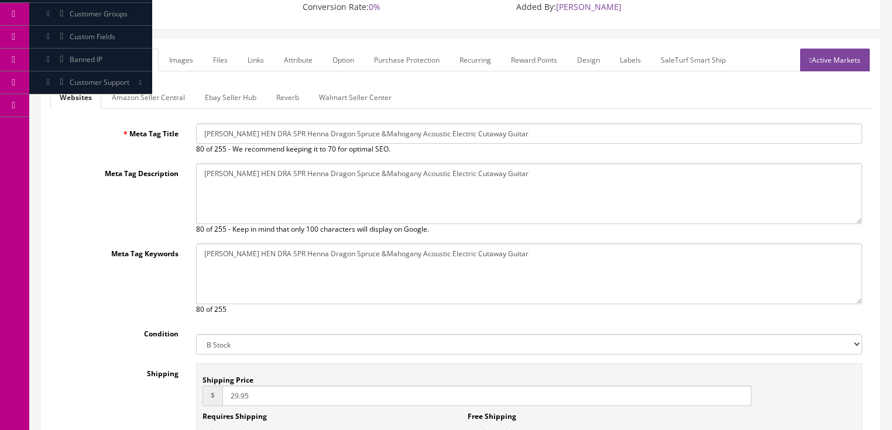
click at [232, 95] on link "Ebay Seller Hub" at bounding box center [231, 97] width 70 height 23
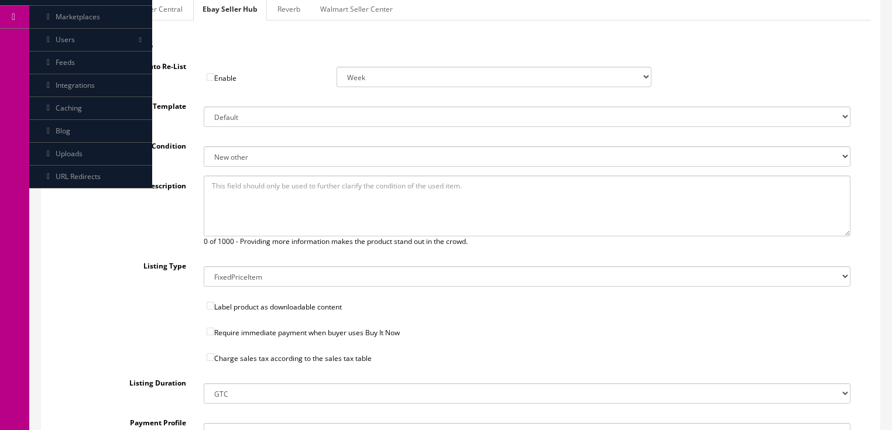
scroll to position [187, 0]
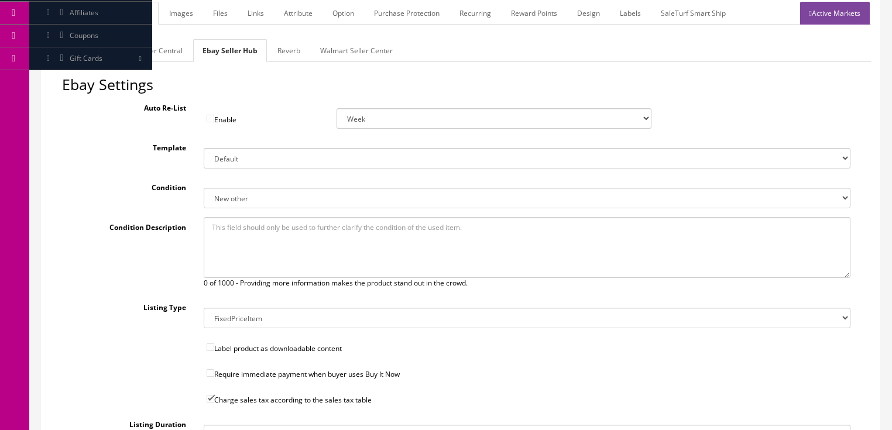
click at [296, 59] on link "Reverb" at bounding box center [289, 50] width 42 height 23
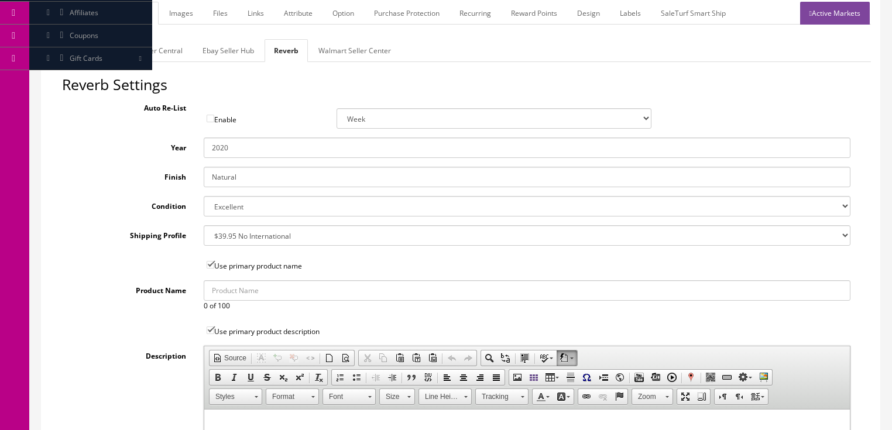
drag, startPoint x: 222, startPoint y: 148, endPoint x: 246, endPoint y: 148, distance: 24.6
click at [246, 148] on input "2020" at bounding box center [527, 148] width 647 height 20
type input "2025"
click at [232, 209] on select "Brand New Mint Excellent Very Good Good Fair Poor B-Stock Non Functioning" at bounding box center [527, 206] width 647 height 20
select select "f7a3f48c-972a-44c6-b01a-0cd27488d3f6"
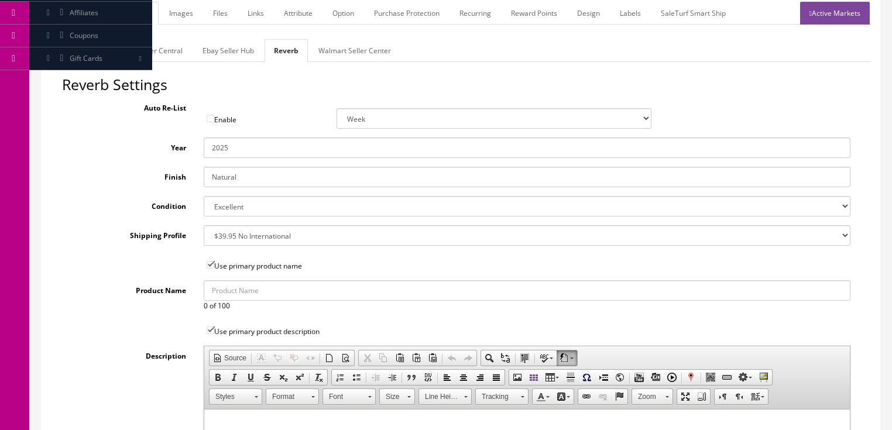
click at [204, 196] on select "Brand New Mint Excellent Very Good Good Fair Poor B-Stock Non Functioning" at bounding box center [527, 206] width 647 height 20
click at [181, 21] on link "Images" at bounding box center [181, 13] width 43 height 23
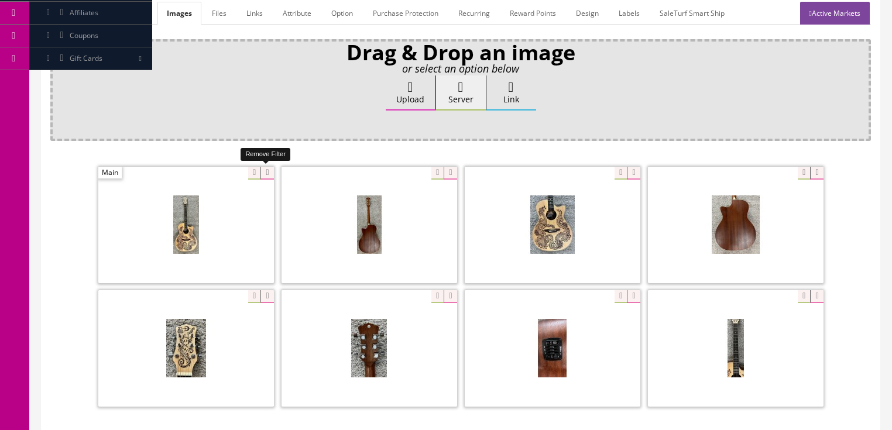
click at [266, 176] on icon at bounding box center [267, 173] width 13 height 13
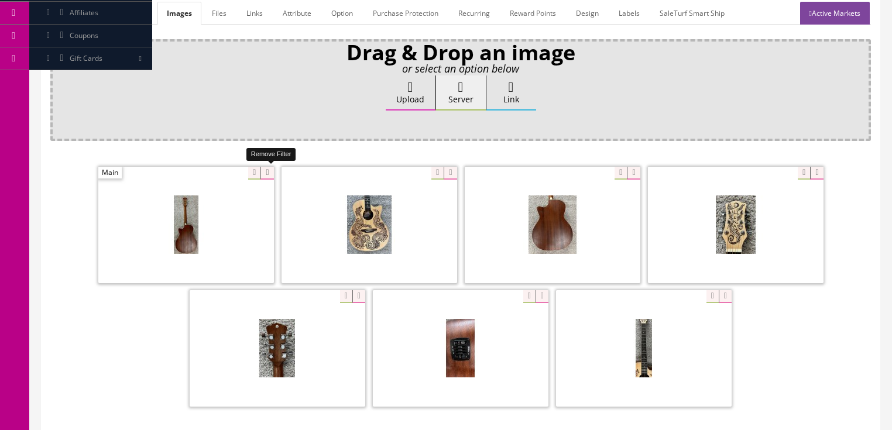
click at [267, 176] on icon at bounding box center [267, 173] width 13 height 13
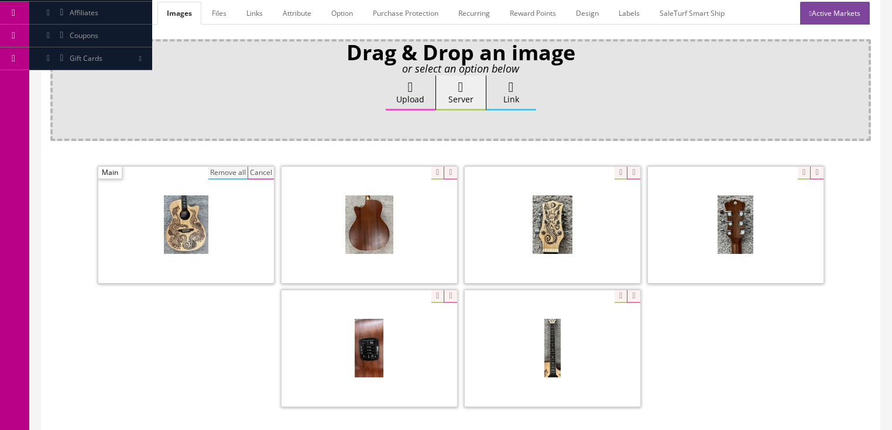
drag, startPoint x: 238, startPoint y: 174, endPoint x: 247, endPoint y: 166, distance: 11.6
click at [239, 173] on button "Remove all" at bounding box center [227, 173] width 39 height 13
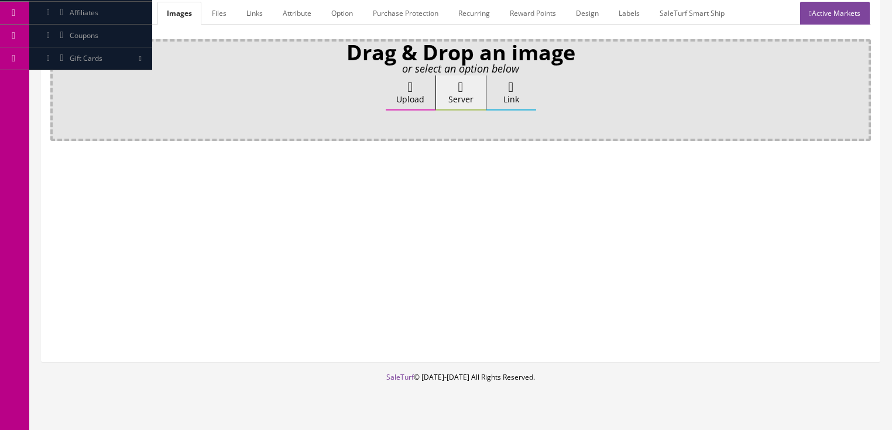
click at [391, 83] on label "Upload" at bounding box center [411, 93] width 50 height 35
click at [59, 83] on input "Upload" at bounding box center [59, 82] width 0 height 12
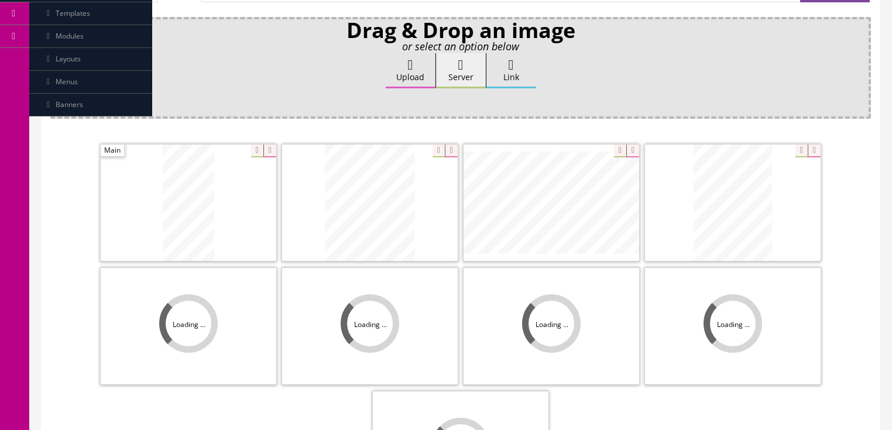
scroll to position [328, 0]
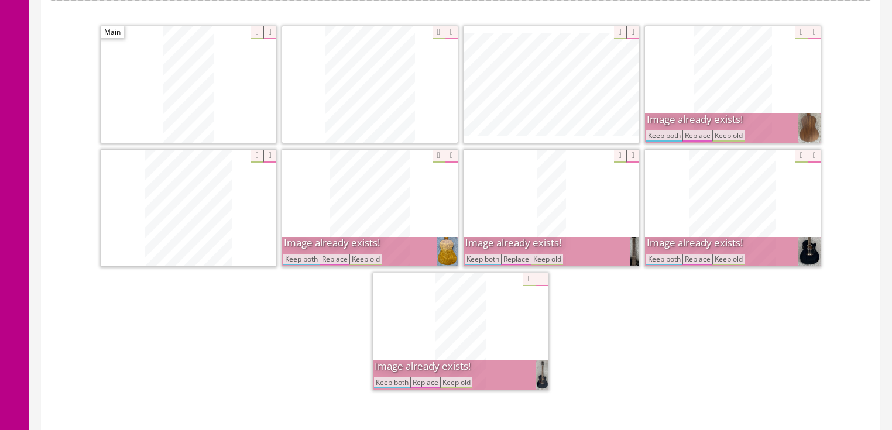
click at [397, 384] on button "Keep both" at bounding box center [392, 383] width 36 height 11
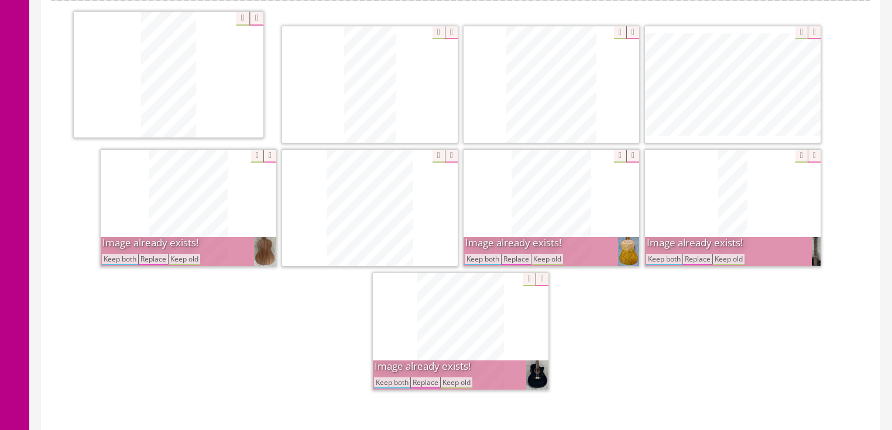
drag, startPoint x: 379, startPoint y: 304, endPoint x: 204, endPoint y: 136, distance: 242.7
drag, startPoint x: 475, startPoint y: 258, endPoint x: 482, endPoint y: 259, distance: 7.1
click at [477, 258] on button "Keep both" at bounding box center [483, 259] width 36 height 11
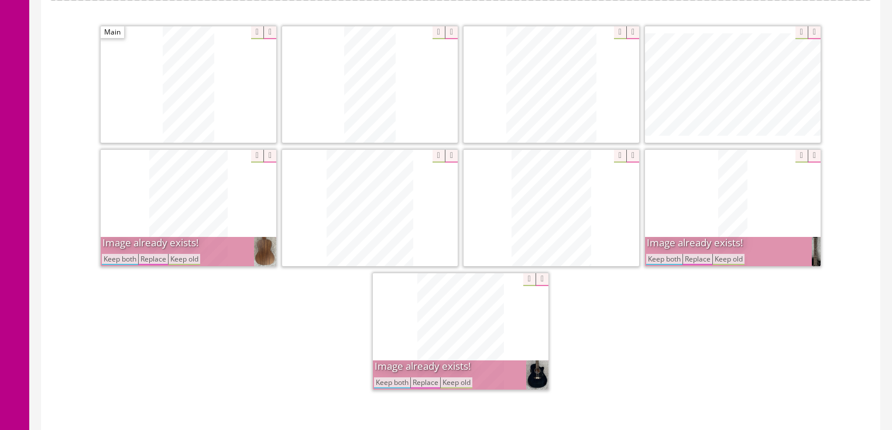
click at [677, 258] on button "Keep both" at bounding box center [664, 259] width 36 height 11
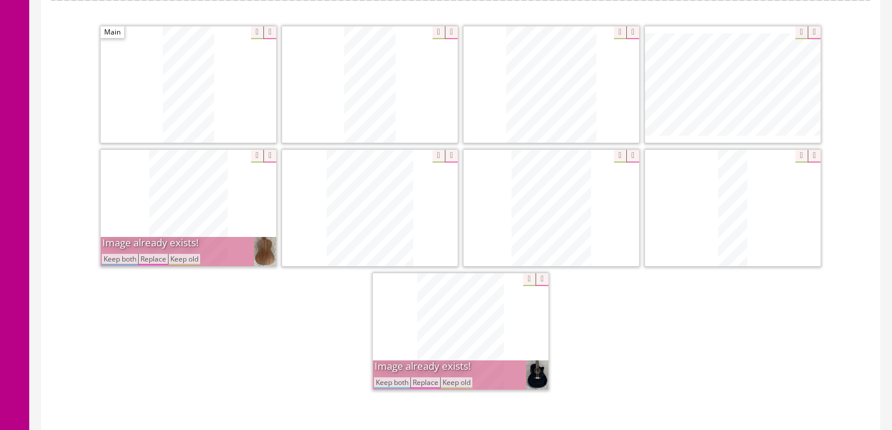
click at [396, 382] on button "Keep both" at bounding box center [392, 383] width 36 height 11
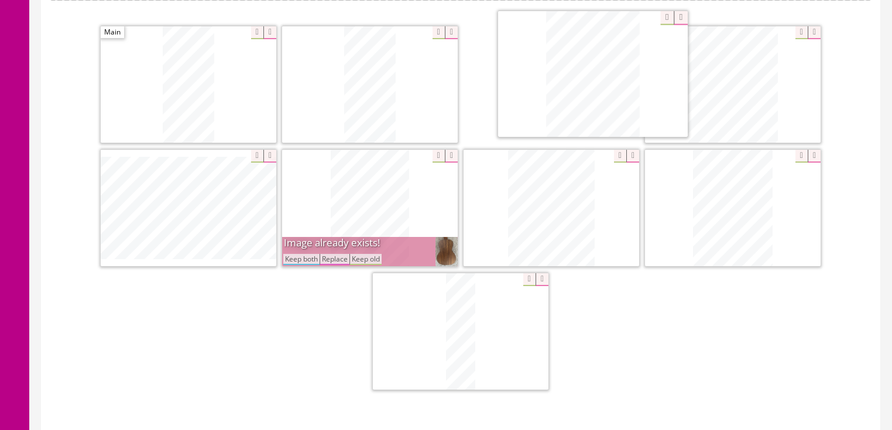
drag, startPoint x: 438, startPoint y: 338, endPoint x: 569, endPoint y: 91, distance: 279.7
click at [314, 257] on button "Keep both" at bounding box center [301, 259] width 36 height 11
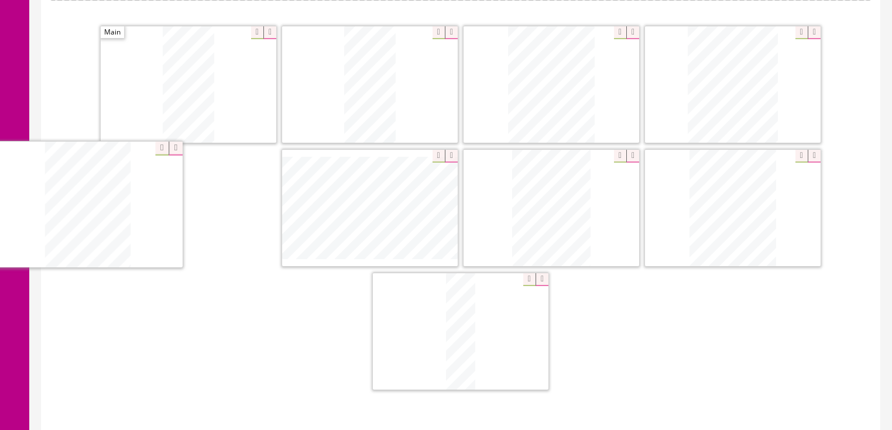
drag, startPoint x: 734, startPoint y: 234, endPoint x: 137, endPoint y: 237, distance: 596.6
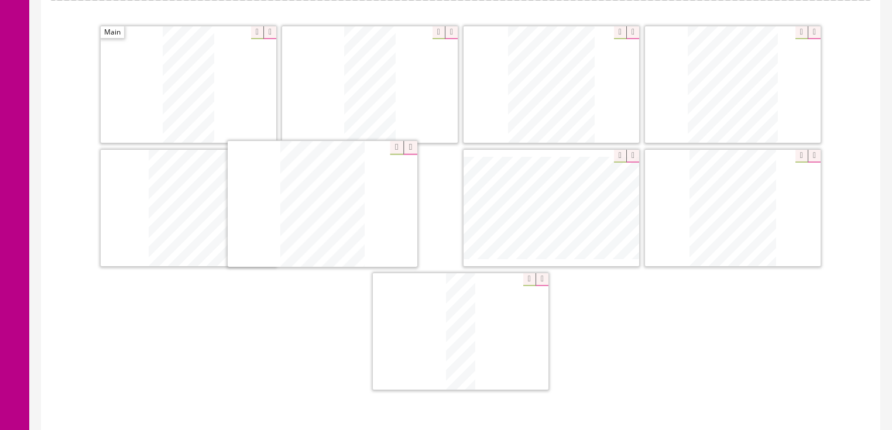
drag, startPoint x: 527, startPoint y: 225, endPoint x: 474, endPoint y: 251, distance: 58.9
drag, startPoint x: 714, startPoint y: 245, endPoint x: 507, endPoint y: 281, distance: 209.7
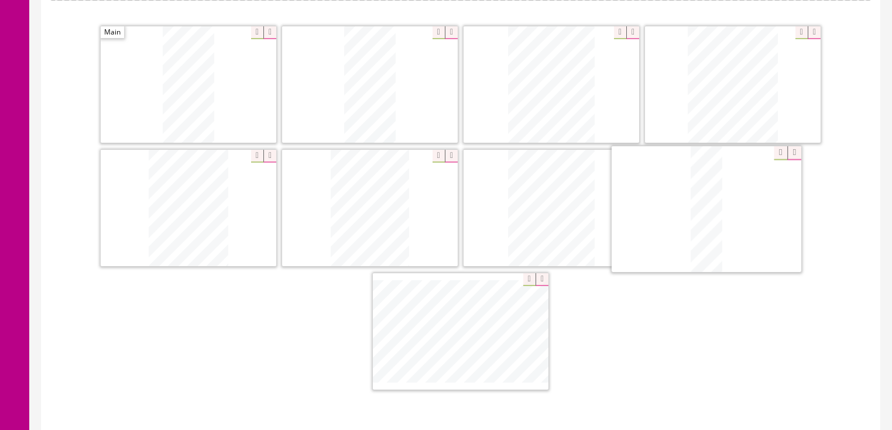
drag, startPoint x: 518, startPoint y: 300, endPoint x: 731, endPoint y: 213, distance: 230.5
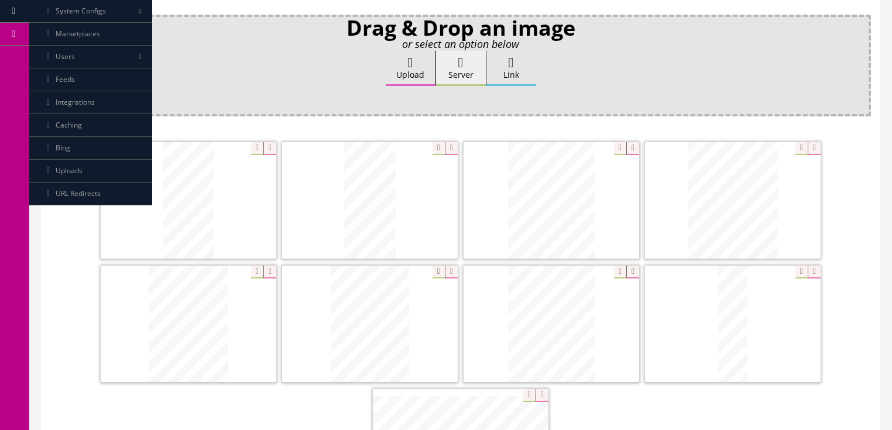
scroll to position [187, 0]
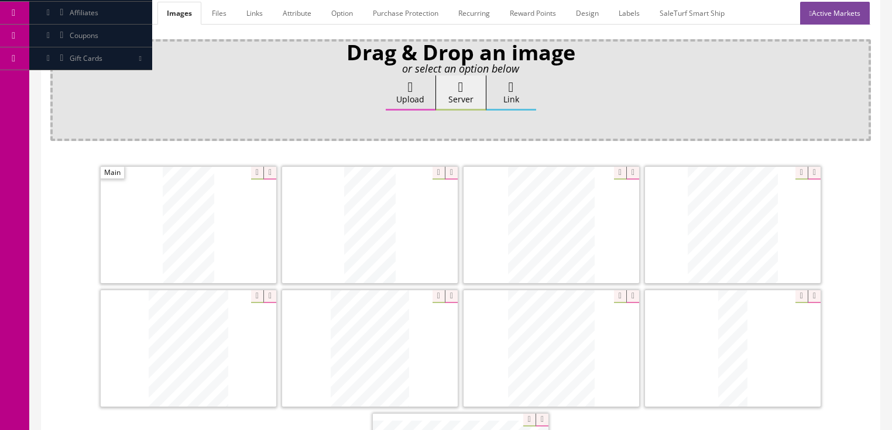
click at [831, 18] on link "Active Markets" at bounding box center [835, 13] width 70 height 23
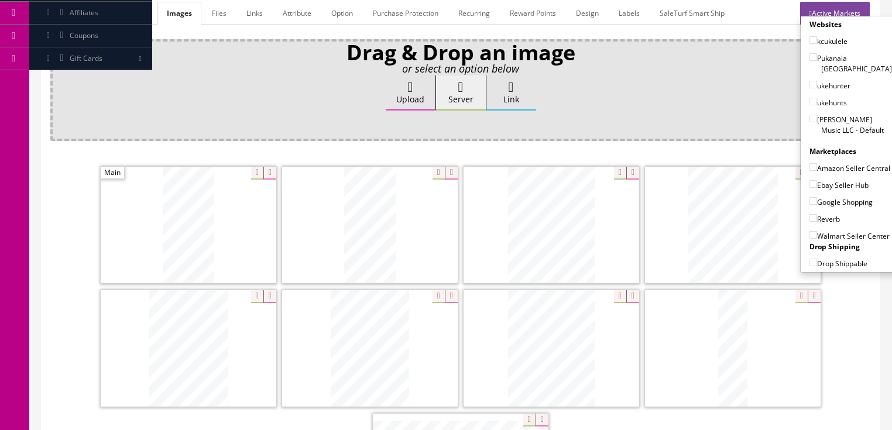
click at [810, 115] on input"] "[PERSON_NAME] Music LLC - Default" at bounding box center [814, 119] width 8 height 8
checkbox input"] "true"
click at [810, 182] on input"] "Ebay Seller Hub" at bounding box center [814, 184] width 8 height 8
checkbox input"] "true"
click at [810, 204] on label "Google Shopping" at bounding box center [841, 202] width 63 height 12
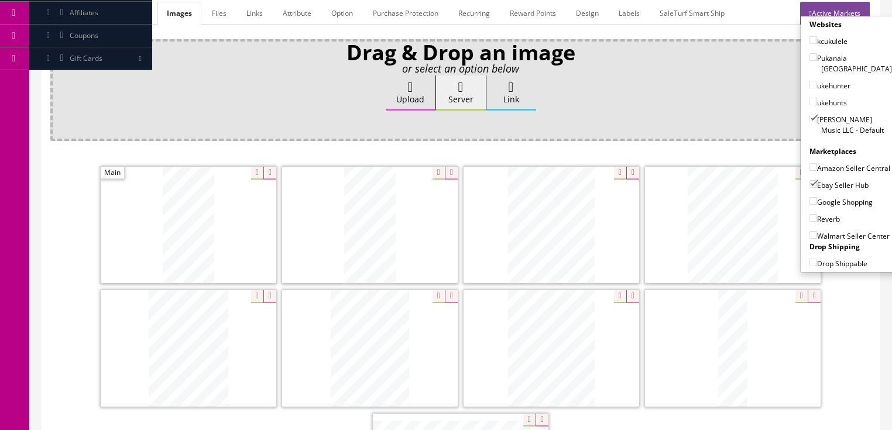
click at [810, 204] on input"] "Google Shopping" at bounding box center [814, 201] width 8 height 8
checkbox input"] "true"
click at [810, 215] on input"] "Reverb" at bounding box center [814, 218] width 8 height 8
checkbox input"] "true"
click at [831, 5] on link "Active Markets" at bounding box center [835, 13] width 70 height 23
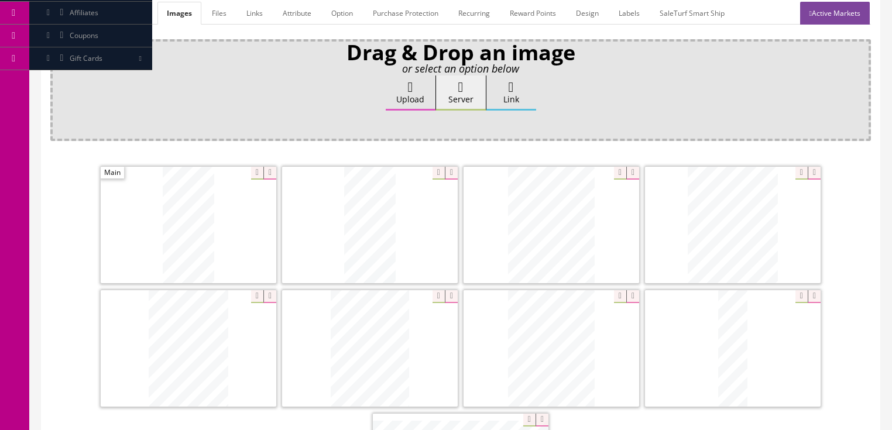
click at [67, 12] on link "General" at bounding box center [72, 13] width 45 height 23
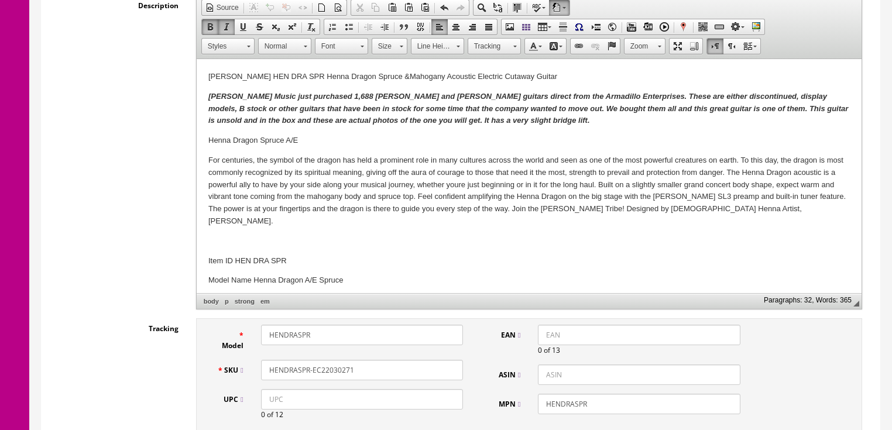
scroll to position [422, 0]
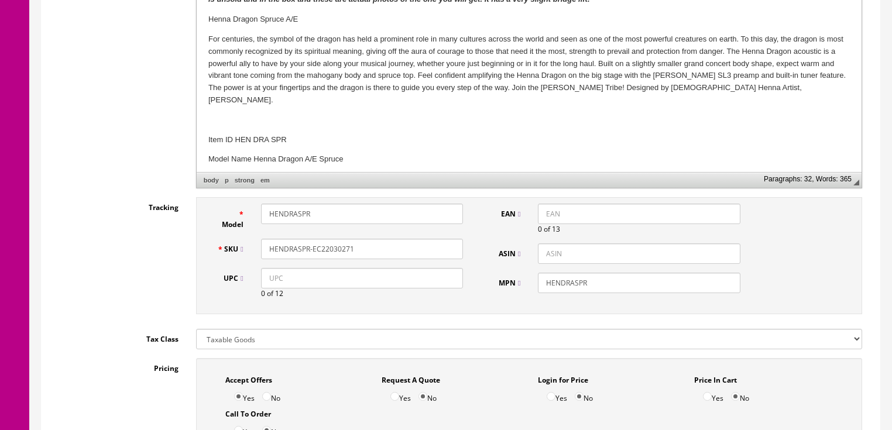
drag, startPoint x: 374, startPoint y: 241, endPoint x: 262, endPoint y: 245, distance: 111.3
click at [227, 245] on div "SKU HENDRASPR-EC22030271" at bounding box center [340, 249] width 264 height 20
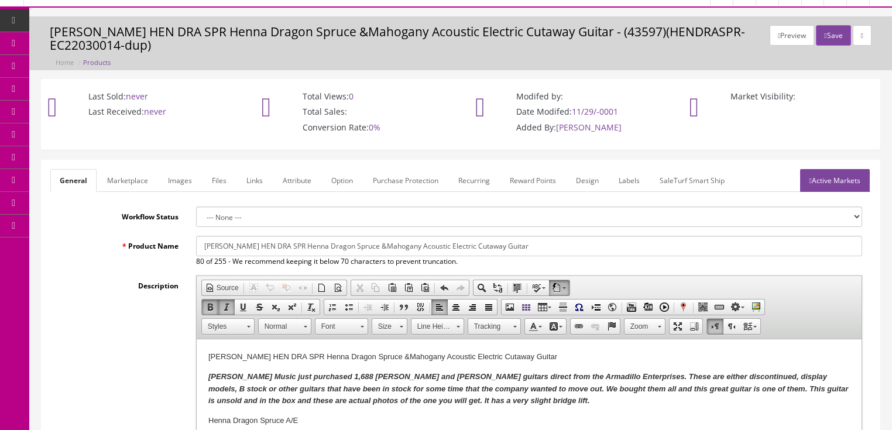
scroll to position [0, 0]
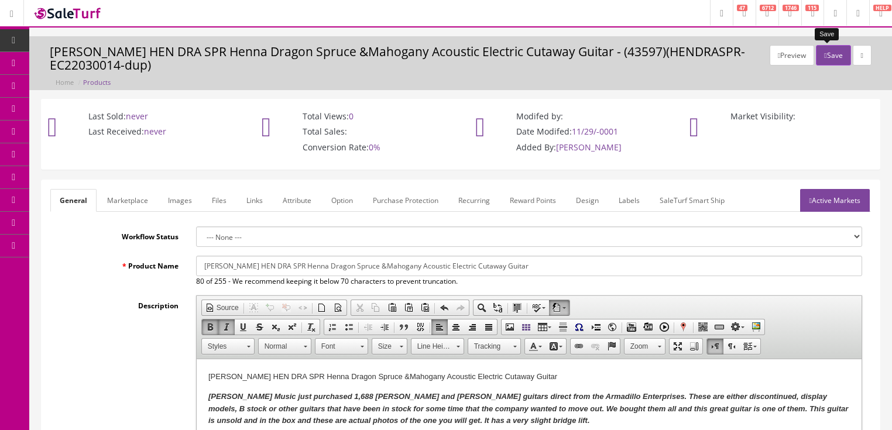
click at [831, 56] on button "Save" at bounding box center [833, 55] width 35 height 20
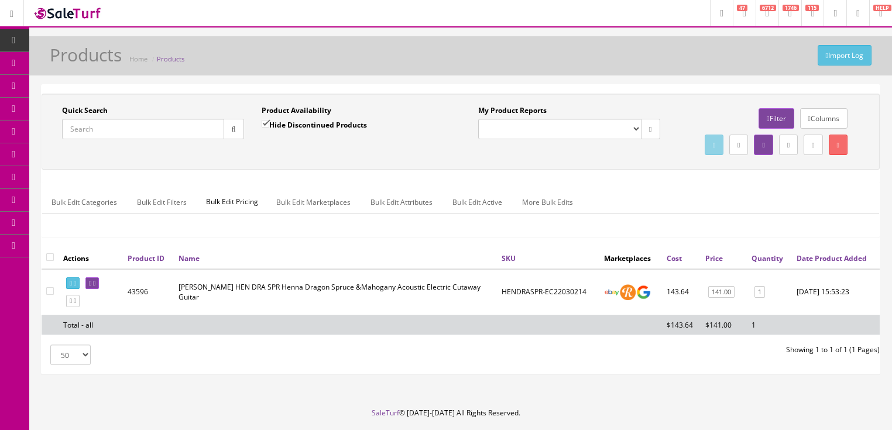
click at [187, 129] on input "Quick Search" at bounding box center [143, 129] width 162 height 20
paste input "HENDRASPR-EC22030271"
click at [231, 132] on button "button" at bounding box center [234, 129] width 20 height 20
click at [70, 287] on icon at bounding box center [71, 283] width 2 height 6
drag, startPoint x: 167, startPoint y: 122, endPoint x: 61, endPoint y: 170, distance: 116.6
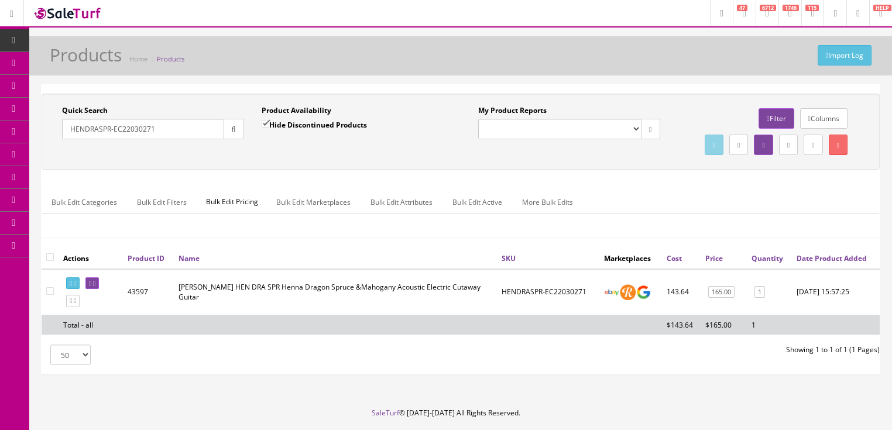
click at [61, 158] on div "Quick Search HENDRASPR-EC22030271 Date From Product Availability Hide Discontin…" at bounding box center [460, 131] width 833 height 53
type input "[PERSON_NAME]"
click at [262, 122] on input "Hide Discontinued Products" at bounding box center [266, 124] width 8 height 8
checkbox input "false"
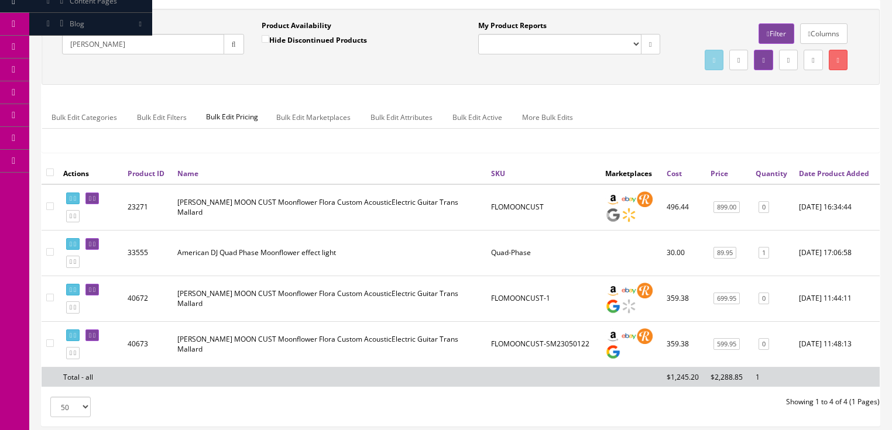
scroll to position [94, 0]
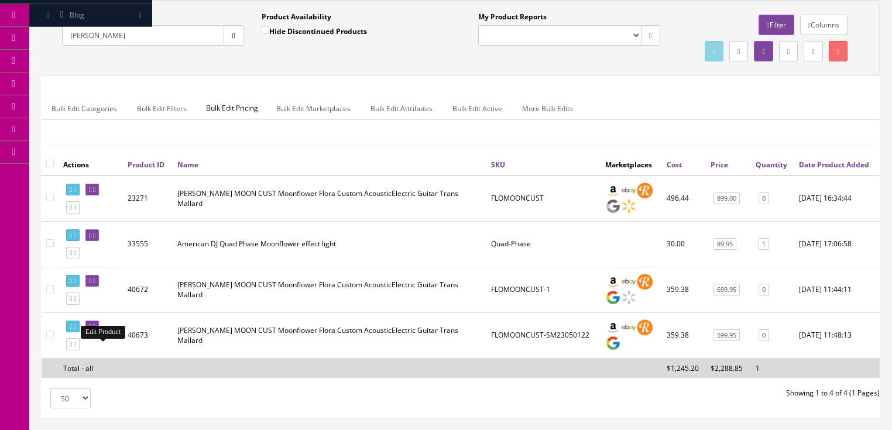
click at [91, 330] on icon at bounding box center [90, 327] width 2 height 6
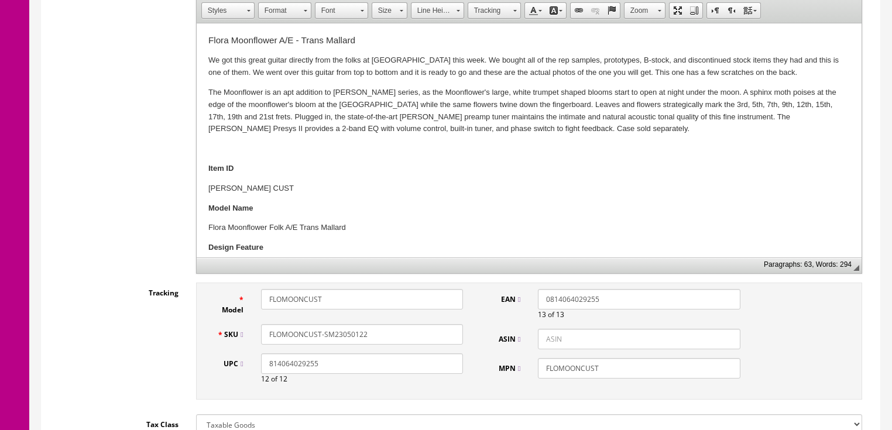
scroll to position [375, 0]
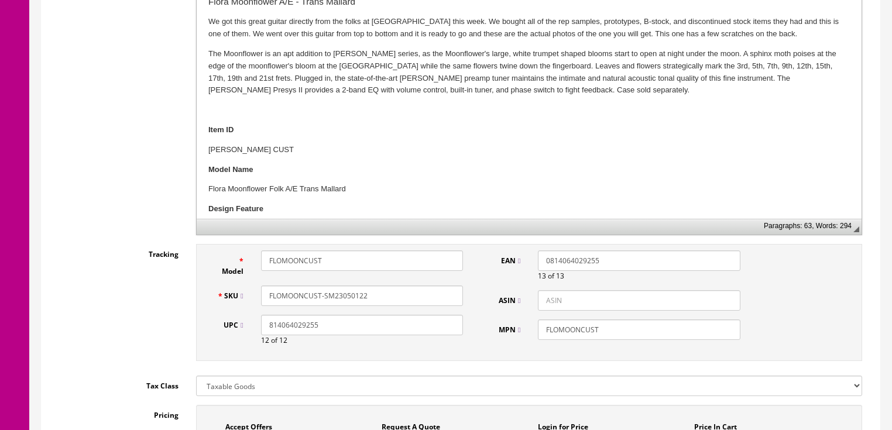
drag, startPoint x: 328, startPoint y: 295, endPoint x: 417, endPoint y: 295, distance: 88.4
click at [417, 295] on input "FLOMOONCUST-SM23050122" at bounding box center [362, 296] width 202 height 20
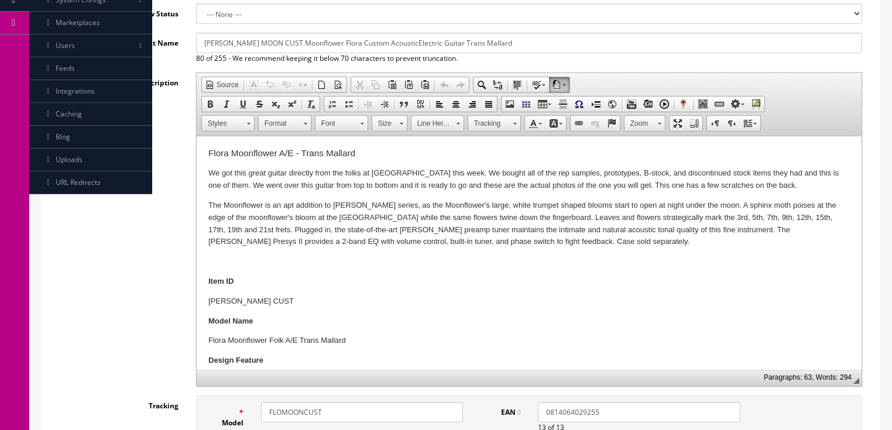
scroll to position [187, 0]
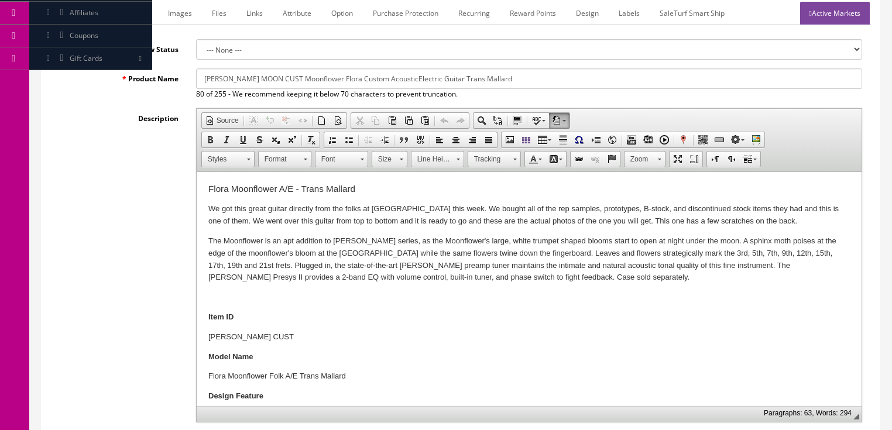
type input "FLOMOONCUST-SW14098427"
click at [162, 15] on link "Images" at bounding box center [180, 13] width 43 height 23
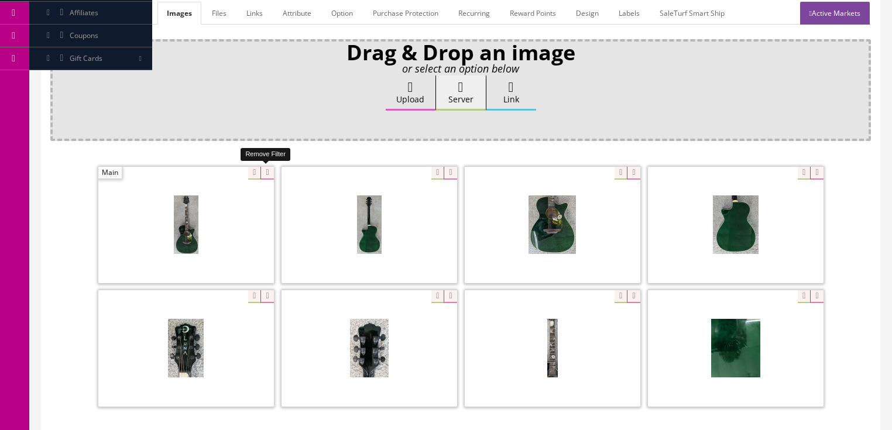
click at [264, 169] on icon at bounding box center [267, 173] width 13 height 13
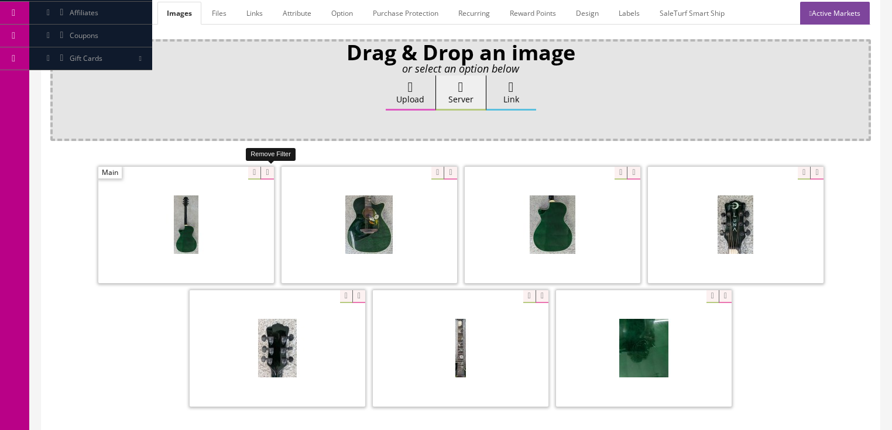
click at [264, 169] on icon at bounding box center [267, 173] width 13 height 13
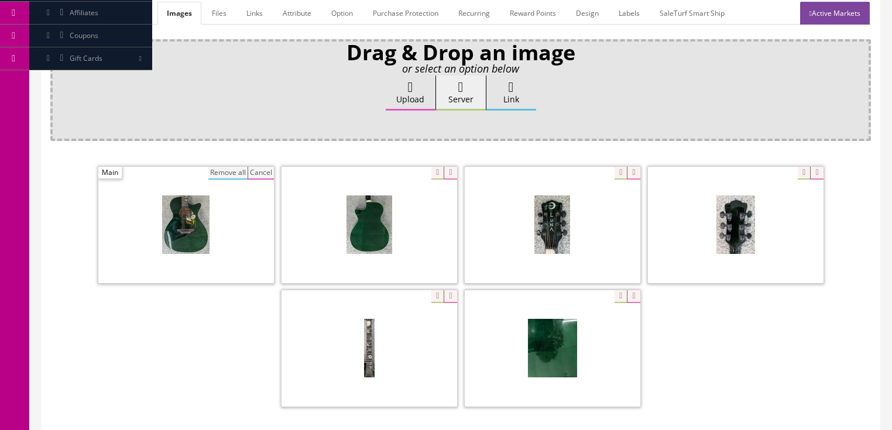
click at [229, 170] on button "Remove all" at bounding box center [227, 173] width 39 height 13
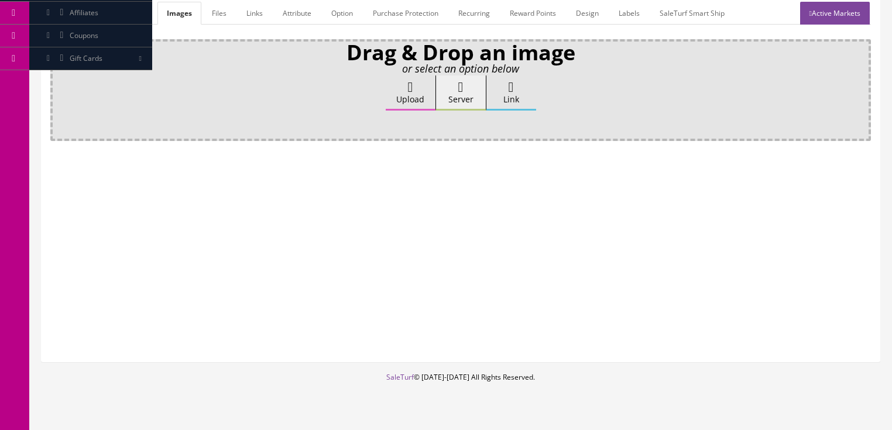
click at [404, 100] on label "Upload" at bounding box center [411, 93] width 50 height 35
click at [59, 87] on input "Upload" at bounding box center [59, 82] width 0 height 12
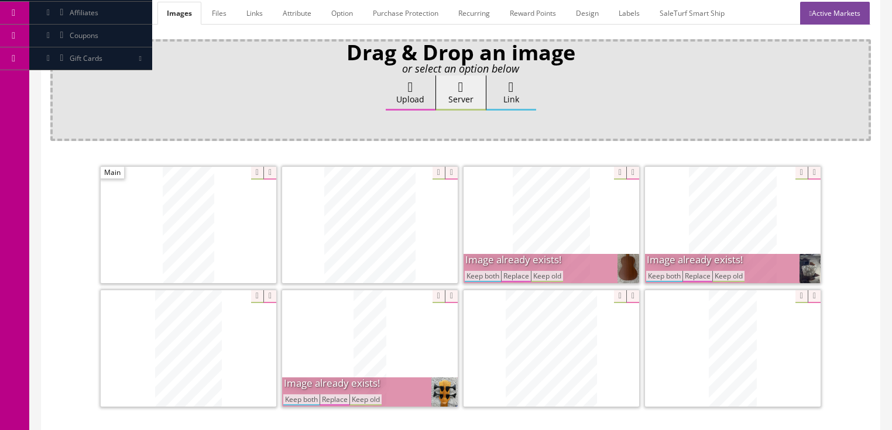
drag, startPoint x: 491, startPoint y: 277, endPoint x: 591, endPoint y: 276, distance: 99.5
click at [493, 276] on button "Keep both" at bounding box center [483, 276] width 36 height 11
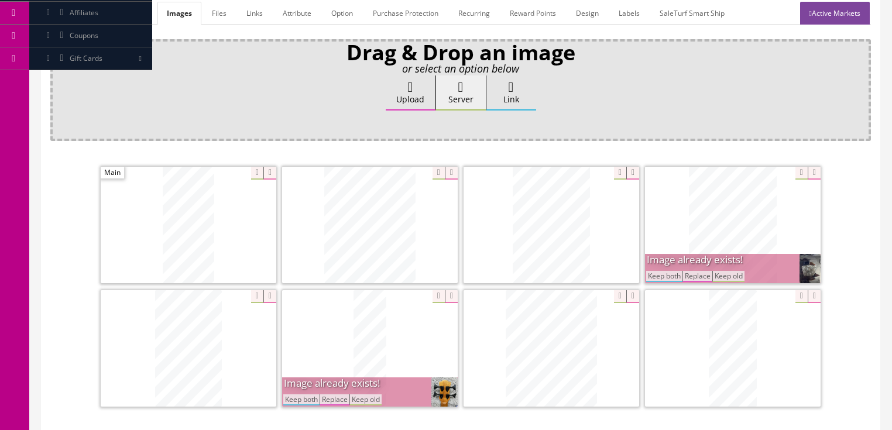
click at [658, 276] on button "Keep both" at bounding box center [664, 276] width 36 height 11
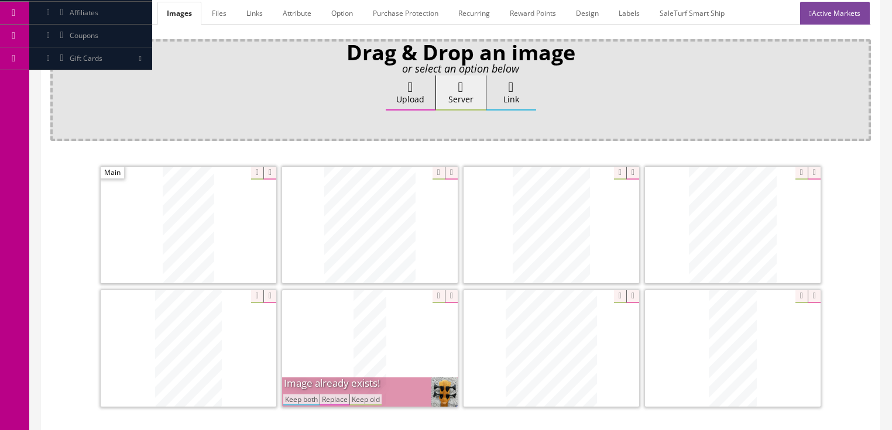
drag, startPoint x: 298, startPoint y: 395, endPoint x: 371, endPoint y: 384, distance: 73.4
click at [300, 395] on button "Keep both" at bounding box center [301, 400] width 36 height 11
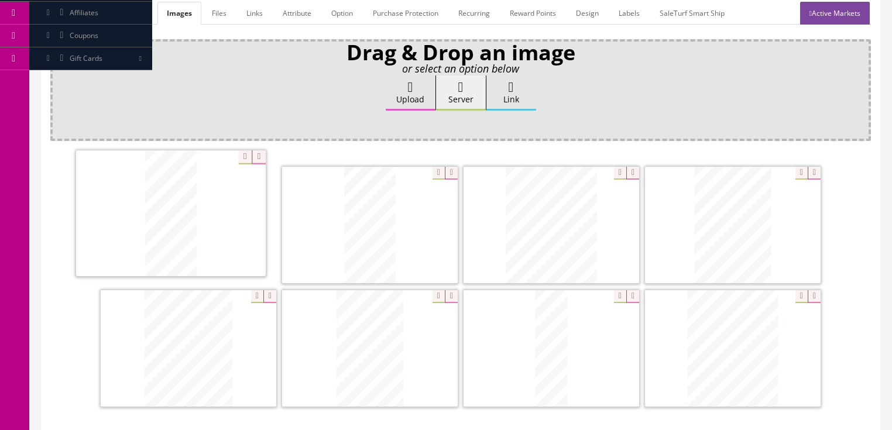
drag, startPoint x: 705, startPoint y: 367, endPoint x: 236, endPoint y: 268, distance: 479.3
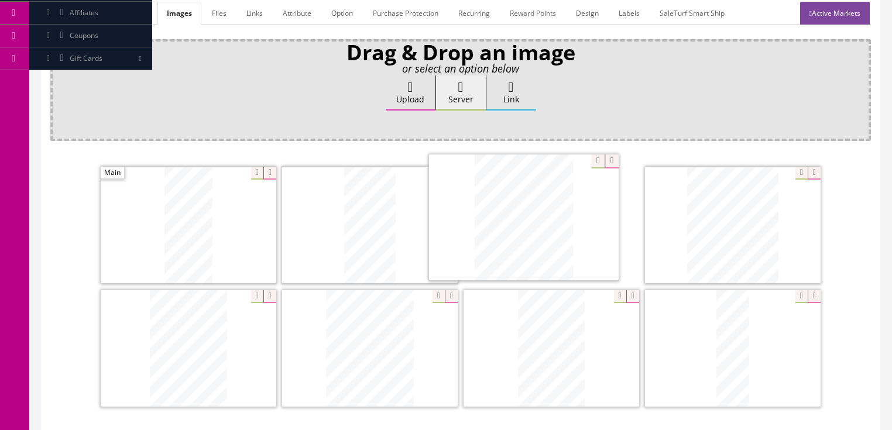
drag, startPoint x: 694, startPoint y: 351, endPoint x: 532, endPoint y: 262, distance: 185.0
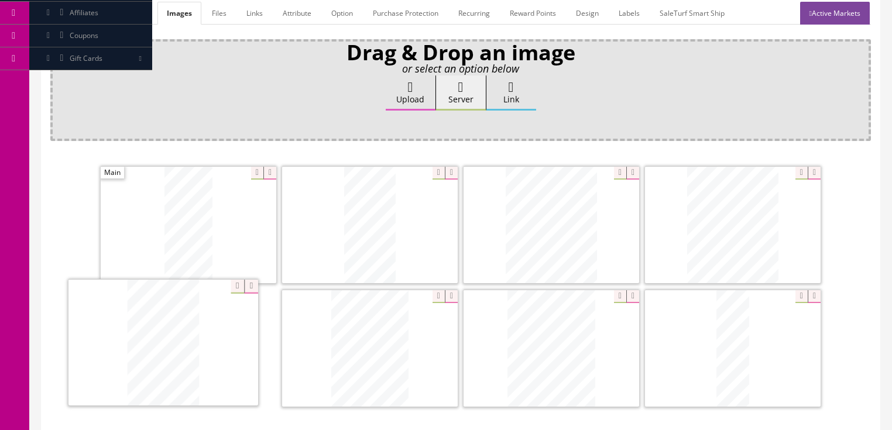
drag, startPoint x: 387, startPoint y: 336, endPoint x: 150, endPoint y: 335, distance: 237.1
click at [831, 11] on link "Active Markets" at bounding box center [835, 13] width 70 height 23
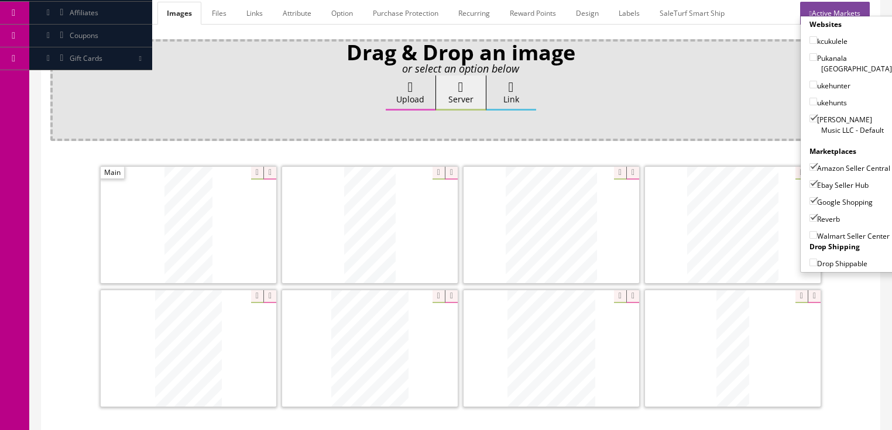
click at [831, 11] on link "Active Markets" at bounding box center [835, 13] width 70 height 23
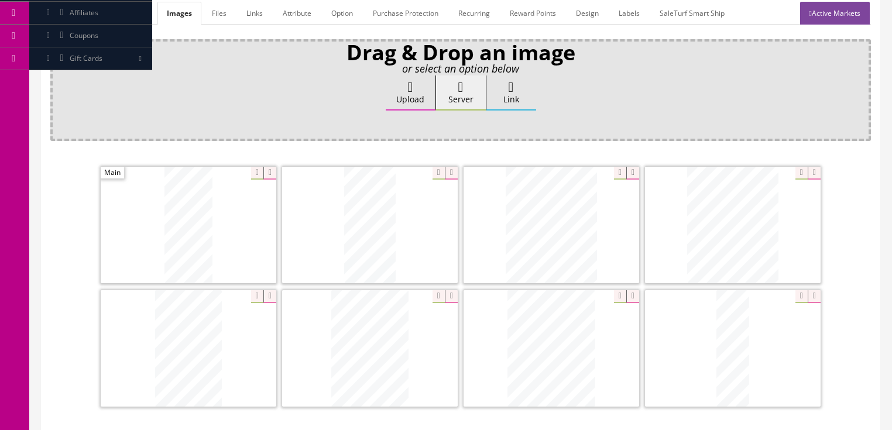
click at [77, 13] on link "General" at bounding box center [72, 13] width 45 height 23
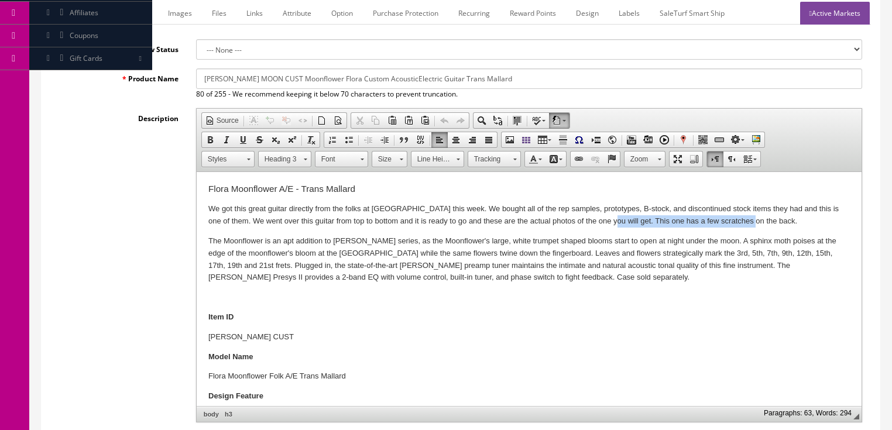
drag, startPoint x: 596, startPoint y: 224, endPoint x: 755, endPoint y: 223, distance: 159.3
click at [755, 223] on p "We got this great guitar directly from the folks at [GEOGRAPHIC_DATA] this week…" at bounding box center [529, 215] width 642 height 25
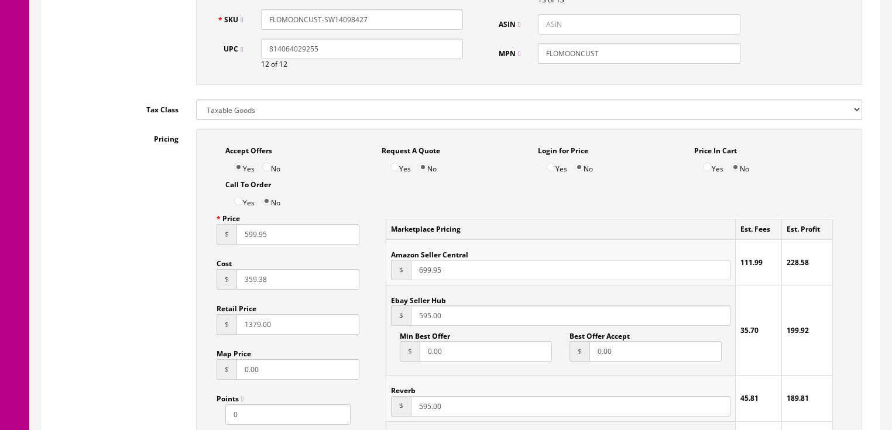
scroll to position [656, 0]
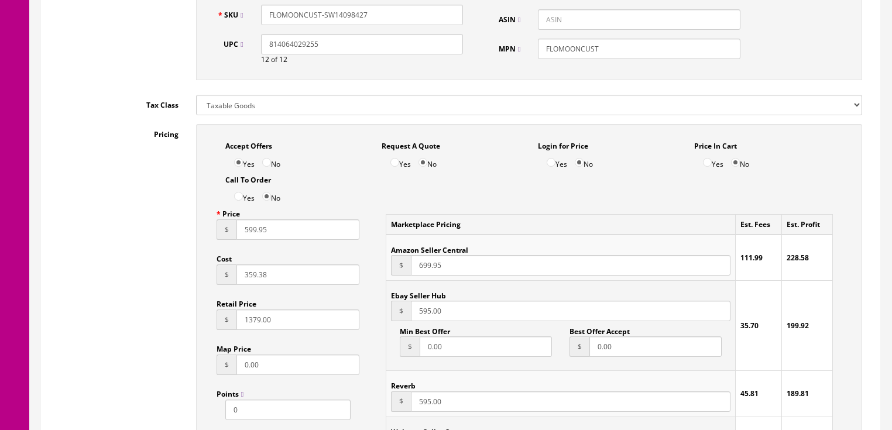
drag, startPoint x: 276, startPoint y: 238, endPoint x: 141, endPoint y: 238, distance: 135.8
click at [141, 238] on div "Pricing Accept Offers Yes No Request A Quote Yes No Login for Price Yes No Pric…" at bounding box center [460, 388] width 821 height 529
type input "649.00"
drag, startPoint x: 479, startPoint y: 317, endPoint x: 375, endPoint y: 317, distance: 104.2
click at [375, 317] on div "Marketplace Pricing Est. Fees Est. Profit Amazon Seller Central $ 699.95 111.99…" at bounding box center [609, 338] width 482 height 269
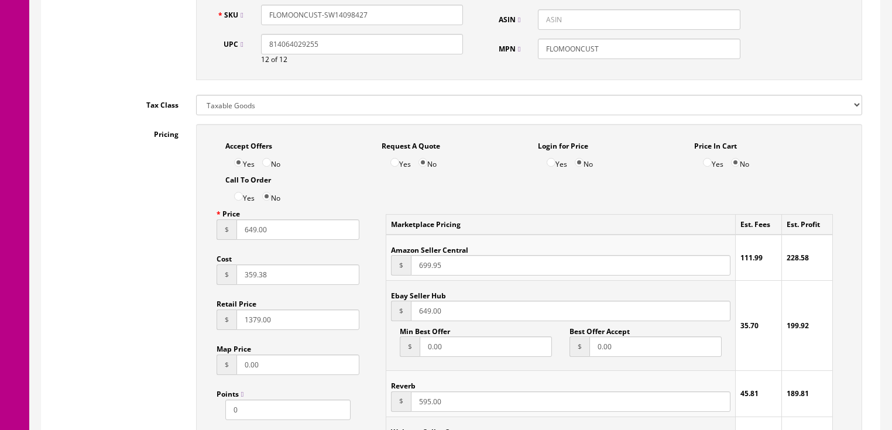
type input "649.00"
drag, startPoint x: 441, startPoint y: 399, endPoint x: 412, endPoint y: 402, distance: 29.4
click at [412, 402] on input "595.00" at bounding box center [570, 402] width 319 height 20
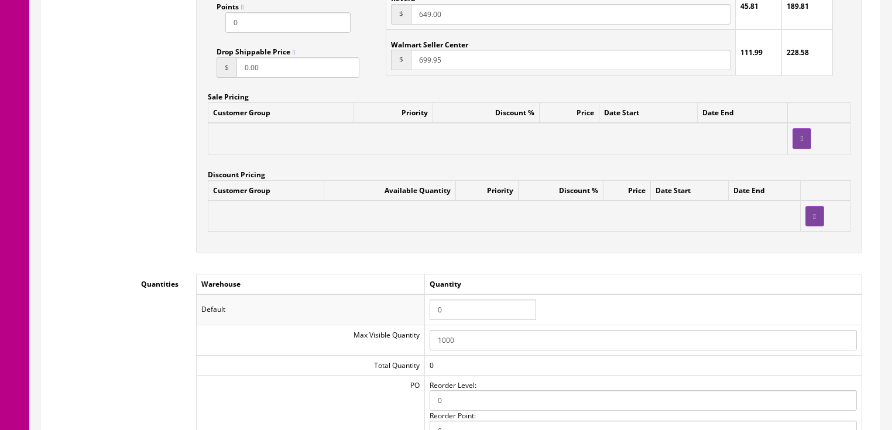
scroll to position [1124, 0]
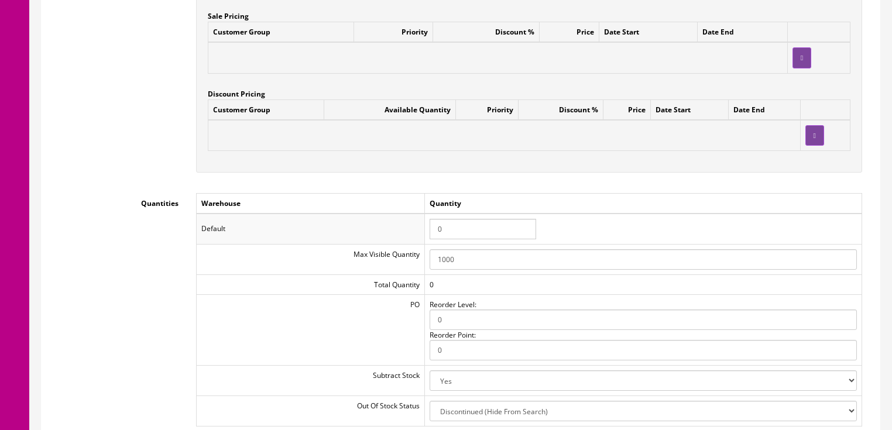
type input "649.00"
drag, startPoint x: 445, startPoint y: 235, endPoint x: 405, endPoint y: 232, distance: 39.9
click at [405, 232] on tr "Default 0" at bounding box center [529, 229] width 666 height 30
type input "1"
click at [405, 207] on td "Warehouse" at bounding box center [310, 203] width 228 height 20
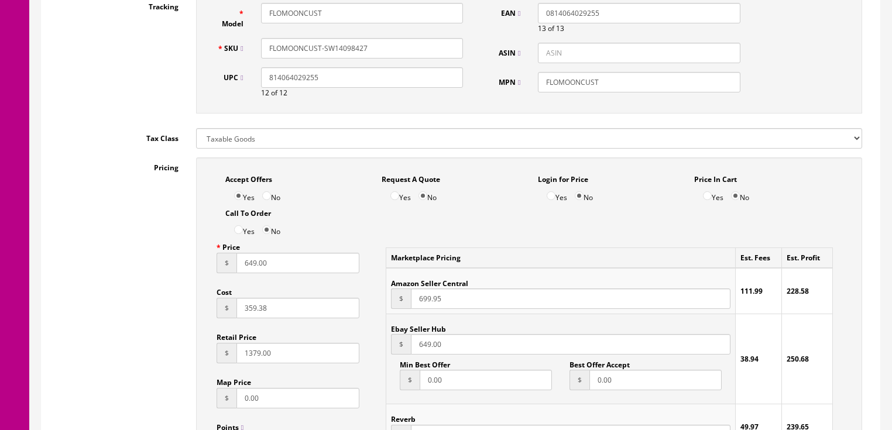
scroll to position [562, 0]
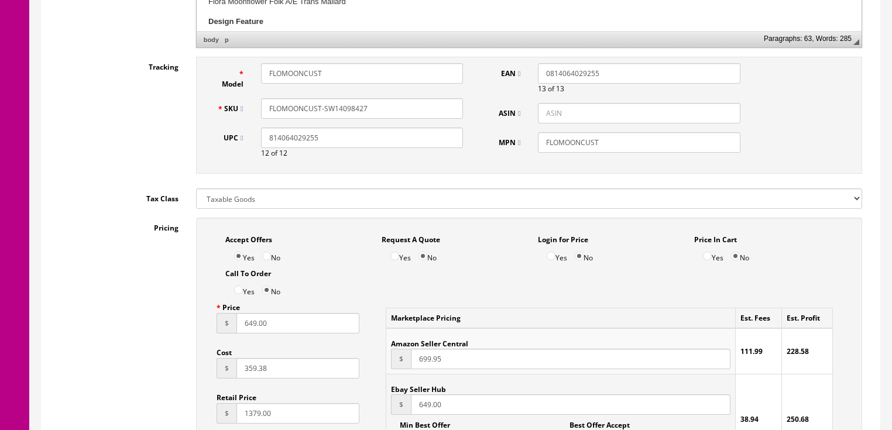
drag, startPoint x: 367, startPoint y: 105, endPoint x: 264, endPoint y: 105, distance: 103.1
click at [264, 105] on input "FLOMOONCUST-SW14098427" at bounding box center [362, 108] width 202 height 20
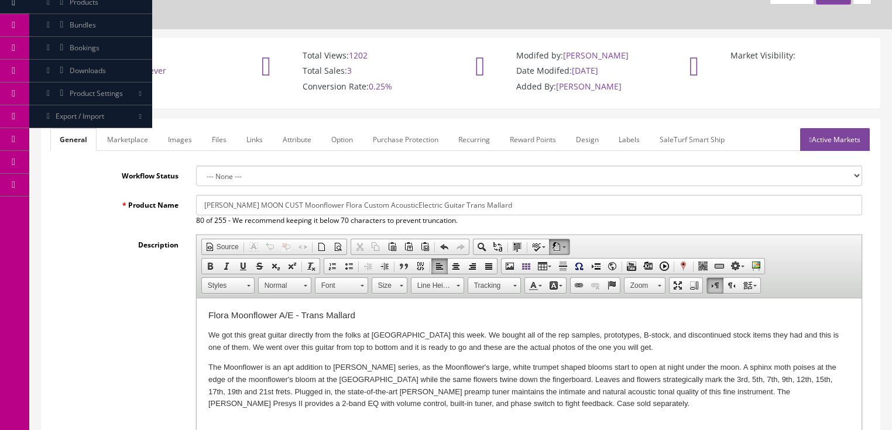
scroll to position [47, 0]
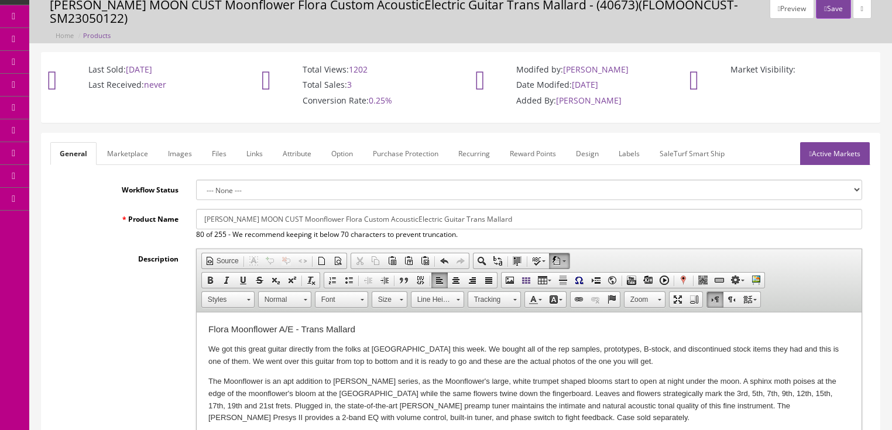
click at [828, 153] on link "Active Markets" at bounding box center [835, 153] width 70 height 23
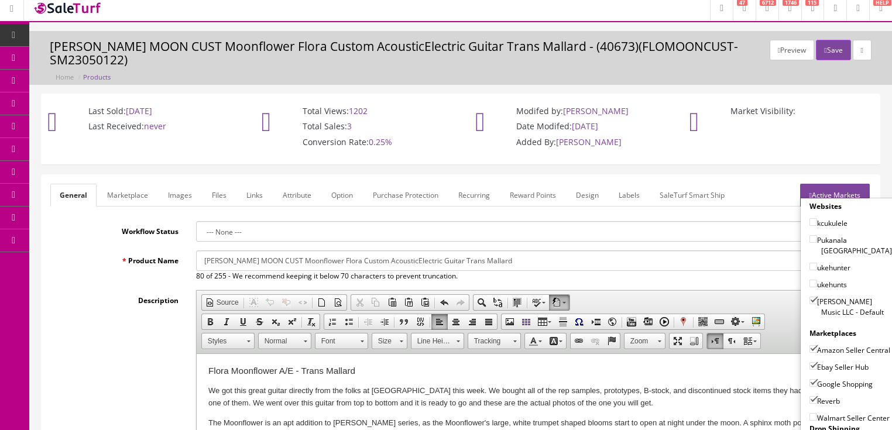
scroll to position [0, 0]
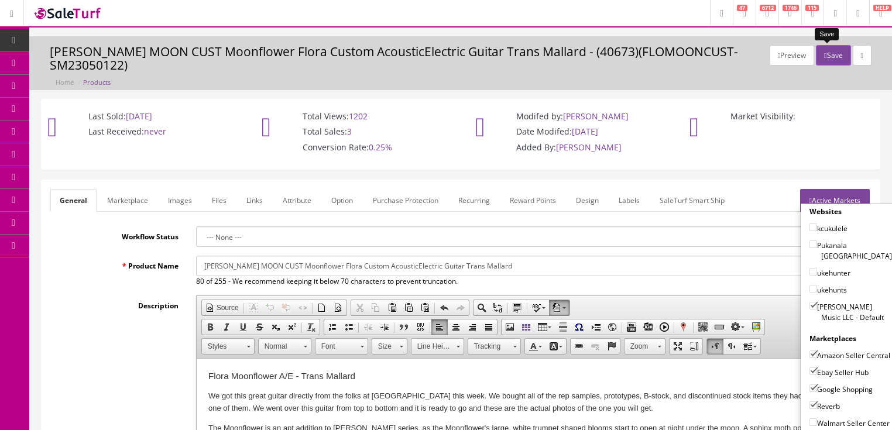
click at [826, 56] on button "Save" at bounding box center [833, 55] width 35 height 20
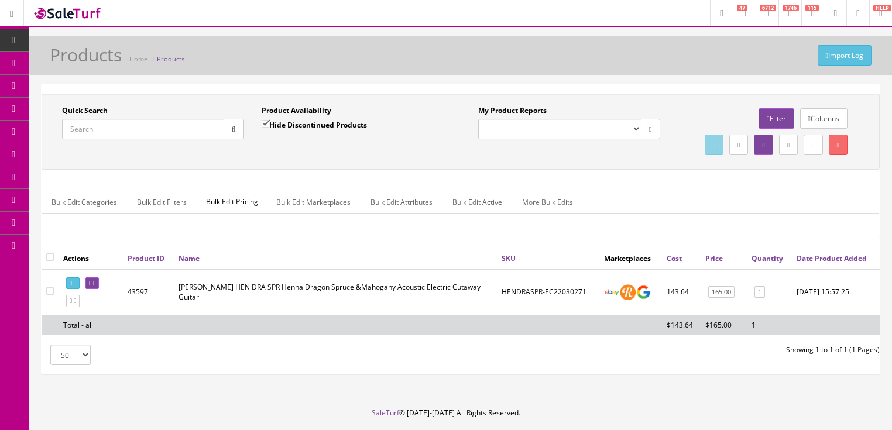
click at [157, 125] on input "Quick Search" at bounding box center [143, 129] width 162 height 20
paste input "FLOMOONCUST-SW14098427"
click at [237, 128] on button "button" at bounding box center [234, 129] width 20 height 20
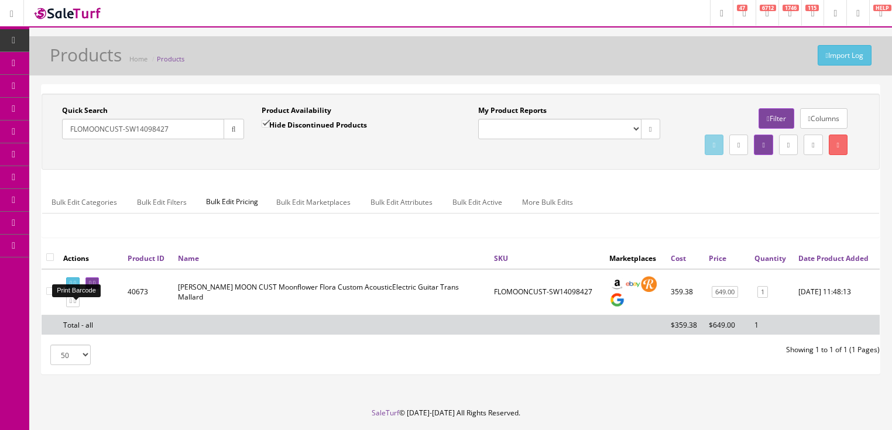
click at [72, 287] on icon at bounding box center [71, 283] width 2 height 6
drag, startPoint x: 173, startPoint y: 127, endPoint x: 66, endPoint y: 137, distance: 107.6
click at [66, 137] on input "FLOMOONCUST-SW14098427" at bounding box center [143, 129] width 162 height 20
type input "ax pe"
click at [265, 121] on input "Hide Discontinued Products" at bounding box center [266, 124] width 8 height 8
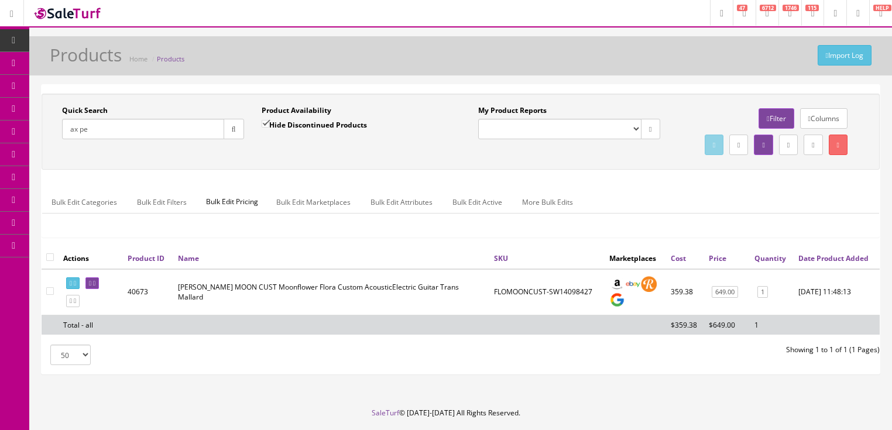
checkbox input "false"
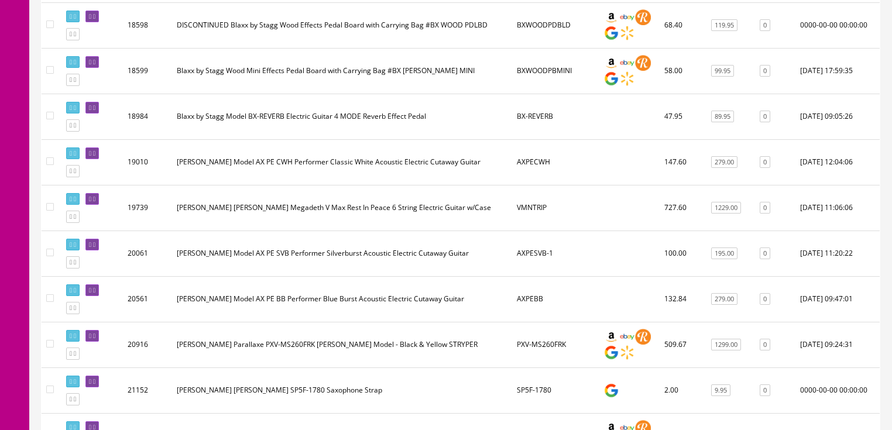
scroll to position [1593, 0]
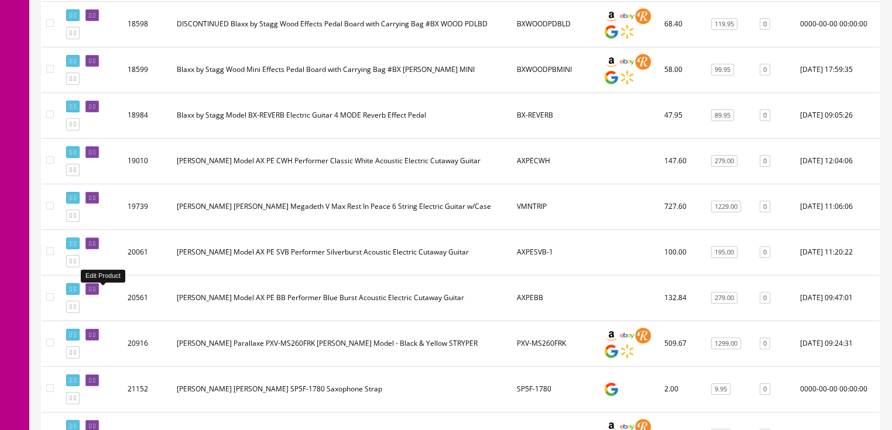
click at [95, 292] on icon at bounding box center [94, 289] width 2 height 6
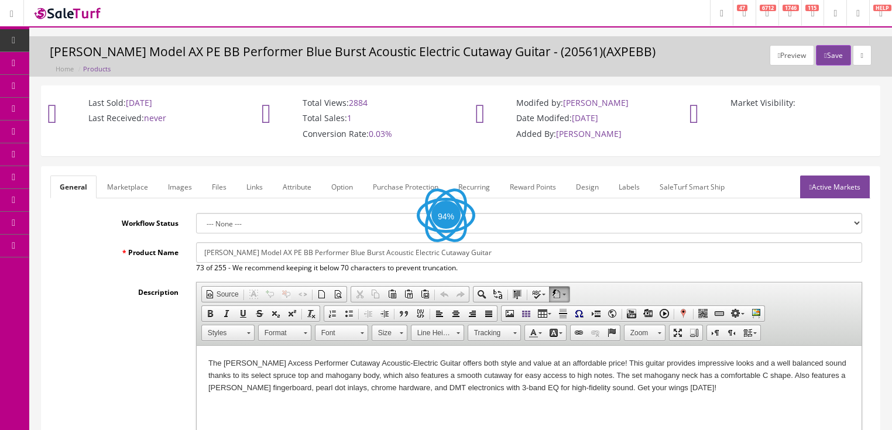
click at [176, 187] on link "Images" at bounding box center [180, 187] width 43 height 23
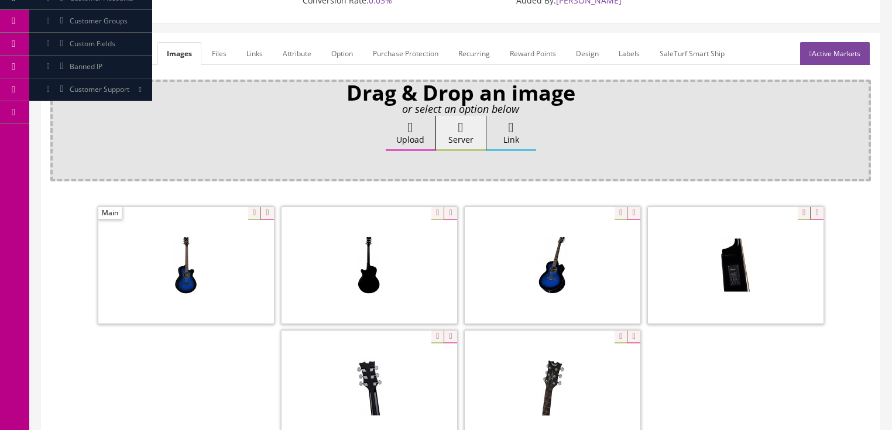
scroll to position [141, 0]
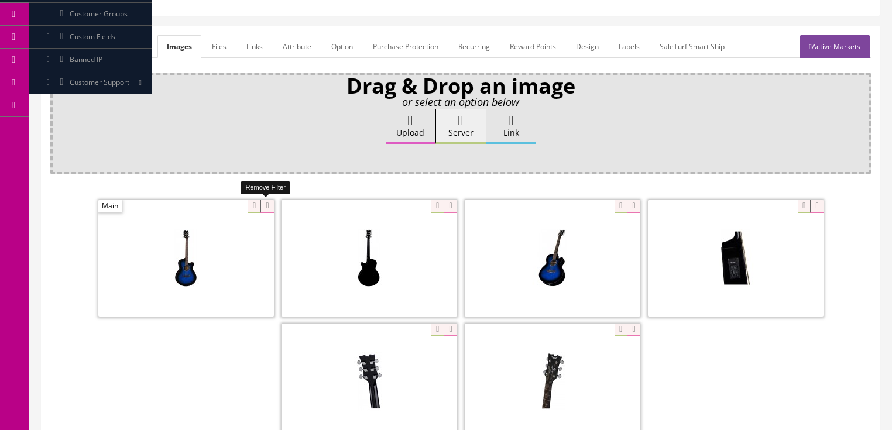
click at [271, 207] on icon at bounding box center [267, 206] width 13 height 13
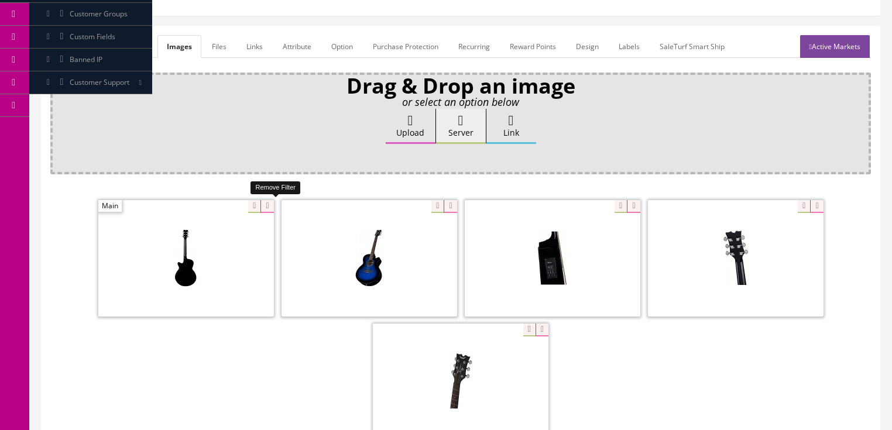
drag, startPoint x: 271, startPoint y: 207, endPoint x: 246, endPoint y: 206, distance: 24.6
click at [269, 207] on icon at bounding box center [267, 206] width 13 height 13
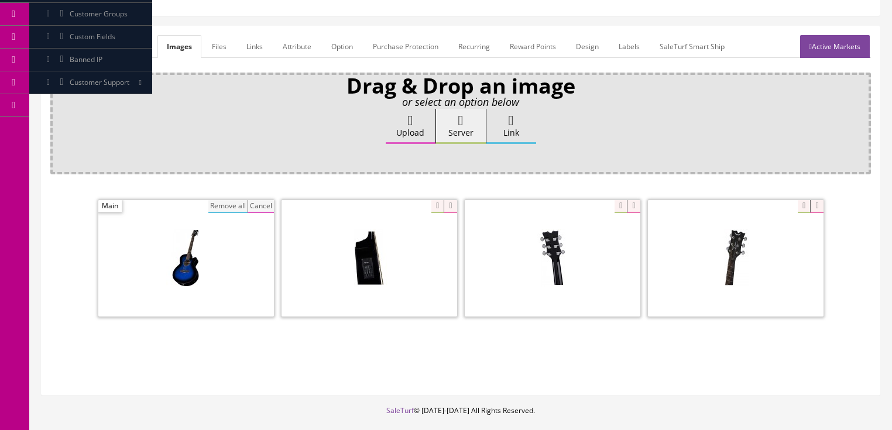
drag, startPoint x: 222, startPoint y: 206, endPoint x: 274, endPoint y: 190, distance: 54.1
click at [225, 204] on button "Remove all" at bounding box center [227, 206] width 39 height 13
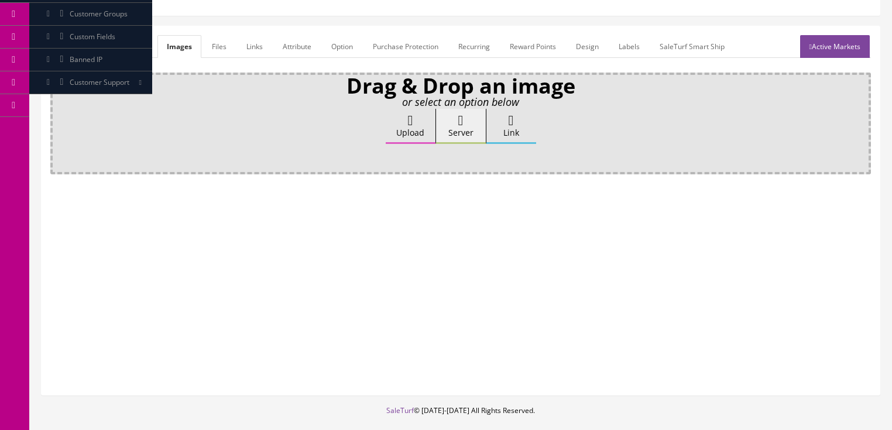
click at [396, 135] on label "Upload" at bounding box center [411, 126] width 50 height 35
click at [59, 121] on input "Upload" at bounding box center [59, 115] width 0 height 12
click at [412, 132] on label "Upload" at bounding box center [411, 126] width 50 height 35
click at [59, 121] on input "Upload" at bounding box center [59, 115] width 0 height 12
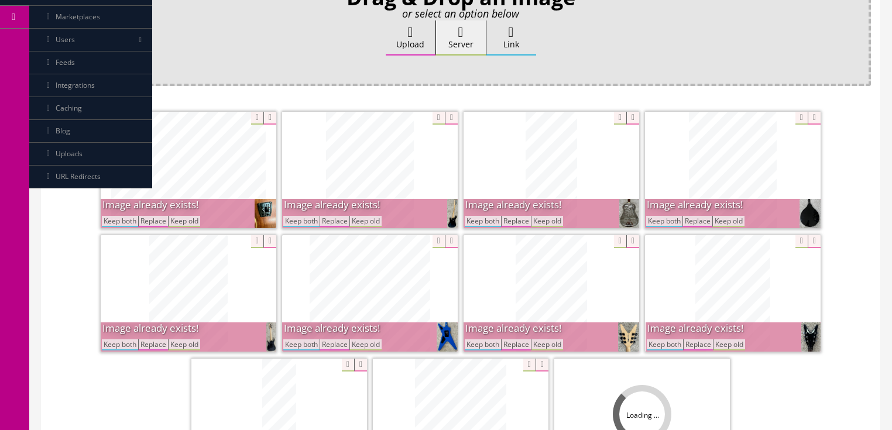
scroll to position [234, 0]
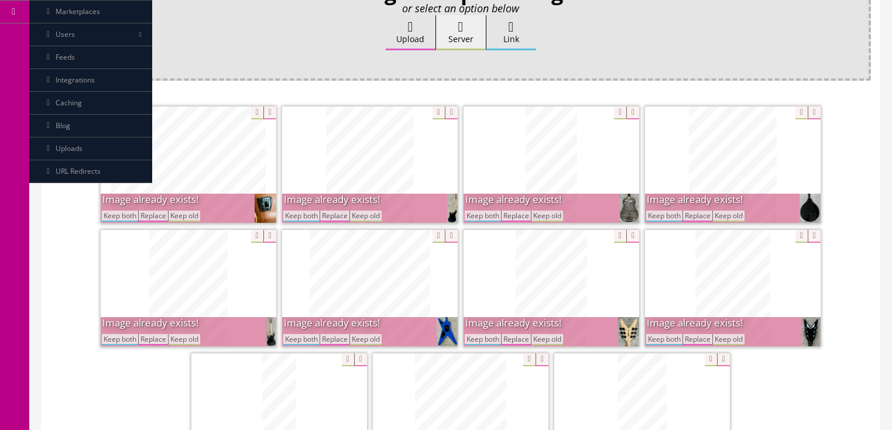
click at [312, 218] on button "Keep both" at bounding box center [301, 216] width 36 height 11
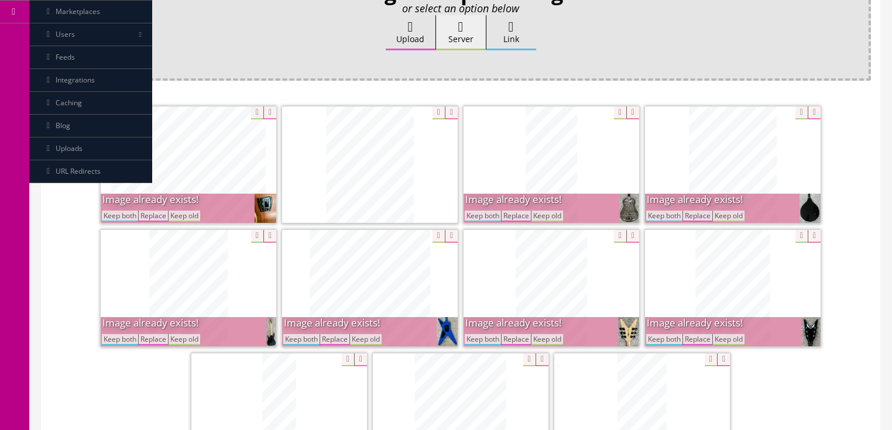
drag, startPoint x: 482, startPoint y: 214, endPoint x: 609, endPoint y: 214, distance: 126.5
click at [484, 214] on button "Keep both" at bounding box center [483, 216] width 36 height 11
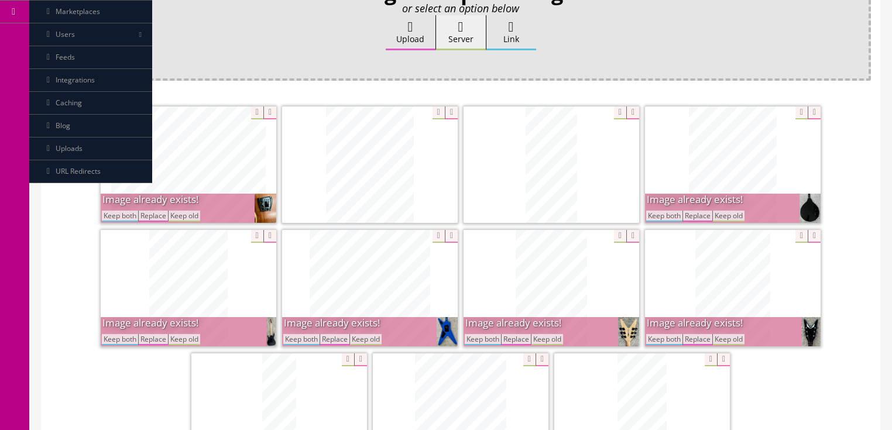
click at [654, 214] on button "Keep both" at bounding box center [664, 216] width 36 height 11
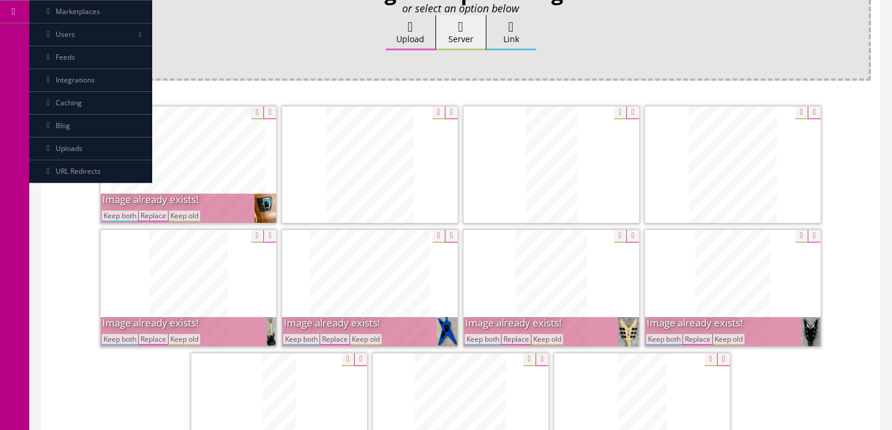
click at [117, 213] on button "Keep both" at bounding box center [120, 216] width 36 height 11
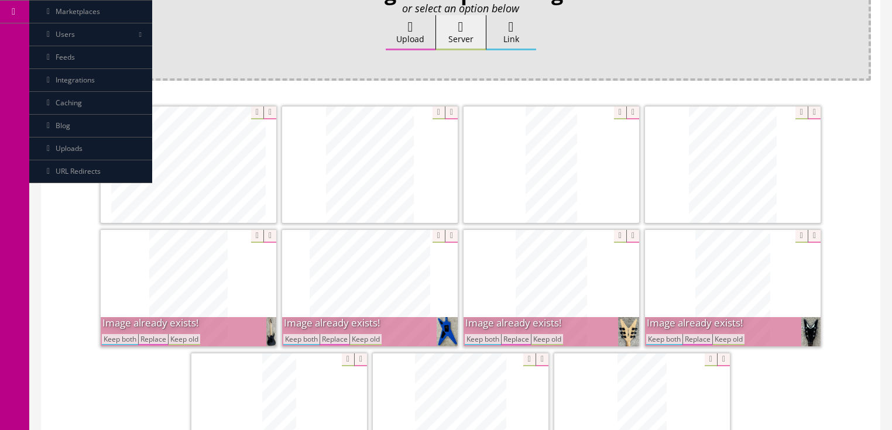
click at [124, 343] on button "Keep both" at bounding box center [120, 339] width 36 height 11
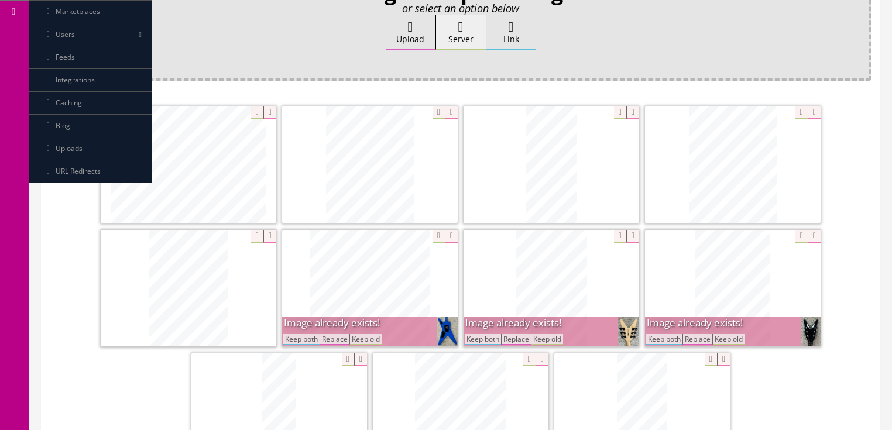
drag, startPoint x: 286, startPoint y: 340, endPoint x: 337, endPoint y: 340, distance: 51.5
click at [290, 340] on button "Keep both" at bounding box center [301, 339] width 36 height 11
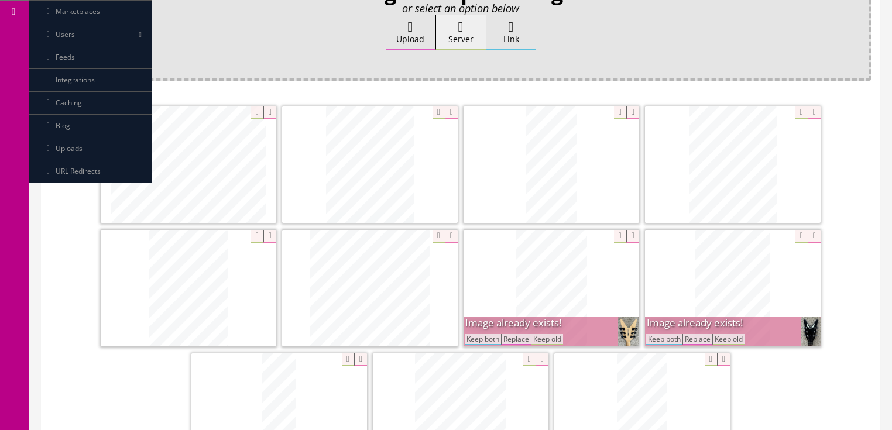
click at [481, 335] on button "Keep both" at bounding box center [483, 339] width 36 height 11
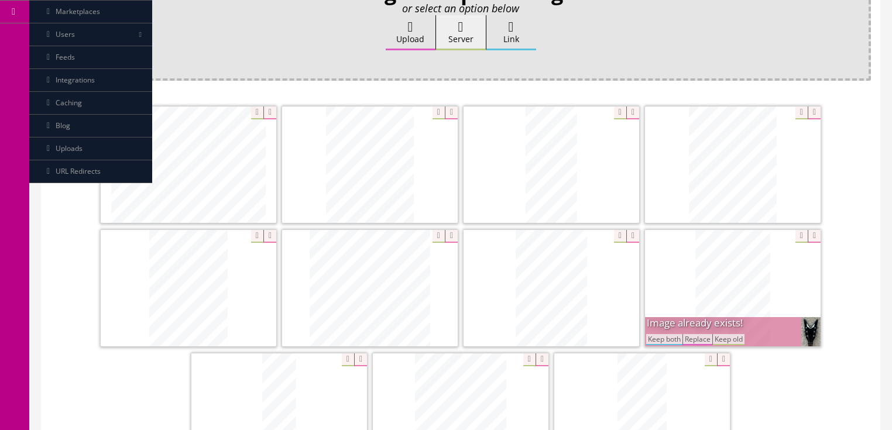
click at [651, 335] on button "Keep both" at bounding box center [664, 339] width 36 height 11
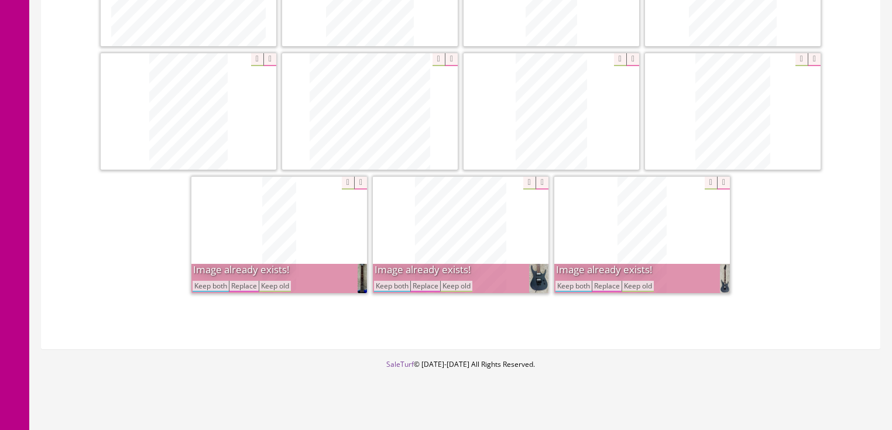
scroll to position [419, 0]
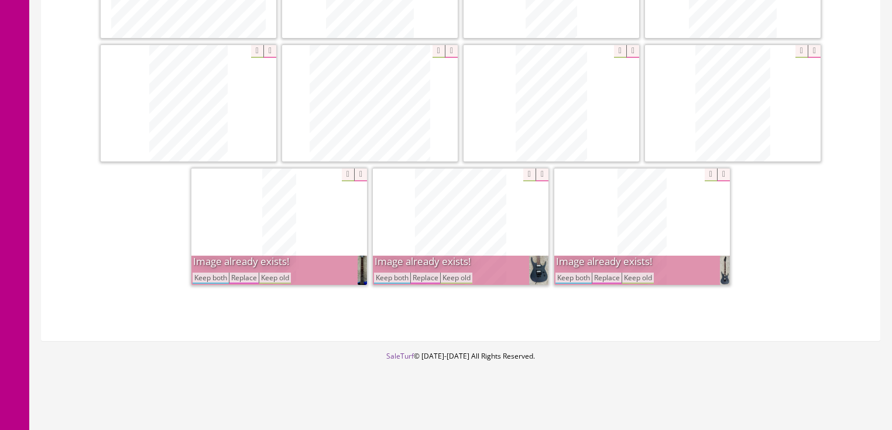
click at [577, 274] on button "Keep both" at bounding box center [574, 278] width 36 height 11
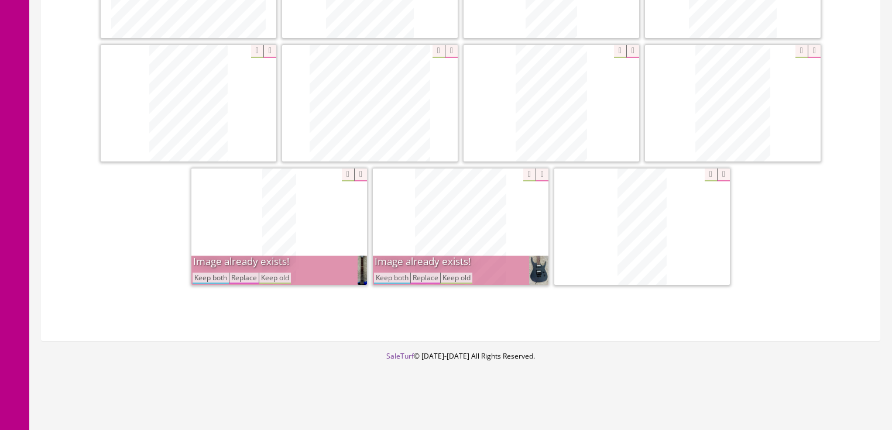
click at [386, 279] on button "Keep both" at bounding box center [392, 278] width 36 height 11
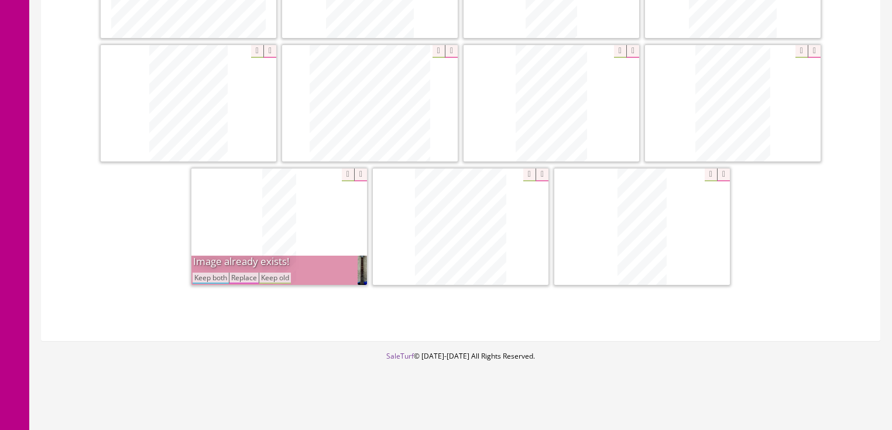
click at [204, 279] on button "Keep both" at bounding box center [211, 278] width 36 height 11
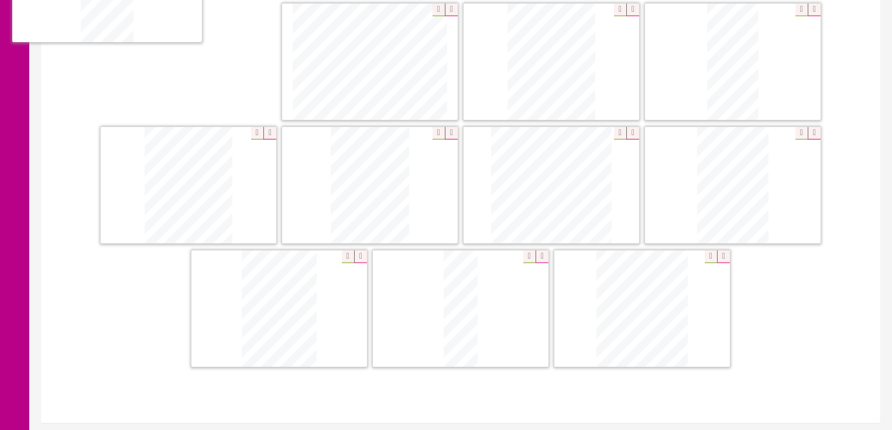
scroll to position [307, 0]
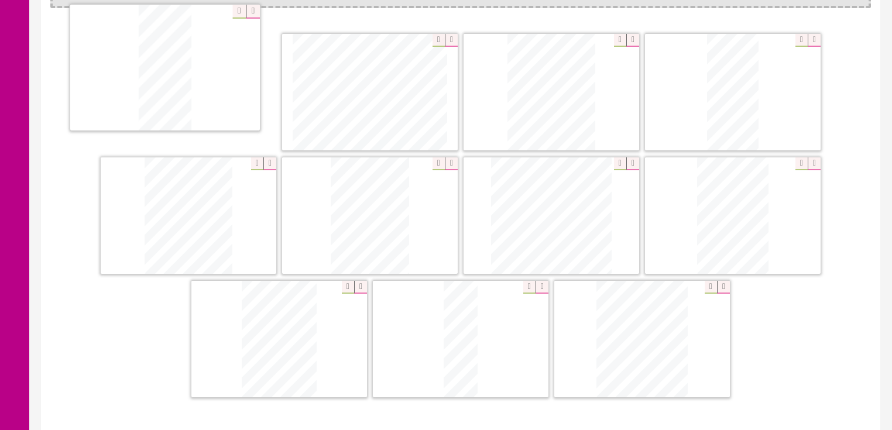
drag, startPoint x: 623, startPoint y: 241, endPoint x: 207, endPoint y: 101, distance: 439.0
drag, startPoint x: 724, startPoint y: 94, endPoint x: 345, endPoint y: 87, distance: 378.3
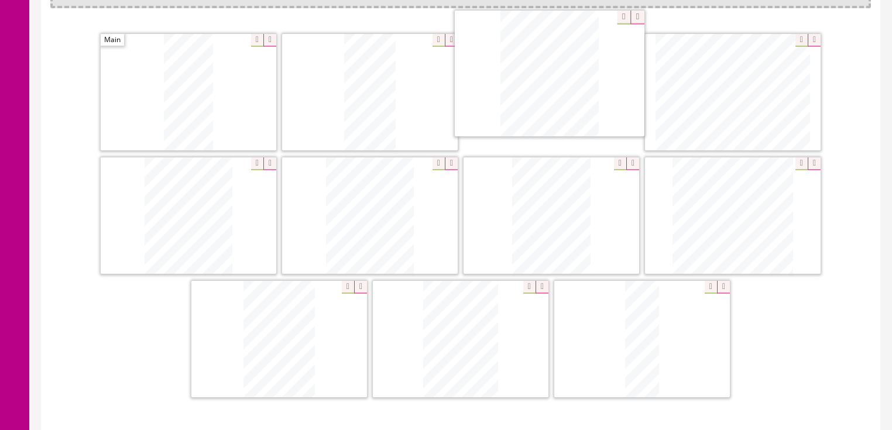
drag, startPoint x: 595, startPoint y: 214, endPoint x: 541, endPoint y: 74, distance: 150.5
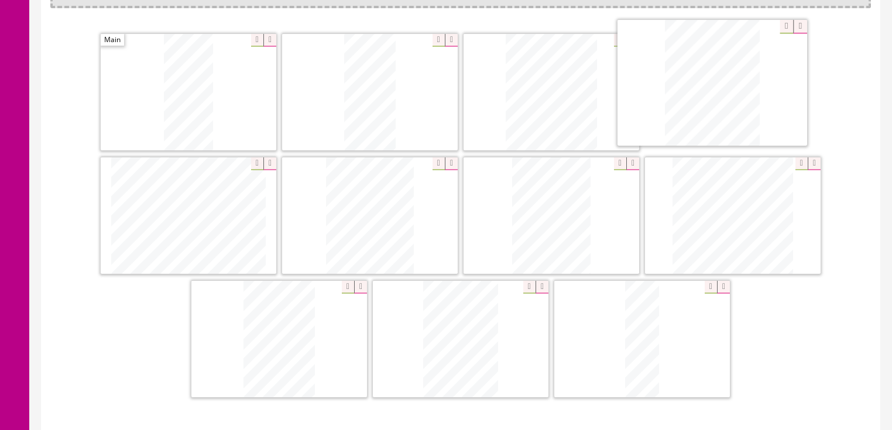
drag, startPoint x: 473, startPoint y: 169, endPoint x: 740, endPoint y: 83, distance: 280.9
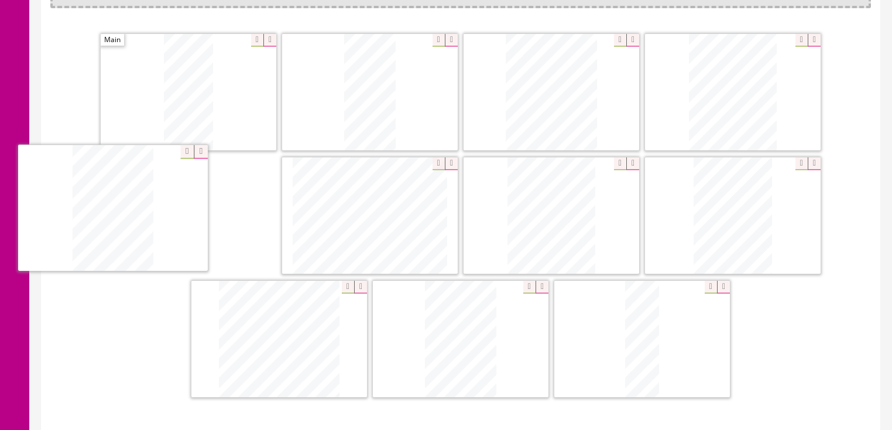
drag, startPoint x: 451, startPoint y: 309, endPoint x: 368, endPoint y: 227, distance: 116.8
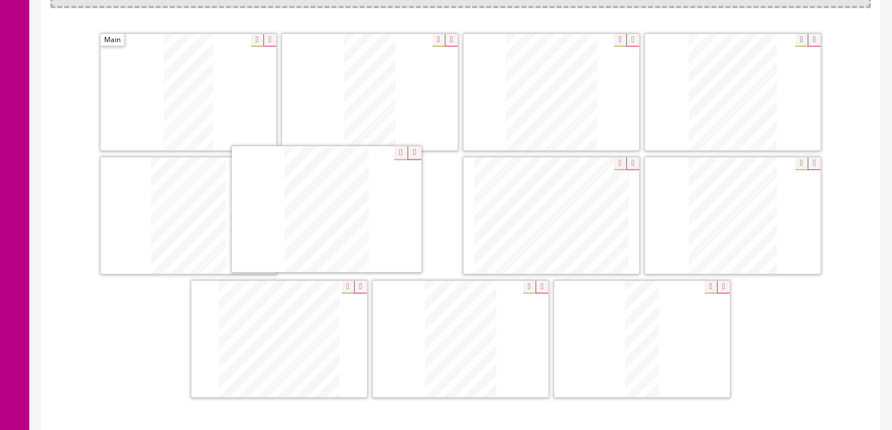
drag, startPoint x: 731, startPoint y: 215, endPoint x: 324, endPoint y: 210, distance: 406.4
drag, startPoint x: 463, startPoint y: 312, endPoint x: 543, endPoint y: 208, distance: 131.5
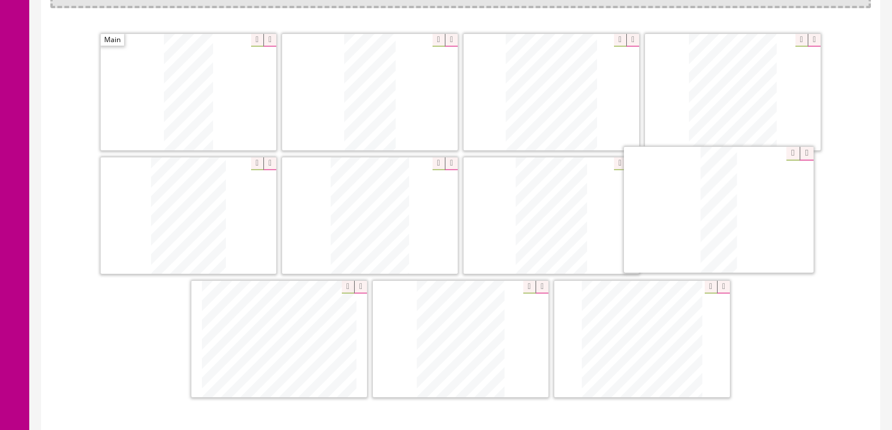
drag, startPoint x: 631, startPoint y: 321, endPoint x: 763, endPoint y: 223, distance: 164.1
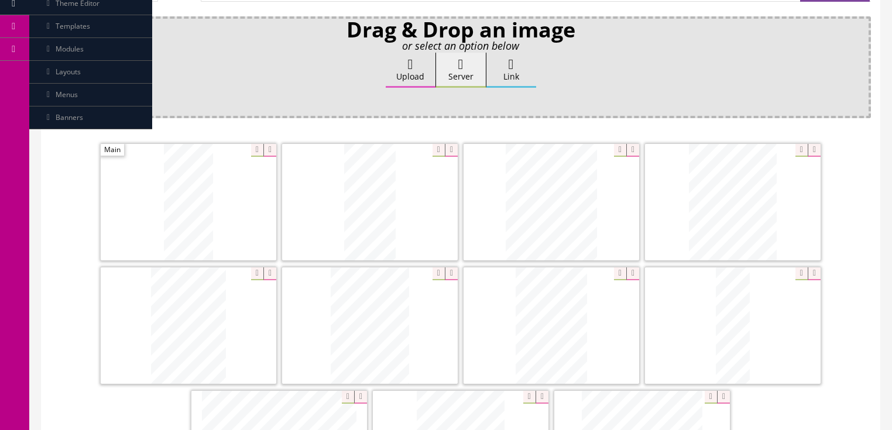
scroll to position [166, 0]
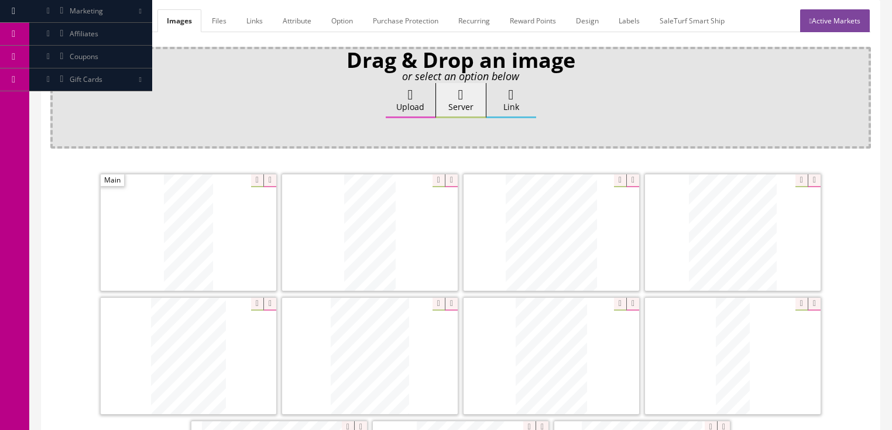
click at [61, 25] on link "General" at bounding box center [72, 20] width 45 height 23
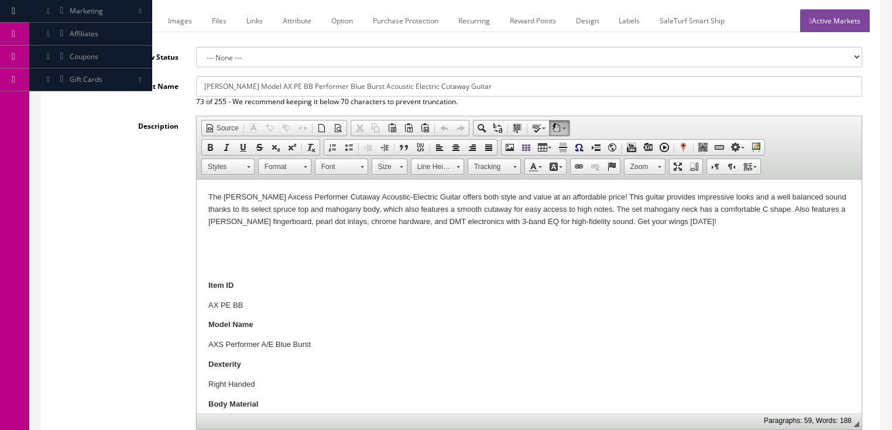
drag, startPoint x: 327, startPoint y: 369, endPoint x: 203, endPoint y: 191, distance: 216.7
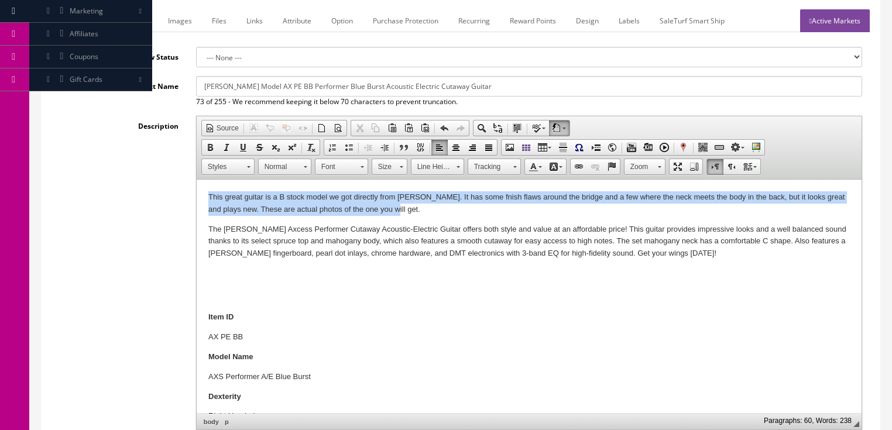
drag, startPoint x: 201, startPoint y: 197, endPoint x: 395, endPoint y: 210, distance: 193.6
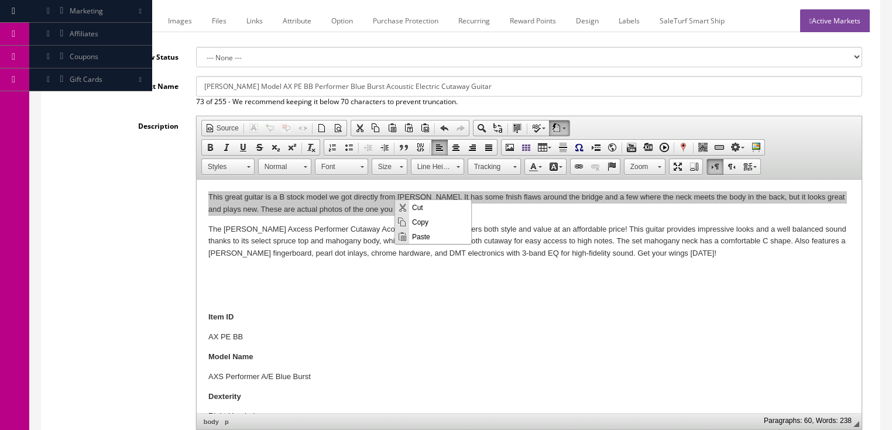
scroll to position [0, 0]
click at [414, 221] on span "Copy" at bounding box center [440, 221] width 62 height 15
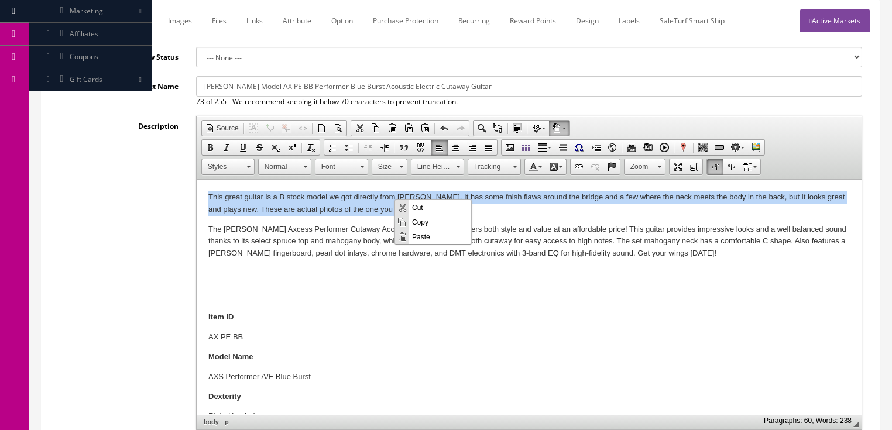
copy p "This great guitar is a B stock model we got directly from Dean. It has some fni…"
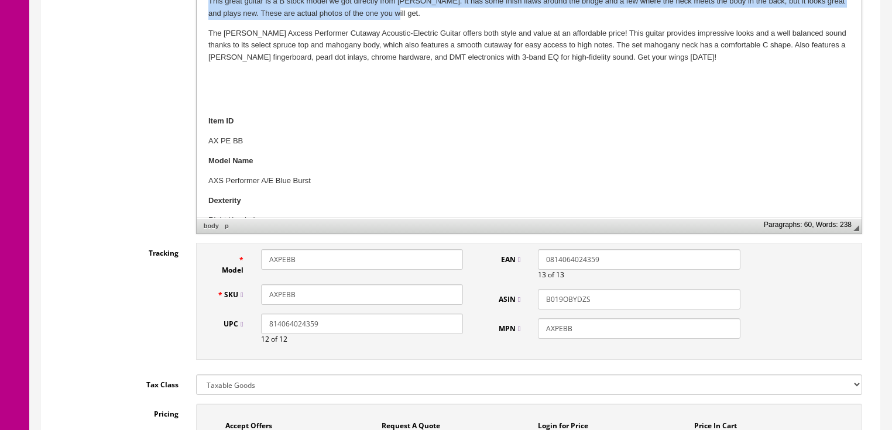
scroll to position [400, 0]
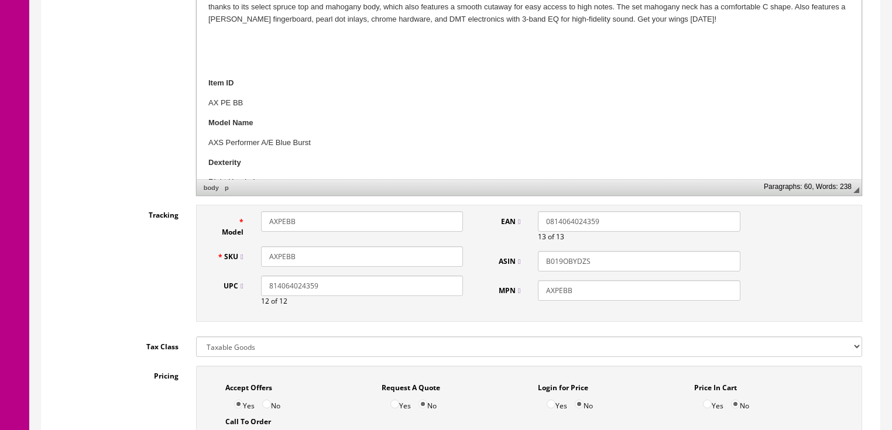
click at [293, 255] on input "AXPEBB" at bounding box center [362, 256] width 202 height 20
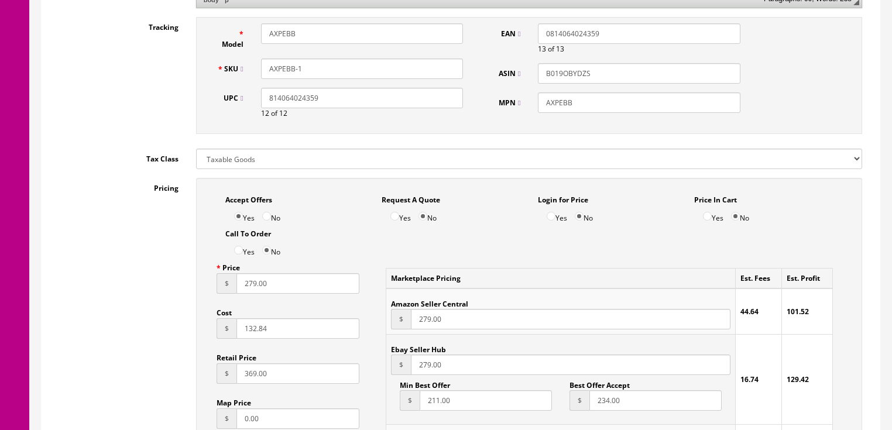
scroll to position [635, 0]
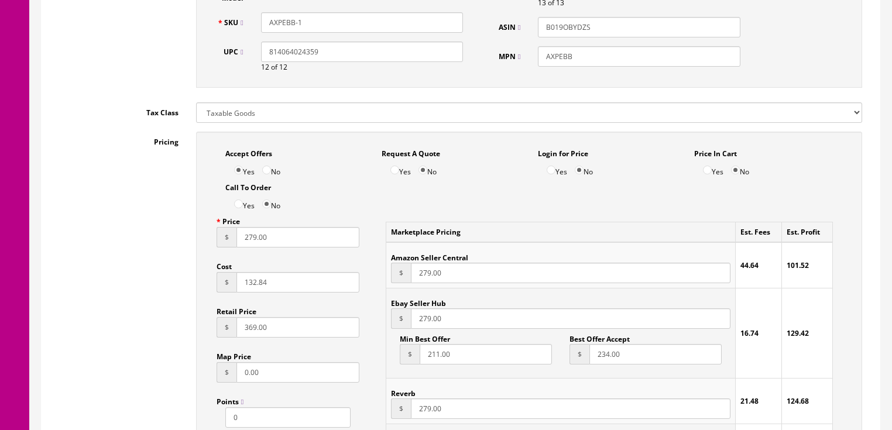
type input "AXPEBB-1"
drag, startPoint x: 297, startPoint y: 241, endPoint x: 190, endPoint y: 241, distance: 107.1
click at [190, 241] on div "Accept Offers Yes No Request A Quote Yes No Login for Price Yes No Price In Car…" at bounding box center [529, 396] width 684 height 529
type input "195.00"
drag, startPoint x: 461, startPoint y: 275, endPoint x: 410, endPoint y: 282, distance: 50.9
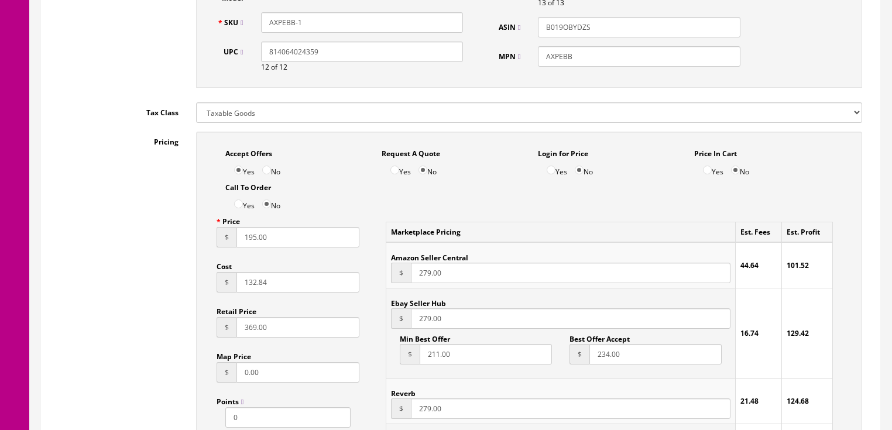
click at [411, 282] on input "279.00" at bounding box center [570, 273] width 319 height 20
type input "199.95"
drag, startPoint x: 458, startPoint y: 321, endPoint x: 389, endPoint y: 327, distance: 69.3
click at [389, 327] on td "Ebay Seller Hub $ 279.00 Min Best Offer $ 211.00 Best Offer Accept $ 234.00" at bounding box center [560, 334] width 349 height 90
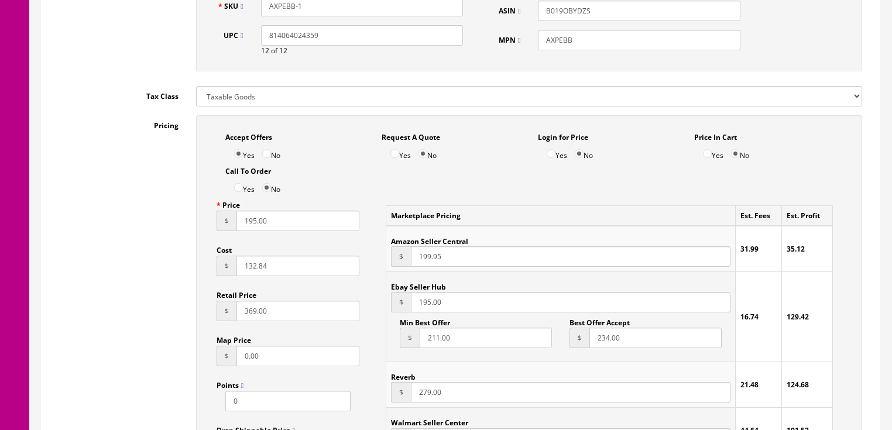
scroll to position [775, 0]
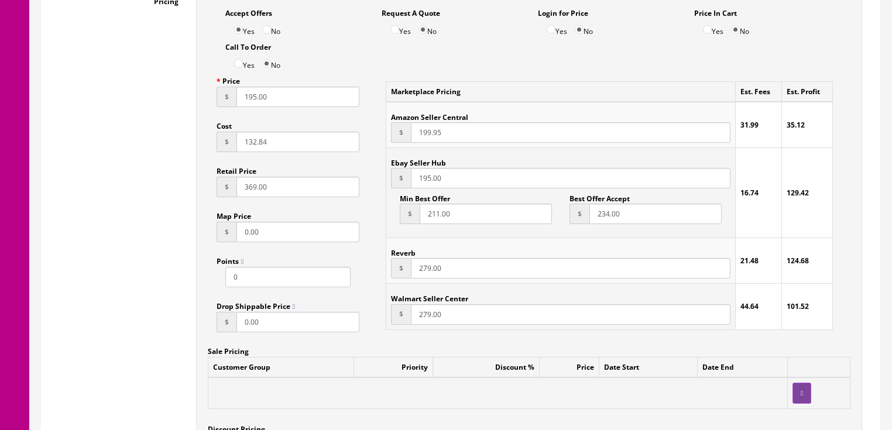
type input "195.00"
drag, startPoint x: 441, startPoint y: 276, endPoint x: 382, endPoint y: 274, distance: 59.2
click at [382, 274] on div "Marketplace Pricing Est. Fees Est. Profit Amazon Seller Central $ 199.95 31.99 …" at bounding box center [609, 205] width 465 height 269
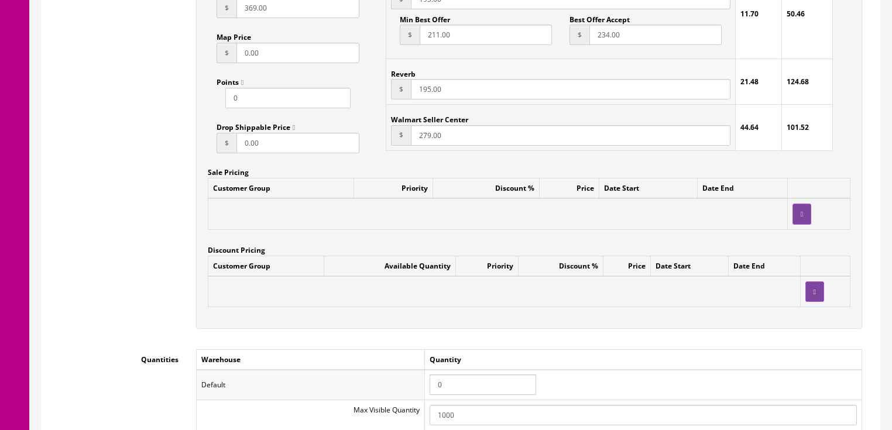
scroll to position [1056, 0]
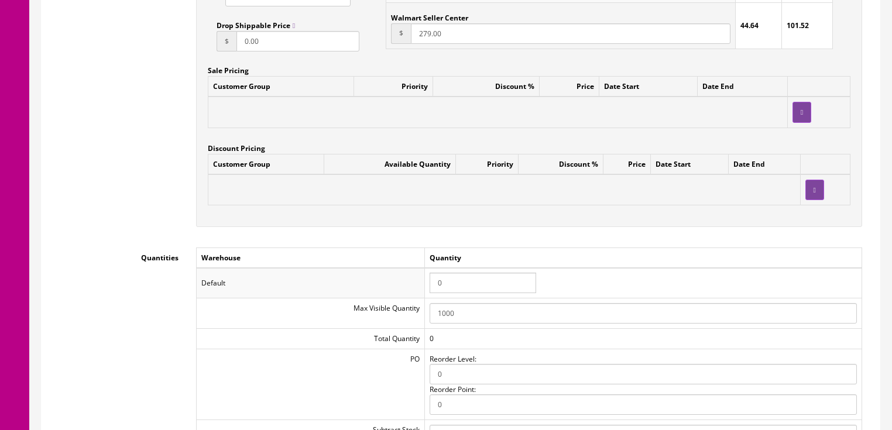
type input "195.00"
drag, startPoint x: 447, startPoint y: 282, endPoint x: 419, endPoint y: 281, distance: 28.1
click at [419, 281] on tr "Default 0" at bounding box center [529, 283] width 666 height 30
type input "1"
drag, startPoint x: 293, startPoint y: 226, endPoint x: 176, endPoint y: 223, distance: 117.1
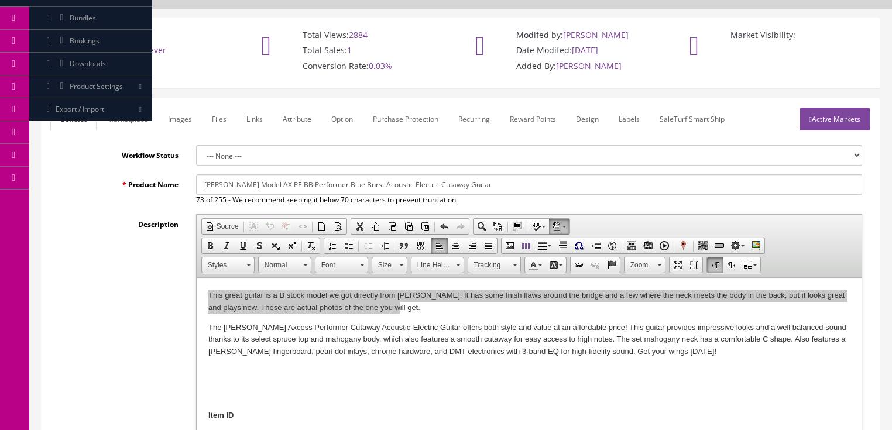
scroll to position [26, 0]
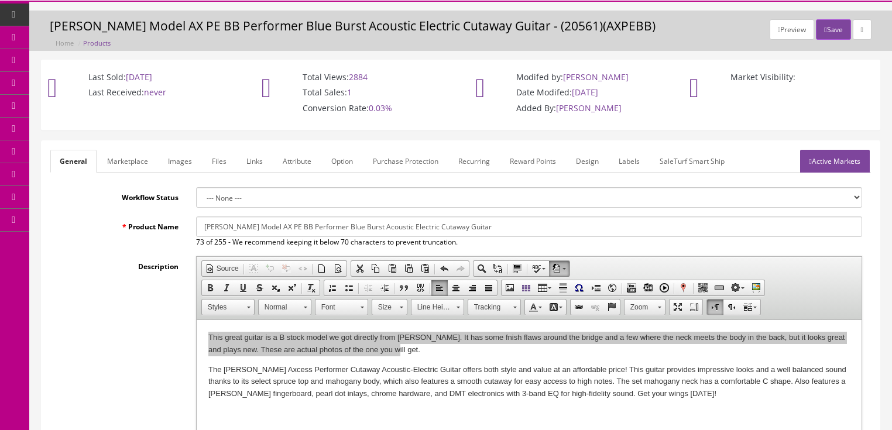
click at [122, 158] on link "Marketplace" at bounding box center [128, 161] width 60 height 23
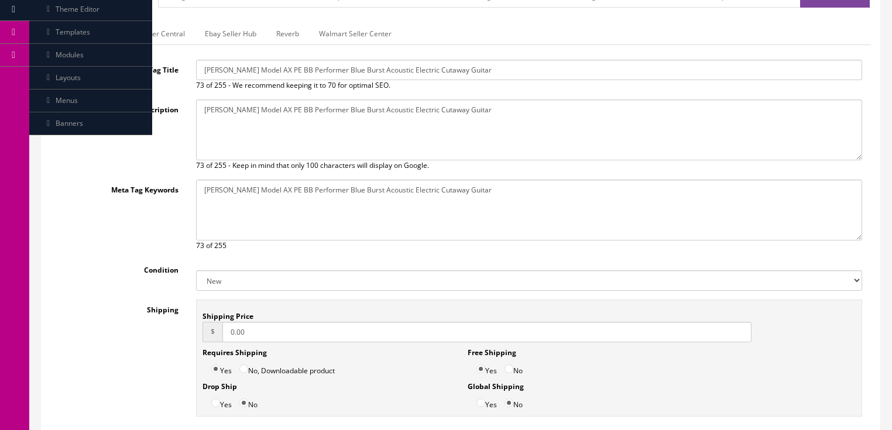
scroll to position [213, 0]
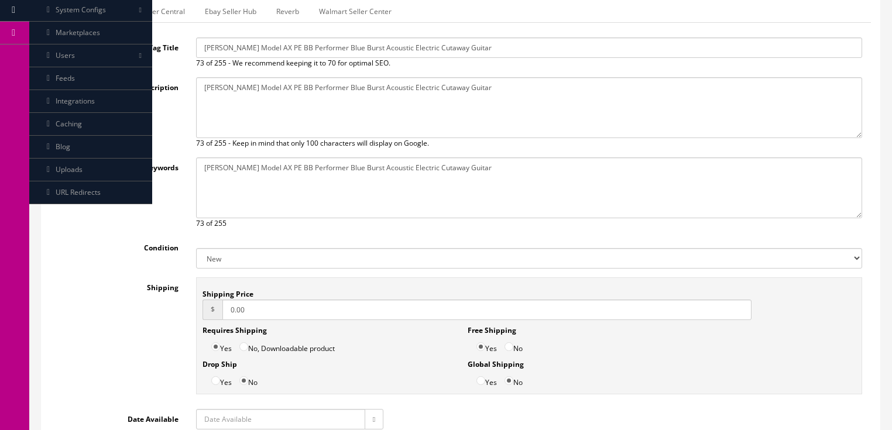
click at [223, 252] on select "New Used B Stock Open Box Re-Packed" at bounding box center [529, 258] width 666 height 20
select select "Open Box"
click at [196, 248] on select "New Used B Stock Open Box Re-Packed" at bounding box center [529, 258] width 666 height 20
drag, startPoint x: 259, startPoint y: 311, endPoint x: 172, endPoint y: 320, distance: 88.2
click at [172, 320] on div "Shipping Shipping Price $ 0.00 Requires Shipping Yes No, Downloadable product D…" at bounding box center [460, 339] width 821 height 123
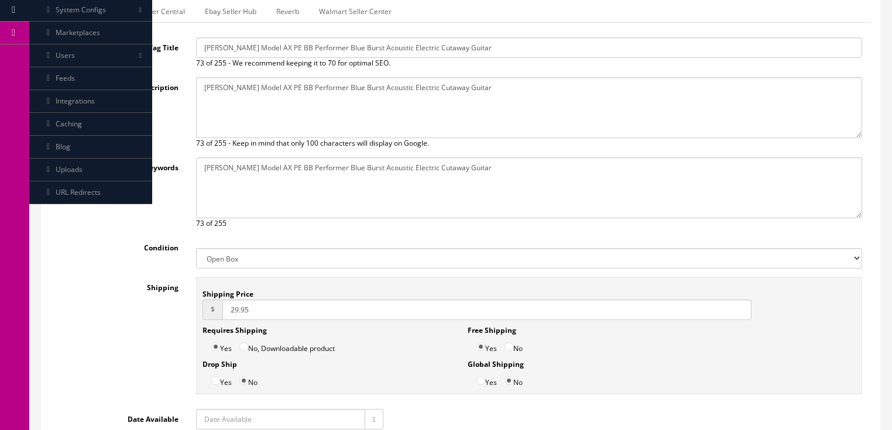
type input "29.95"
click at [513, 343] on input "No" at bounding box center [509, 347] width 9 height 9
radio input "true"
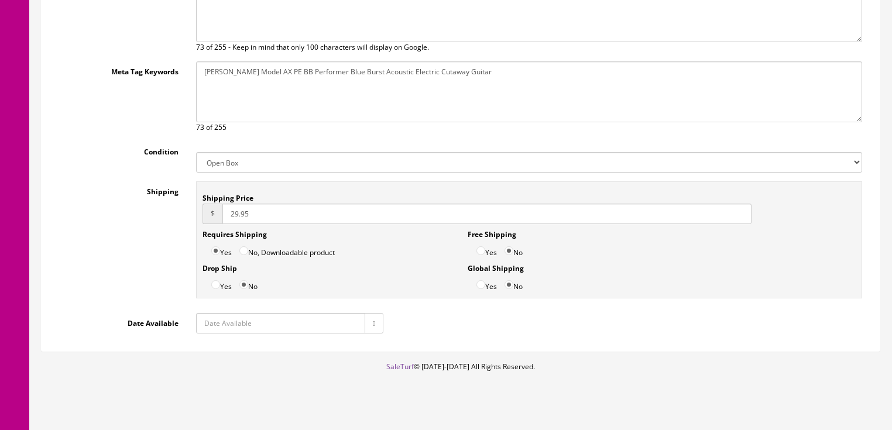
scroll to position [320, 0]
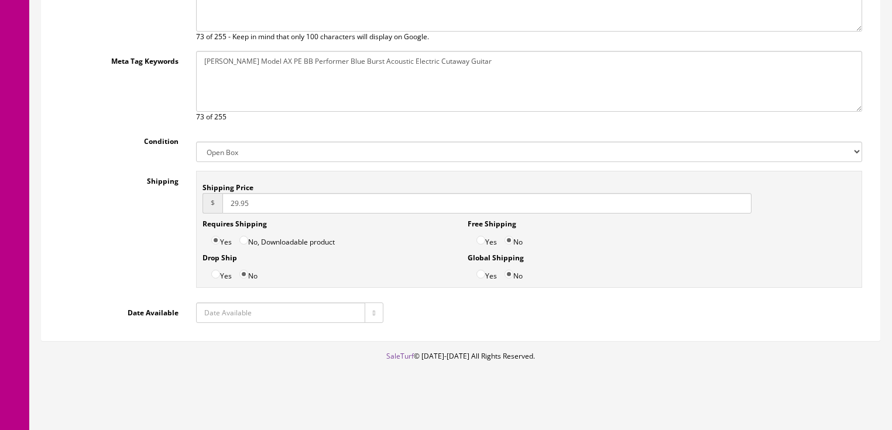
click at [373, 311] on icon "button" at bounding box center [374, 313] width 2 height 7
type input "2025-08-21"
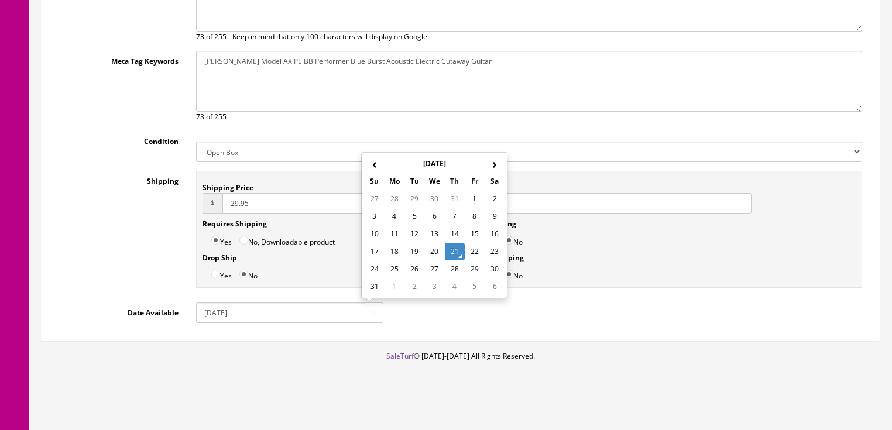
click at [450, 251] on td "21" at bounding box center [455, 252] width 20 height 18
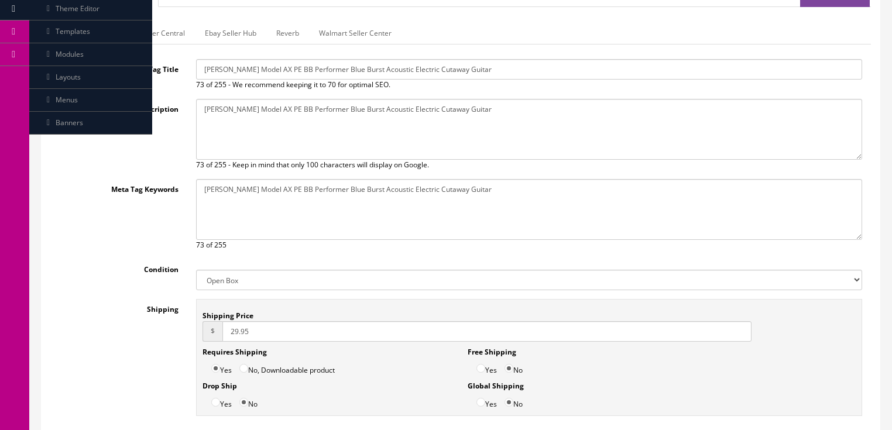
scroll to position [132, 0]
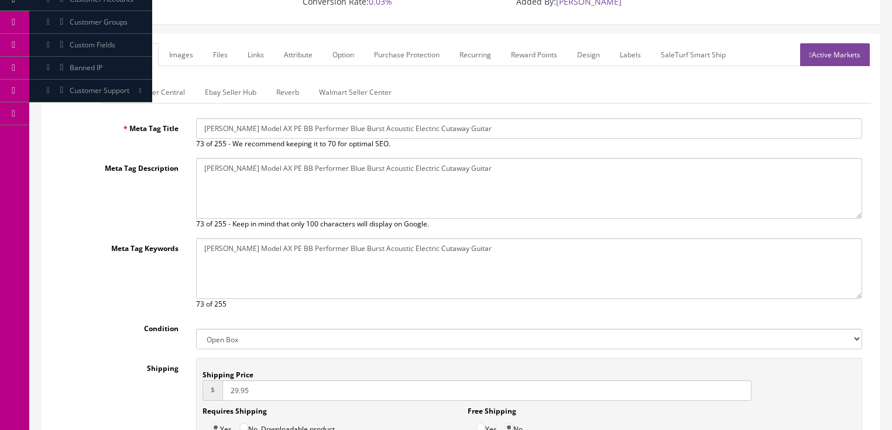
click at [166, 87] on link "Amazon Seller Central" at bounding box center [148, 92] width 92 height 23
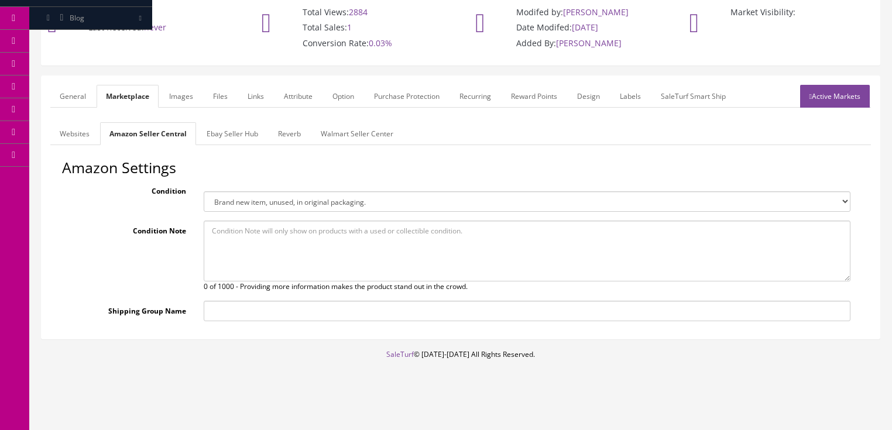
click at [251, 197] on select "Brand new item, unused, in original packaging. New item, but packaging has been…" at bounding box center [527, 201] width 647 height 20
select select "new_open_box"
click at [204, 191] on select "Brand new item, unused, in original packaging. New item, but packaging has been…" at bounding box center [527, 201] width 647 height 20
paste textarea "This great guitar is a B stock model we got directly from Dean. It has some fni…"
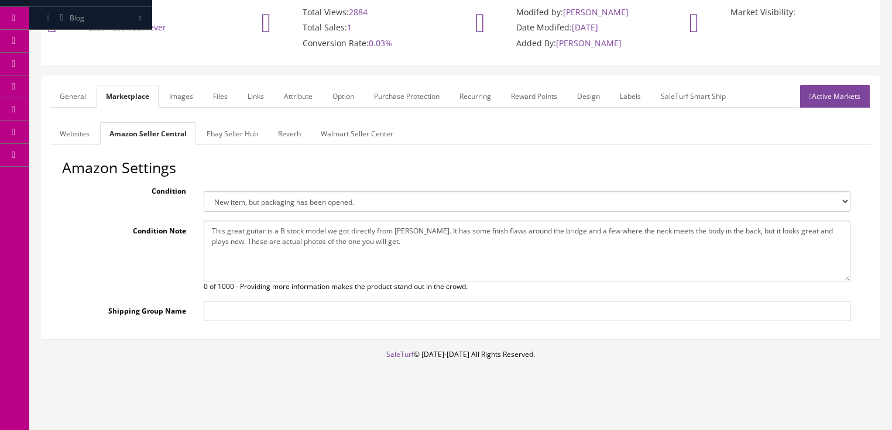
type textarea "This great guitar is a B stock model we got directly from Dean. It has some fni…"
click at [228, 135] on link "Ebay Seller Hub" at bounding box center [232, 133] width 70 height 23
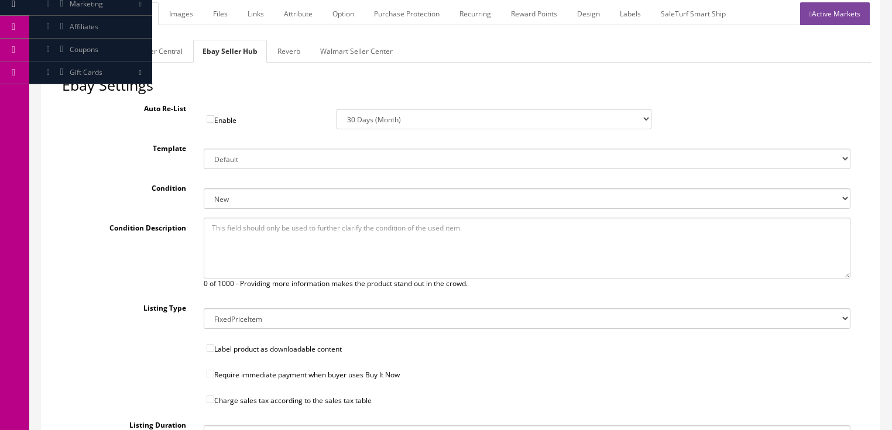
scroll to position [184, 0]
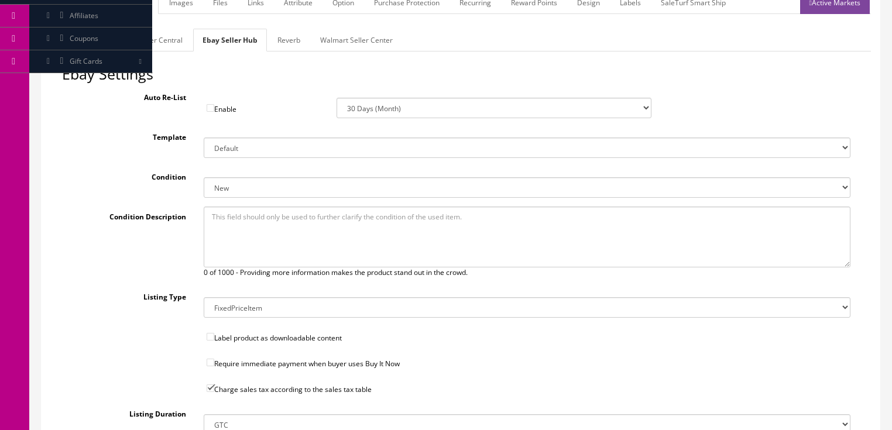
click at [230, 190] on select "New New other New with defects Manufacturer refurbished Seller refurbished Used…" at bounding box center [527, 187] width 647 height 20
select select "1500"
click at [204, 177] on select "New New other New with defects Manufacturer refurbished Seller refurbished Used…" at bounding box center [527, 187] width 647 height 20
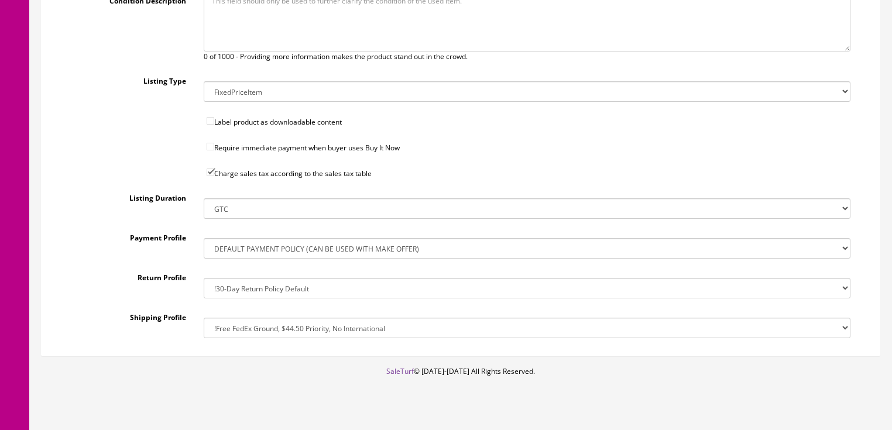
scroll to position [416, 0]
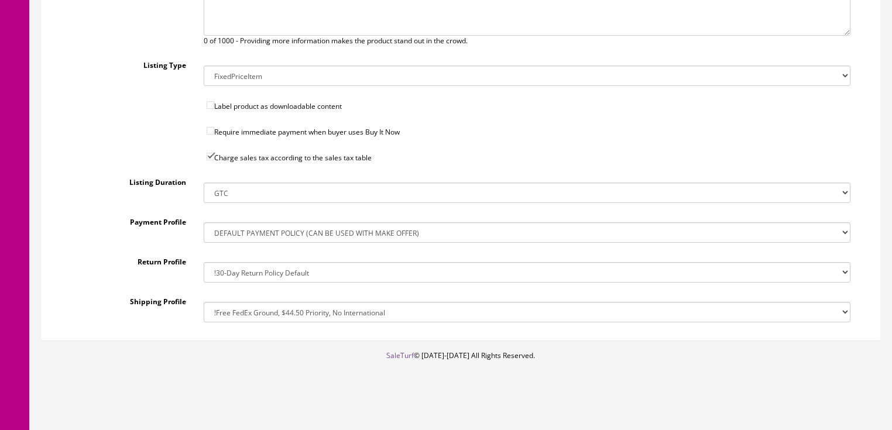
drag, startPoint x: 241, startPoint y: 310, endPoint x: 244, endPoint y: 302, distance: 8.2
click at [241, 307] on select "!$28.50 FedEx, Priority $65.00 No International !$28.50 FedEx, Priority $65.00 …" at bounding box center [527, 312] width 647 height 20
select select "77323016017"
click at [204, 302] on select "!$28.50 FedEx, Priority $65.00 No International !$28.50 FedEx, Priority $65.00 …" at bounding box center [527, 312] width 647 height 20
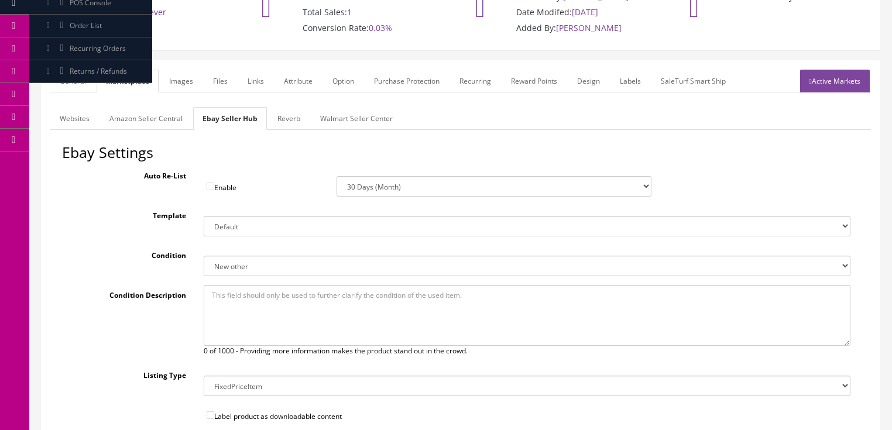
scroll to position [88, 0]
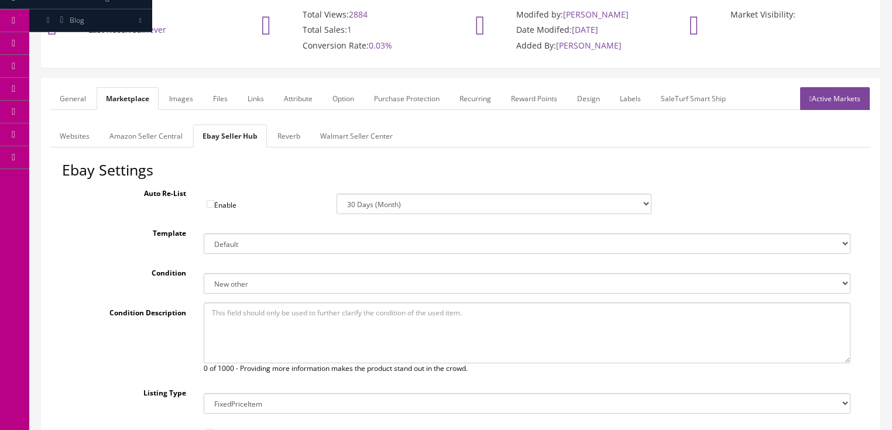
click at [283, 128] on link "Reverb" at bounding box center [289, 136] width 42 height 23
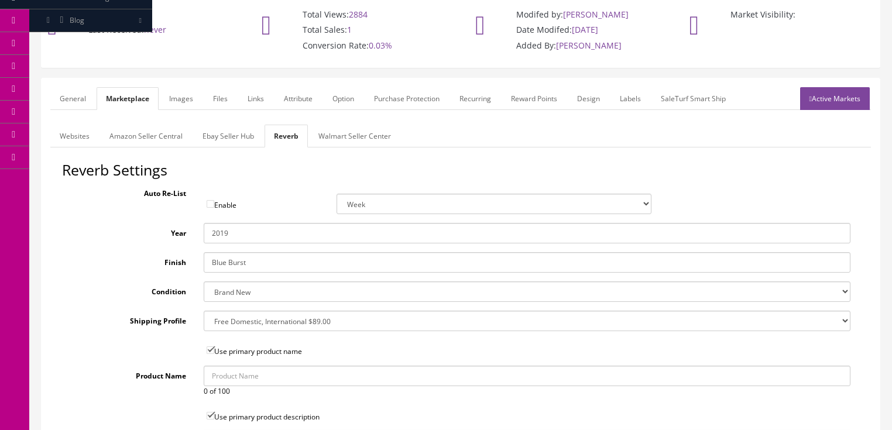
drag, startPoint x: 220, startPoint y: 234, endPoint x: 250, endPoint y: 232, distance: 29.9
click at [250, 232] on input "2019" at bounding box center [527, 233] width 647 height 20
type input "2025"
click at [233, 291] on select "Brand New Mint Excellent Very Good Good Fair Poor B-Stock Non Functioning" at bounding box center [527, 292] width 647 height 20
select select "ae4d9114-1bd7-4ec5-a4ba-6653af5ac84d"
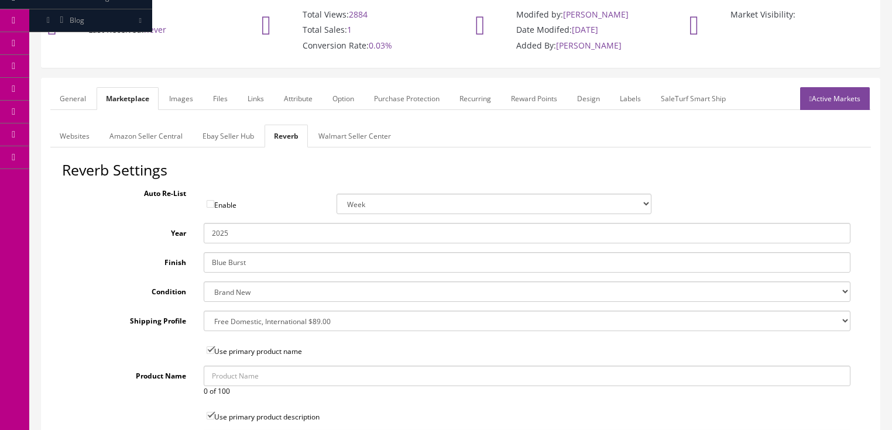
click at [204, 282] on select "Brand New Mint Excellent Very Good Good Fair Poor B-Stock Non Functioning" at bounding box center [527, 292] width 647 height 20
click at [237, 322] on select "--- None --- $3.49 USPS Shipping MH INSURED $20000 GUITAR MH INSURED $11000 GUI…" at bounding box center [527, 321] width 647 height 20
select select "12660"
click at [204, 311] on select "--- None --- $3.49 USPS Shipping MH INSURED $20000 GUITAR MH INSURED $11000 GUI…" at bounding box center [527, 321] width 647 height 20
drag, startPoint x: 172, startPoint y: 92, endPoint x: 244, endPoint y: 98, distance: 71.7
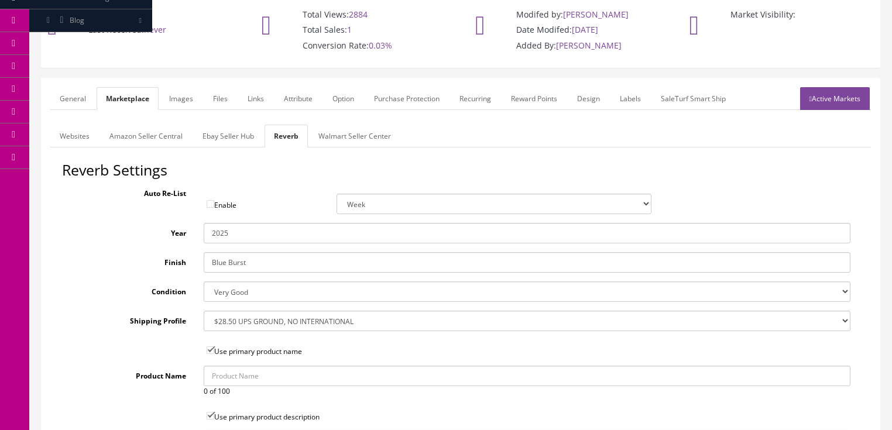
click at [173, 92] on link "Images" at bounding box center [181, 98] width 43 height 23
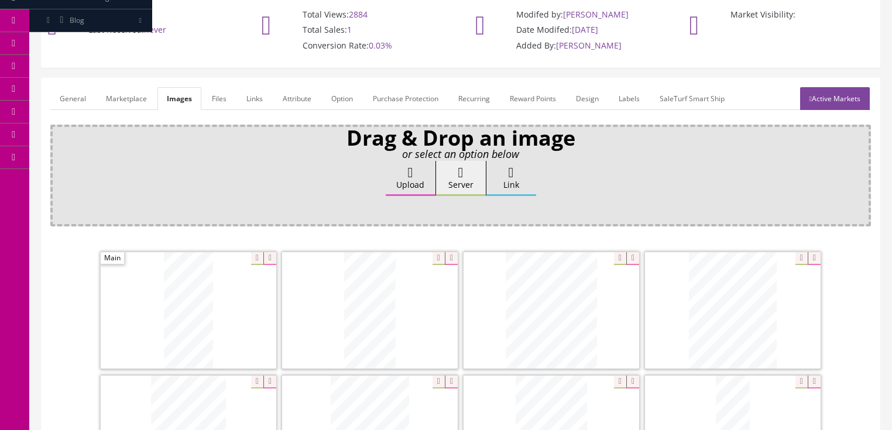
click at [275, 97] on link "Attribute" at bounding box center [296, 98] width 47 height 23
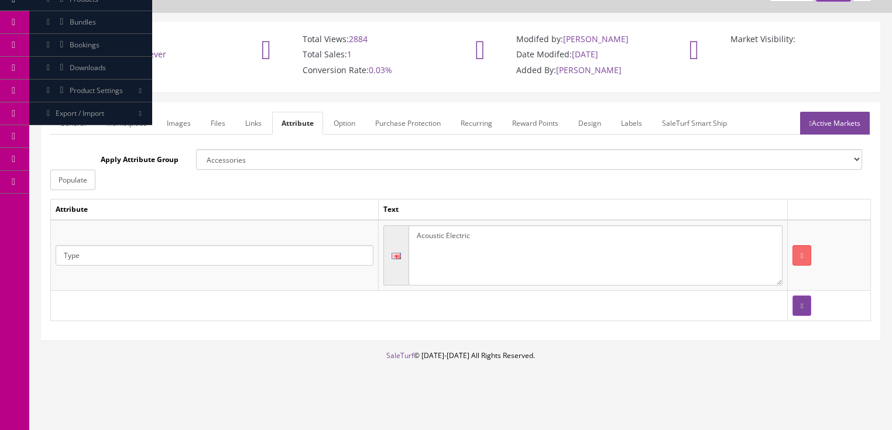
click at [823, 122] on link "Active Markets" at bounding box center [835, 123] width 70 height 23
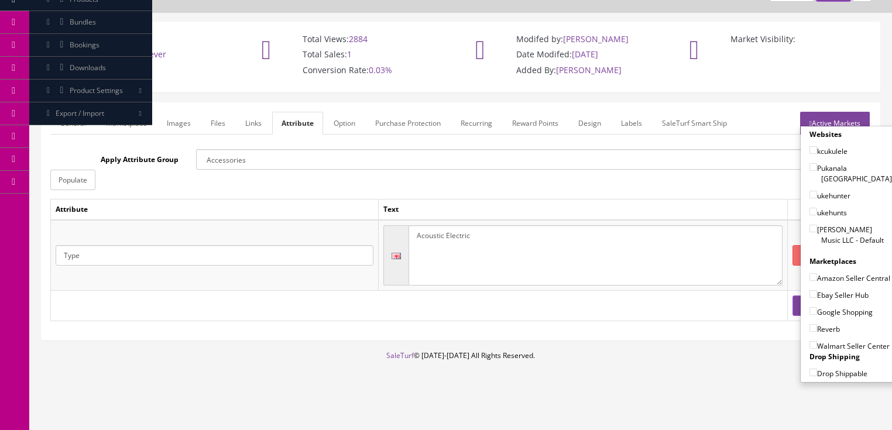
drag, startPoint x: 807, startPoint y: 211, endPoint x: 803, endPoint y: 227, distance: 16.5
click at [810, 224] on label "Butler Music LLC - Default" at bounding box center [851, 235] width 83 height 22
click at [810, 225] on input"] "Butler Music LLC - Default" at bounding box center [814, 229] width 8 height 8
checkbox input"] "true"
click at [810, 273] on input"] "Amazon Seller Central" at bounding box center [814, 277] width 8 height 8
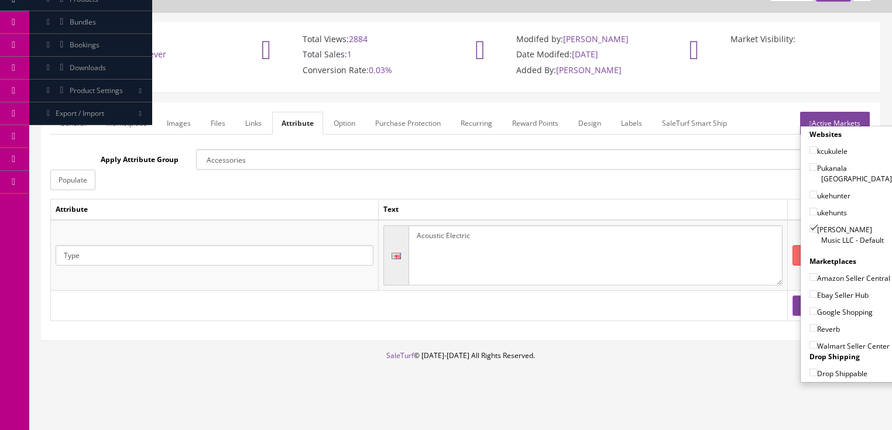
checkbox input"] "true"
drag, startPoint x: 807, startPoint y: 290, endPoint x: 806, endPoint y: 296, distance: 6.0
click at [810, 291] on input"] "Ebay Seller Hub" at bounding box center [814, 294] width 8 height 8
checkbox input"] "true"
drag, startPoint x: 807, startPoint y: 306, endPoint x: 806, endPoint y: 319, distance: 12.3
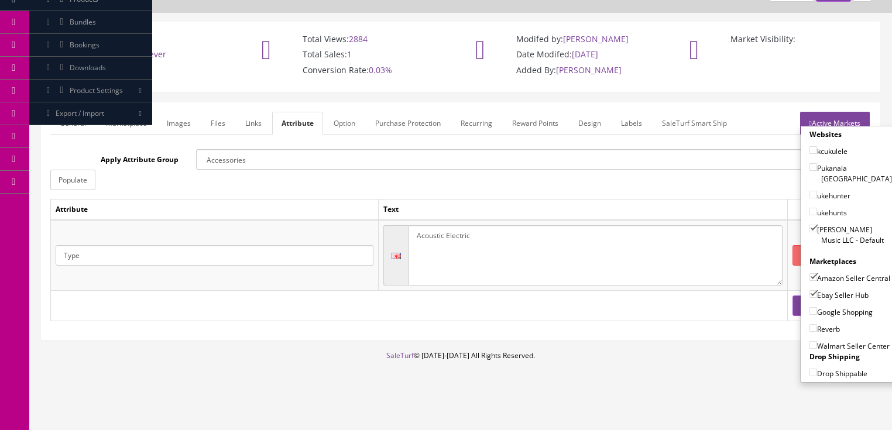
click at [810, 307] on input"] "Google Shopping" at bounding box center [814, 311] width 8 height 8
checkbox input"] "true"
drag, startPoint x: 808, startPoint y: 326, endPoint x: 823, endPoint y: 248, distance: 78.8
click at [810, 324] on input"] "Reverb" at bounding box center [814, 328] width 8 height 8
checkbox input"] "true"
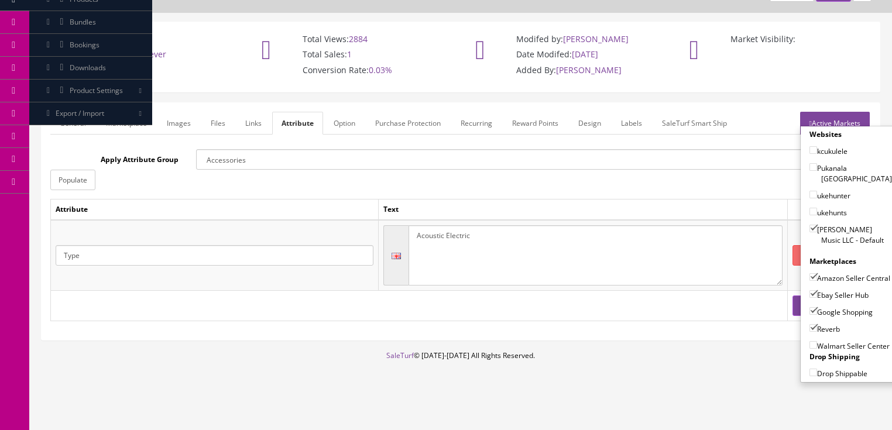
click at [833, 124] on link "Active Markets" at bounding box center [835, 123] width 70 height 23
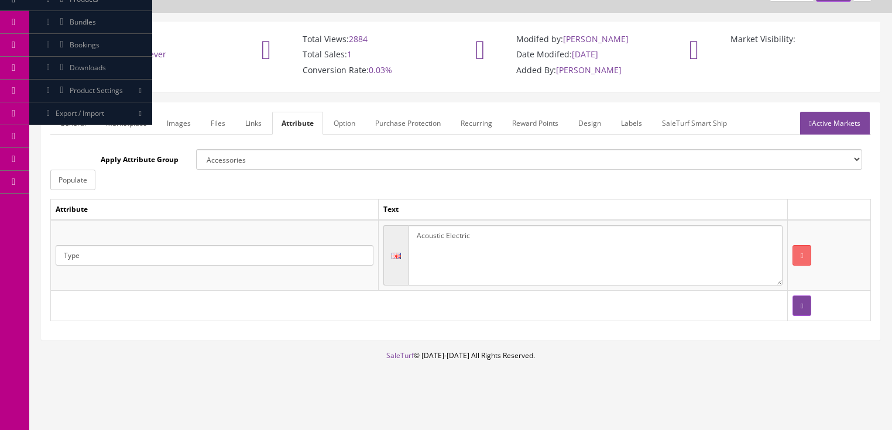
click at [67, 126] on link "General" at bounding box center [72, 123] width 45 height 23
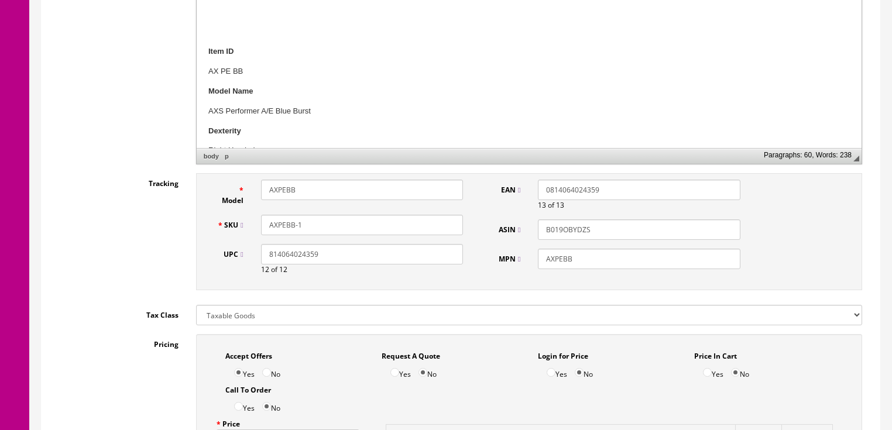
scroll to position [439, 0]
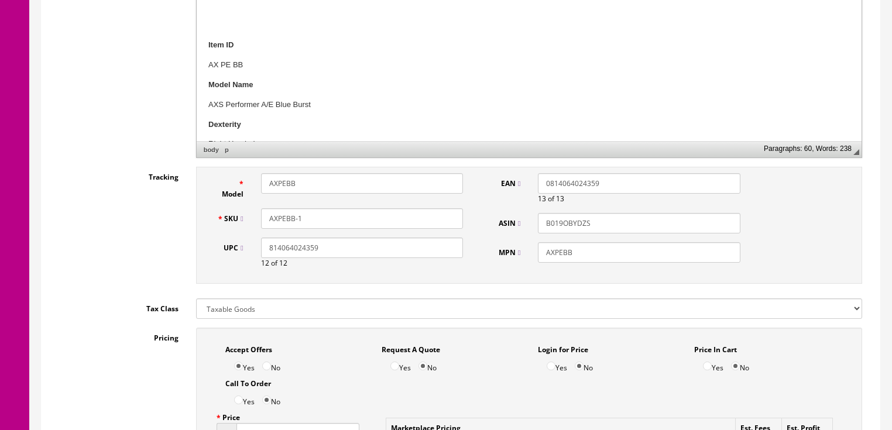
drag, startPoint x: 314, startPoint y: 217, endPoint x: 263, endPoint y: 220, distance: 51.6
click at [255, 218] on div "AXPEBB-1" at bounding box center [362, 218] width 220 height 20
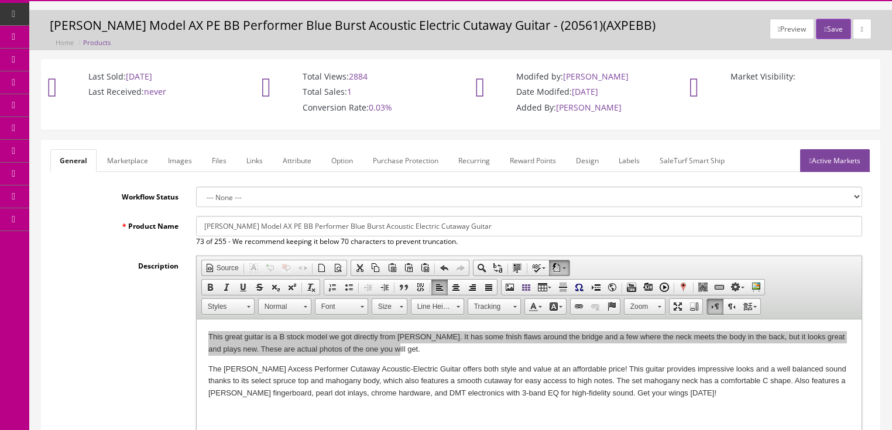
scroll to position [0, 0]
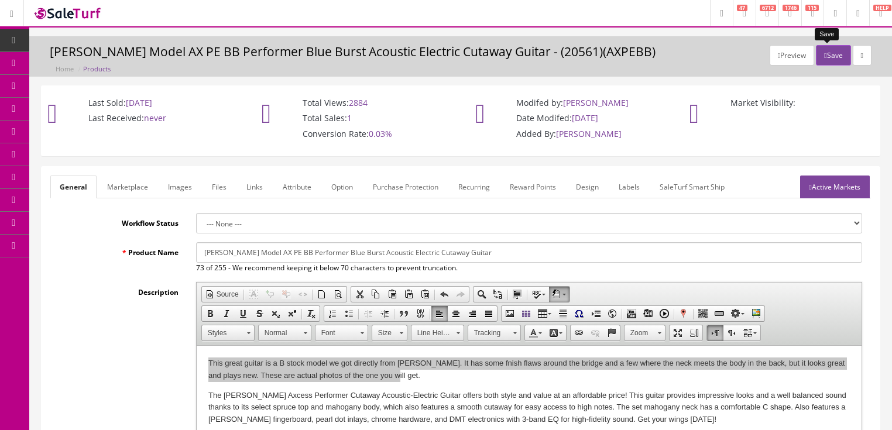
click at [823, 56] on button "Save" at bounding box center [833, 55] width 35 height 20
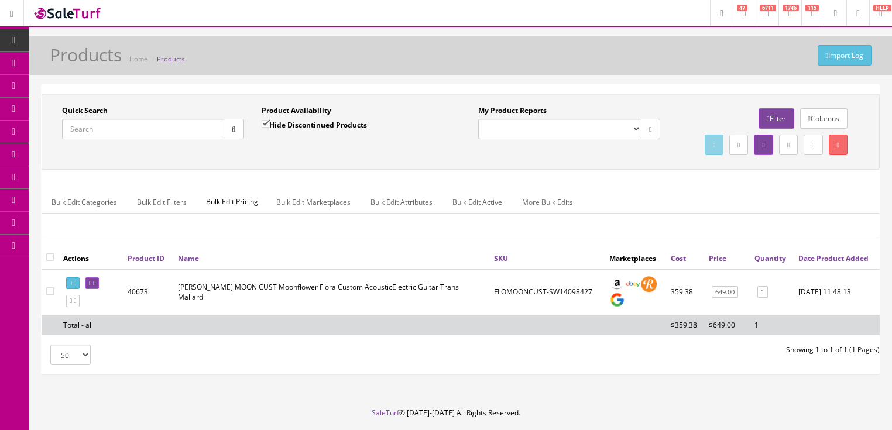
click at [126, 123] on input "Quick Search" at bounding box center [143, 129] width 162 height 20
paste input "AXPEBB-1"
click at [235, 129] on icon "button" at bounding box center [234, 129] width 4 height 7
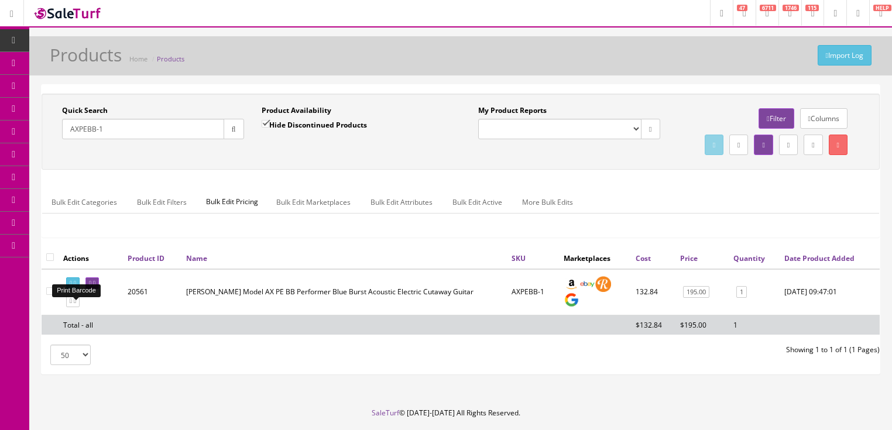
click at [76, 287] on icon at bounding box center [75, 283] width 2 height 6
drag, startPoint x: 96, startPoint y: 129, endPoint x: 59, endPoint y: 140, distance: 39.1
click at [57, 139] on div "Quick Search AXPEBB-1 Date From" at bounding box center [153, 126] width 200 height 43
type input "luna tri nyl"
click at [262, 124] on input "Hide Discontinued Products" at bounding box center [266, 124] width 8 height 8
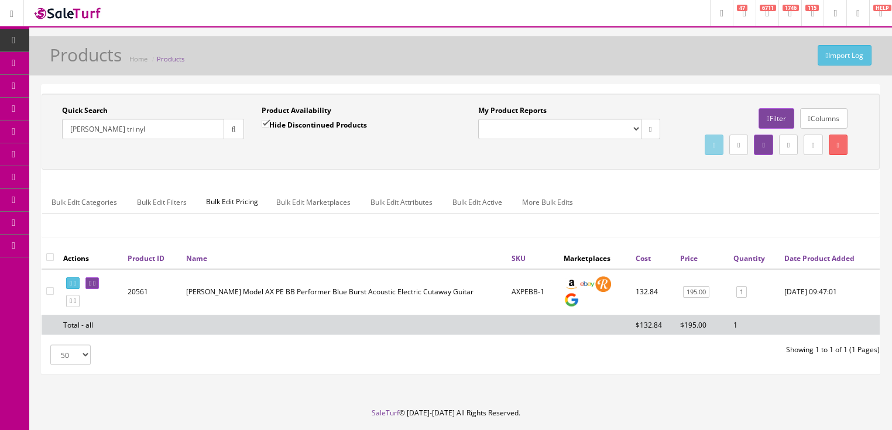
checkbox input "false"
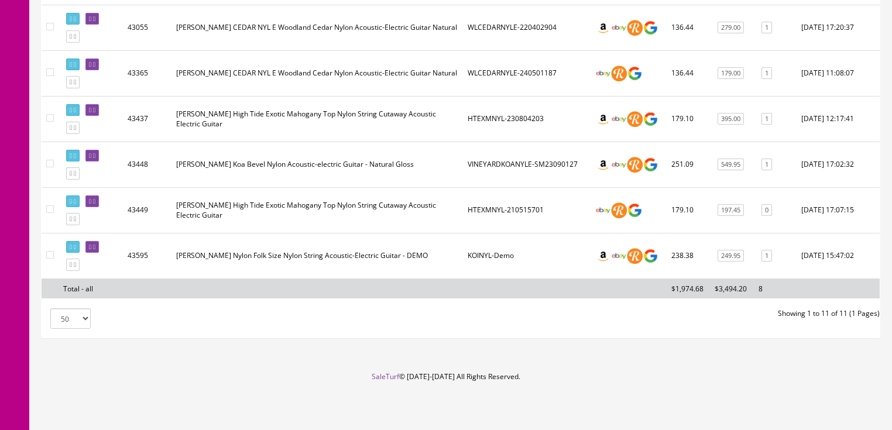
scroll to position [511, 0]
click at [76, 220] on icon at bounding box center [75, 219] width 2 height 6
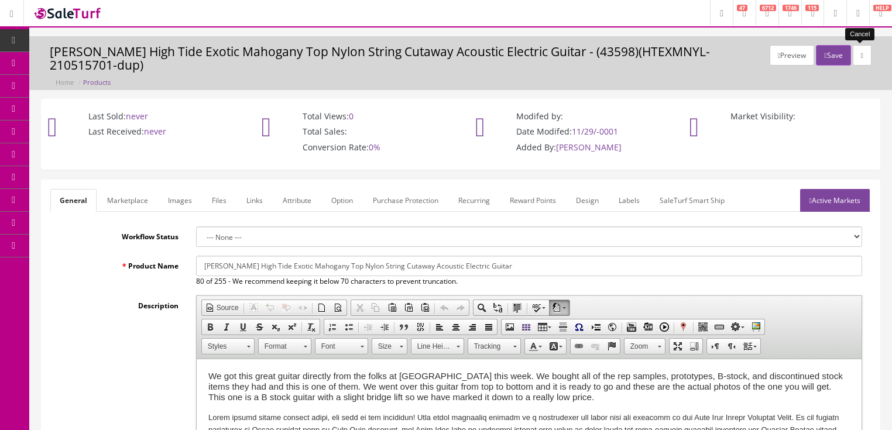
click at [864, 55] on link at bounding box center [862, 55] width 19 height 20
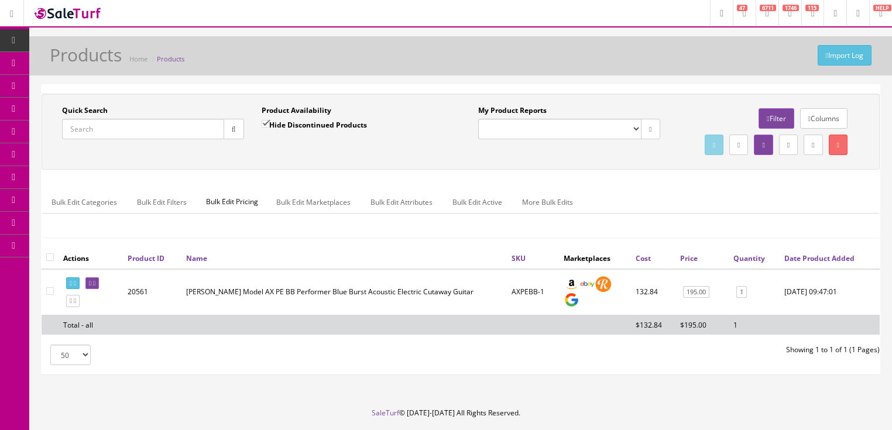
click at [170, 135] on input "Quick Search" at bounding box center [143, 129] width 162 height 20
type input "[PERSON_NAME] trinity"
click at [265, 127] on input "Hide Discontinued Products" at bounding box center [266, 124] width 8 height 8
checkbox input "false"
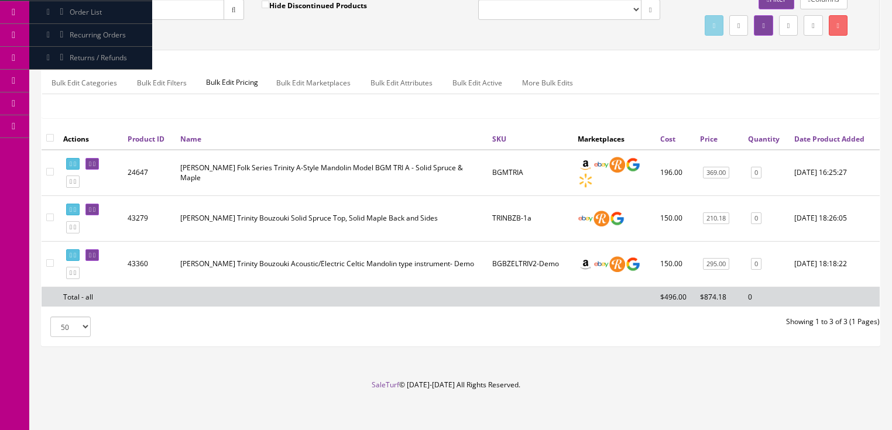
scroll to position [150, 0]
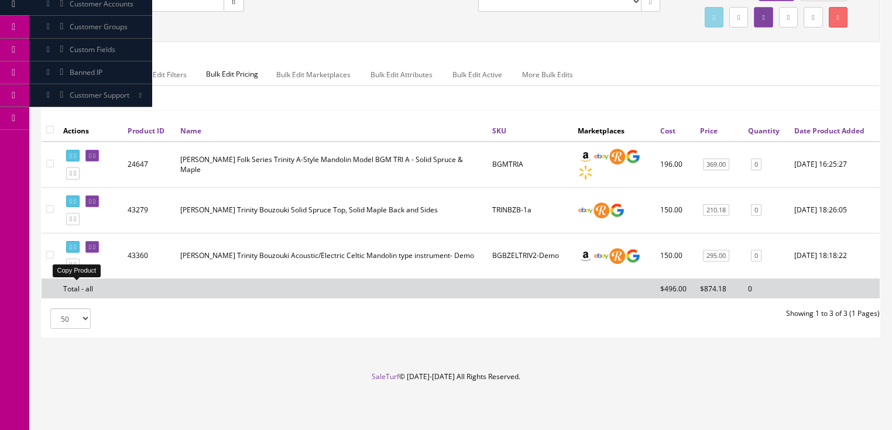
click at [76, 263] on icon at bounding box center [75, 265] width 2 height 6
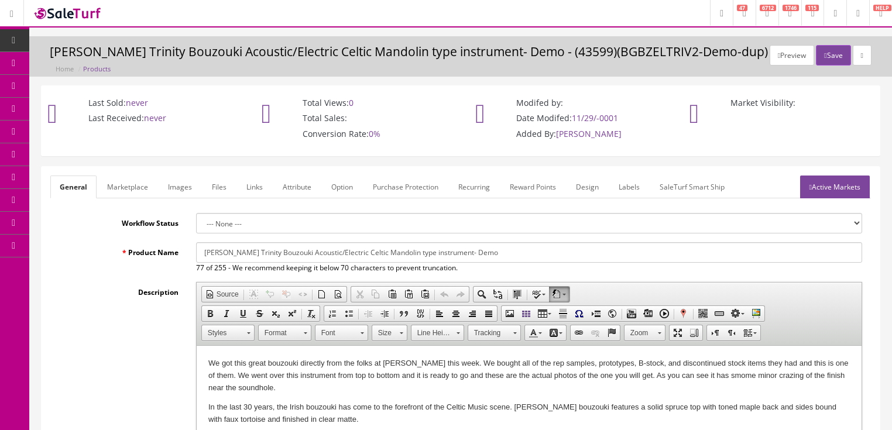
drag, startPoint x: 200, startPoint y: 254, endPoint x: 565, endPoint y: 259, distance: 364.8
click at [576, 259] on input "[PERSON_NAME] Trinity Bouzouki Acoustic/Electric Celtic Mandolin type instrumen…" at bounding box center [529, 252] width 666 height 20
paste input "UNA Trinity Nylon acoustic electric Classical GUITAR new - Solid Cedar Top"
click at [378, 248] on input "LUNA Trinity Nylon acoustic electric Classical GUITAR new - Solid Cedar Top" at bounding box center [529, 252] width 666 height 20
drag, startPoint x: 199, startPoint y: 255, endPoint x: 536, endPoint y: 265, distance: 337.4
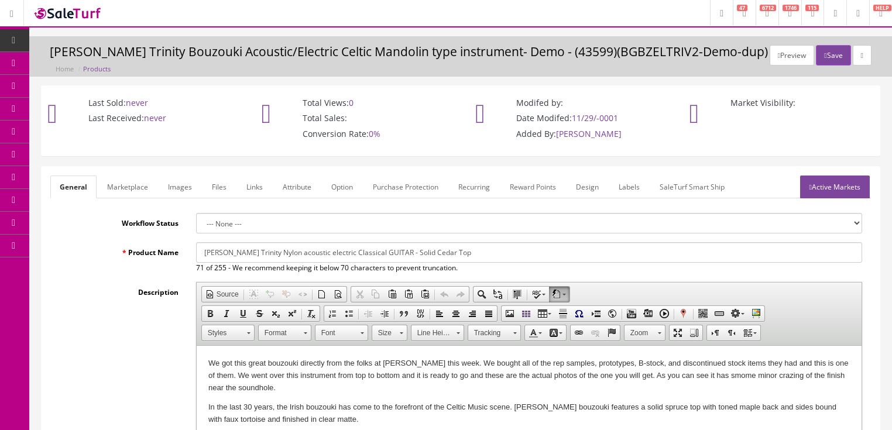
click at [563, 265] on div "LUNA Trinity Nylon acoustic electric Classical GUITAR - Solid Cedar Top 71 of 2…" at bounding box center [529, 257] width 684 height 31
type input "LUNA Trinity Nylon acoustic electric Classical GUITAR - Solid Cedar Top"
click at [111, 186] on link "Marketplace" at bounding box center [128, 187] width 60 height 23
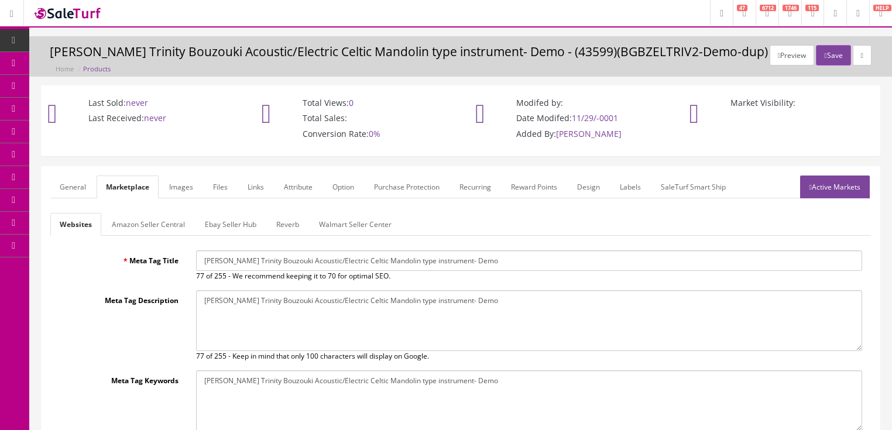
drag, startPoint x: 200, startPoint y: 254, endPoint x: 471, endPoint y: 273, distance: 271.8
click at [571, 273] on div "Luna Trinity Bouzouki Acoustic/Electric Celtic Mandolin type instrument- Demo 7…" at bounding box center [529, 266] width 684 height 31
paste input "UNA Trinity Nylon acoustic electric Classical GUITAR - Solid Cedar Top"
type input "LUNA Trinity Nylon acoustic electric Classical GUITAR - Solid Cedar Top"
drag, startPoint x: 198, startPoint y: 304, endPoint x: 509, endPoint y: 324, distance: 311.5
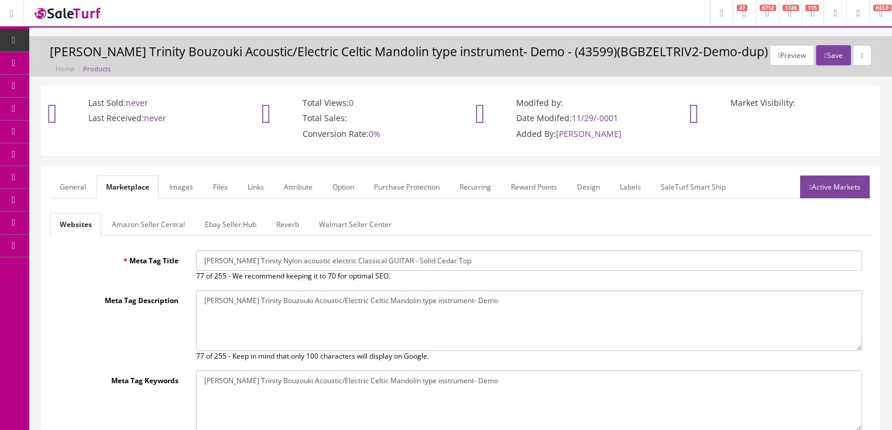
click at [517, 324] on textarea "Luna Trinity Bouzouki Acoustic/Electric Celtic Mandolin type instrument- Demo" at bounding box center [529, 320] width 666 height 61
paste textarea "UNA Trinity Nylon acoustic electric Classical GUITAR - Solid Cedar Top"
type textarea "LUNA Trinity Nylon acoustic electric Classical GUITAR - Solid Cedar Top"
drag, startPoint x: 199, startPoint y: 376, endPoint x: 447, endPoint y: 390, distance: 248.7
click at [493, 391] on textarea "Luna Trinity Bouzouki Acoustic/Electric Celtic Mandolin type instrument- Demo" at bounding box center [529, 401] width 666 height 61
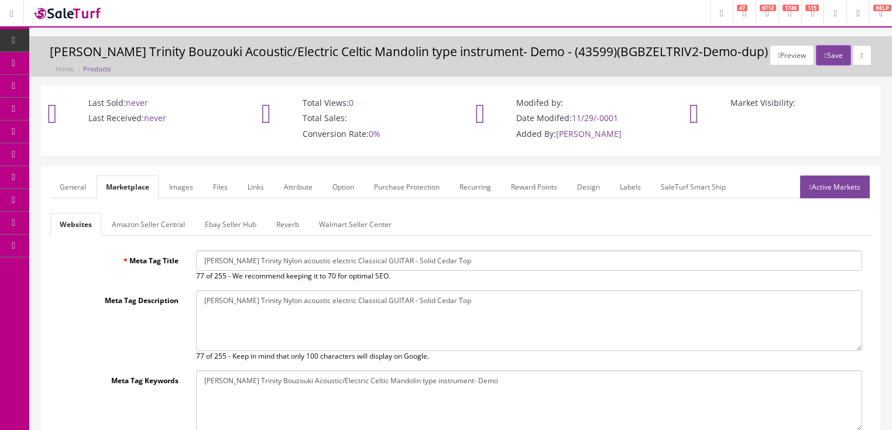
paste textarea "UNA Trinity Nylon acoustic electric Classical GUITAR - Solid Cedar Top"
type textarea "LUNA Trinity Nylon acoustic electric Classical GUITAR - Solid Cedar Top"
click at [836, 184] on link "Active Markets" at bounding box center [835, 187] width 70 height 23
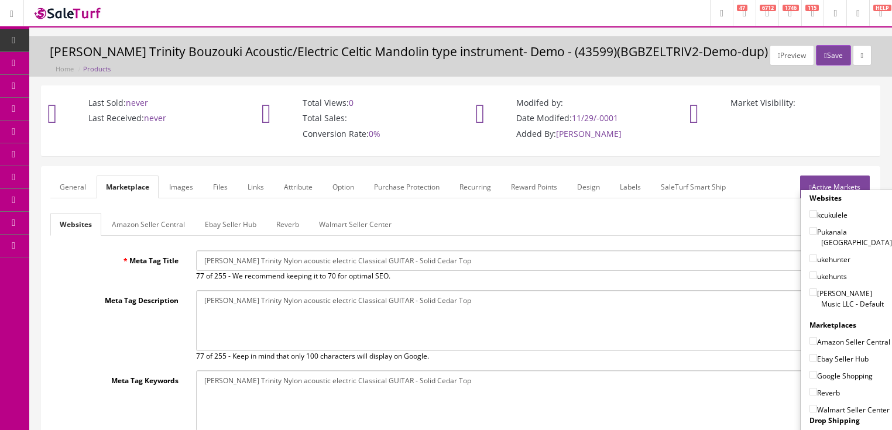
drag, startPoint x: 810, startPoint y: 279, endPoint x: 812, endPoint y: 296, distance: 16.4
click at [810, 289] on input"] "[PERSON_NAME] Music LLC - Default" at bounding box center [814, 293] width 8 height 8
checkbox input"] "true"
drag, startPoint x: 808, startPoint y: 328, endPoint x: 808, endPoint y: 347, distance: 18.2
click at [810, 337] on input"] "Amazon Seller Central" at bounding box center [814, 341] width 8 height 8
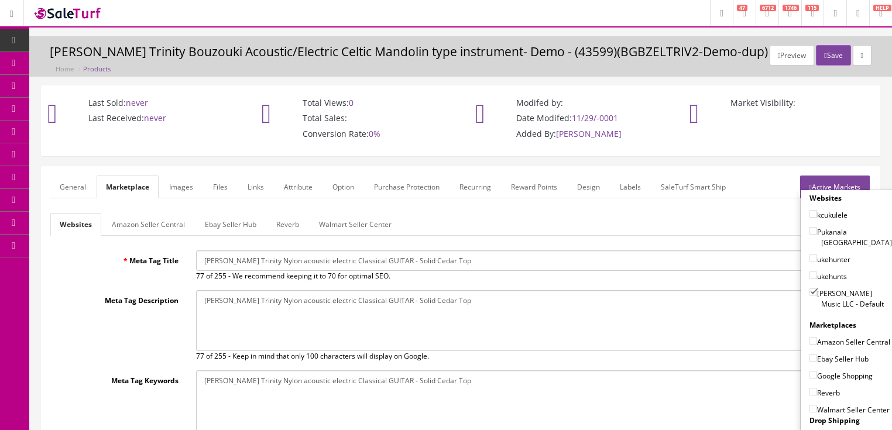
checkbox input"] "true"
click at [810, 359] on input"] "Ebay Seller Hub" at bounding box center [814, 358] width 8 height 8
checkbox input"] "true"
drag, startPoint x: 806, startPoint y: 374, endPoint x: 807, endPoint y: 379, distance: 5.9
click at [810, 375] on input"] "Google Shopping" at bounding box center [814, 375] width 8 height 8
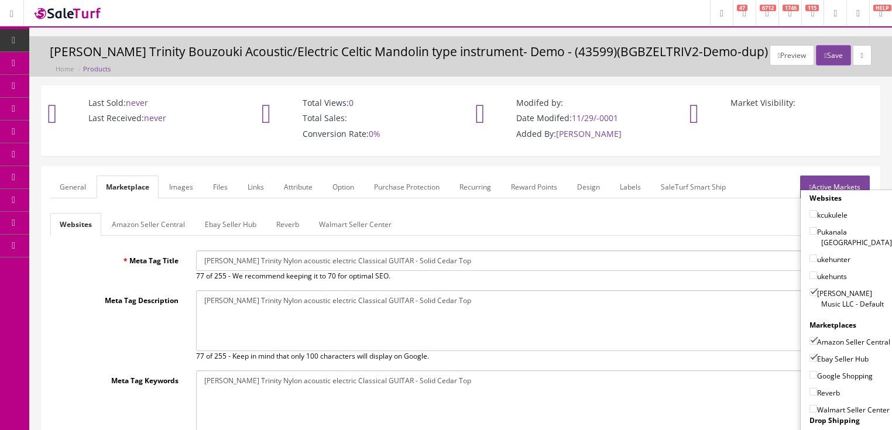
checkbox input"] "true"
click at [810, 393] on label "Reverb" at bounding box center [825, 393] width 30 height 12
click at [810, 393] on input"] "Reverb" at bounding box center [814, 392] width 8 height 8
checkbox input"] "true"
click at [843, 183] on link "Active Markets" at bounding box center [835, 187] width 70 height 23
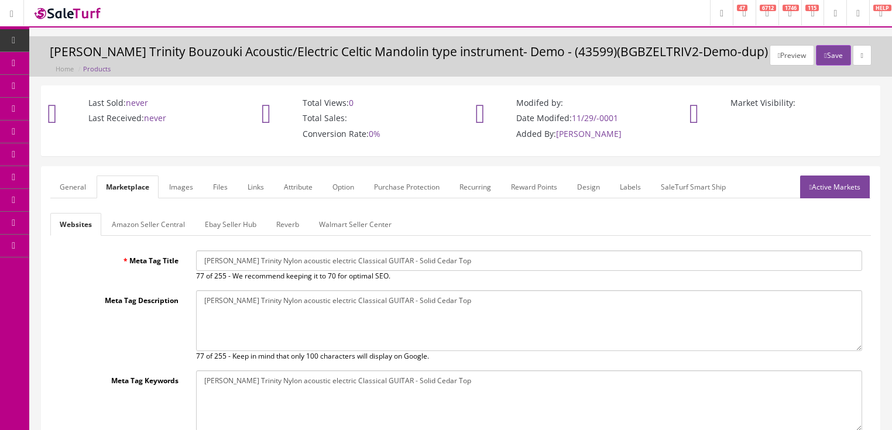
click at [76, 184] on link "General" at bounding box center [72, 187] width 45 height 23
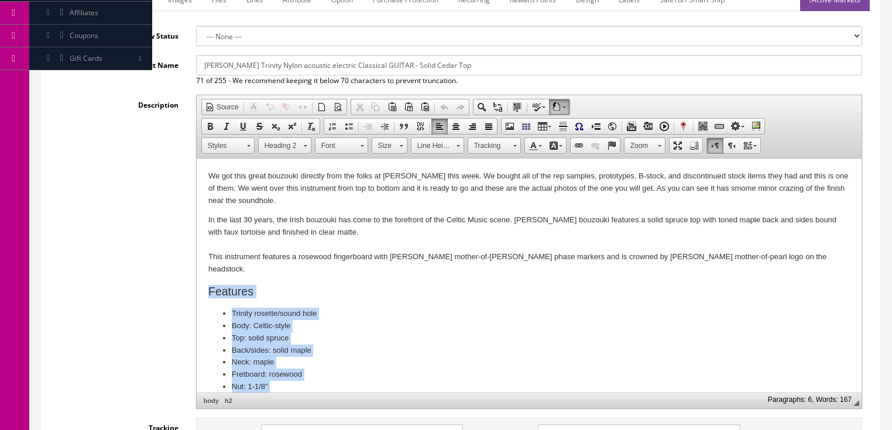
scroll to position [24, 0]
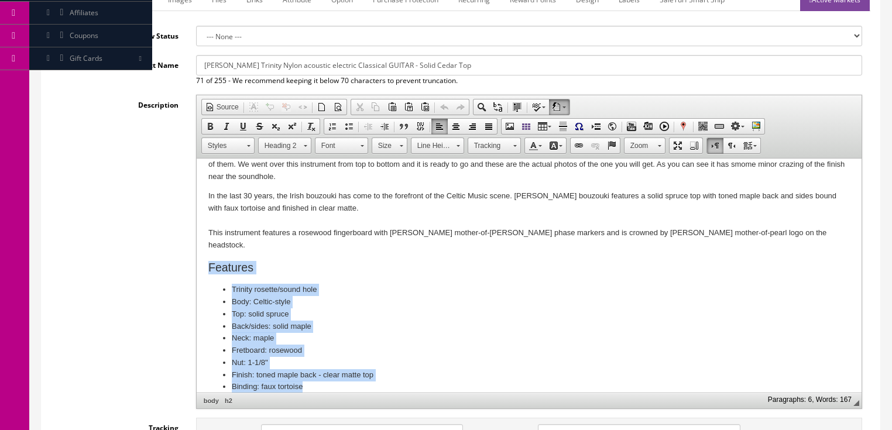
drag, startPoint x: 205, startPoint y: 276, endPoint x: 374, endPoint y: 399, distance: 208.7
click at [374, 399] on html "We got this great bouzouki directly from the folks at Dean this week. We bought…" at bounding box center [528, 270] width 665 height 271
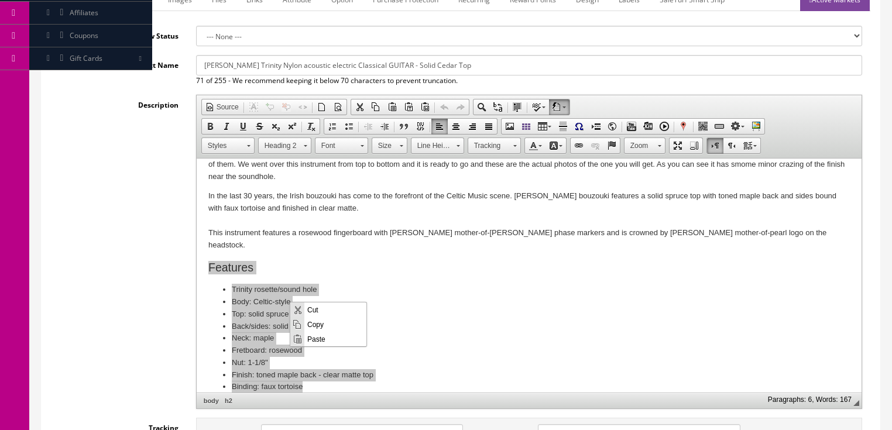
scroll to position [0, 0]
click at [314, 340] on span "Paste" at bounding box center [335, 338] width 62 height 15
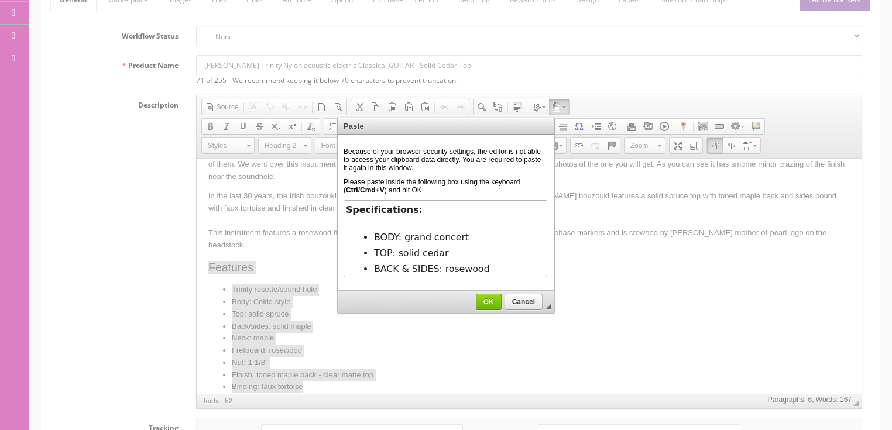
scroll to position [105, 0]
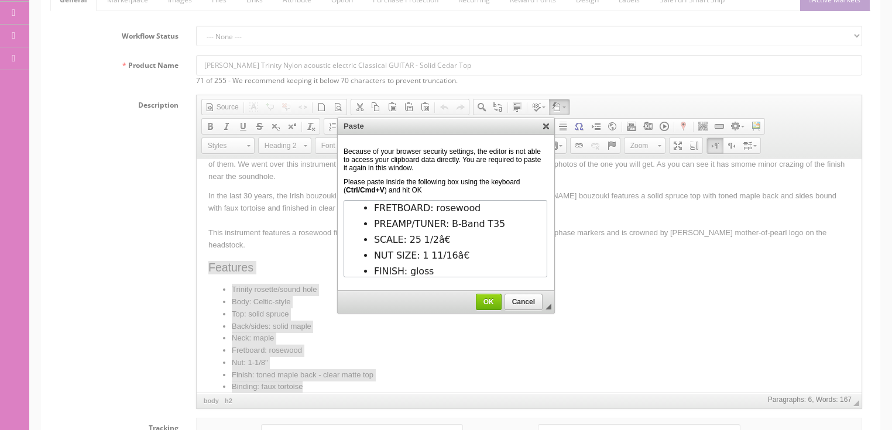
click at [479, 300] on span "OK" at bounding box center [489, 302] width 25 height 8
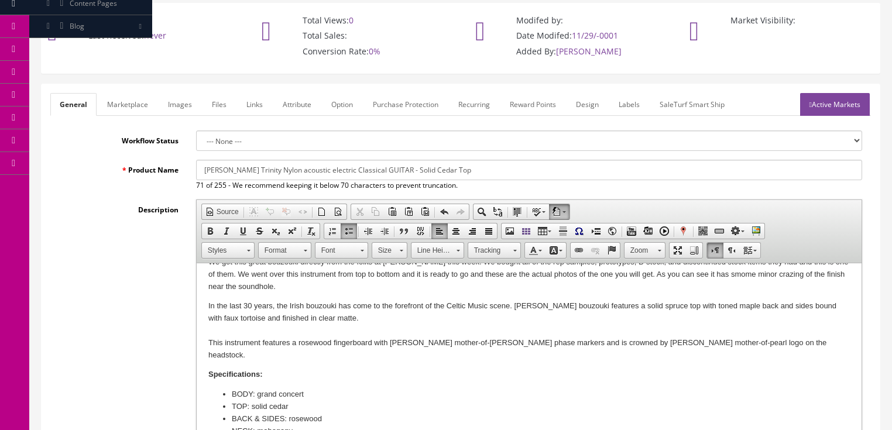
scroll to position [0, 0]
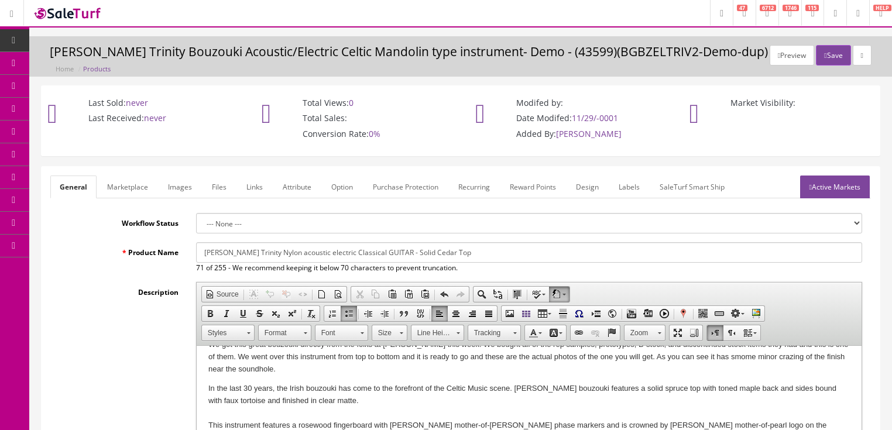
click at [193, 192] on link "Images" at bounding box center [180, 187] width 43 height 23
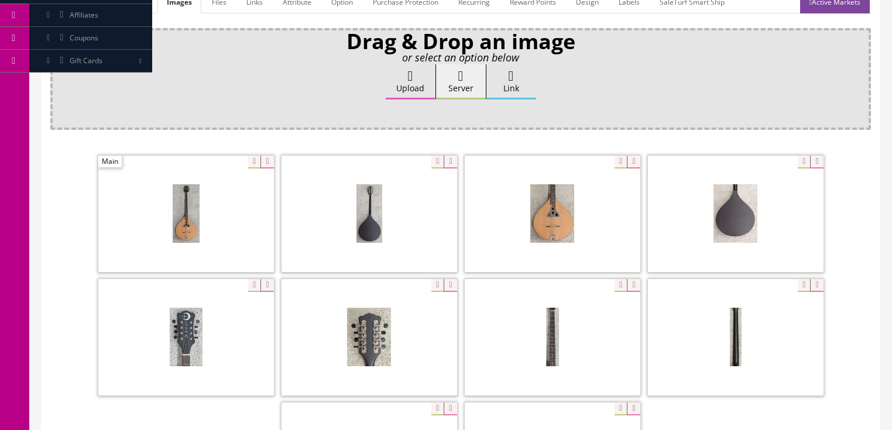
scroll to position [187, 0]
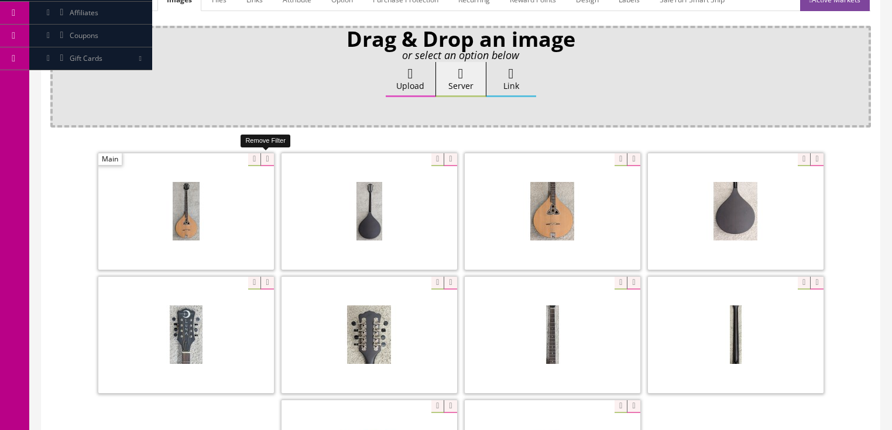
click at [261, 159] on icon at bounding box center [267, 159] width 13 height 13
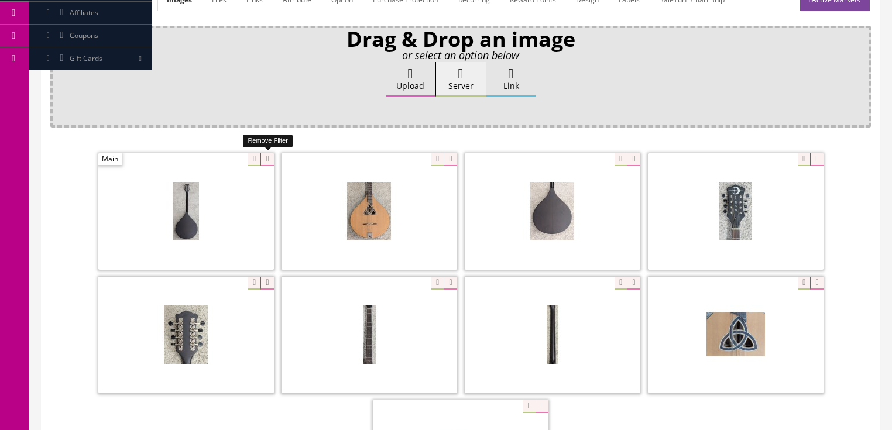
click at [261, 159] on icon at bounding box center [267, 159] width 13 height 13
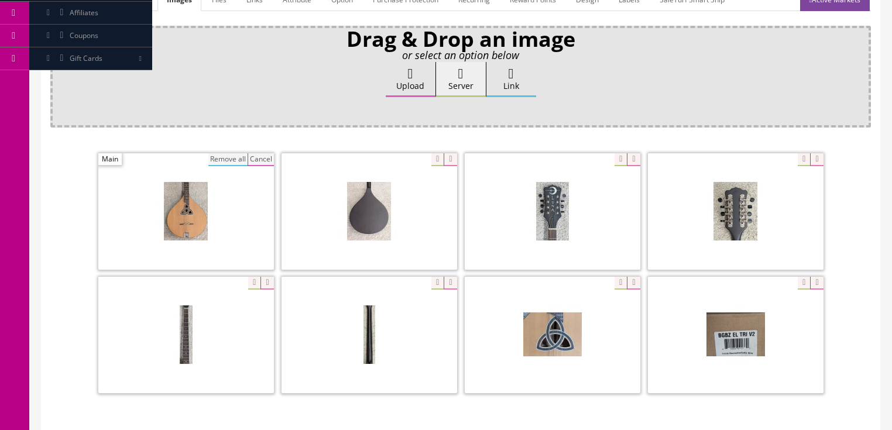
click at [220, 159] on button "Remove all" at bounding box center [227, 159] width 39 height 13
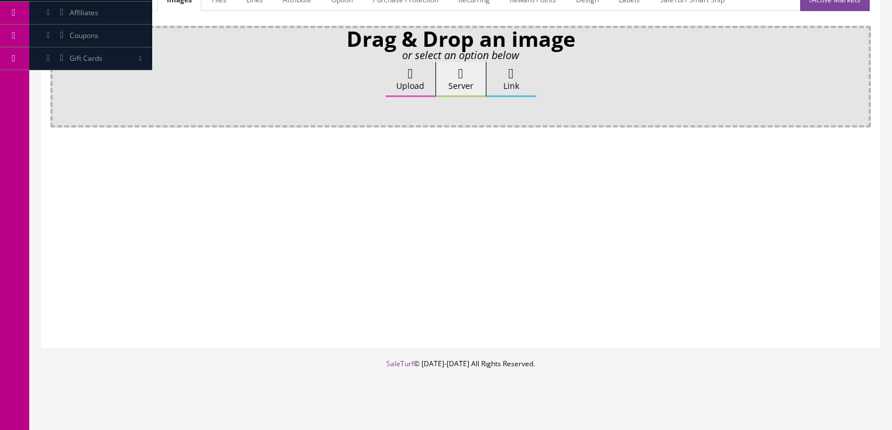
click at [408, 76] on icon at bounding box center [410, 74] width 5 height 14
click at [59, 74] on input "Upload" at bounding box center [59, 68] width 0 height 12
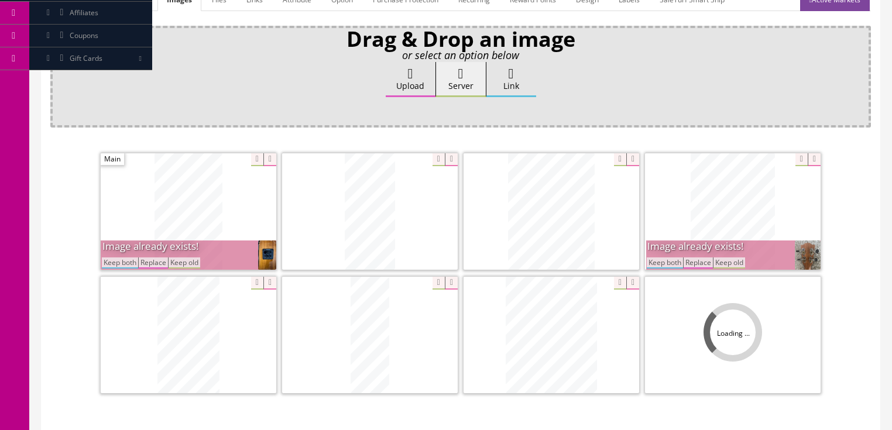
scroll to position [234, 0]
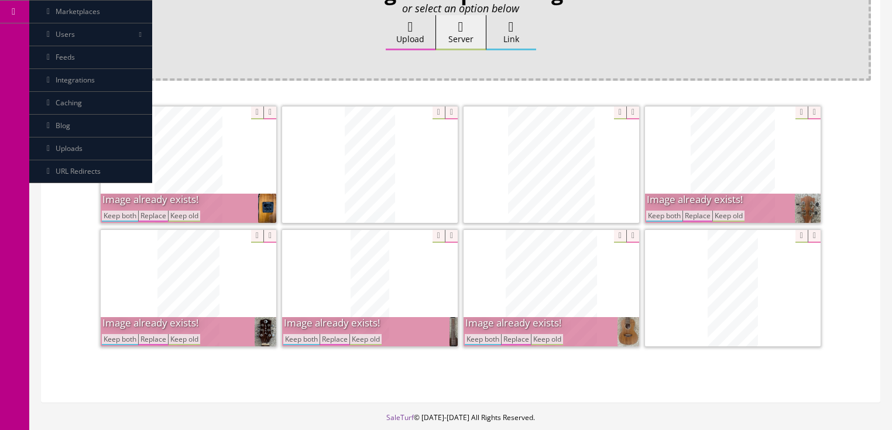
click at [113, 215] on button "Keep both" at bounding box center [120, 216] width 36 height 11
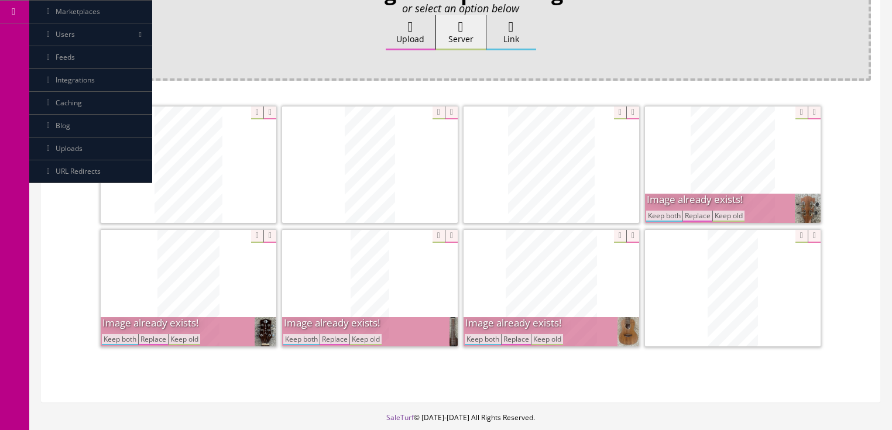
drag, startPoint x: 658, startPoint y: 216, endPoint x: 623, endPoint y: 236, distance: 40.4
click at [659, 216] on button "Keep both" at bounding box center [664, 216] width 36 height 11
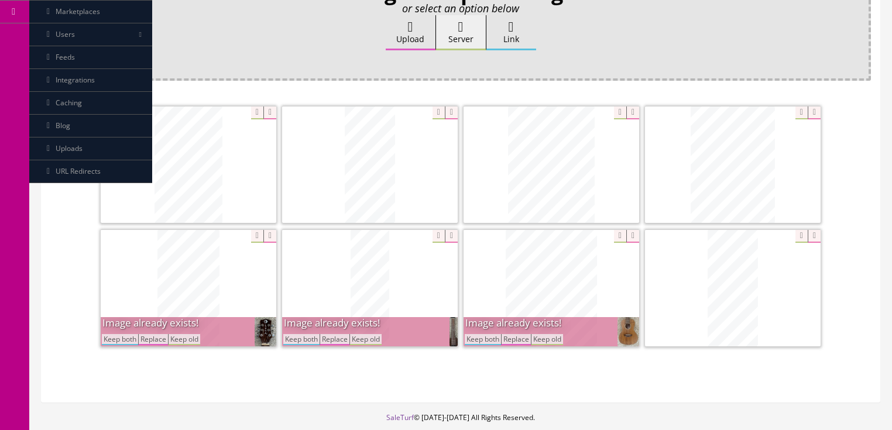
click at [484, 335] on button "Keep both" at bounding box center [483, 339] width 36 height 11
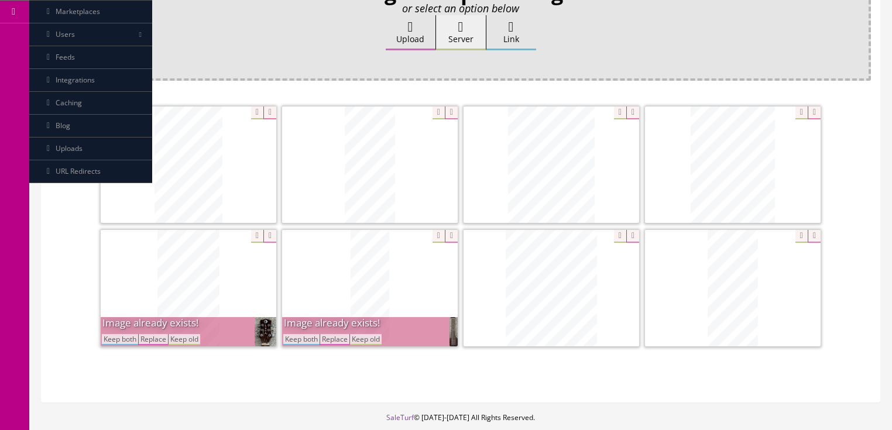
click at [299, 337] on button "Keep both" at bounding box center [301, 339] width 36 height 11
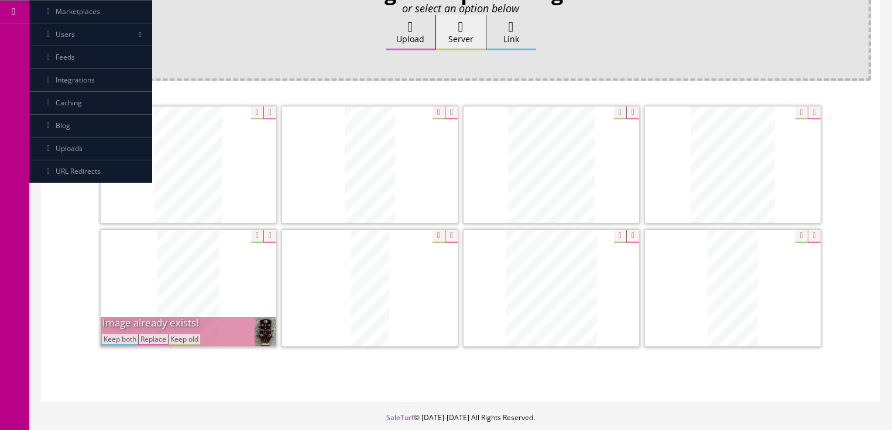
click at [122, 341] on button "Keep both" at bounding box center [120, 339] width 36 height 11
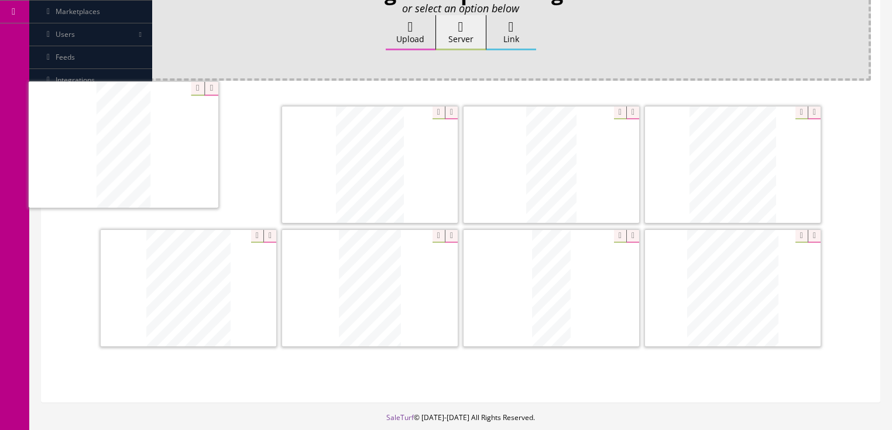
drag, startPoint x: 700, startPoint y: 312, endPoint x: 211, endPoint y: 189, distance: 504.3
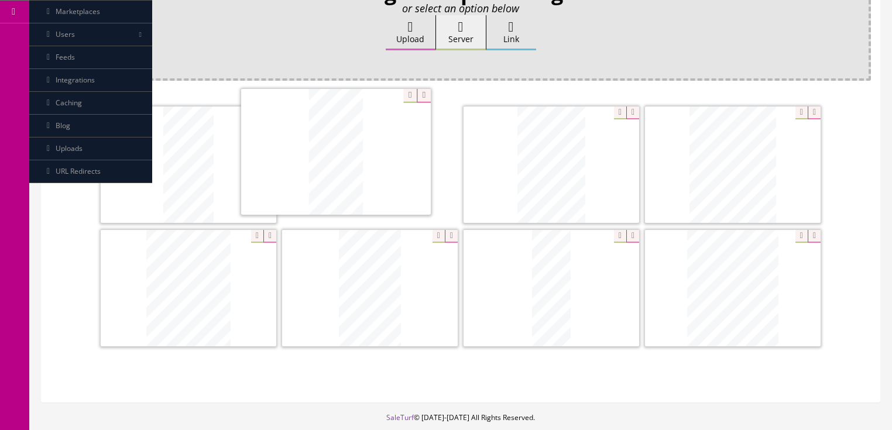
drag, startPoint x: 559, startPoint y: 165, endPoint x: 349, endPoint y: 157, distance: 210.4
drag, startPoint x: 713, startPoint y: 248, endPoint x: 525, endPoint y: 131, distance: 222.2
drag, startPoint x: 161, startPoint y: 285, endPoint x: 766, endPoint y: 166, distance: 616.4
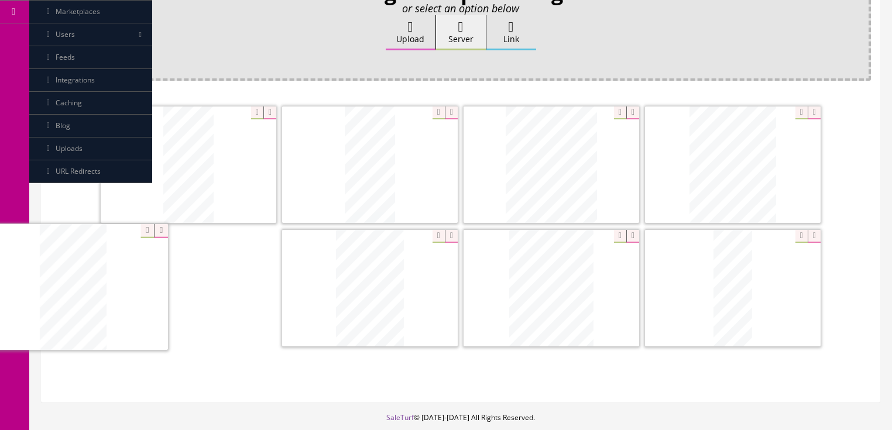
drag, startPoint x: 540, startPoint y: 326, endPoint x: 78, endPoint y: 326, distance: 462.0
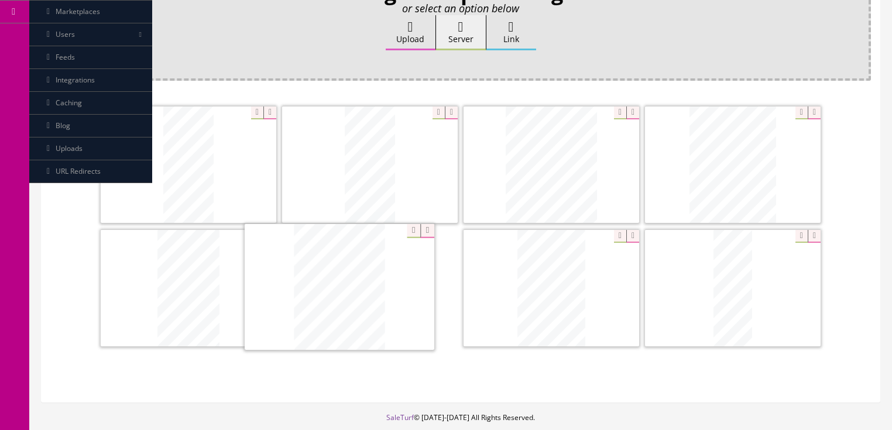
drag, startPoint x: 547, startPoint y: 299, endPoint x: 327, endPoint y: 300, distance: 219.6
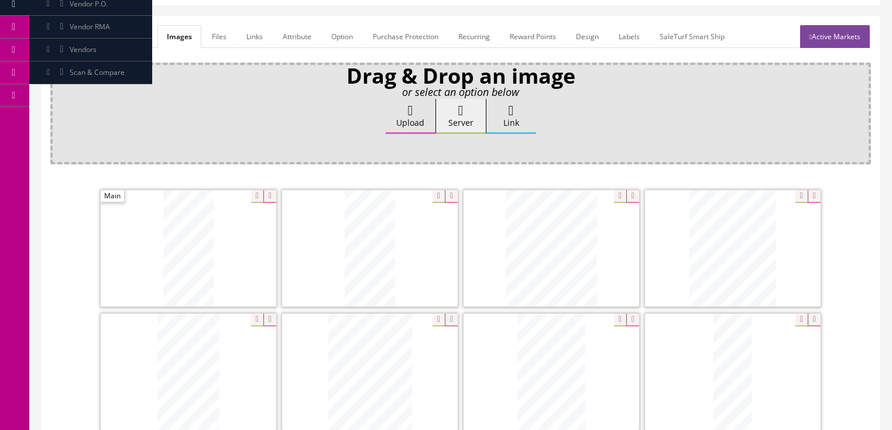
scroll to position [141, 0]
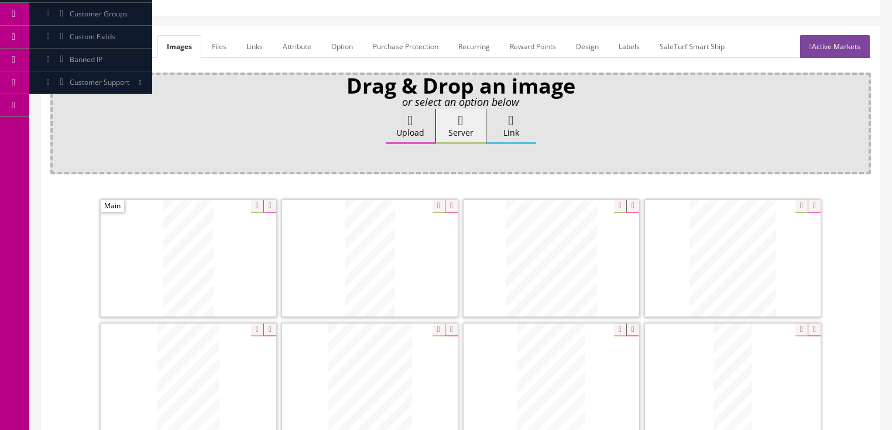
click at [836, 52] on link "Active Markets" at bounding box center [835, 46] width 70 height 23
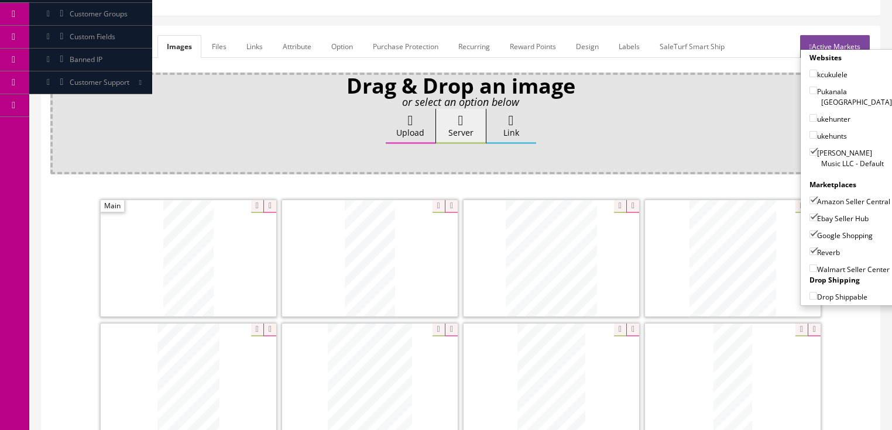
click at [838, 44] on link "Active Markets" at bounding box center [835, 46] width 70 height 23
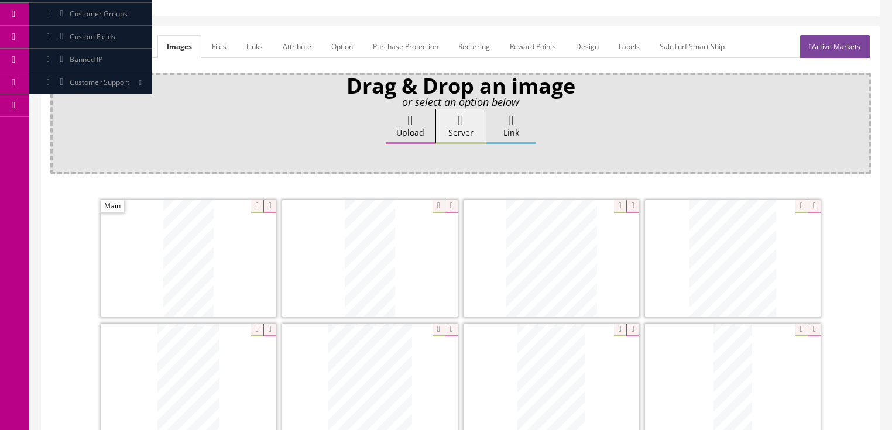
click at [69, 46] on link "General" at bounding box center [72, 46] width 45 height 23
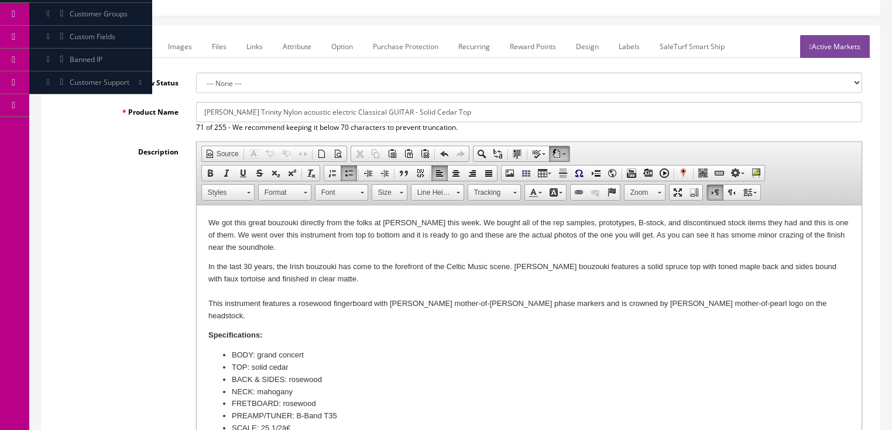
click at [267, 222] on p "We got this great bouzouki directly from the folks at Dean this week. We bought…" at bounding box center [529, 235] width 642 height 36
click at [687, 237] on p "We got this great guitar directly from the folks at Dean this week. We bought a…" at bounding box center [529, 235] width 642 height 36
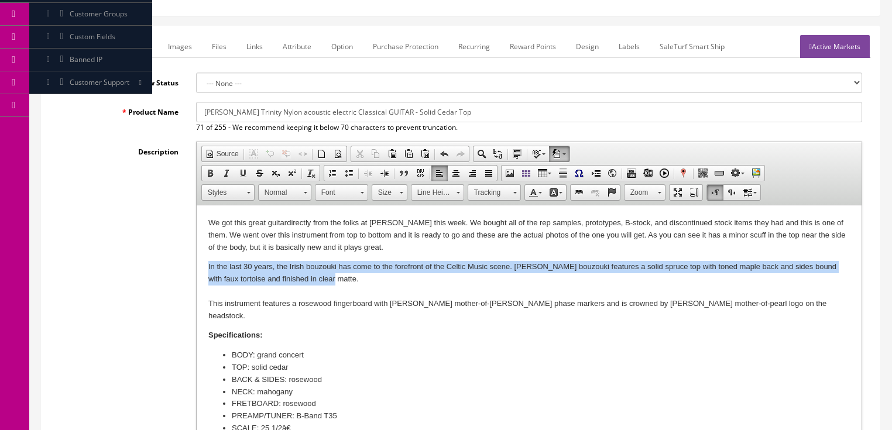
drag, startPoint x: 205, startPoint y: 263, endPoint x: 335, endPoint y: 284, distance: 132.3
click at [335, 284] on html "We got this great guitar directly from the folks at Dean this week. We bought a…" at bounding box center [528, 338] width 665 height 265
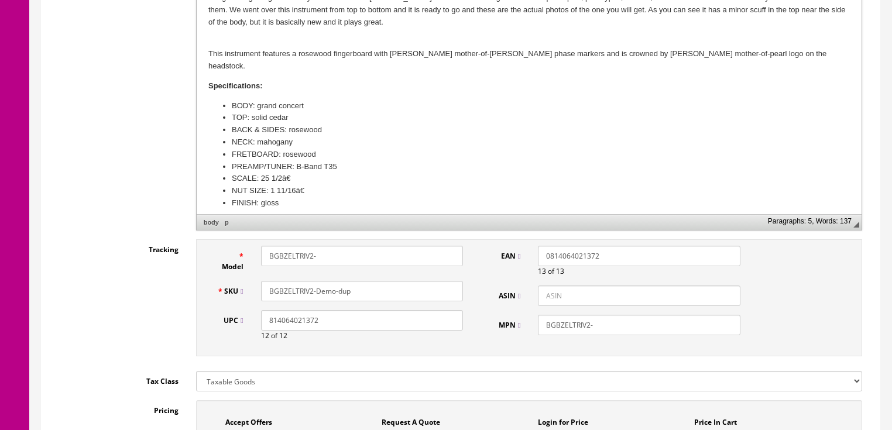
scroll to position [375, 0]
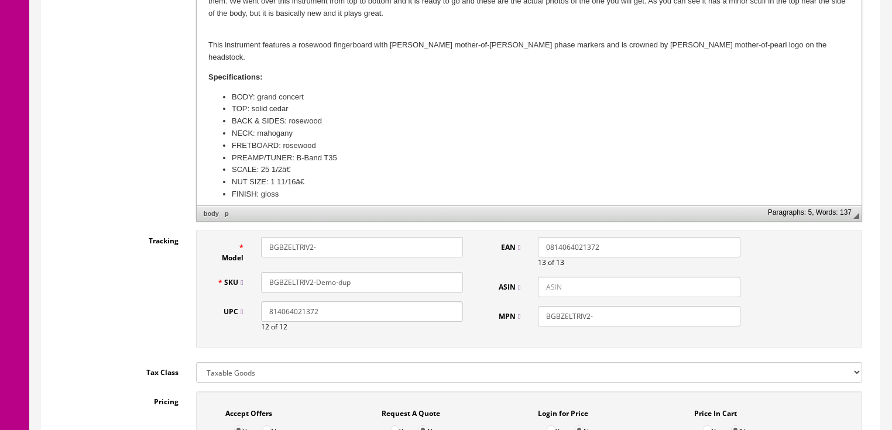
drag, startPoint x: 346, startPoint y: 254, endPoint x: 223, endPoint y: 272, distance: 124.3
click at [224, 272] on div "Model BGBZELTRIV2- SKU BGBZELTRIV2-Demo-dup UPC 814064021372 12 of 12" at bounding box center [340, 289] width 264 height 104
drag, startPoint x: 296, startPoint y: 247, endPoint x: 268, endPoint y: 247, distance: 28.7
click at [268, 247] on input "TriNYL" at bounding box center [362, 247] width 202 height 20
type input "TriNYL"
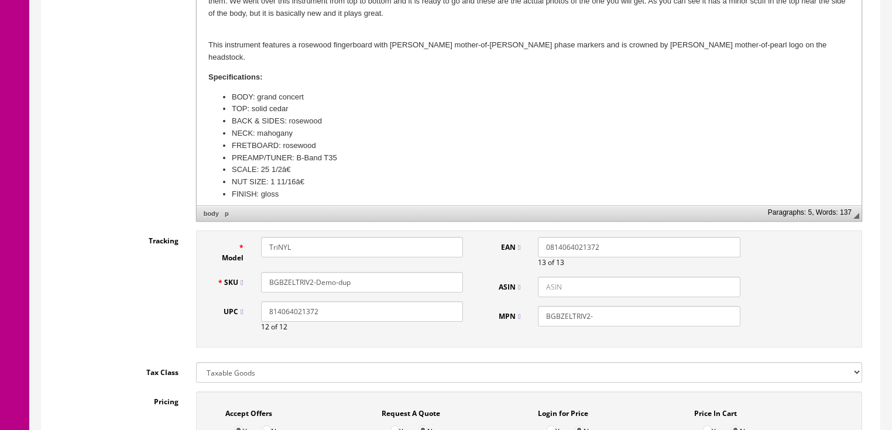
drag, startPoint x: 355, startPoint y: 285, endPoint x: 274, endPoint y: 287, distance: 80.8
click at [259, 286] on div "BGBZELTRIV2-Demo-dup" at bounding box center [362, 282] width 220 height 20
paste input "TriNYL"
type input "TriNYL"
drag, startPoint x: 602, startPoint y: 314, endPoint x: 543, endPoint y: 324, distance: 59.4
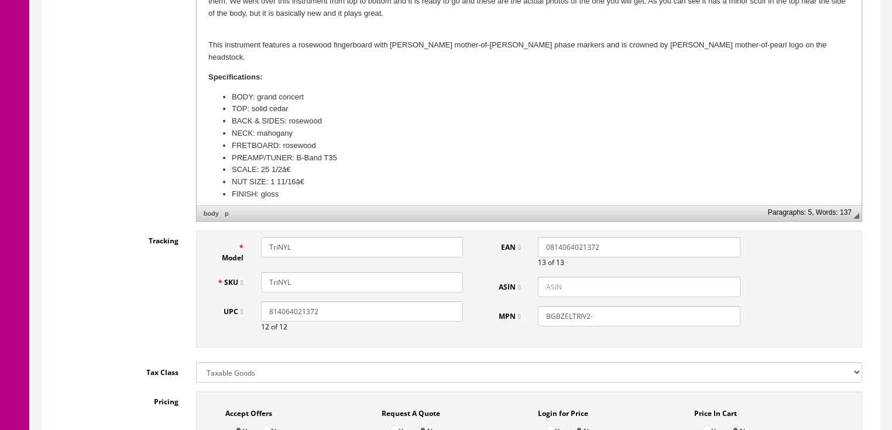
click at [543, 324] on input "BGBZELTRIV2-" at bounding box center [639, 316] width 202 height 20
paste input "TriNYL"
type input "TriNYL"
drag, startPoint x: 346, startPoint y: 311, endPoint x: 32, endPoint y: 323, distance: 314.1
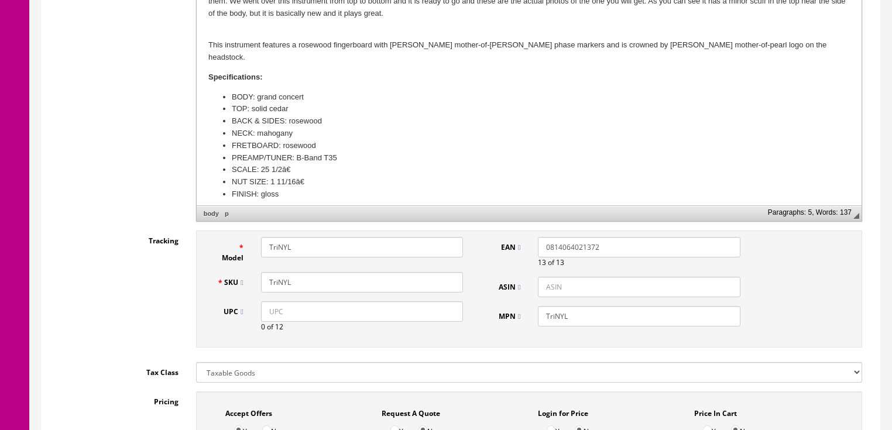
drag, startPoint x: 588, startPoint y: 244, endPoint x: 531, endPoint y: 205, distance: 68.7
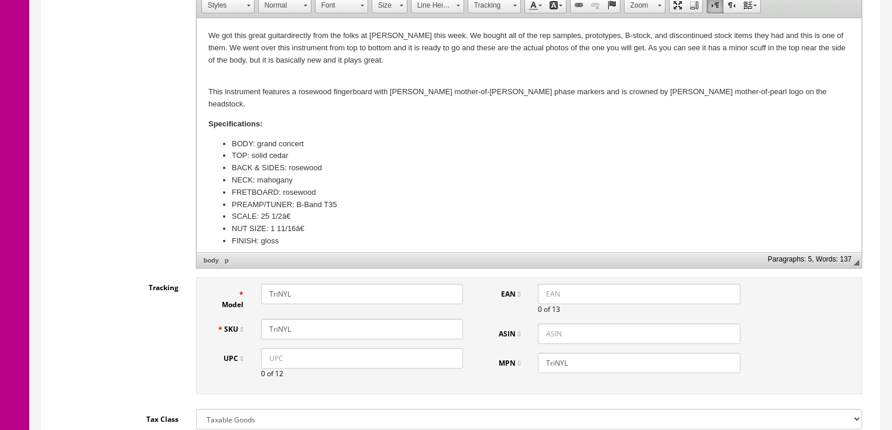
scroll to position [328, 0]
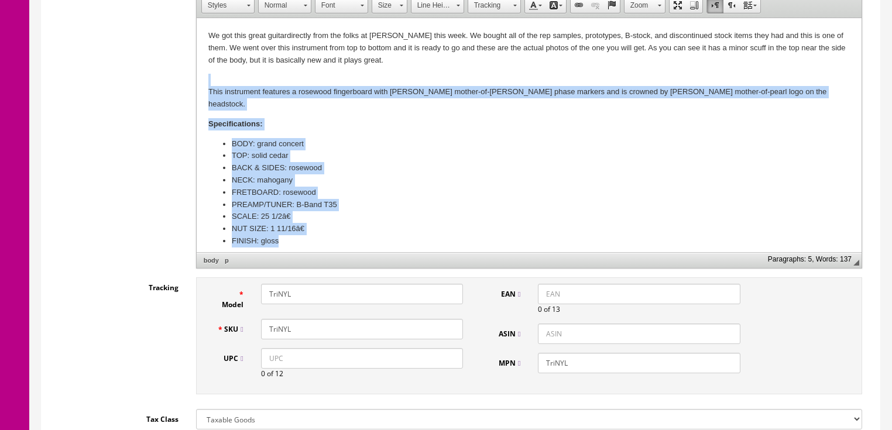
drag, startPoint x: 212, startPoint y: 73, endPoint x: 404, endPoint y: 227, distance: 246.5
click at [404, 227] on body "We got this great guitar directly from the folks at Dean this week. We bought a…" at bounding box center [529, 139] width 642 height 218
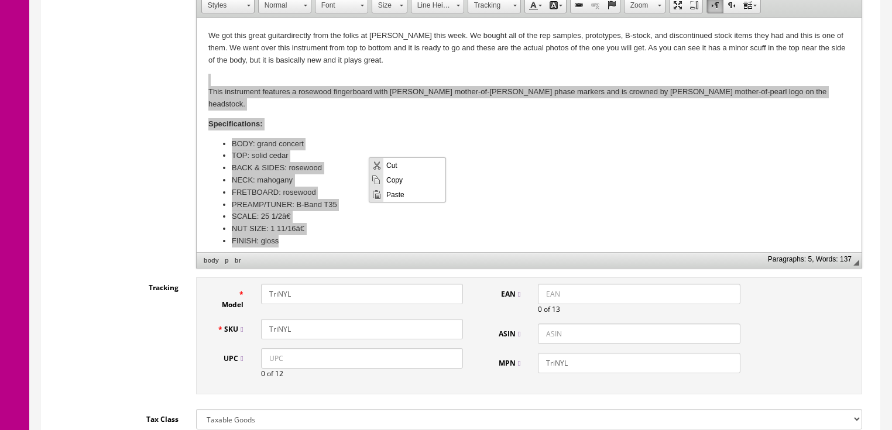
drag, startPoint x: 400, startPoint y: 193, endPoint x: 573, endPoint y: 334, distance: 223.0
click at [400, 193] on span "Paste" at bounding box center [415, 194] width 62 height 15
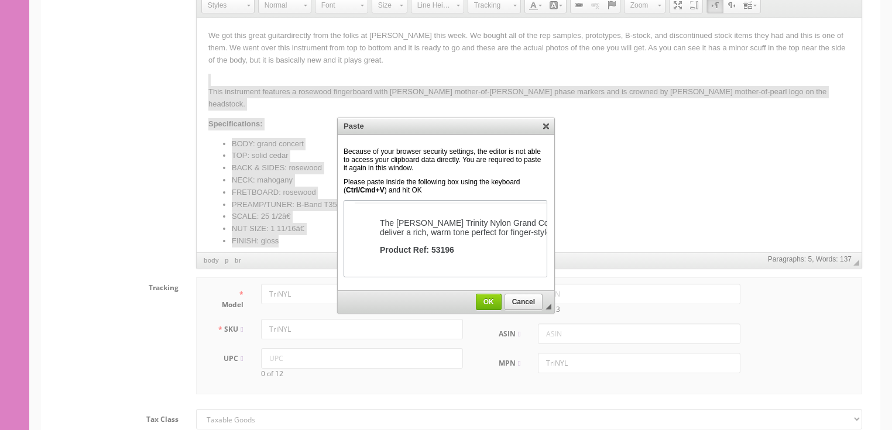
scroll to position [302, 0]
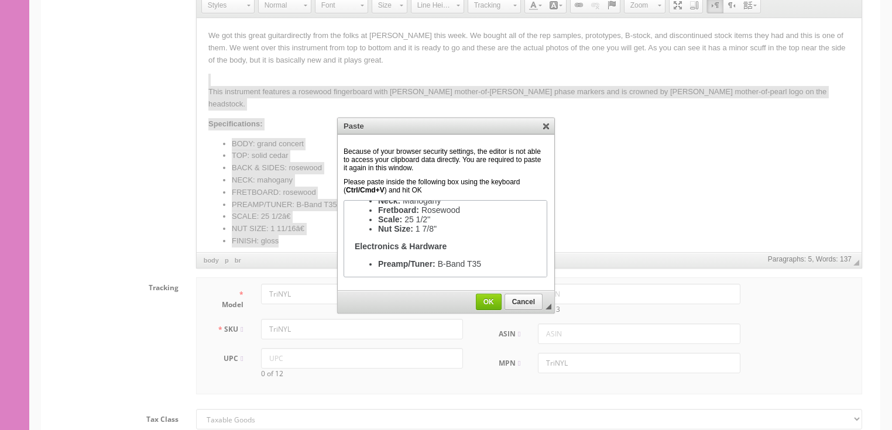
click at [489, 300] on span "OK" at bounding box center [489, 302] width 25 height 8
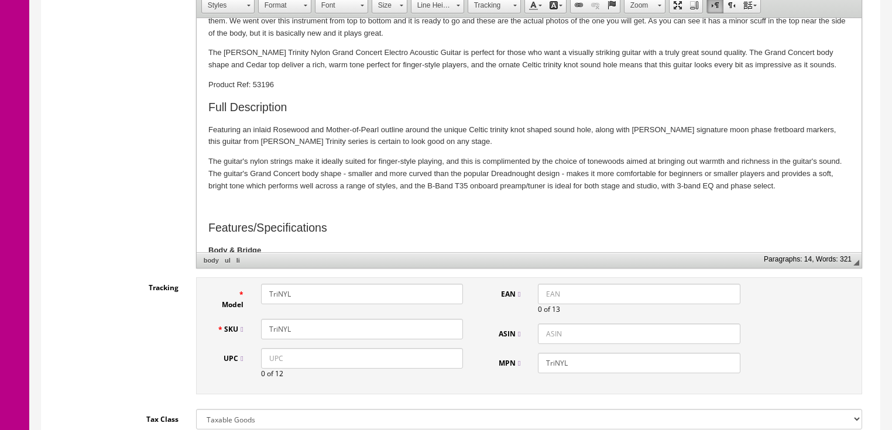
scroll to position [26, 0]
drag, startPoint x: 206, startPoint y: 85, endPoint x: 365, endPoint y: 85, distance: 159.3
click at [365, 85] on html "We got this great guitar directly from the folks at Dean this week. We bought a…" at bounding box center [528, 222] width 665 height 461
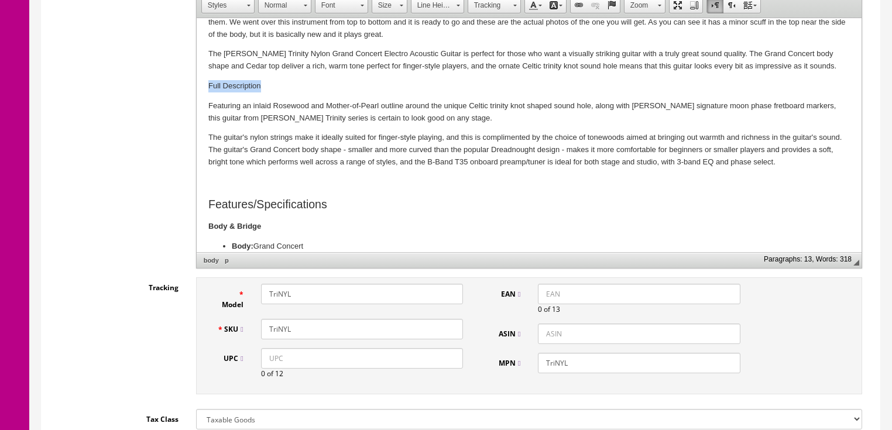
drag, startPoint x: 206, startPoint y: 84, endPoint x: 263, endPoint y: 85, distance: 57.4
click at [263, 85] on html "We got this great guitar directly from the folks at Dean this week. We bought a…" at bounding box center [528, 210] width 665 height 437
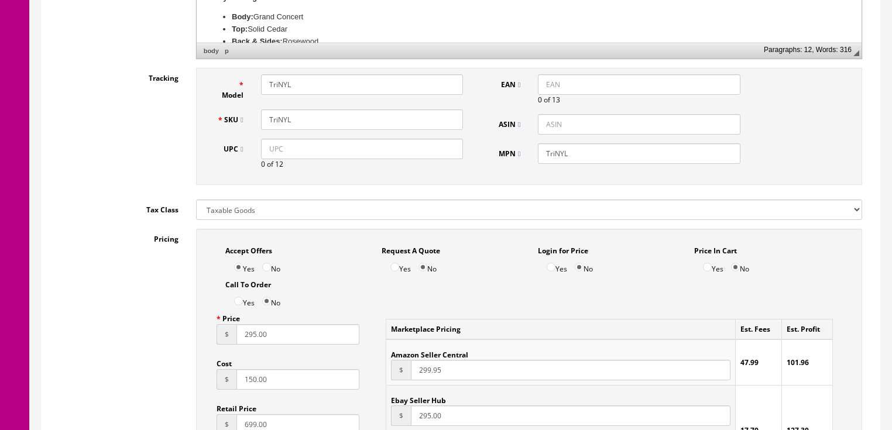
scroll to position [656, 0]
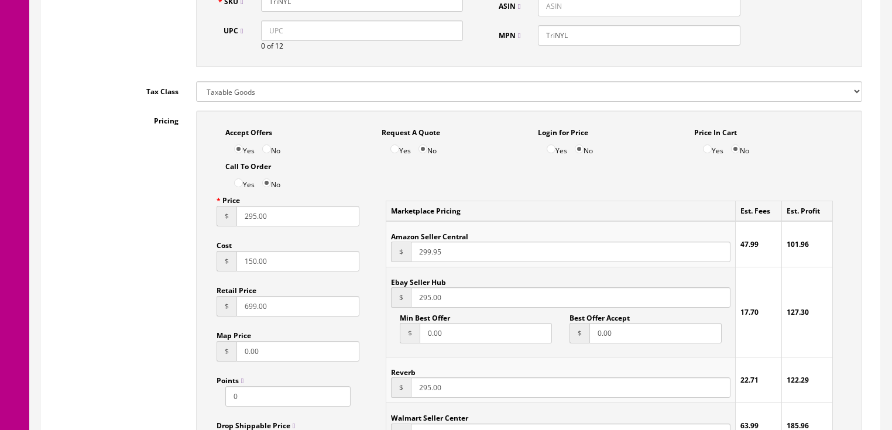
drag, startPoint x: 248, startPoint y: 225, endPoint x: 274, endPoint y: 222, distance: 26.5
click at [274, 222] on input "295.00" at bounding box center [299, 216] width 124 height 20
type input "249.95"
drag, startPoint x: 423, startPoint y: 307, endPoint x: 472, endPoint y: 307, distance: 49.2
click at [472, 307] on input "295.00" at bounding box center [570, 297] width 319 height 20
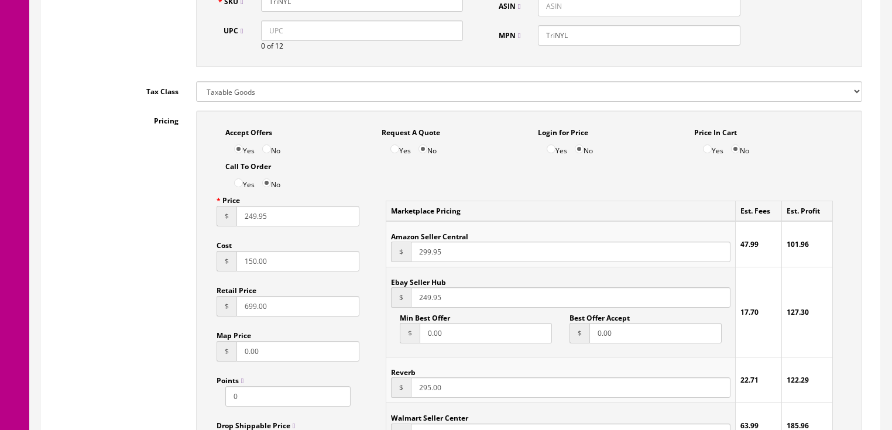
type input "249.95"
drag, startPoint x: 424, startPoint y: 385, endPoint x: 461, endPoint y: 385, distance: 37.5
click at [461, 385] on input "295.00" at bounding box center [570, 388] width 319 height 20
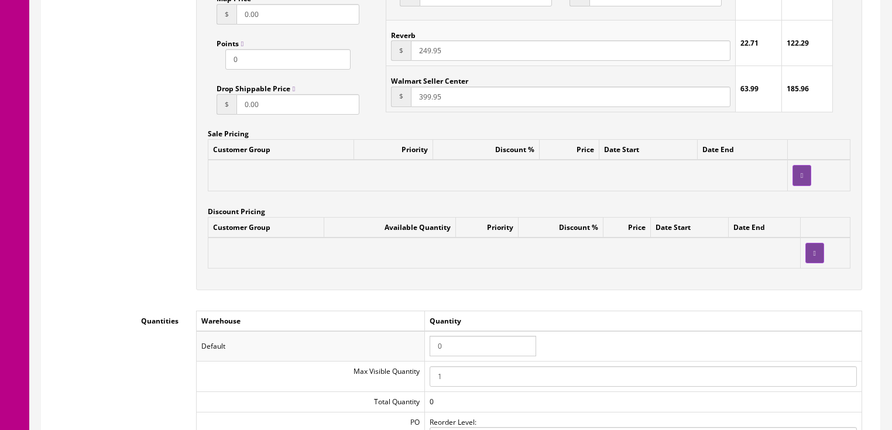
scroll to position [1030, 0]
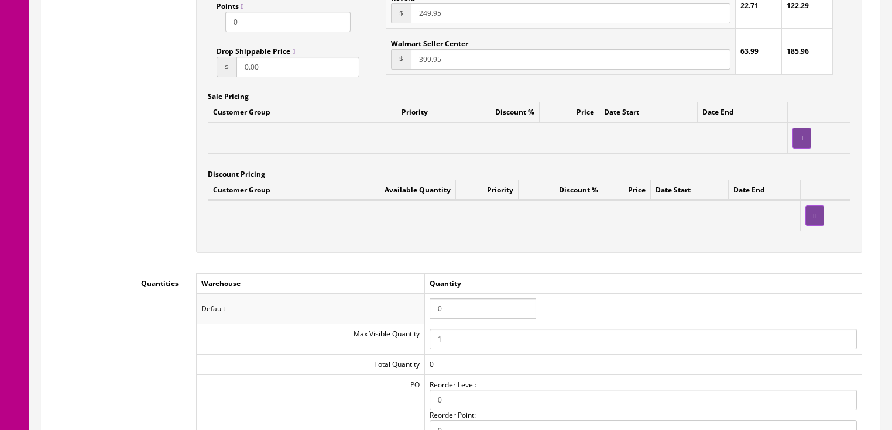
type input "249.95"
drag, startPoint x: 452, startPoint y: 314, endPoint x: 426, endPoint y: 315, distance: 26.4
click at [426, 314] on td "0" at bounding box center [642, 309] width 437 height 30
type input "1"
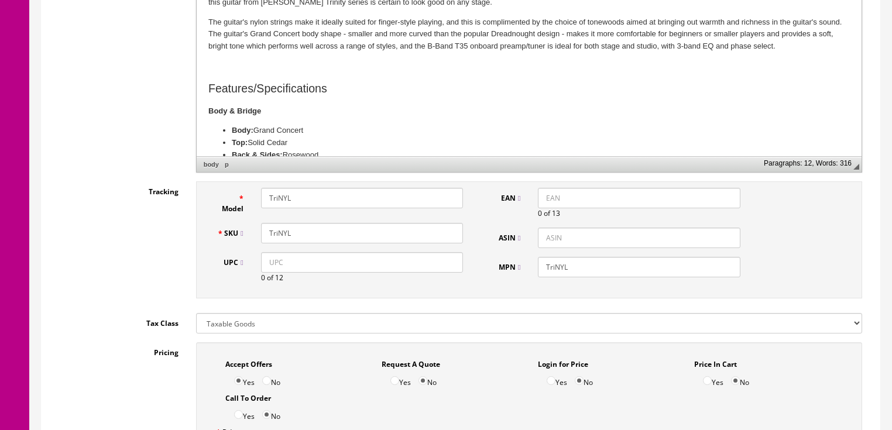
scroll to position [375, 0]
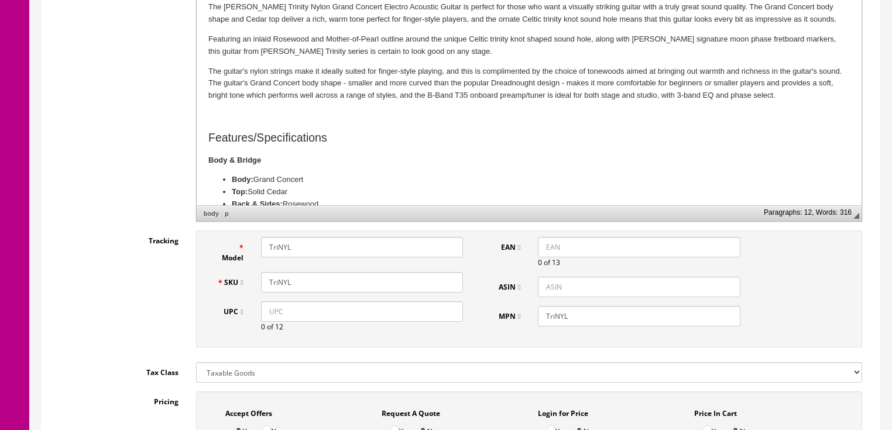
click at [305, 283] on input "TriNYL" at bounding box center [362, 282] width 202 height 20
drag, startPoint x: 305, startPoint y: 283, endPoint x: 263, endPoint y: 286, distance: 41.7
click at [263, 286] on input "TriNYL-1" at bounding box center [362, 282] width 202 height 20
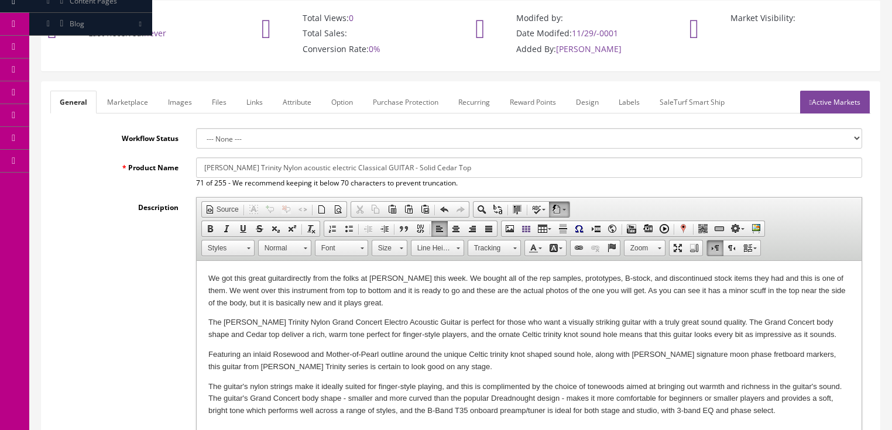
scroll to position [47, 0]
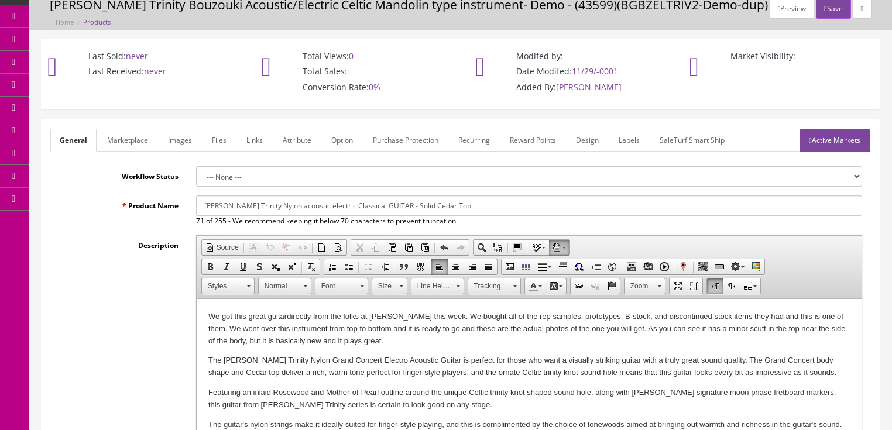
type input "TriNYL-1"
click at [121, 131] on link "Marketplace" at bounding box center [128, 140] width 60 height 23
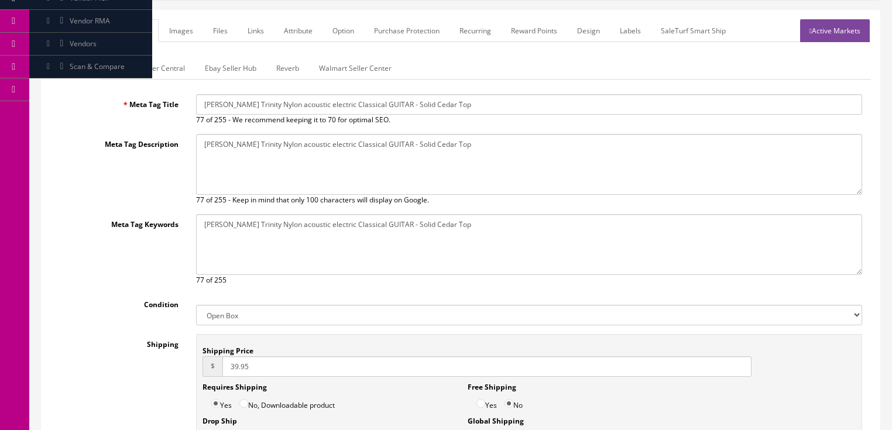
scroll to position [141, 0]
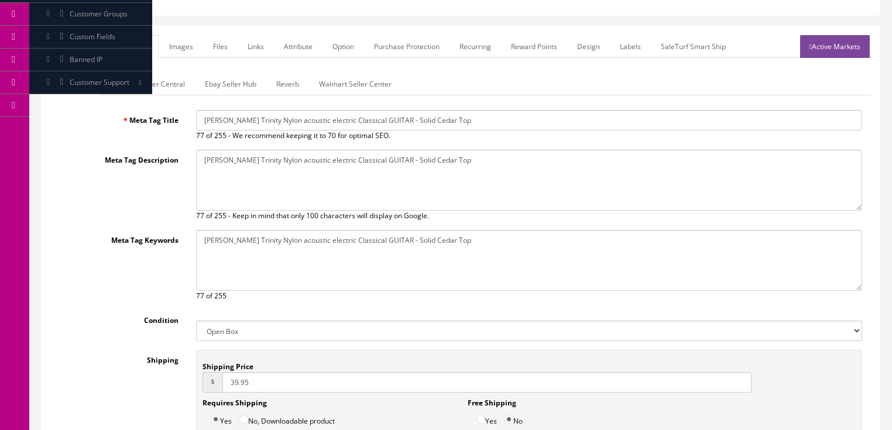
click at [157, 84] on link "Amazon Seller Central" at bounding box center [148, 84] width 92 height 23
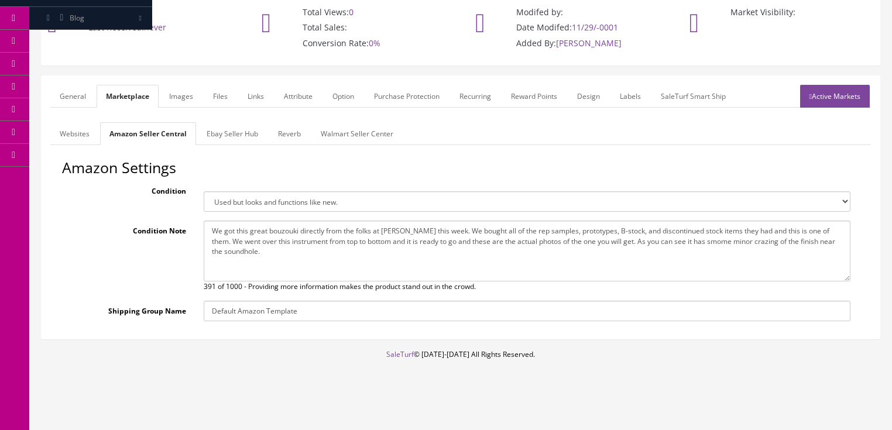
click at [237, 135] on link "Ebay Seller Hub" at bounding box center [232, 133] width 70 height 23
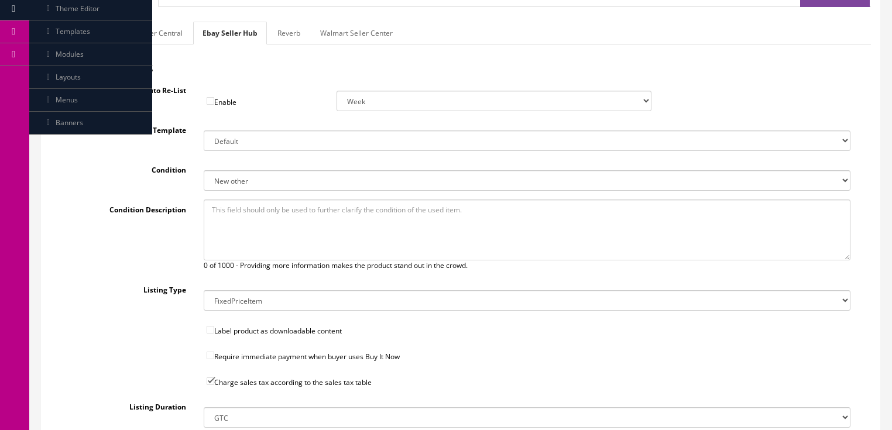
scroll to position [138, 0]
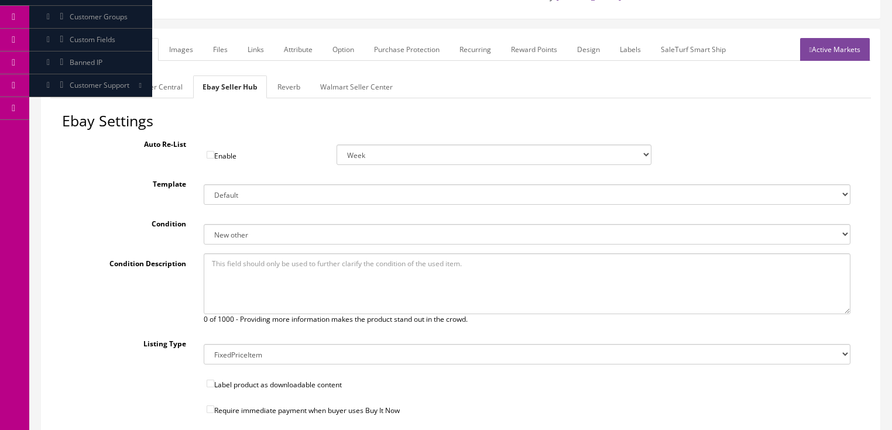
click at [287, 87] on link "Reverb" at bounding box center [289, 87] width 42 height 23
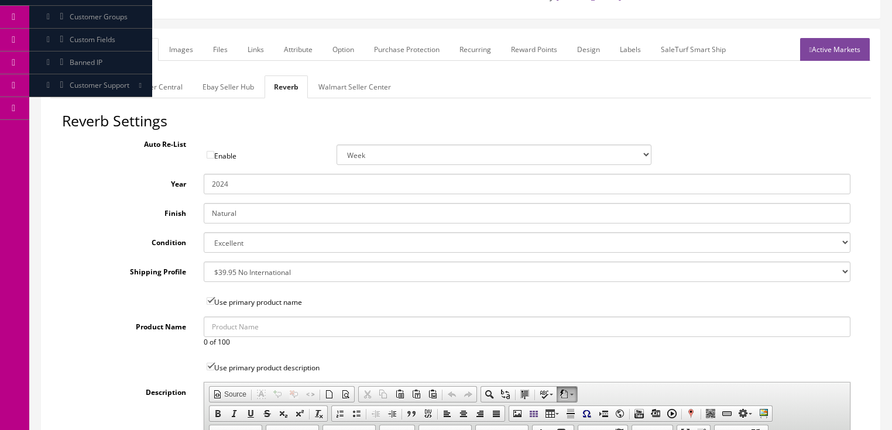
click at [169, 54] on link "Images" at bounding box center [181, 49] width 43 height 23
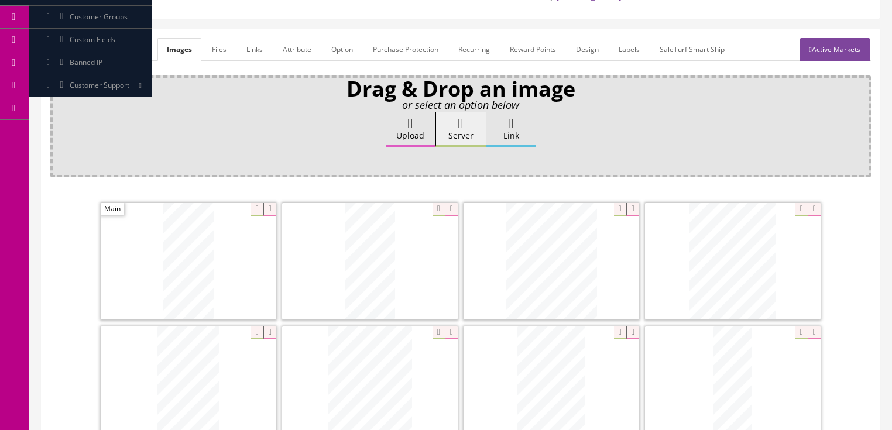
click at [295, 47] on link "Attribute" at bounding box center [296, 49] width 47 height 23
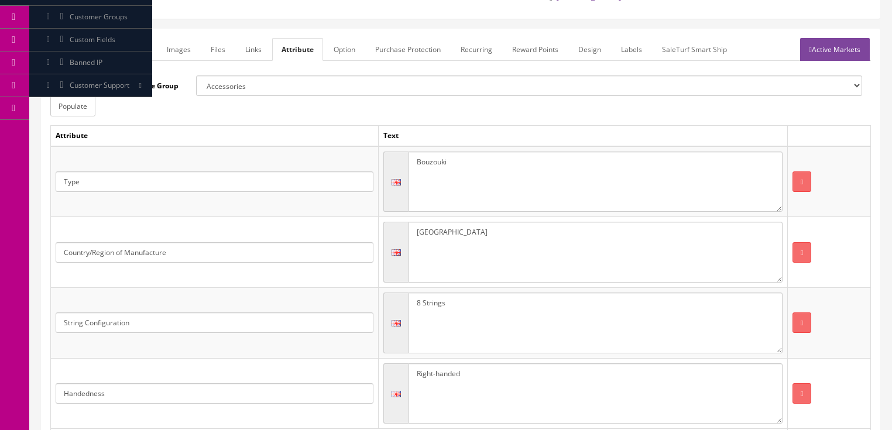
drag, startPoint x: 462, startPoint y: 163, endPoint x: 384, endPoint y: 159, distance: 78.0
click at [384, 159] on div "Bouzouki" at bounding box center [583, 182] width 399 height 61
type textarea "Guitar"
drag, startPoint x: 416, startPoint y: 297, endPoint x: 412, endPoint y: 323, distance: 26.0
click at [416, 299] on textarea "8 Strings" at bounding box center [596, 323] width 374 height 61
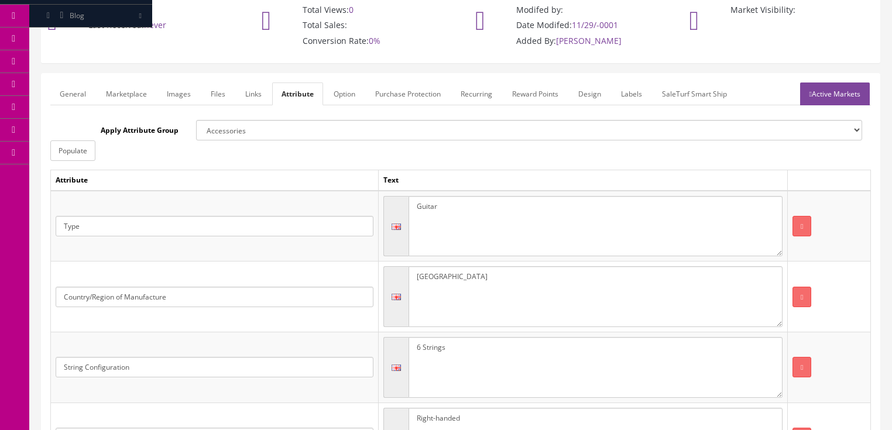
scroll to position [88, 0]
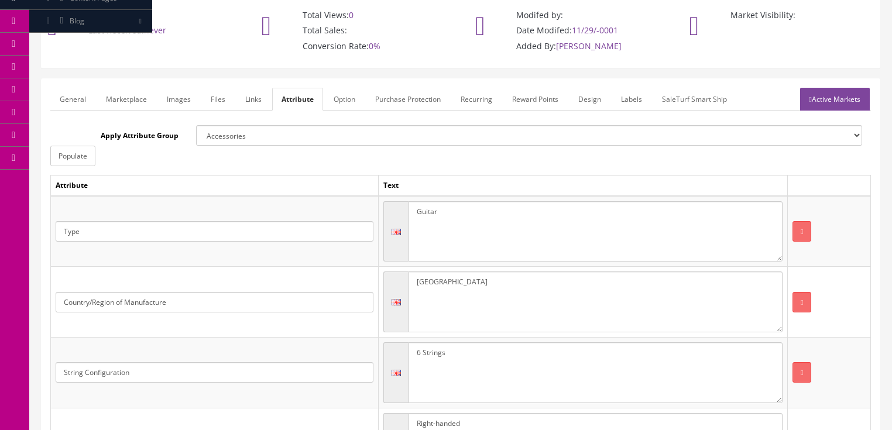
type textarea "6 Strings"
click at [836, 86] on div "General Marketplace Images Files Links Attribute Option Purchase Protection Rec…" at bounding box center [461, 303] width 838 height 449
click at [835, 90] on link "Active Markets" at bounding box center [835, 99] width 70 height 23
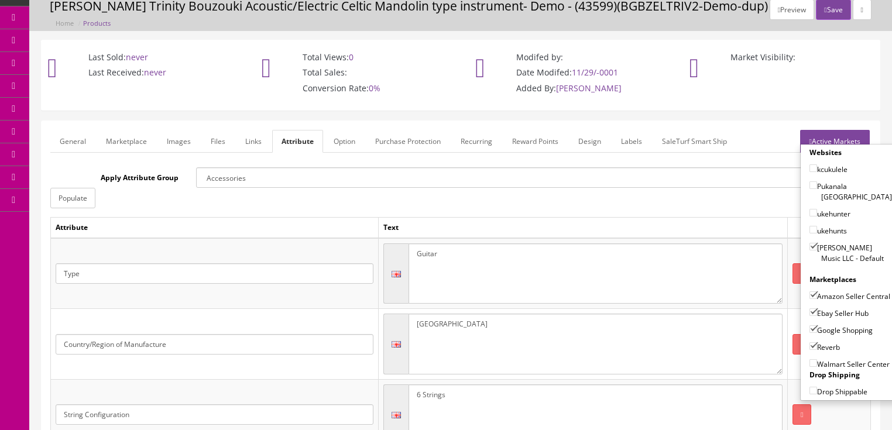
scroll to position [0, 0]
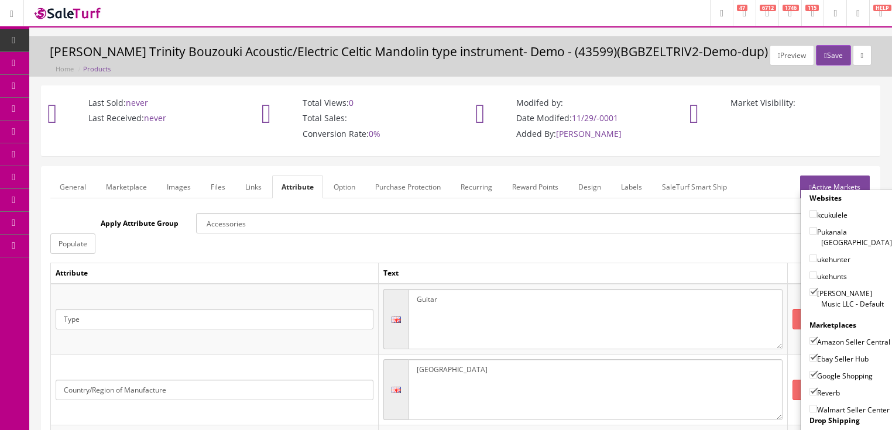
click at [835, 56] on button "Save" at bounding box center [833, 55] width 35 height 20
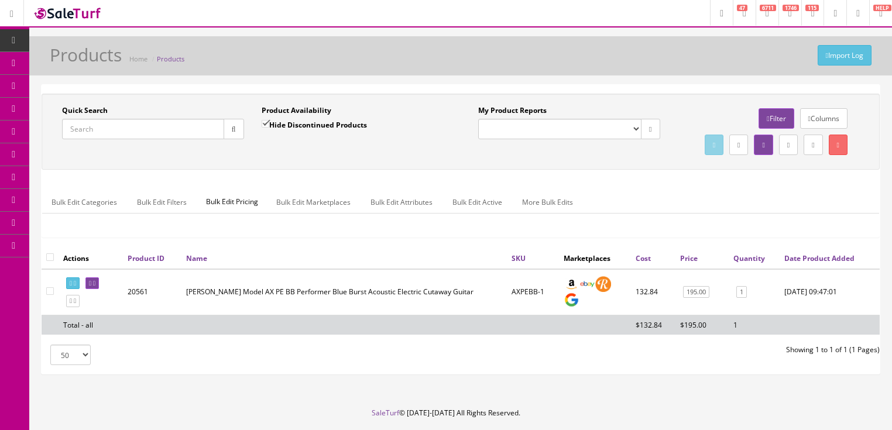
click at [157, 131] on input "Quick Search" at bounding box center [143, 129] width 162 height 20
paste input "TriNYL-1"
click at [232, 133] on button "button" at bounding box center [234, 129] width 20 height 20
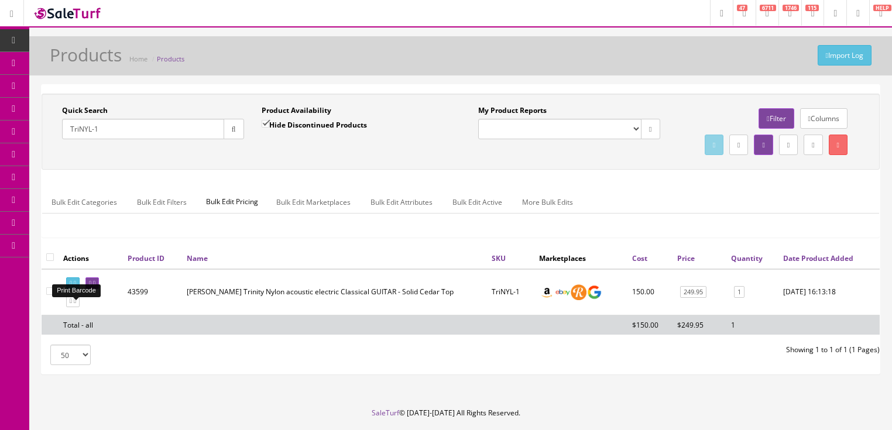
click at [76, 287] on icon at bounding box center [75, 283] width 2 height 6
drag, startPoint x: 134, startPoint y: 133, endPoint x: 69, endPoint y: 154, distance: 68.1
click at [69, 154] on div "Quick Search TriNYL-1 Date From Product Availability Hide Discontinued Products…" at bounding box center [460, 131] width 833 height 53
type input "dean axe bass"
click at [268, 120] on input "Hide Discontinued Products" at bounding box center [266, 124] width 8 height 8
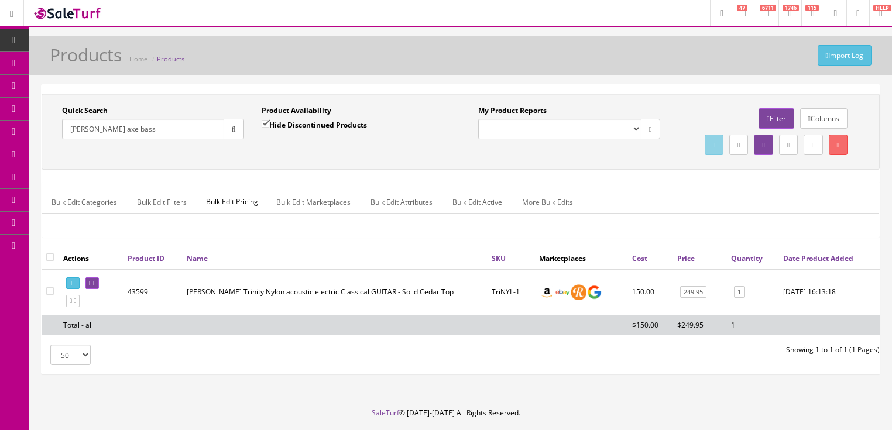
checkbox input "false"
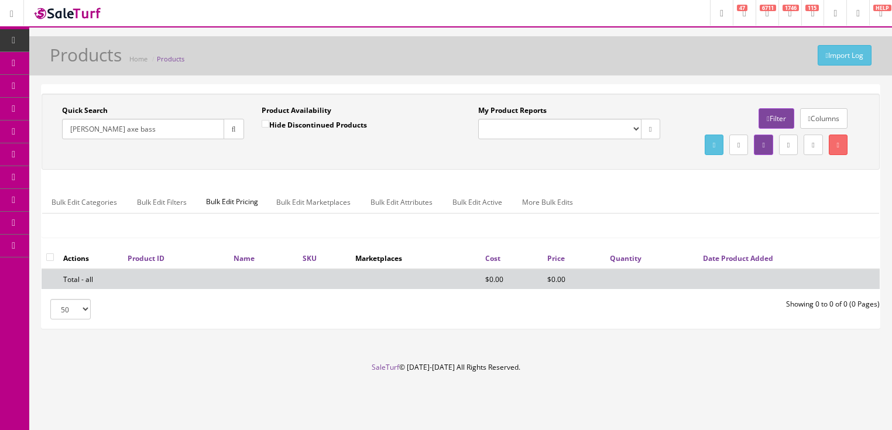
click at [97, 131] on input "dean axe bass" at bounding box center [143, 129] width 162 height 20
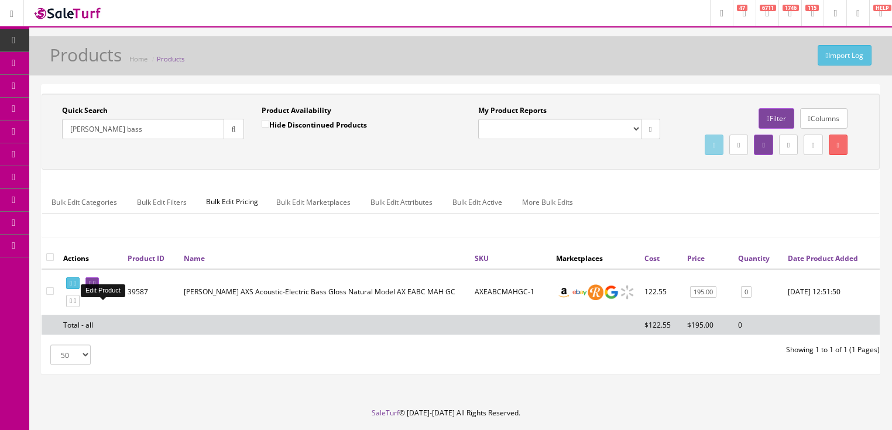
type input "dean ax bass"
click at [95, 287] on icon at bounding box center [94, 283] width 2 height 6
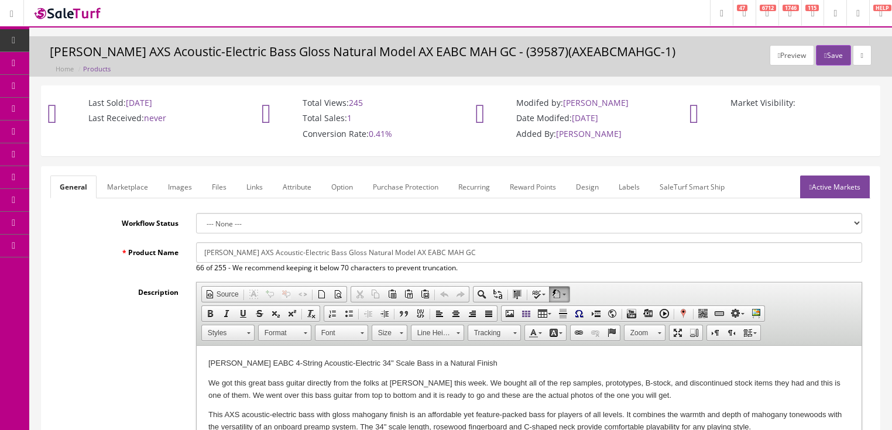
click at [170, 184] on link "Images" at bounding box center [180, 187] width 43 height 23
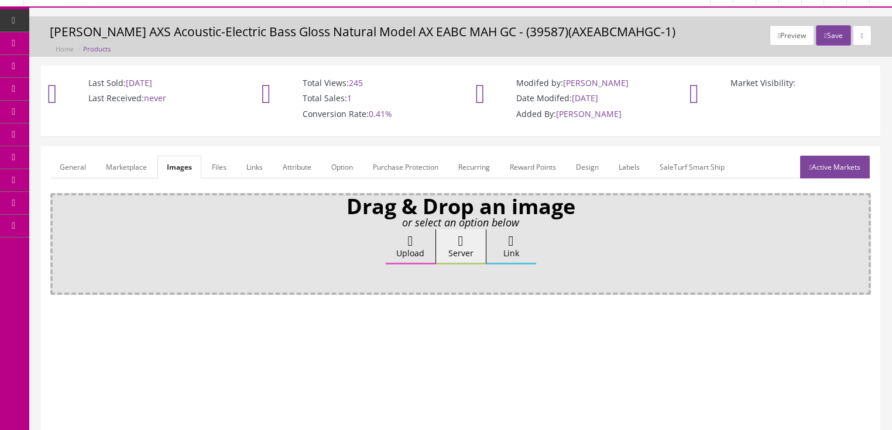
scroll to position [94, 0]
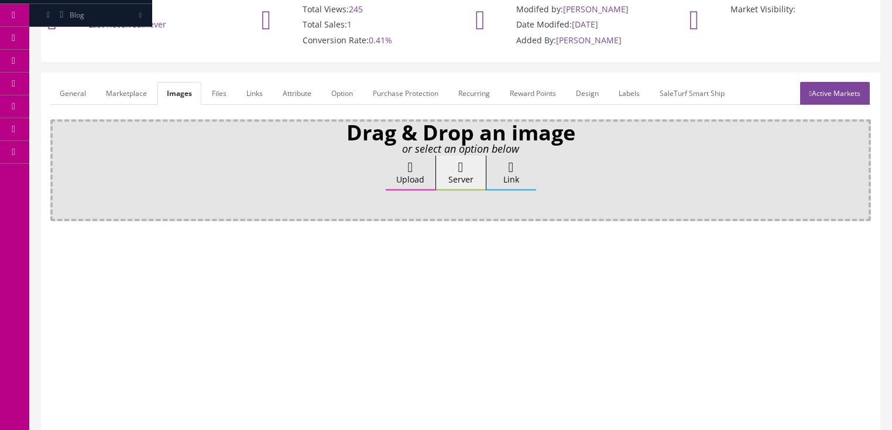
click at [408, 170] on icon at bounding box center [410, 167] width 5 height 14
click at [59, 167] on input "Upload" at bounding box center [59, 162] width 0 height 12
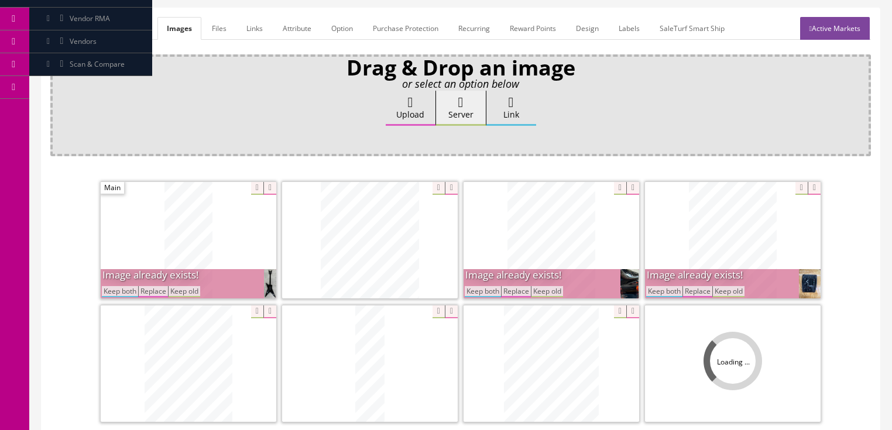
scroll to position [296, 0]
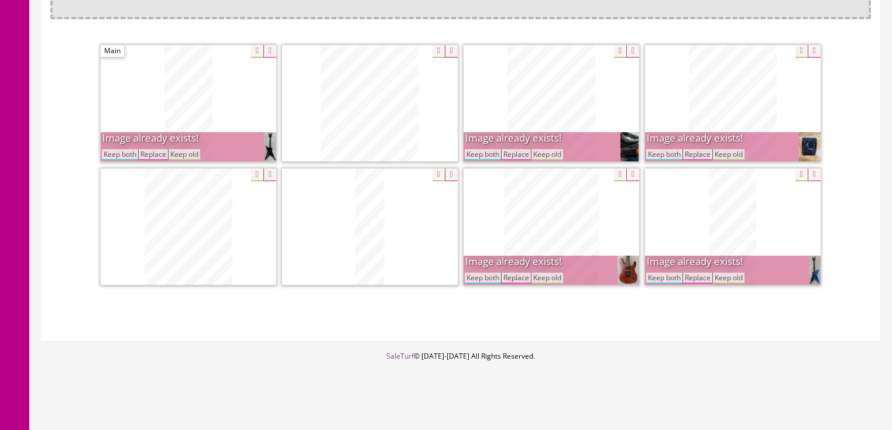
click at [480, 152] on button "Keep both" at bounding box center [483, 154] width 36 height 11
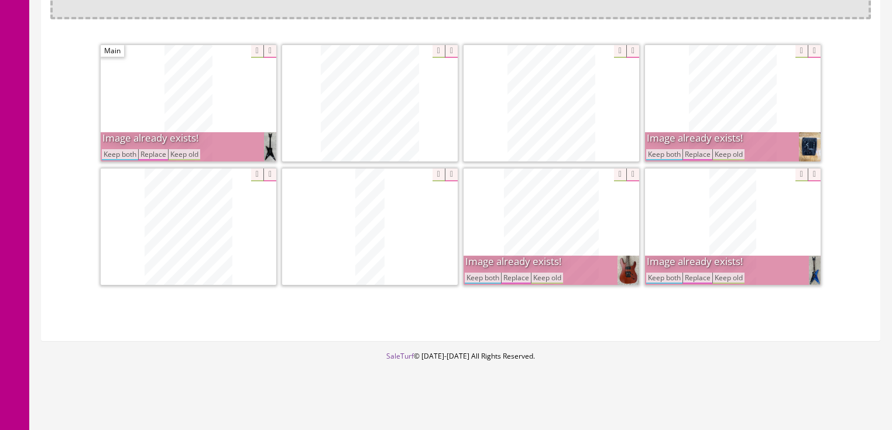
drag, startPoint x: 122, startPoint y: 153, endPoint x: 130, endPoint y: 153, distance: 7.6
click at [122, 153] on button "Keep both" at bounding box center [120, 154] width 36 height 11
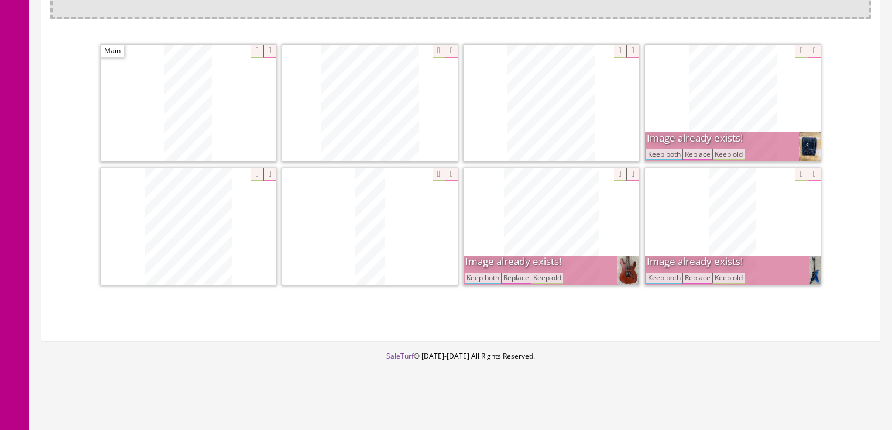
click at [665, 153] on button "Keep both" at bounding box center [664, 154] width 36 height 11
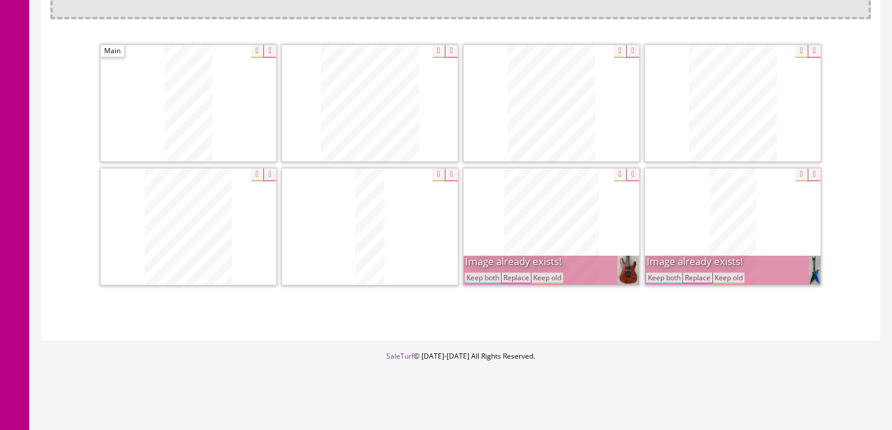
click at [665, 273] on button "Keep both" at bounding box center [664, 278] width 36 height 11
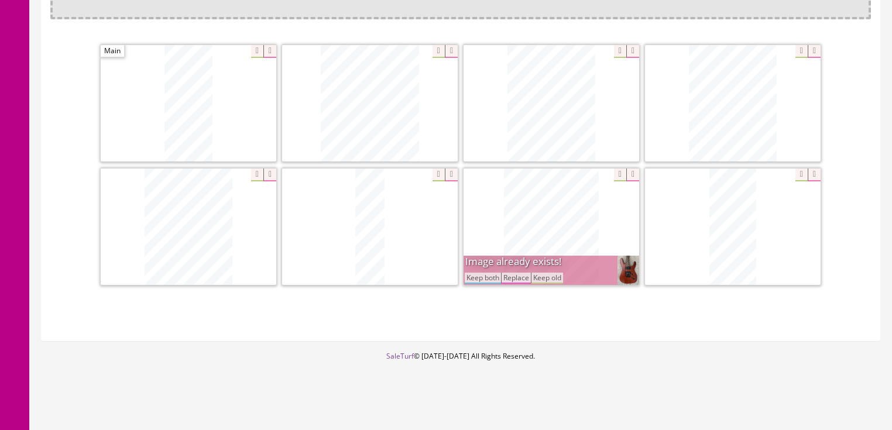
click at [488, 273] on button "Keep both" at bounding box center [483, 278] width 36 height 11
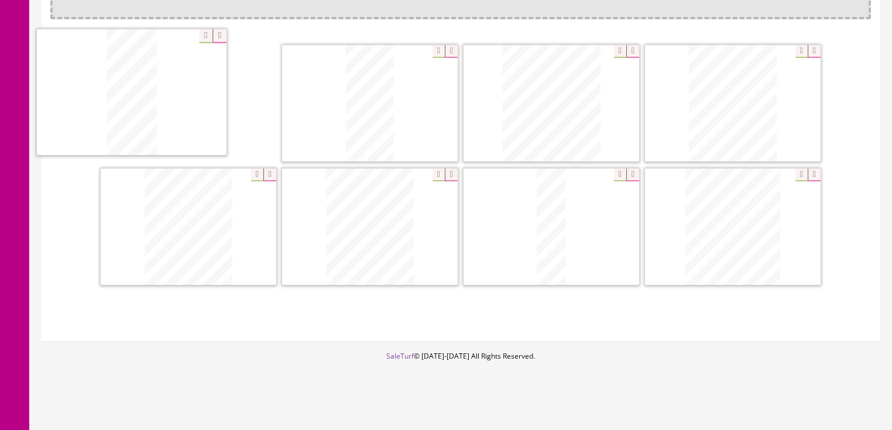
drag, startPoint x: 721, startPoint y: 237, endPoint x: 135, endPoint y: 113, distance: 599.1
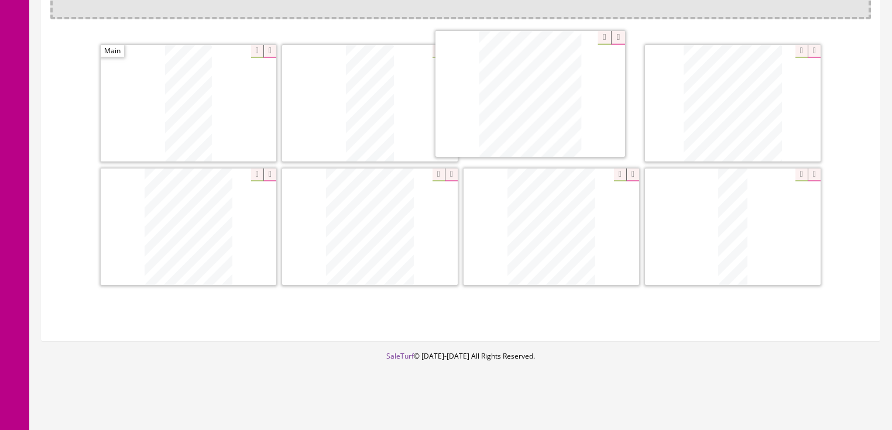
drag, startPoint x: 747, startPoint y: 205, endPoint x: 546, endPoint y: 74, distance: 239.5
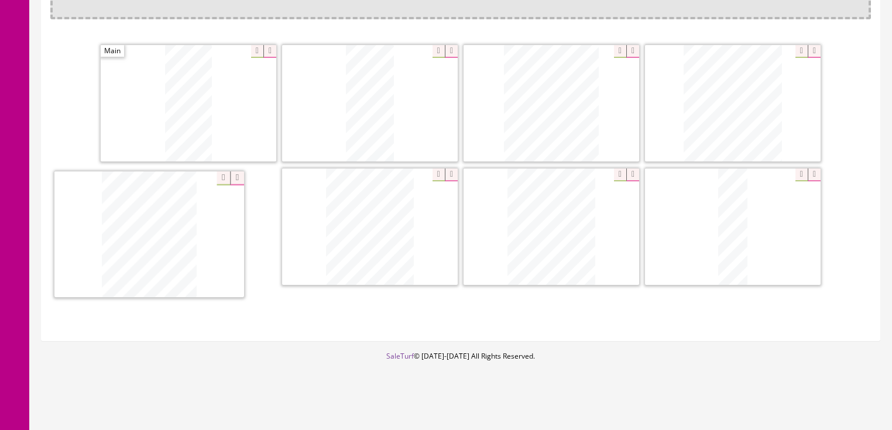
drag, startPoint x: 564, startPoint y: 195, endPoint x: 188, endPoint y: 204, distance: 376.0
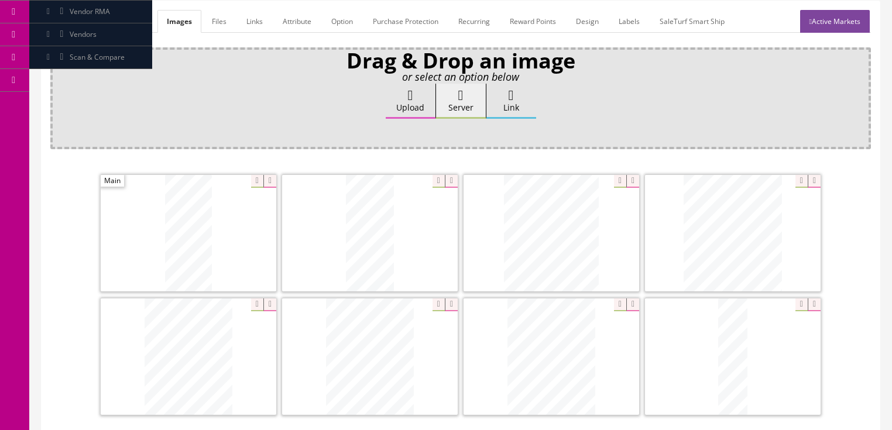
scroll to position [61, 0]
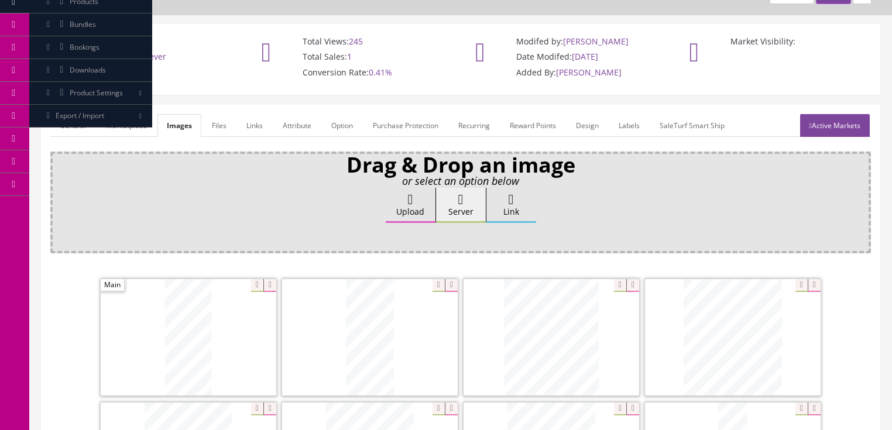
click at [75, 124] on link "General" at bounding box center [72, 125] width 45 height 23
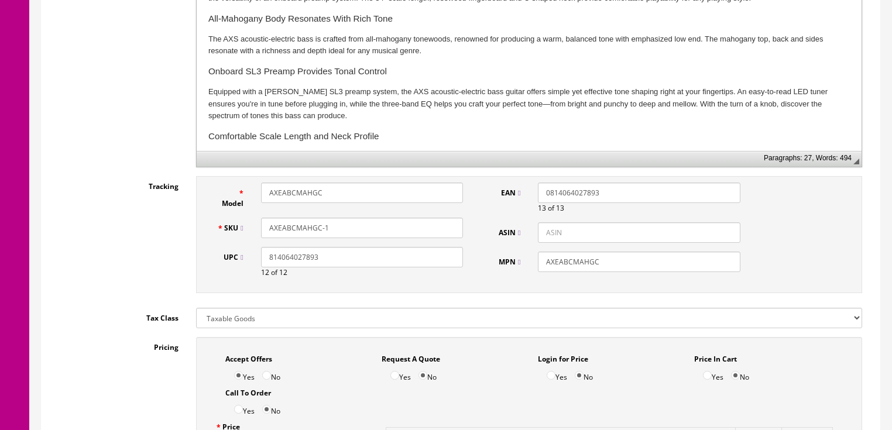
scroll to position [436, 0]
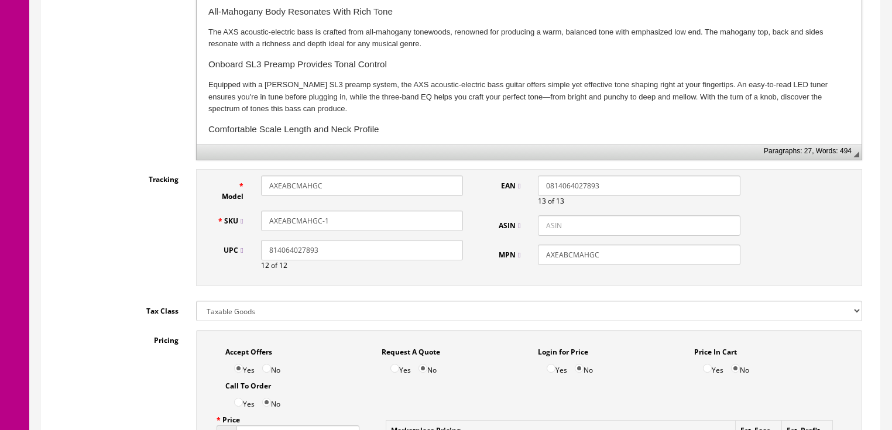
drag, startPoint x: 324, startPoint y: 219, endPoint x: 335, endPoint y: 220, distance: 11.1
click at [335, 220] on input "AXEABCMAHGC-1" at bounding box center [362, 221] width 202 height 20
drag, startPoint x: 366, startPoint y: 220, endPoint x: 254, endPoint y: 220, distance: 112.4
click at [241, 220] on div "SKU AXEABCMAHGC-KH22070076" at bounding box center [340, 221] width 264 height 20
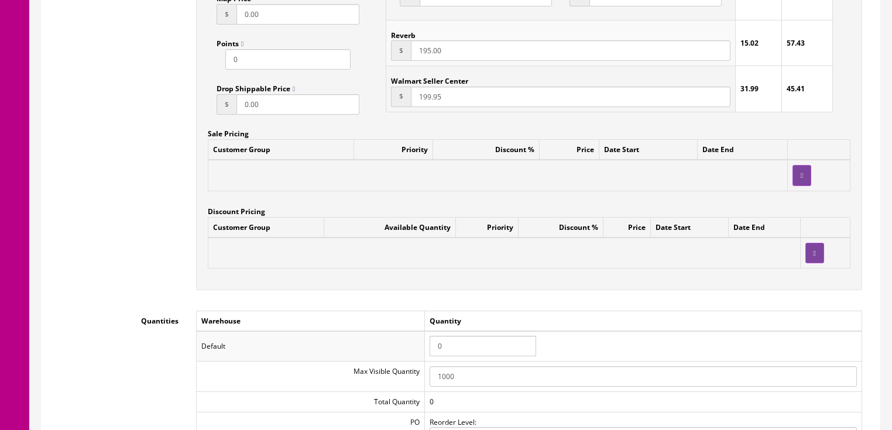
scroll to position [1092, 0]
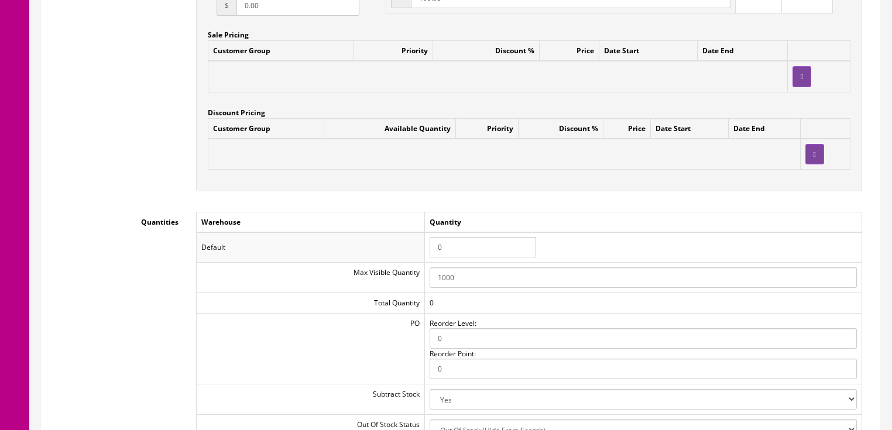
type input "AXEABCMAHGC-KH22070076"
drag, startPoint x: 452, startPoint y: 251, endPoint x: 415, endPoint y: 252, distance: 36.9
click at [416, 252] on tr "Default 0" at bounding box center [529, 247] width 666 height 30
type input "1"
drag, startPoint x: 590, startPoint y: 222, endPoint x: 703, endPoint y: 186, distance: 118.0
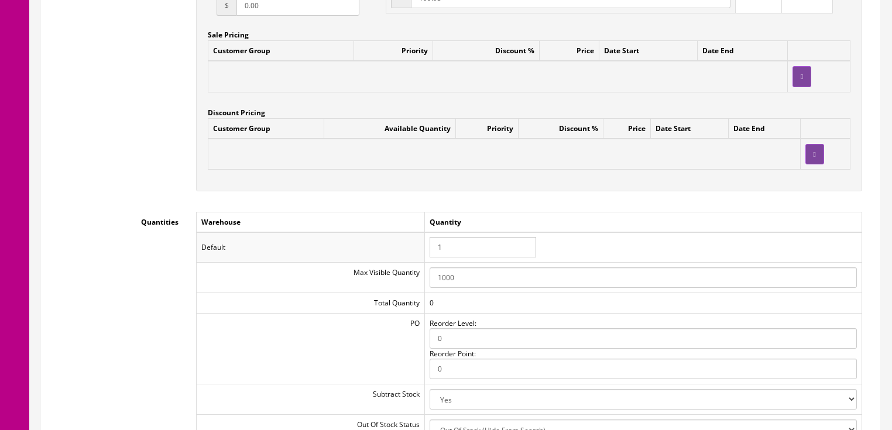
click at [594, 221] on td "Quantity" at bounding box center [642, 222] width 437 height 20
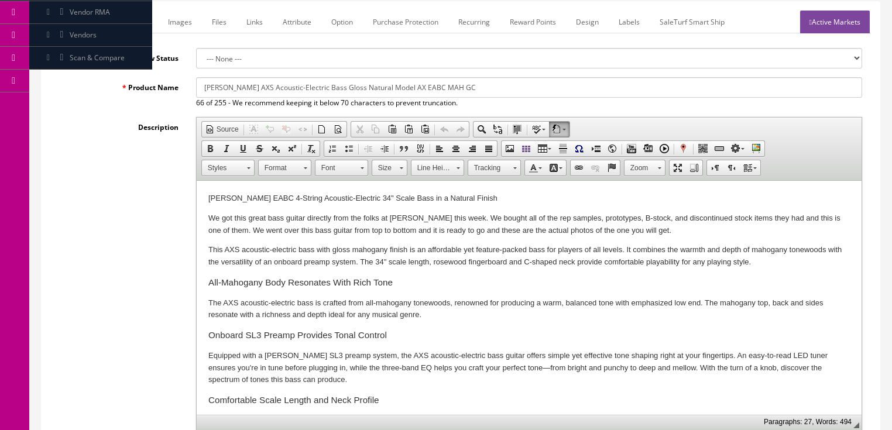
scroll to position [61, 0]
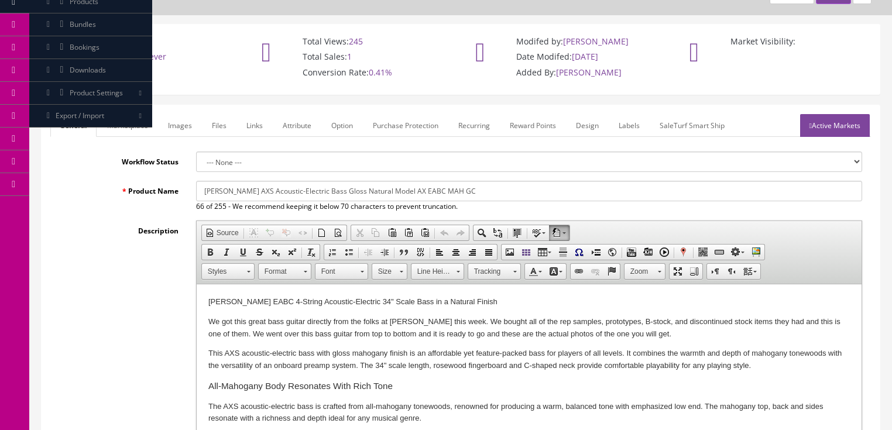
click at [816, 132] on link "Active Markets" at bounding box center [835, 125] width 70 height 23
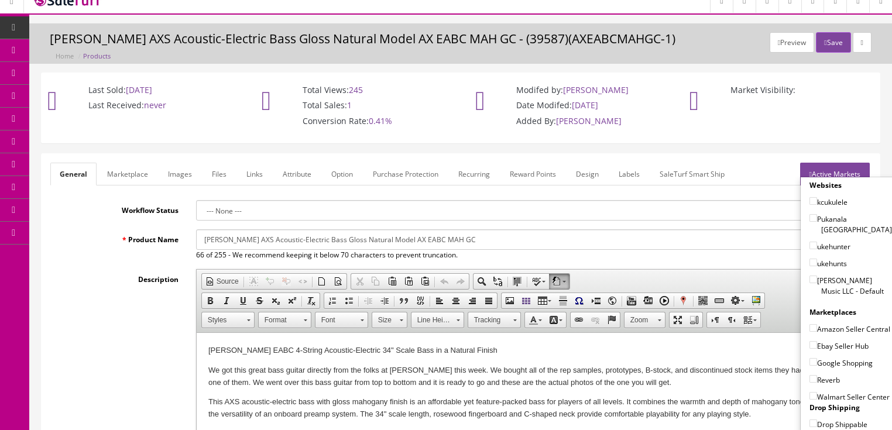
scroll to position [0, 0]
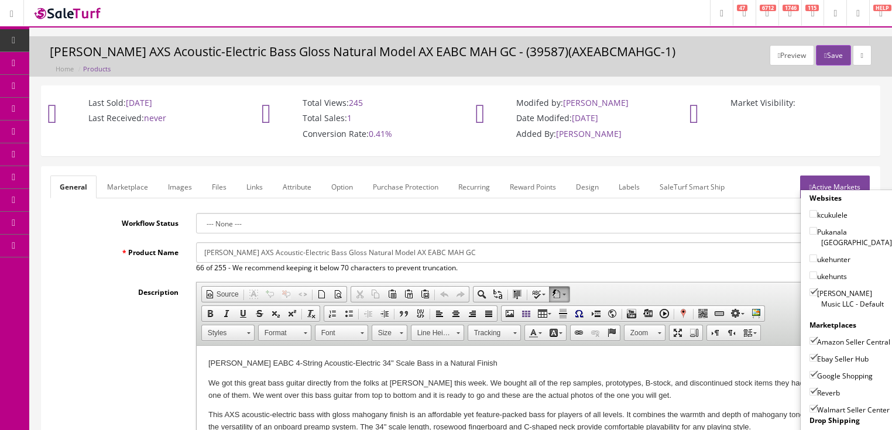
drag, startPoint x: 806, startPoint y: 406, endPoint x: 597, endPoint y: 40, distance: 421.4
click at [810, 406] on input"] "Walmart Seller Center" at bounding box center [814, 409] width 8 height 8
checkbox input"] "false"
click at [834, 55] on button "Save" at bounding box center [833, 55] width 35 height 20
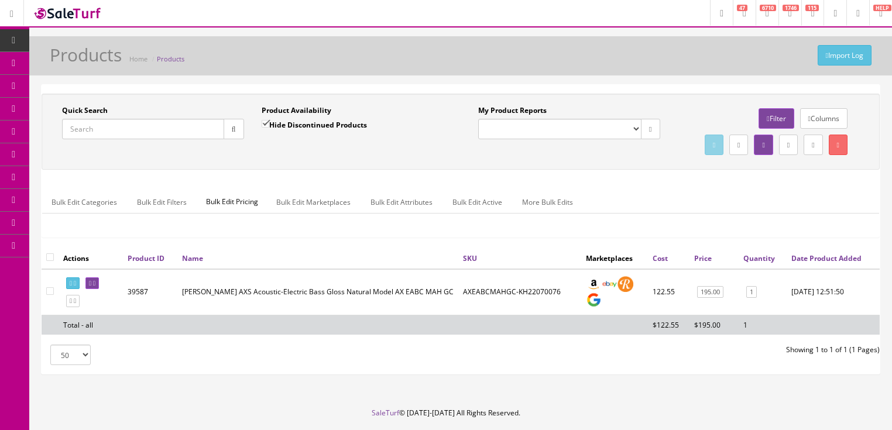
click at [155, 132] on input "Quick Search" at bounding box center [143, 129] width 162 height 20
paste input "AXEABCMAHGC-KH22070076"
click at [232, 129] on icon "button" at bounding box center [234, 129] width 4 height 7
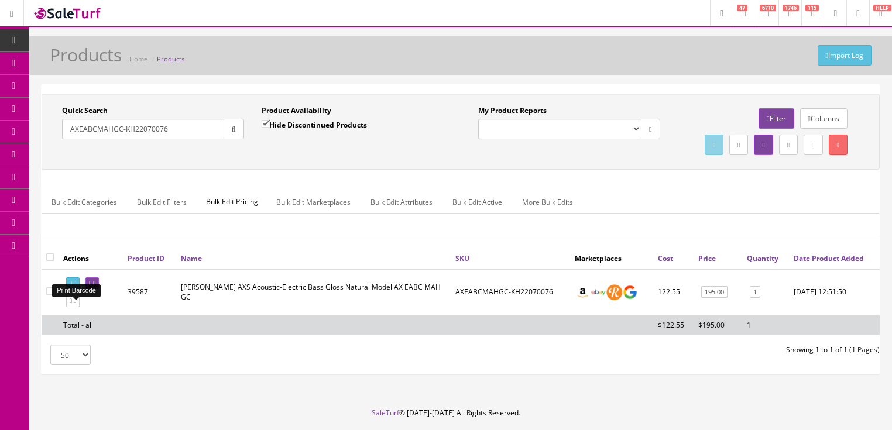
click at [76, 290] on link at bounding box center [72, 284] width 13 height 12
drag, startPoint x: 179, startPoint y: 124, endPoint x: 67, endPoint y: 159, distance: 117.0
click at [67, 158] on div "Quick Search AXEABCMAHGC-KH22070076 Date From Product Availability Hide Discont…" at bounding box center [460, 131] width 833 height 53
type input "dapsso"
click at [266, 122] on input "Hide Discontinued Products" at bounding box center [266, 124] width 8 height 8
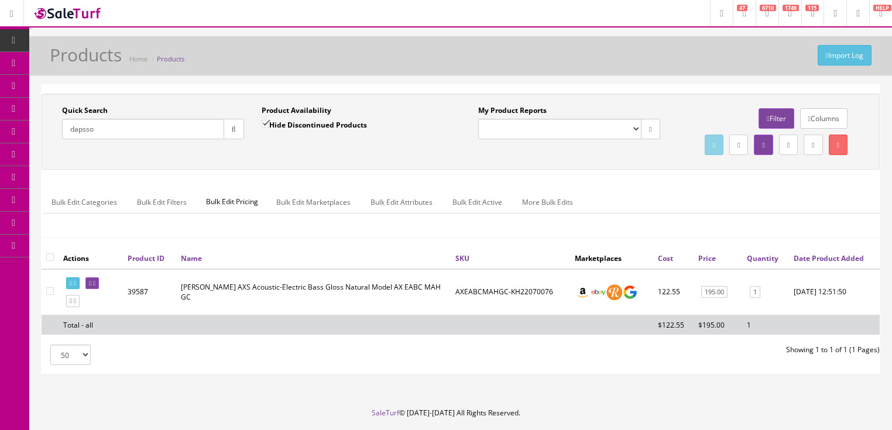
checkbox input "false"
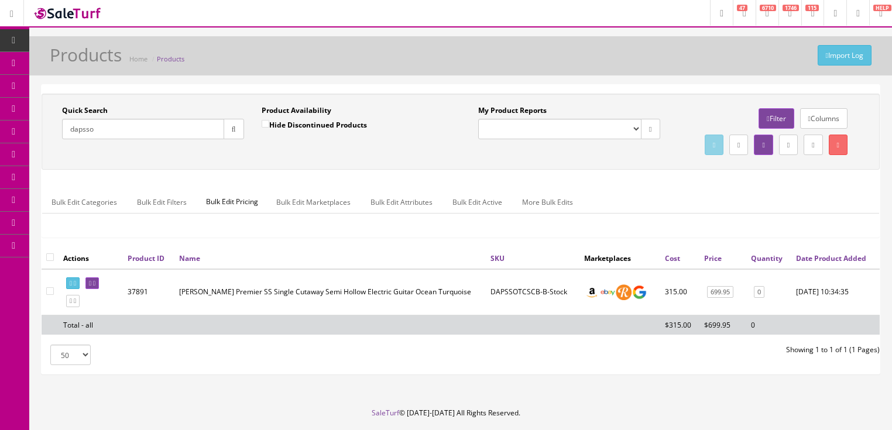
drag, startPoint x: 174, startPoint y: 126, endPoint x: 61, endPoint y: 153, distance: 116.2
click at [61, 153] on div "Quick Search [GEOGRAPHIC_DATA] Date From Product Availability Hide Discontinued…" at bounding box center [460, 131] width 833 height 53
type input "uke ttn"
click at [233, 129] on icon "button" at bounding box center [234, 129] width 4 height 7
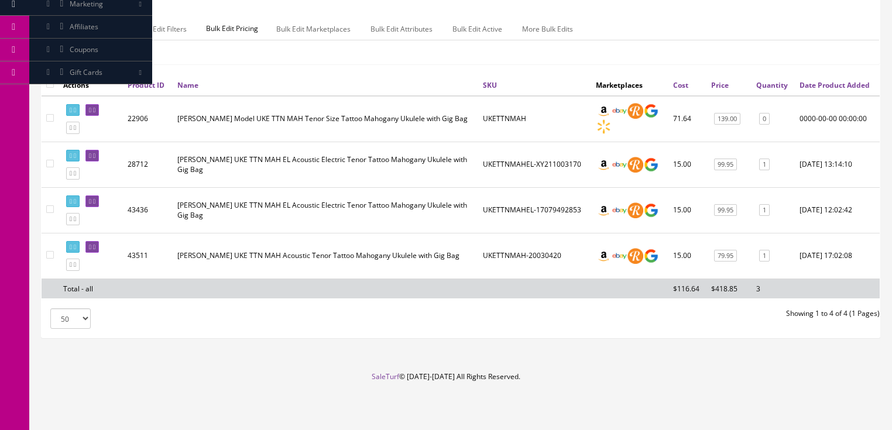
scroll to position [187, 0]
click at [72, 177] on icon at bounding box center [71, 173] width 2 height 6
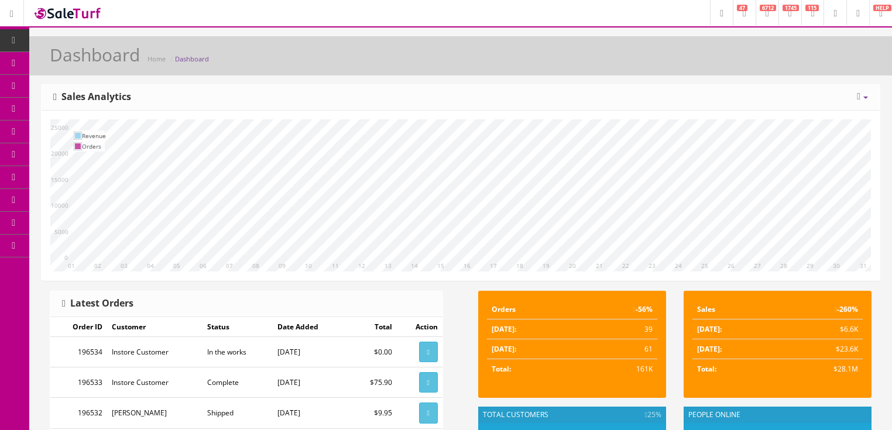
scroll to position [47, 0]
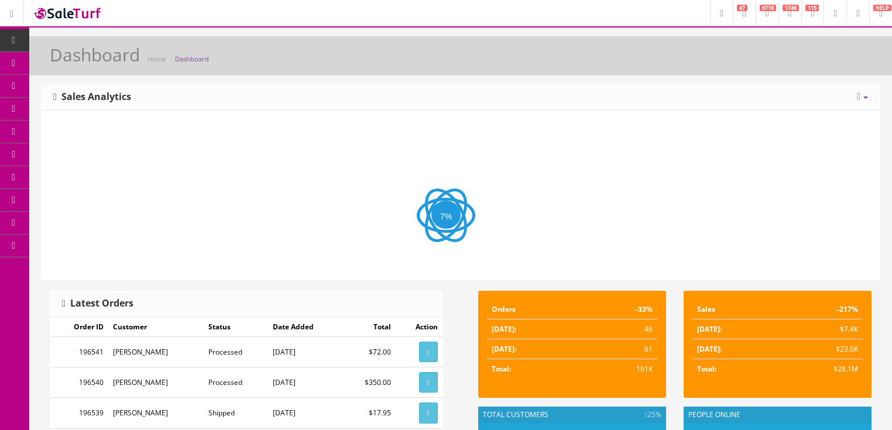
scroll to position [47, 0]
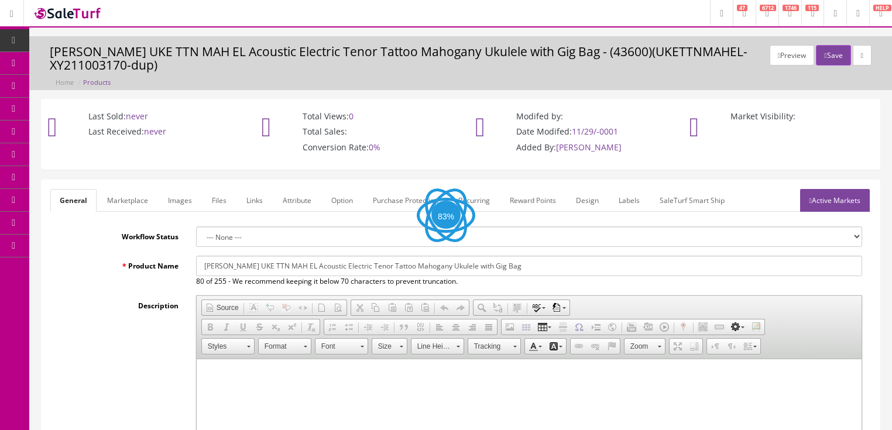
click at [180, 200] on link "Images" at bounding box center [180, 200] width 43 height 23
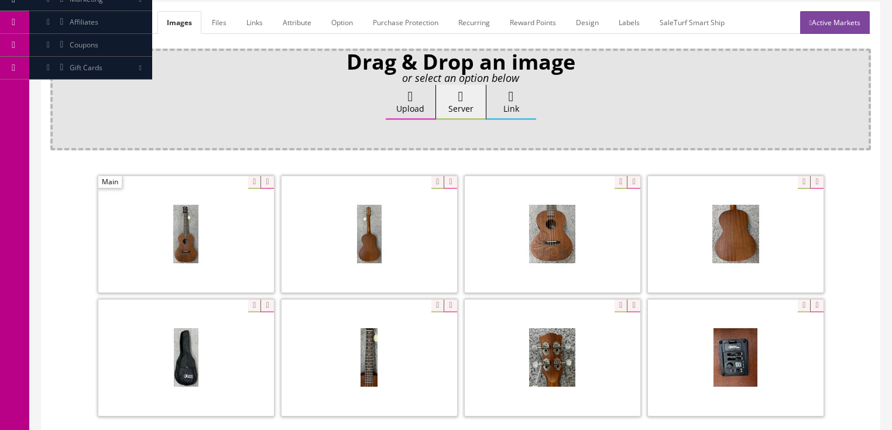
scroll to position [187, 0]
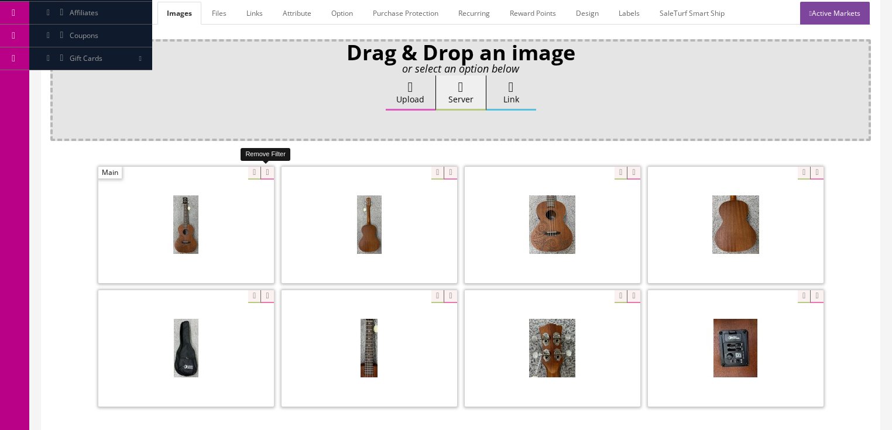
click at [265, 173] on icon at bounding box center [267, 173] width 13 height 13
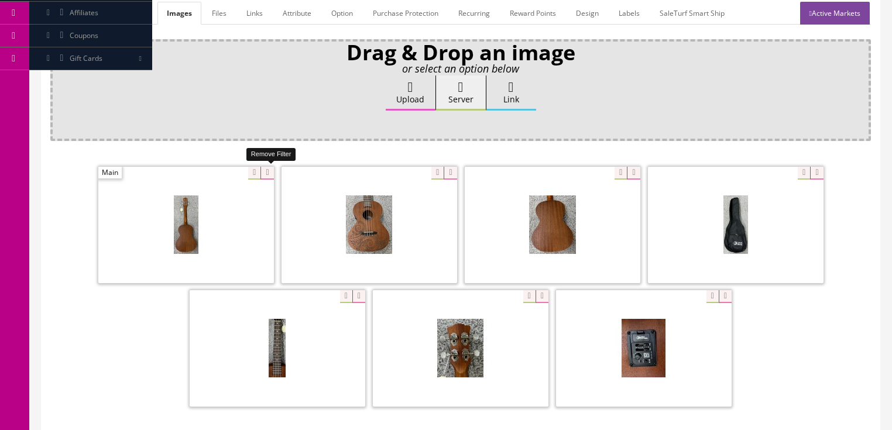
drag, startPoint x: 265, startPoint y: 173, endPoint x: 225, endPoint y: 175, distance: 39.9
click at [261, 173] on icon at bounding box center [267, 173] width 13 height 13
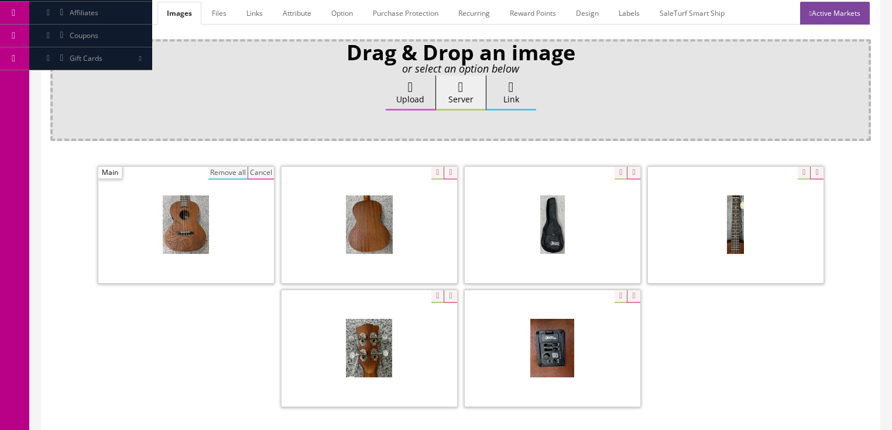
click at [228, 171] on button "Remove all" at bounding box center [227, 173] width 39 height 13
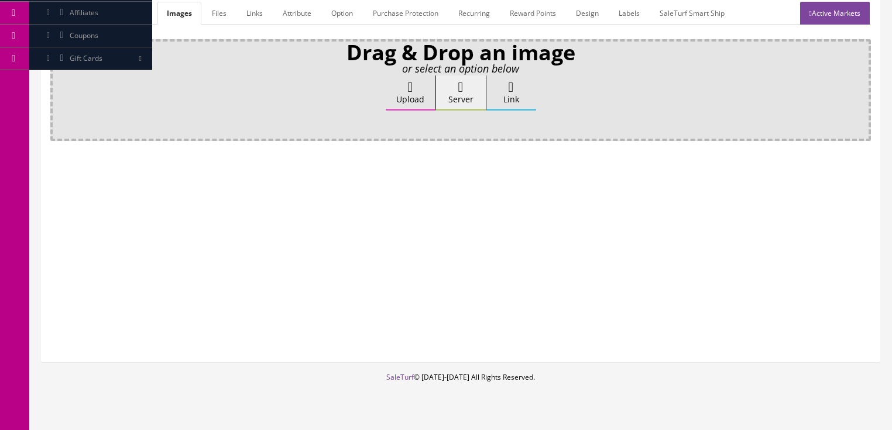
click at [400, 88] on label "Upload" at bounding box center [411, 93] width 50 height 35
click at [59, 87] on input "Upload" at bounding box center [59, 82] width 0 height 12
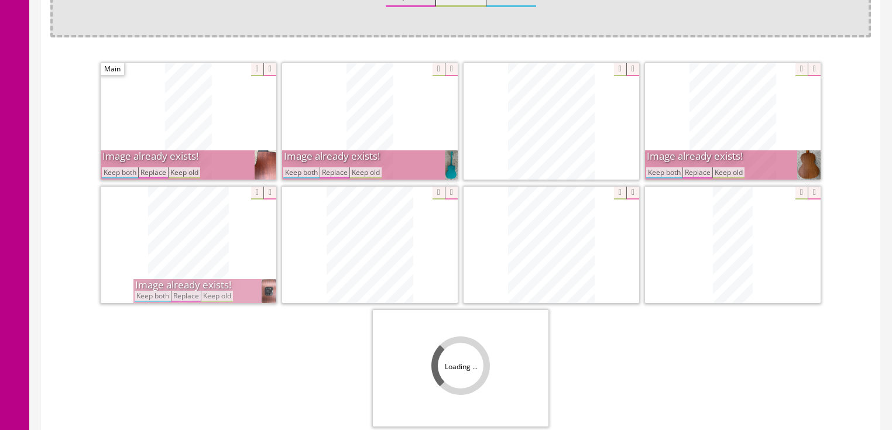
scroll to position [328, 0]
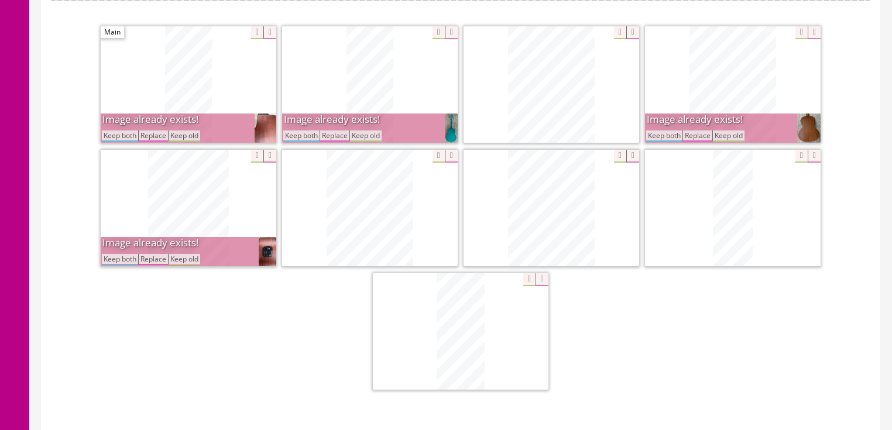
click at [307, 132] on button "Keep both" at bounding box center [301, 136] width 36 height 11
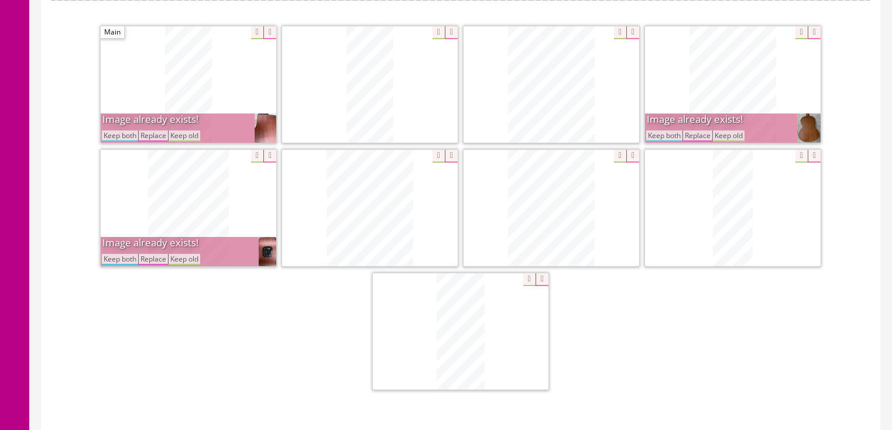
click at [104, 136] on button "Keep both" at bounding box center [120, 136] width 36 height 11
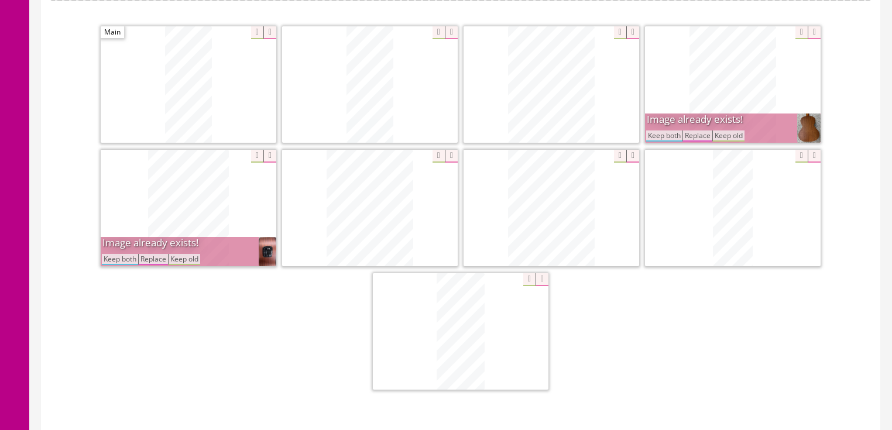
click at [120, 254] on button "Keep both" at bounding box center [120, 259] width 36 height 11
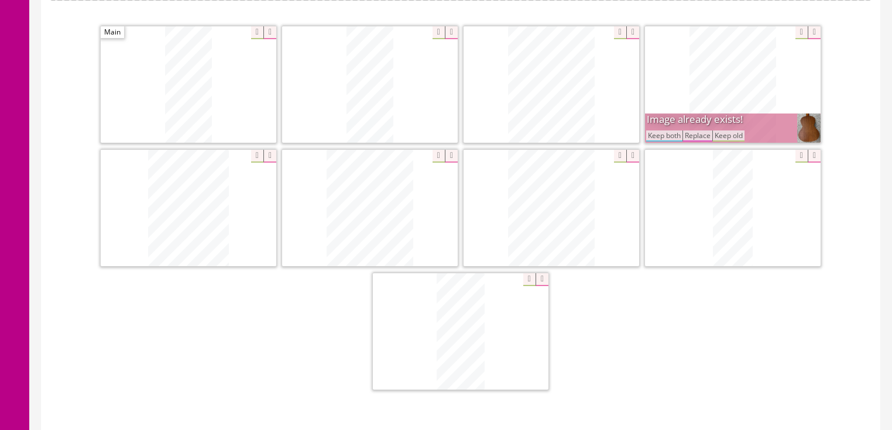
click at [666, 133] on button "Keep both" at bounding box center [664, 136] width 36 height 11
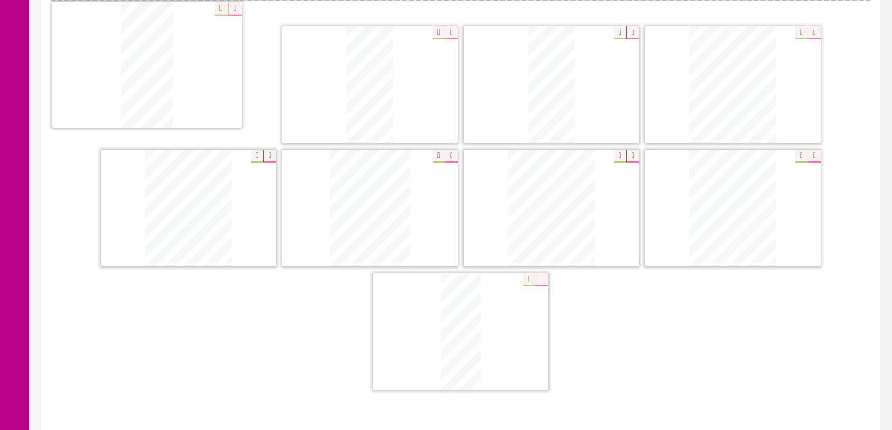
drag, startPoint x: 454, startPoint y: 352, endPoint x: 256, endPoint y: 97, distance: 323.4
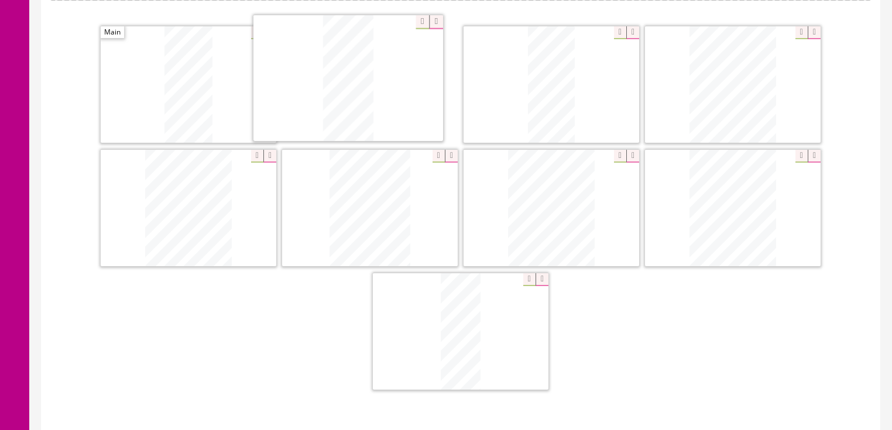
drag, startPoint x: 555, startPoint y: 87, endPoint x: 365, endPoint y: 87, distance: 189.7
drag, startPoint x: 731, startPoint y: 188, endPoint x: 547, endPoint y: 61, distance: 223.0
drag, startPoint x: 288, startPoint y: 166, endPoint x: 758, endPoint y: 61, distance: 481.0
drag, startPoint x: 570, startPoint y: 187, endPoint x: 405, endPoint y: 201, distance: 165.7
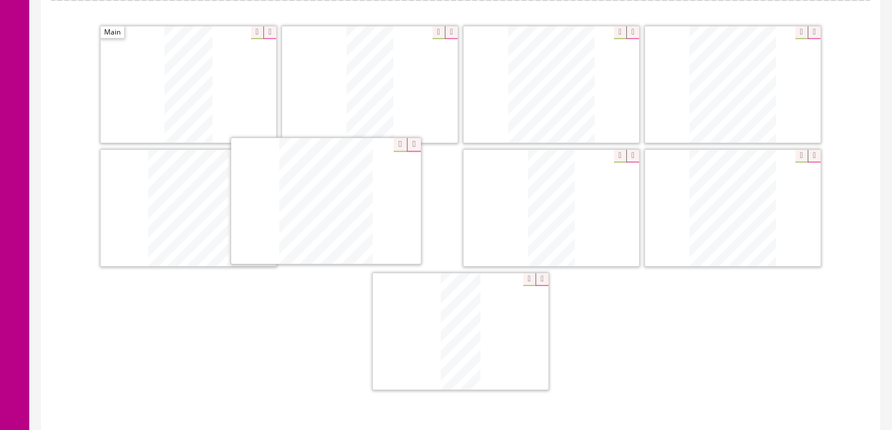
drag, startPoint x: 573, startPoint y: 197, endPoint x: 546, endPoint y: 201, distance: 27.2
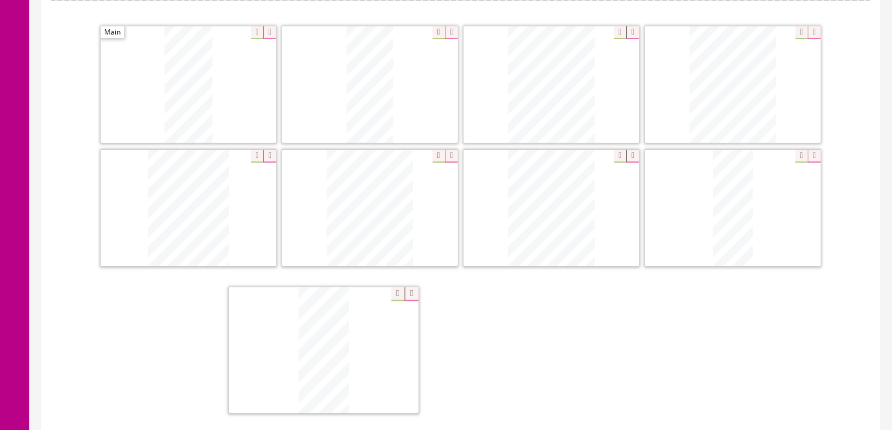
drag, startPoint x: 560, startPoint y: 203, endPoint x: 338, endPoint y: 347, distance: 264.1
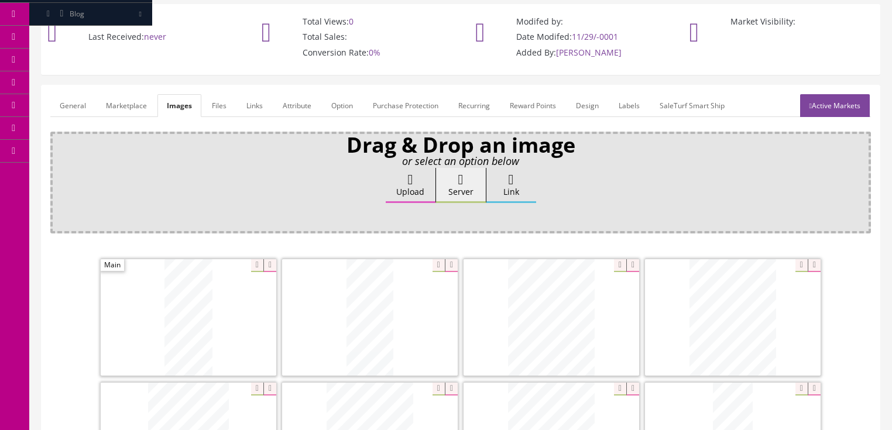
scroll to position [94, 0]
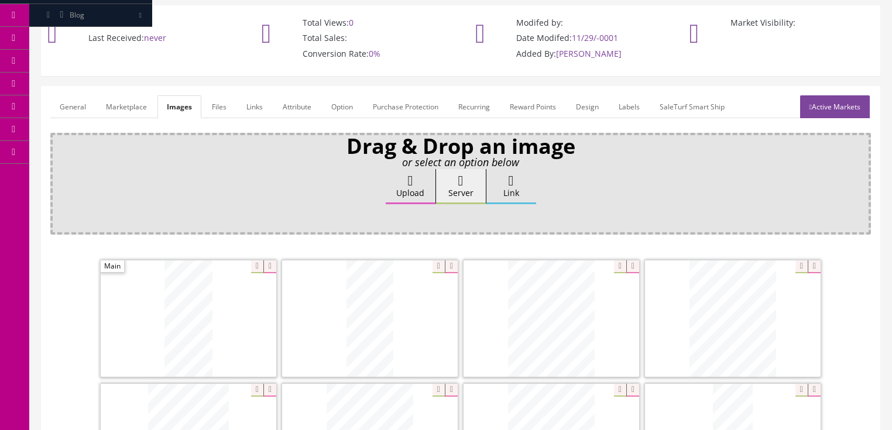
click at [72, 102] on link "General" at bounding box center [72, 106] width 45 height 23
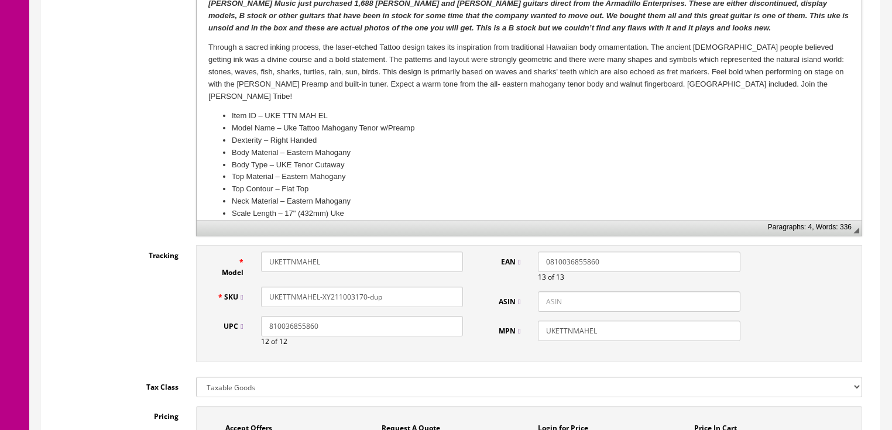
scroll to position [375, 0]
drag, startPoint x: 355, startPoint y: 300, endPoint x: 391, endPoint y: 299, distance: 35.7
click at [391, 299] on input "UKETTNMAHEL-XY211003170-dup" at bounding box center [362, 296] width 202 height 20
drag, startPoint x: 382, startPoint y: 298, endPoint x: 349, endPoint y: 297, distance: 33.4
click at [204, 295] on div "Model UKETTNMAHEL SKU UKETTNMAHEL-XY211003161 UPC 810036855860 12 of 12 EAN 081…" at bounding box center [529, 302] width 666 height 117
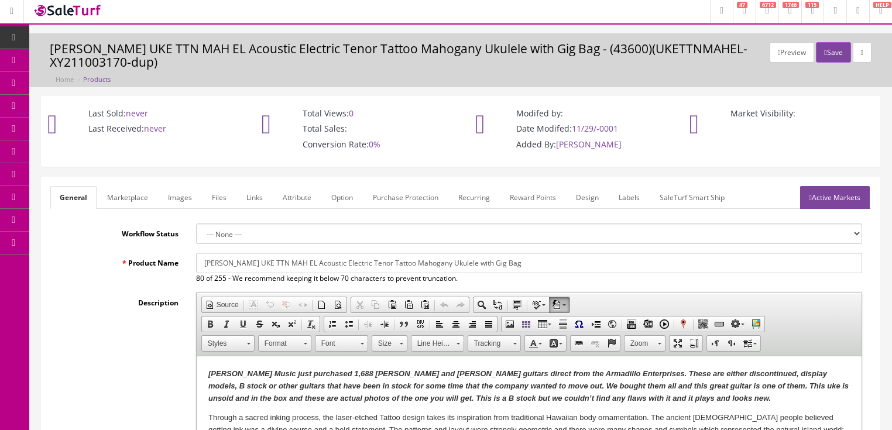
scroll to position [0, 0]
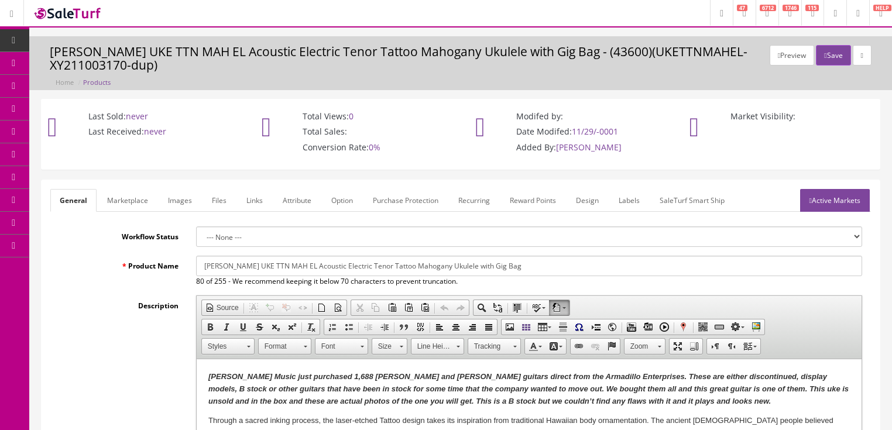
type input "UKETTNMAHEL-XY211003161"
click at [188, 201] on link "Images" at bounding box center [180, 200] width 43 height 23
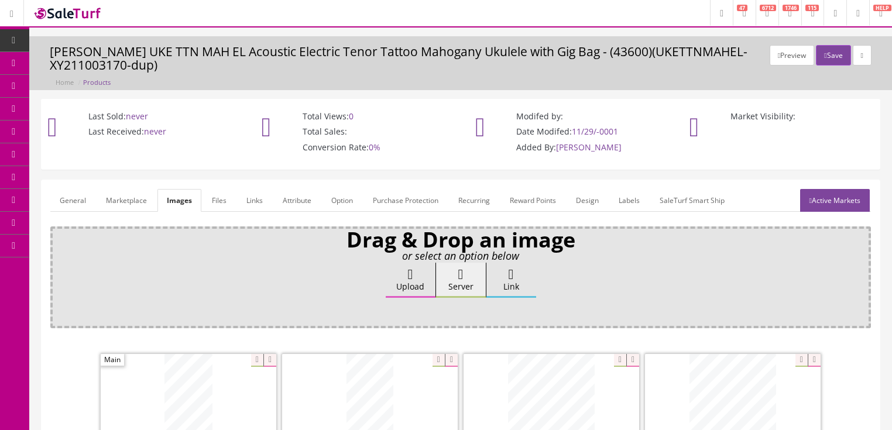
click at [277, 204] on link "Attribute" at bounding box center [296, 200] width 47 height 23
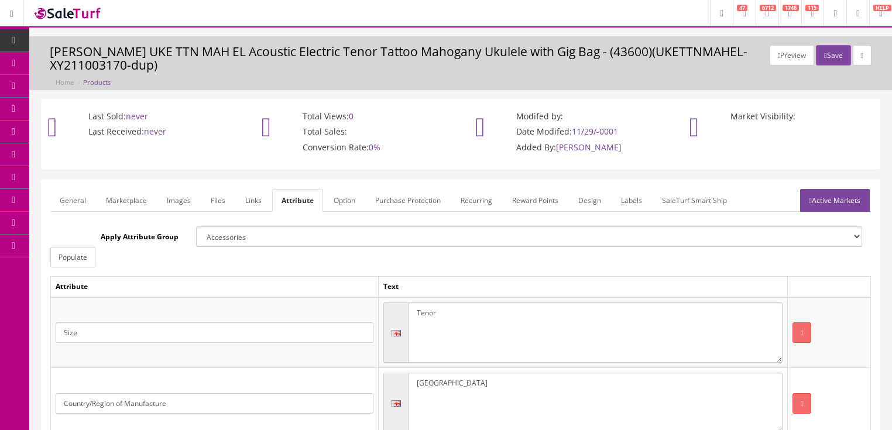
click at [840, 204] on link "Active Markets" at bounding box center [835, 200] width 70 height 23
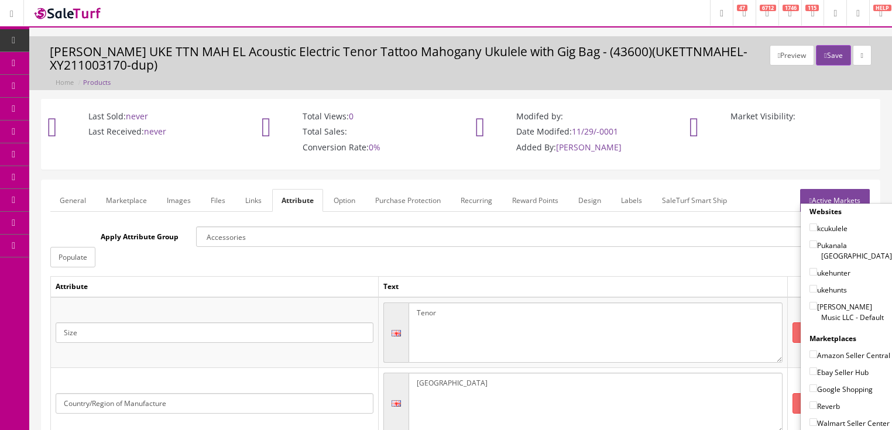
click at [810, 302] on input"] "Butler Music LLC - Default" at bounding box center [814, 306] width 8 height 8
checkbox input"] "true"
click at [810, 351] on input"] "Amazon Seller Central" at bounding box center [814, 355] width 8 height 8
checkbox input"] "true"
click at [810, 368] on input"] "Ebay Seller Hub" at bounding box center [814, 372] width 8 height 8
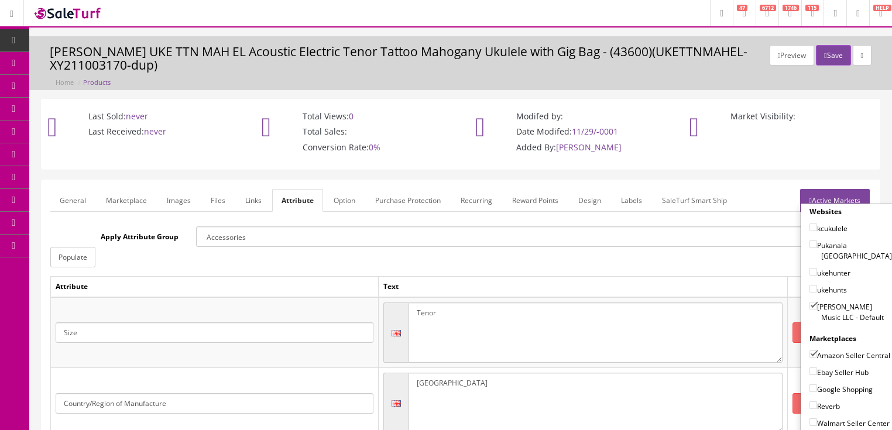
checkbox input"] "true"
drag, startPoint x: 809, startPoint y: 386, endPoint x: 809, endPoint y: 399, distance: 12.9
click at [810, 388] on input"] "Google Shopping" at bounding box center [814, 389] width 8 height 8
checkbox input"] "true"
click at [810, 405] on input"] "Reverb" at bounding box center [814, 406] width 8 height 8
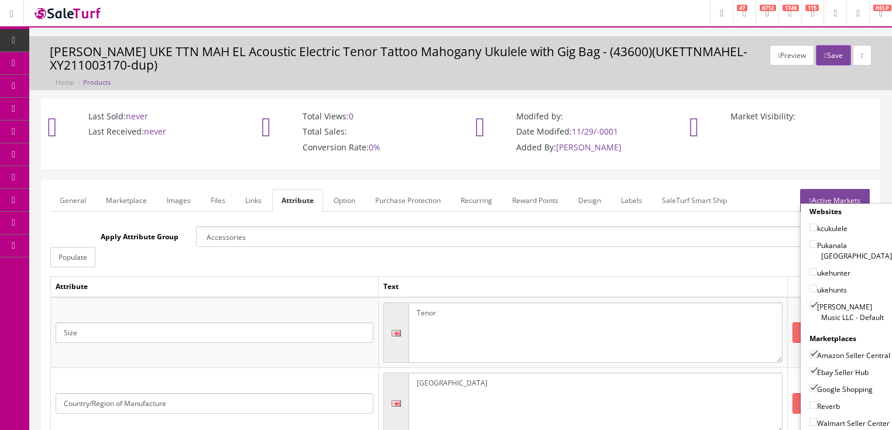
checkbox input"] "true"
click at [827, 201] on link "Active Markets" at bounding box center [835, 200] width 70 height 23
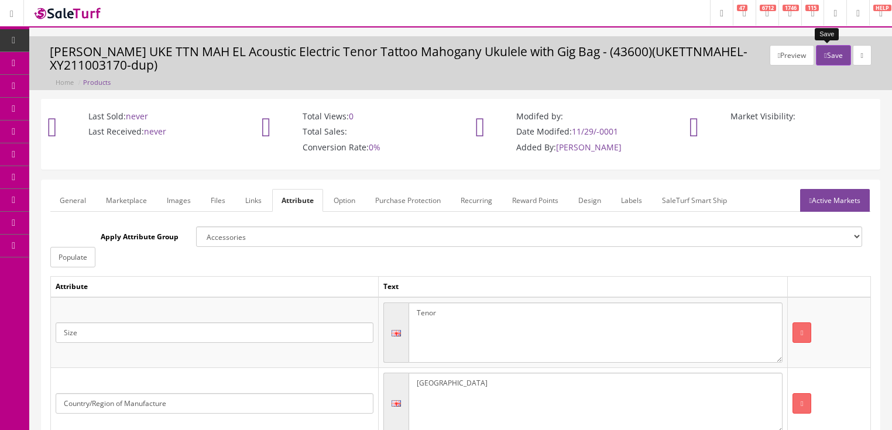
click at [824, 53] on button "Save" at bounding box center [833, 55] width 35 height 20
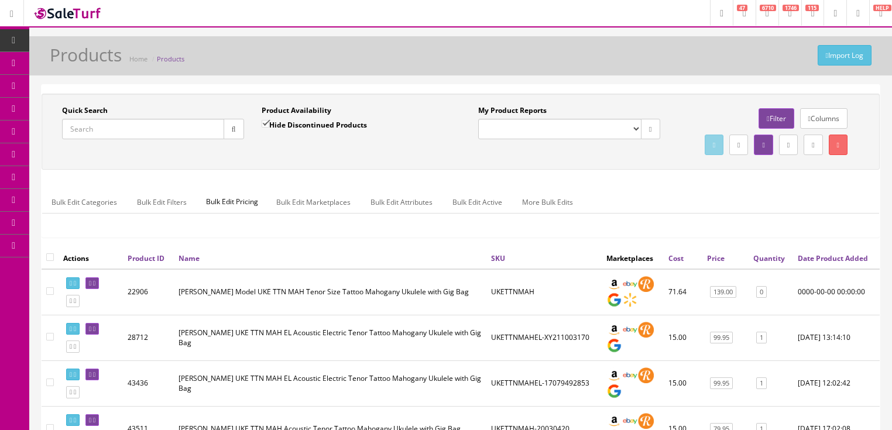
click at [179, 123] on input "Quick Search" at bounding box center [143, 129] width 162 height 20
paste input "UKETTNMAHEL-XY211003161"
type input "UKETTNMAHEL-XY211003161"
click at [237, 132] on button "button" at bounding box center [234, 129] width 20 height 20
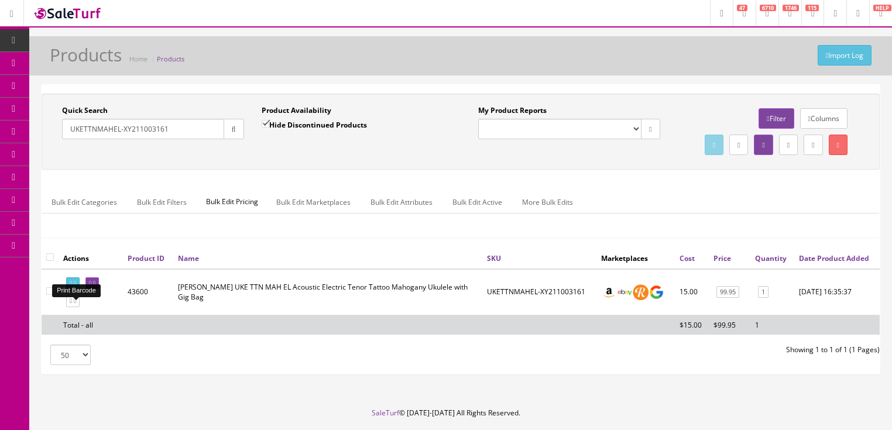
click at [75, 290] on link at bounding box center [72, 284] width 13 height 12
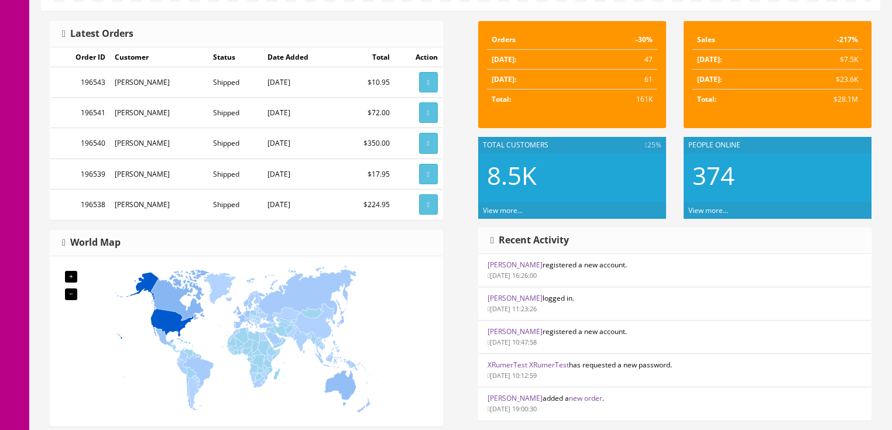
scroll to position [281, 0]
